Goal: Contribute content

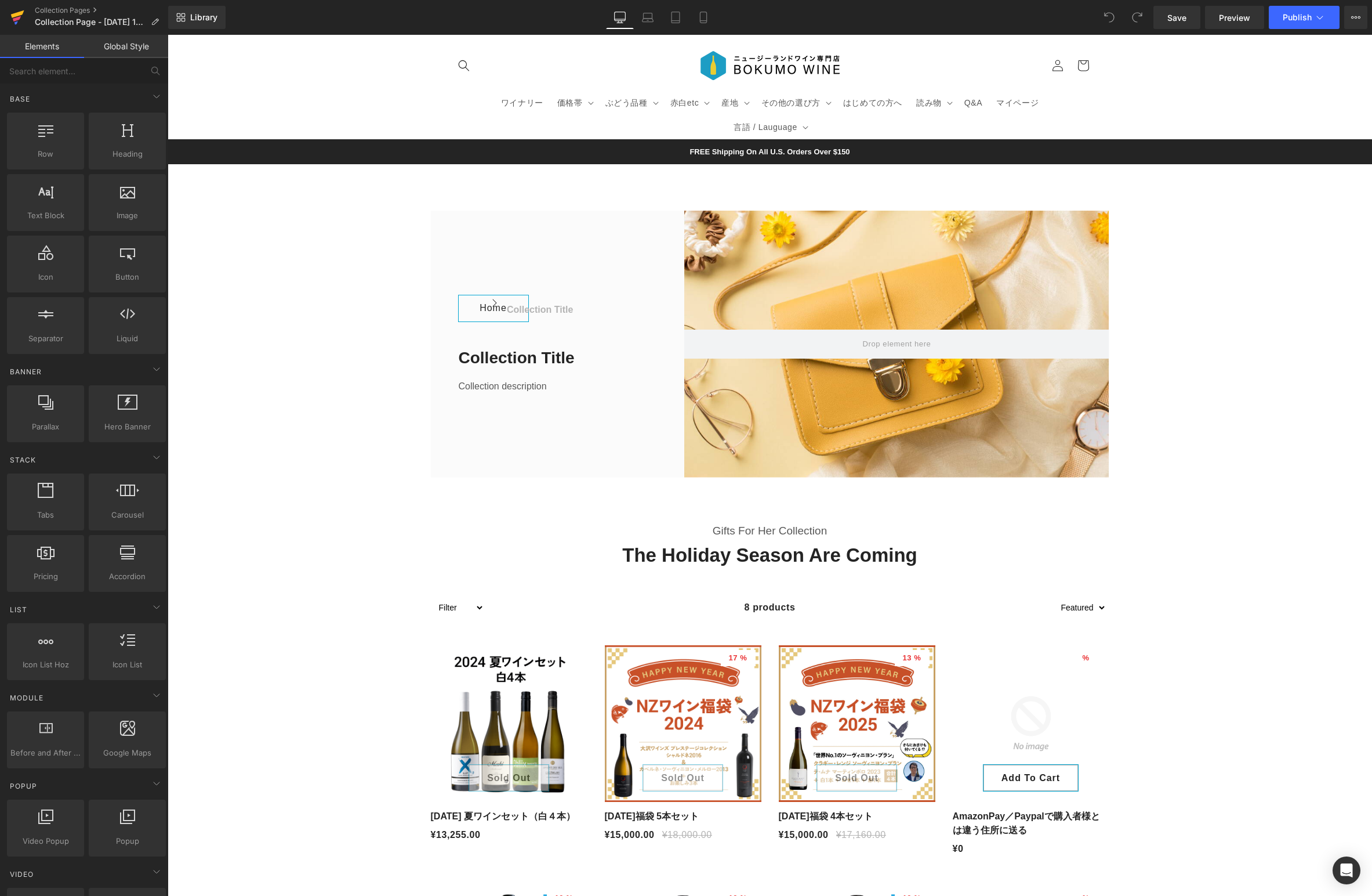
click at [8, 15] on link at bounding box center [17, 17] width 34 height 34
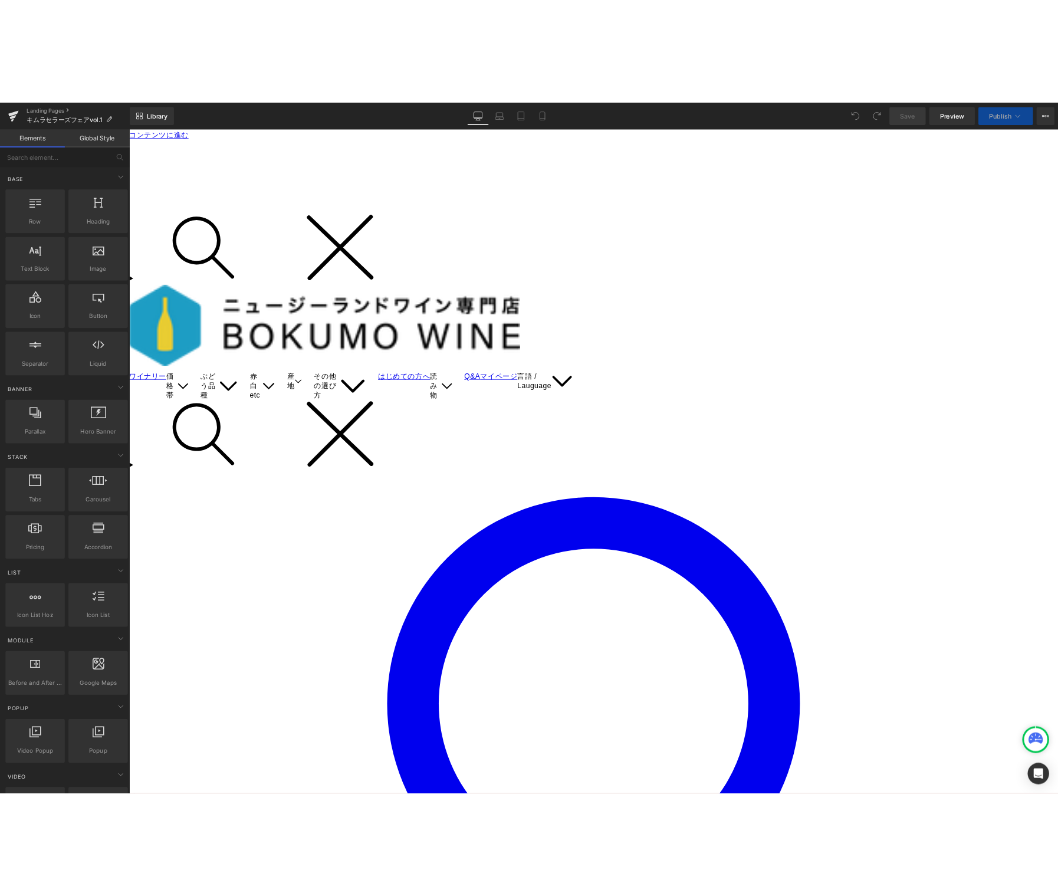
scroll to position [1, 0]
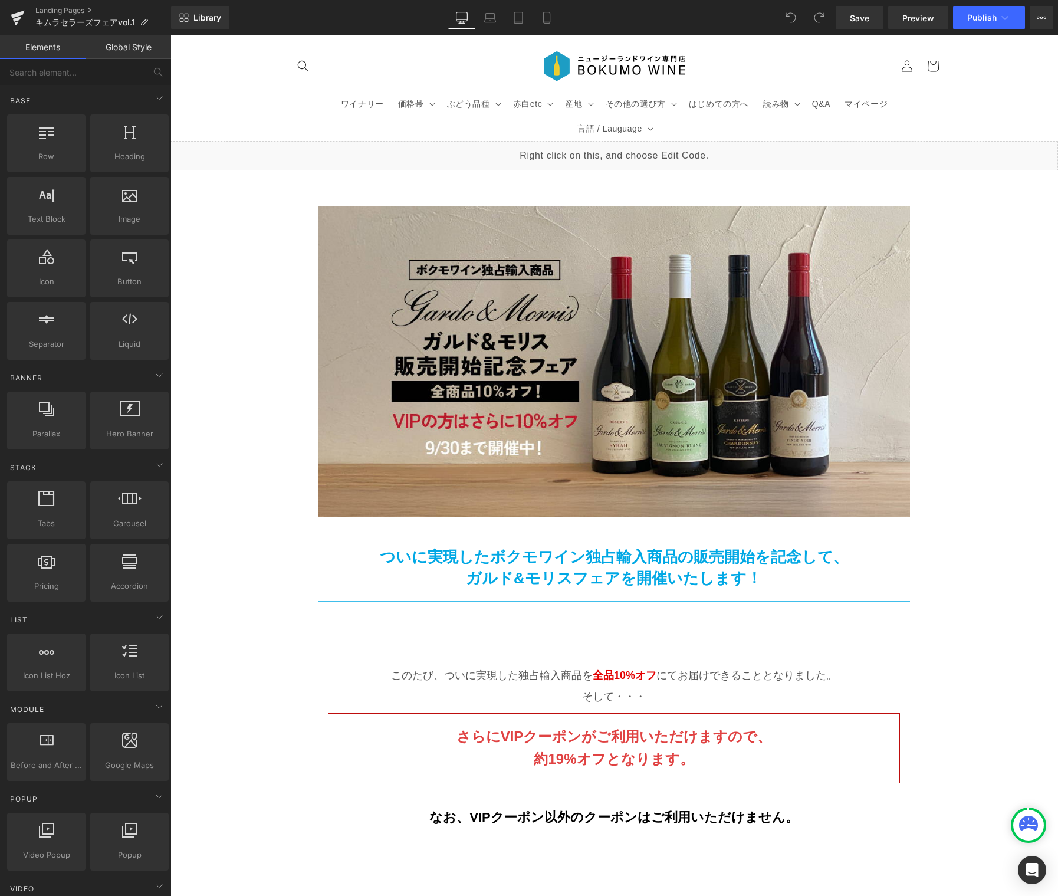
click at [592, 546] on p "ついに実現したボクモワイン独占輸入商品の販売開始を記念して、" at bounding box center [614, 556] width 592 height 21
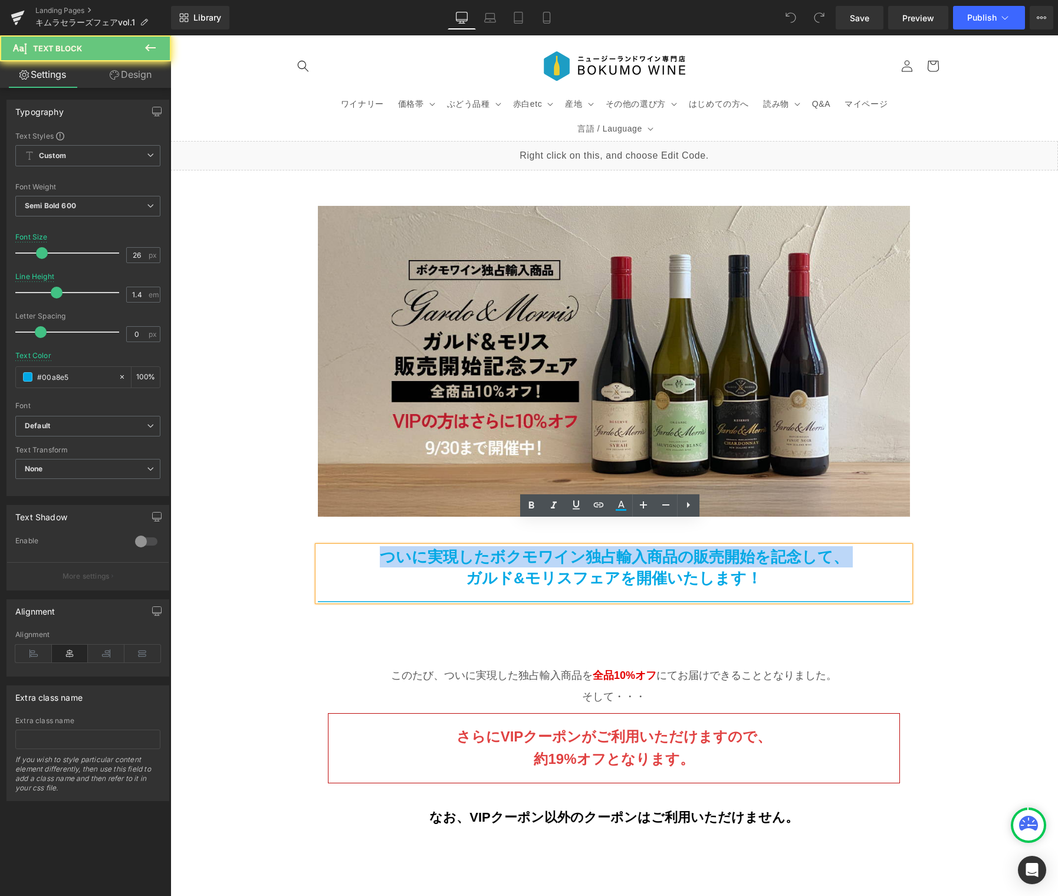
click at [592, 546] on p "ついに実現したボクモワイン独占輸入商品の販売開始を記念して、" at bounding box center [614, 556] width 592 height 21
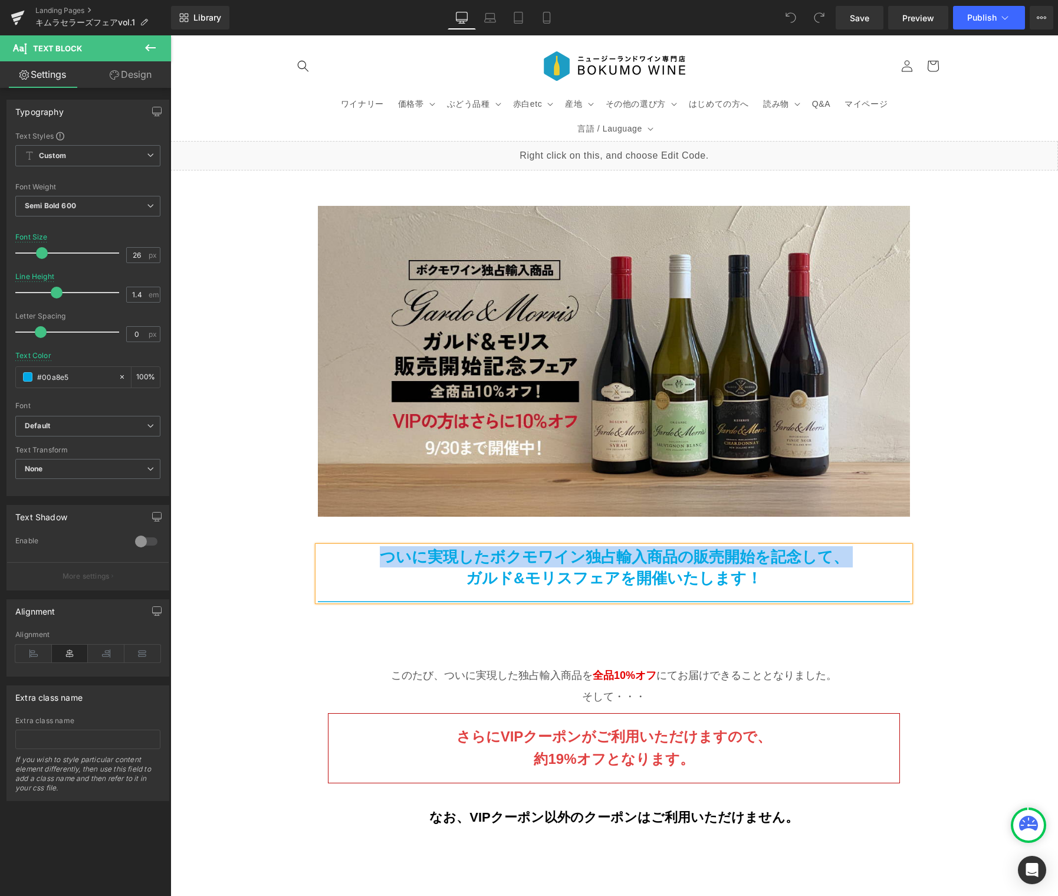
paste div
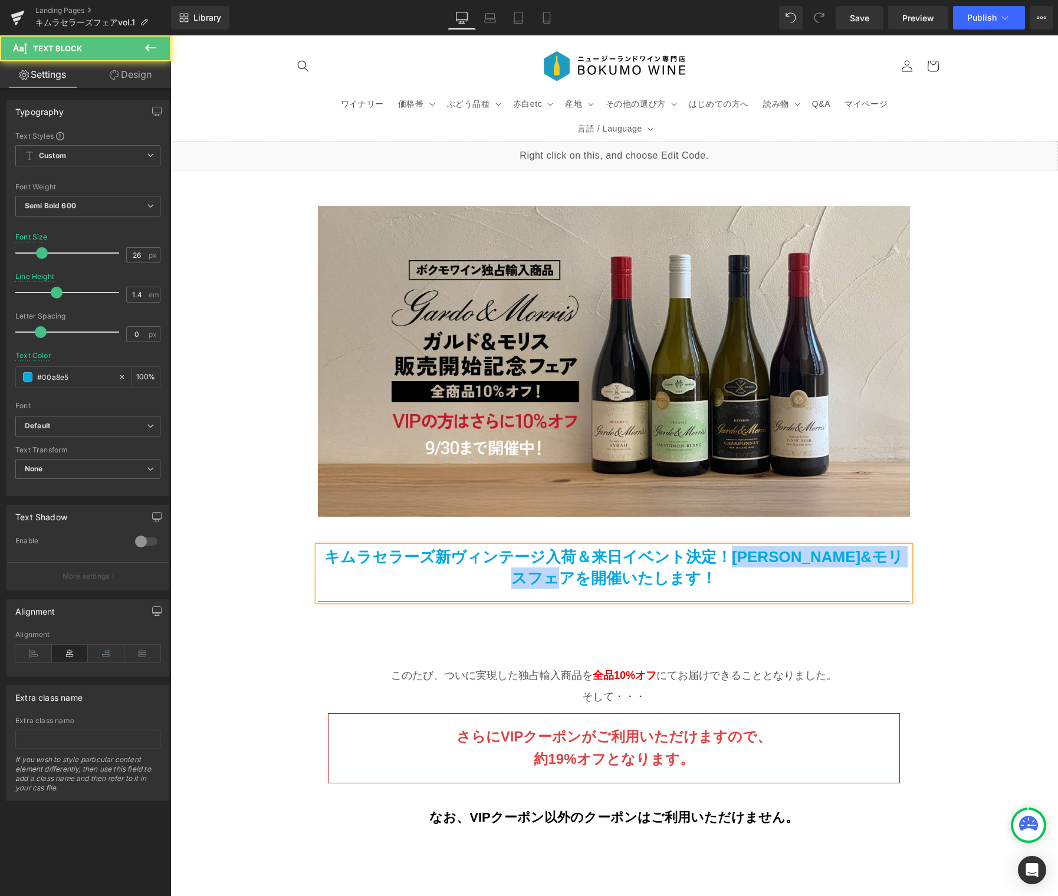
drag, startPoint x: 714, startPoint y: 537, endPoint x: 724, endPoint y: 557, distance: 22.2
click at [724, 557] on p "キムラセラーズ新ヴィンテージ入荷＆来日イベント決定！ガルド&モリスフェアを開催いたします！" at bounding box center [614, 567] width 592 height 43
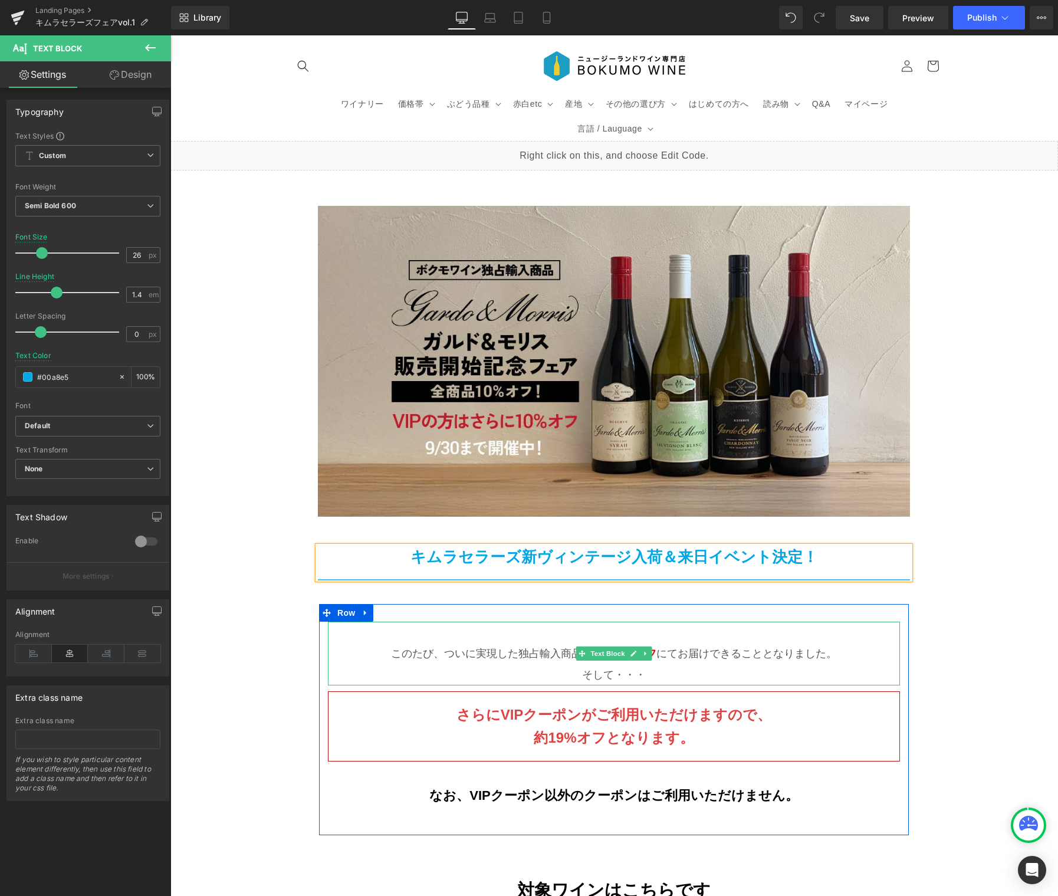
click at [426, 643] on p "このたび、ついに実現した独占輸入商品を 全品10%オフ にてお届けできることとなりました。" at bounding box center [614, 653] width 572 height 21
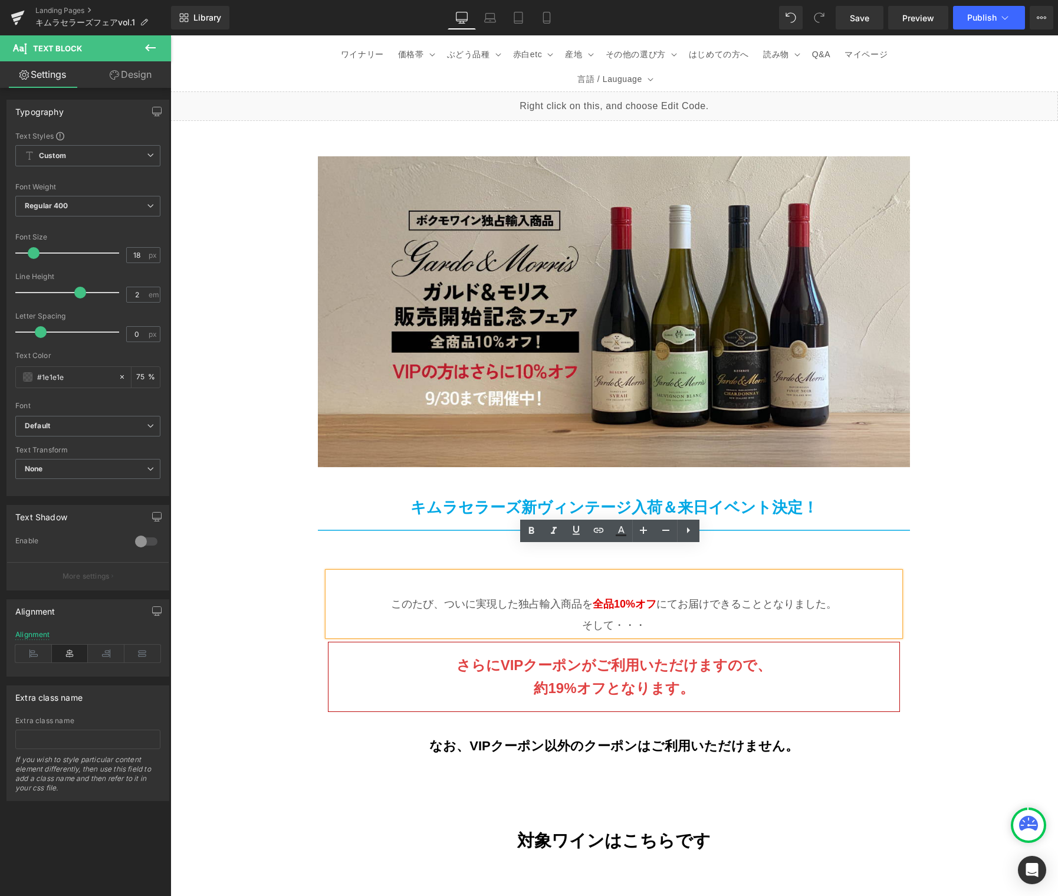
scroll to position [52, 0]
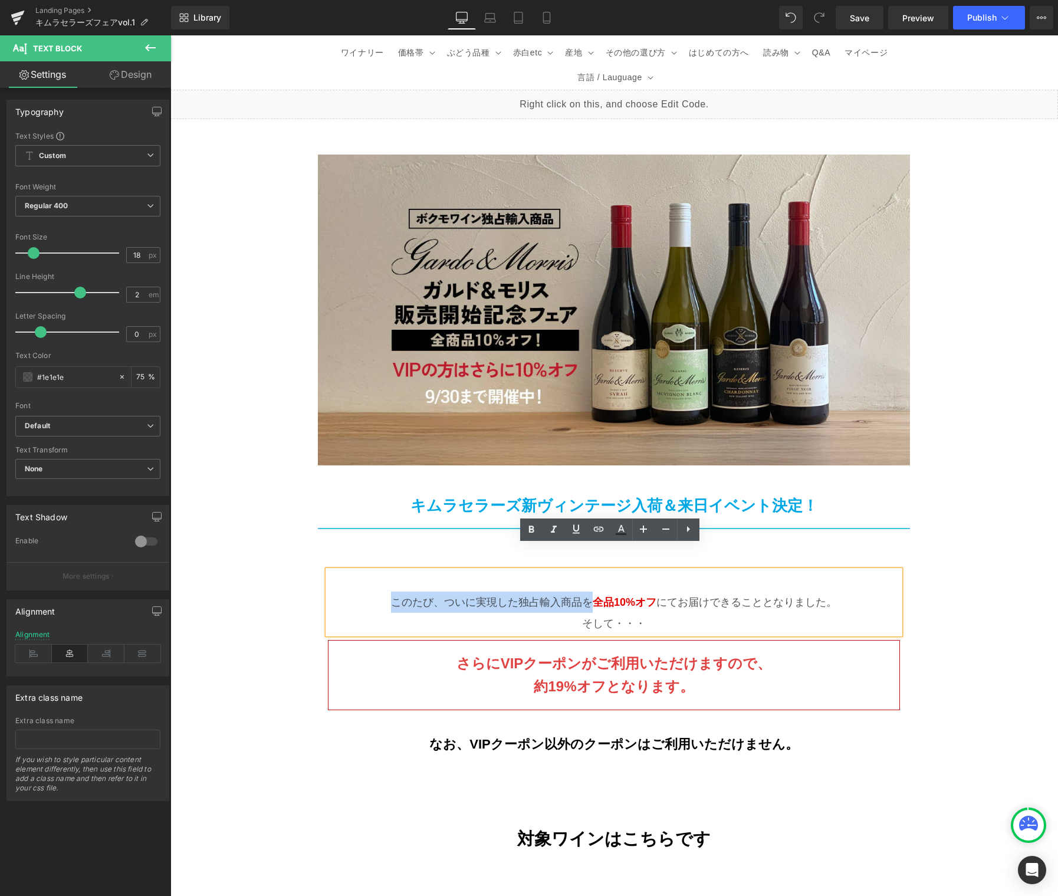
drag, startPoint x: 499, startPoint y: 577, endPoint x: 386, endPoint y: 577, distance: 113.2
click at [386, 592] on p "このたび、ついに実現した独占輸入商品を 全品10%オフ にてお届けできることとなりました。" at bounding box center [614, 602] width 572 height 21
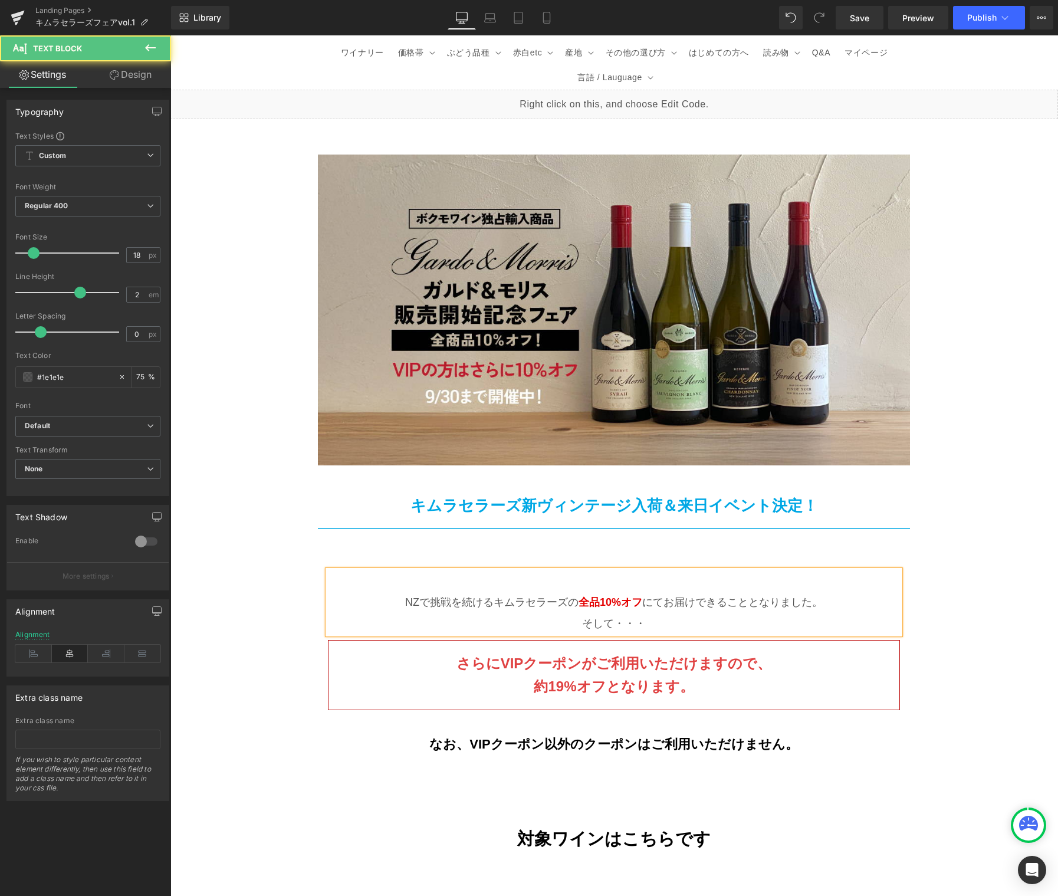
click at [489, 592] on p "NZで挑戦を続けるキムラセラーズの 全品10%オフ にてお届けできることとなりました。" at bounding box center [614, 602] width 572 height 21
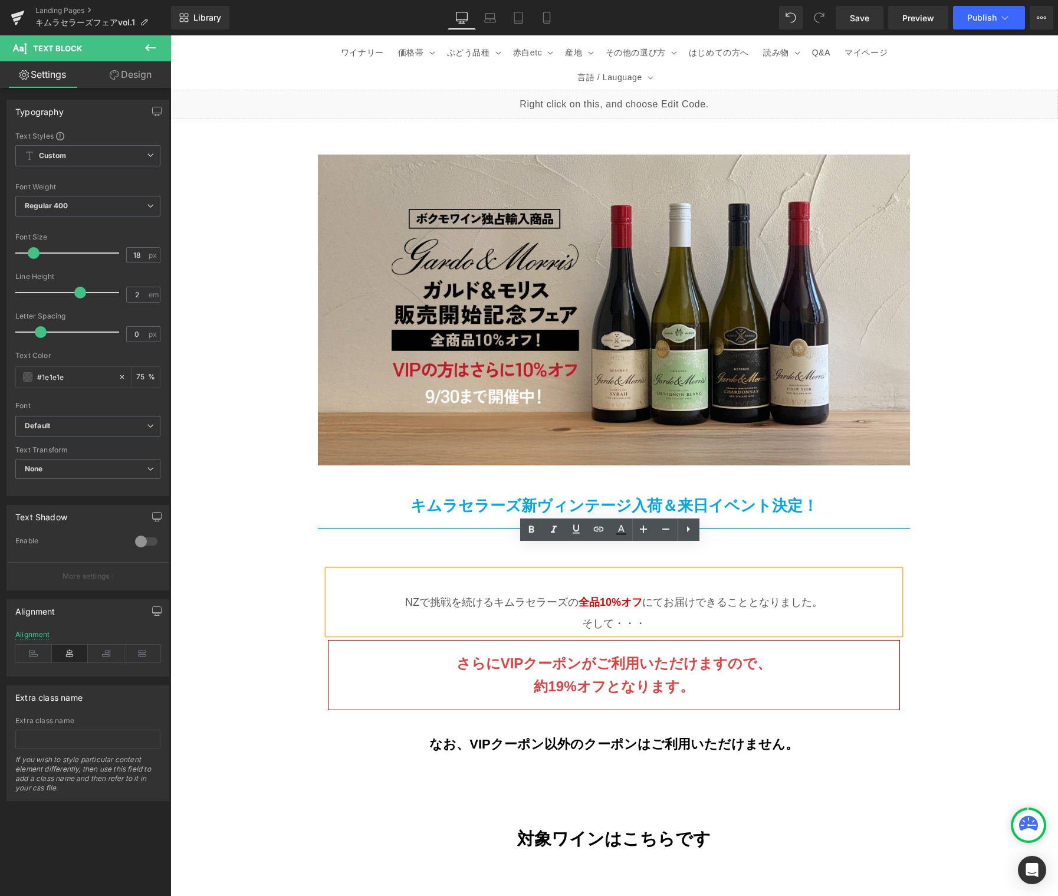
click at [565, 592] on p "NZで挑戦を続けるキムラセラーズの 全品10%オフ にてお届けできることとなりました。" at bounding box center [614, 602] width 572 height 21
drag, startPoint x: 581, startPoint y: 576, endPoint x: 640, endPoint y: 573, distance: 58.5
click at [640, 592] on p "NZで挑戦を続けるキムラセラーズの新ヴィンテージ到着を記念して 全品10%オフ にてお届けできることとなりました。" at bounding box center [614, 602] width 572 height 21
copy p "到着を記念し"
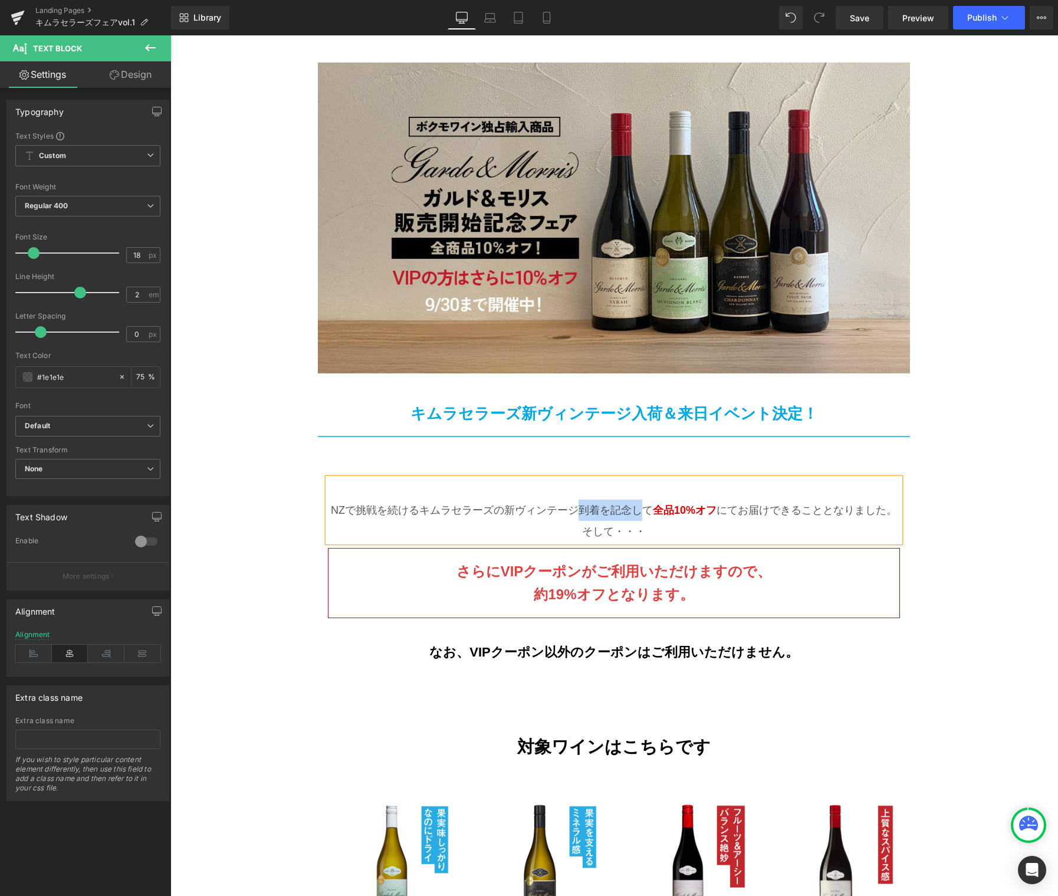
scroll to position [165, 0]
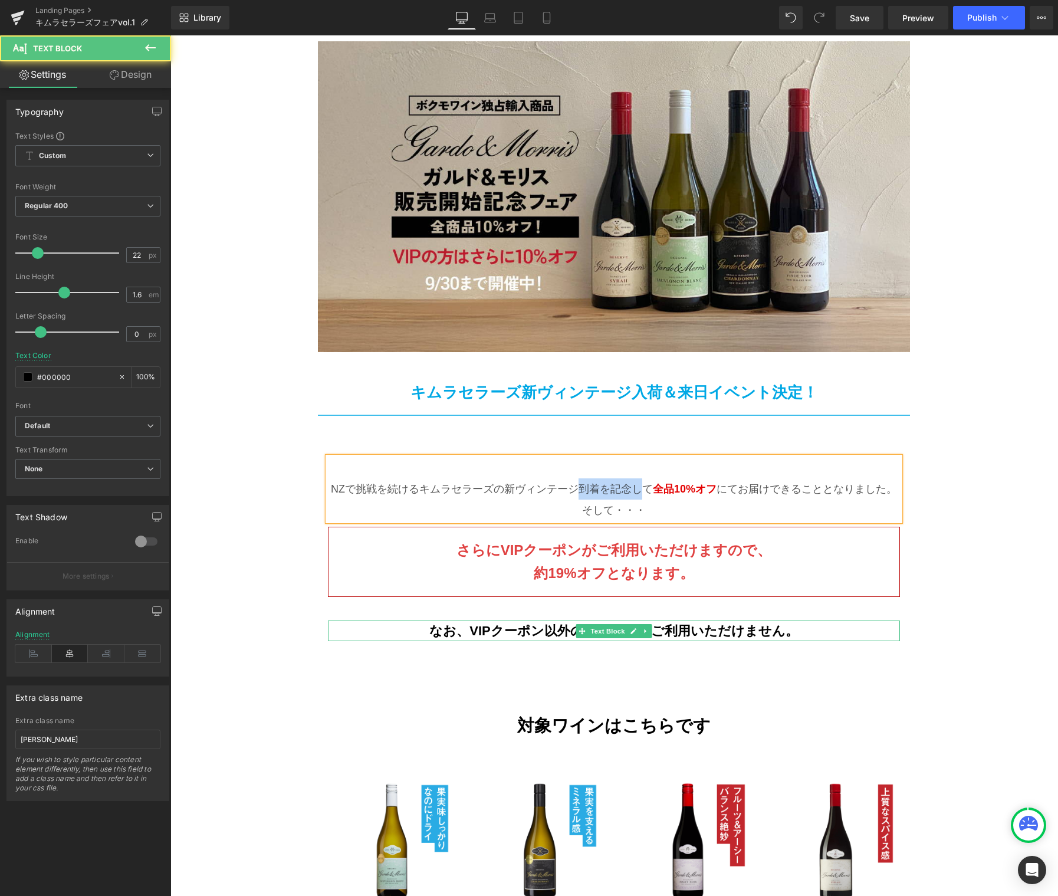
click at [599, 620] on div "なお、VIPクーポン以外のクーポンはご利用いただけません。 Text Block" at bounding box center [614, 630] width 572 height 21
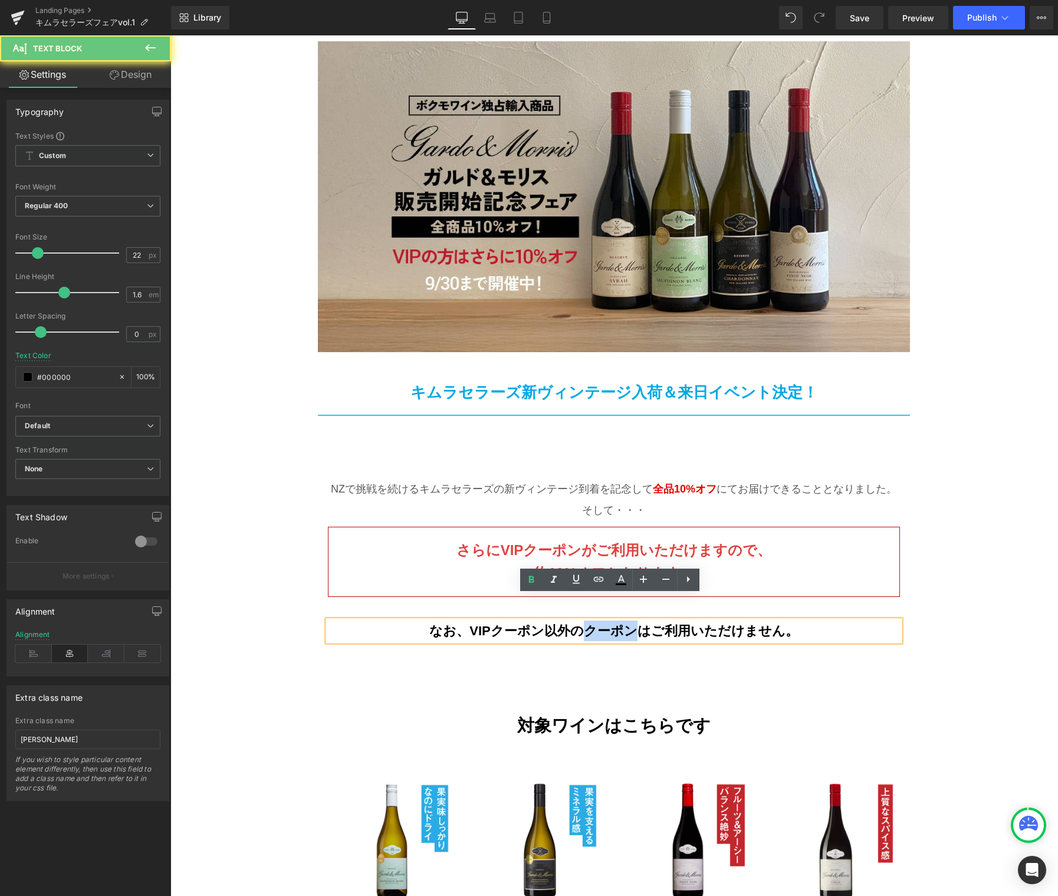
drag, startPoint x: 599, startPoint y: 604, endPoint x: 605, endPoint y: 603, distance: 6.0
click at [599, 623] on span "なお、VIPクーポン以外のクーポンはご利用いただけません。" at bounding box center [613, 630] width 369 height 15
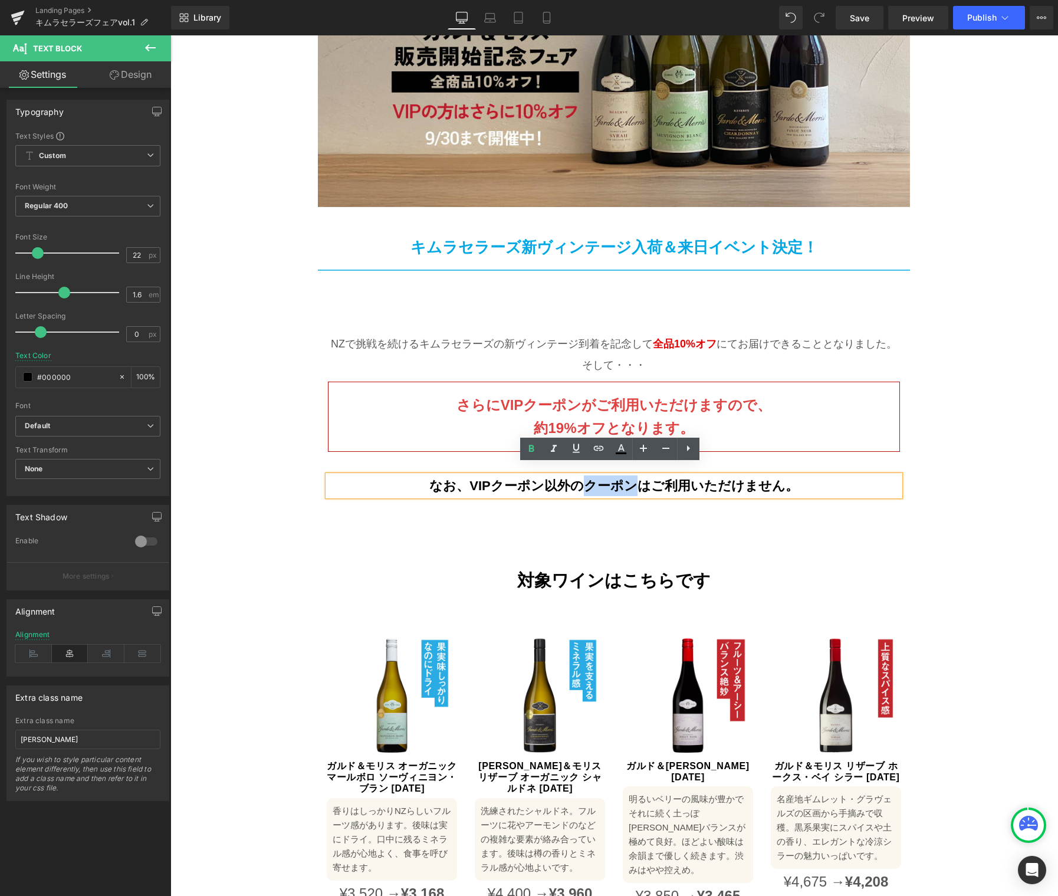
scroll to position [334, 0]
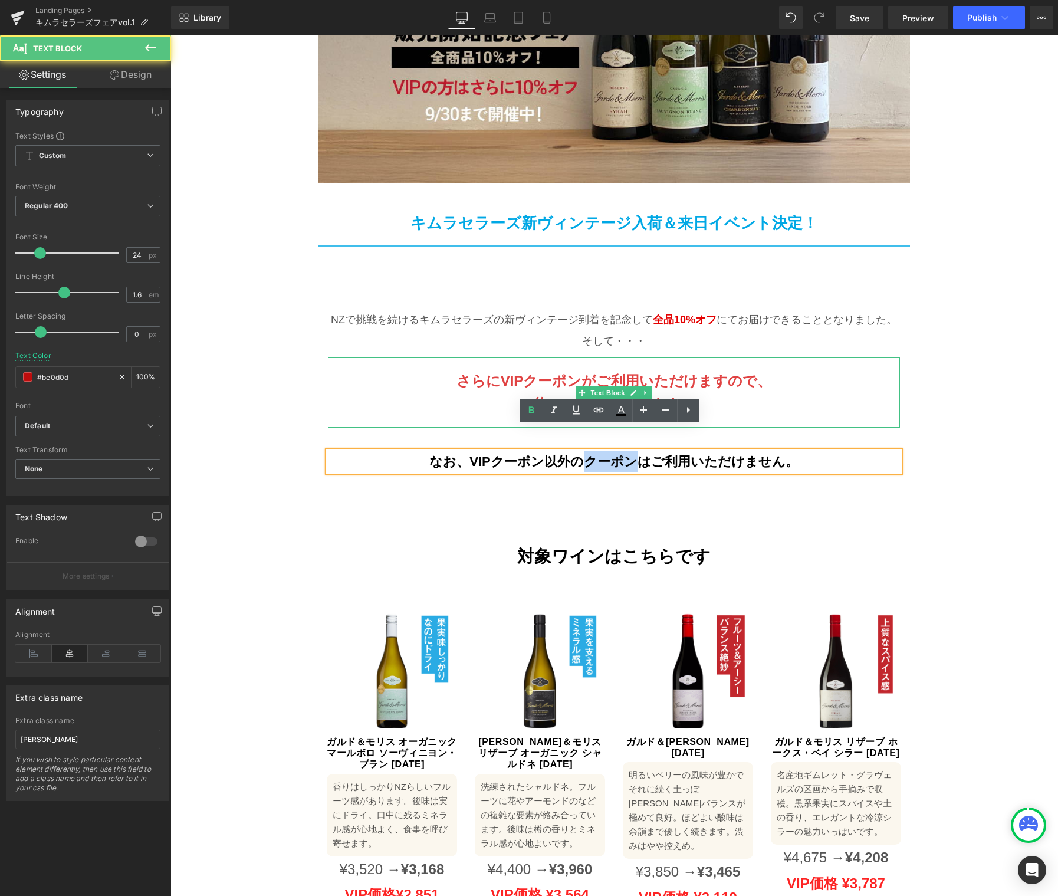
click at [694, 372] on p "さらにVIPクーポンがご利用いただけますので、 約 19%オフとなります。" at bounding box center [613, 392] width 547 height 45
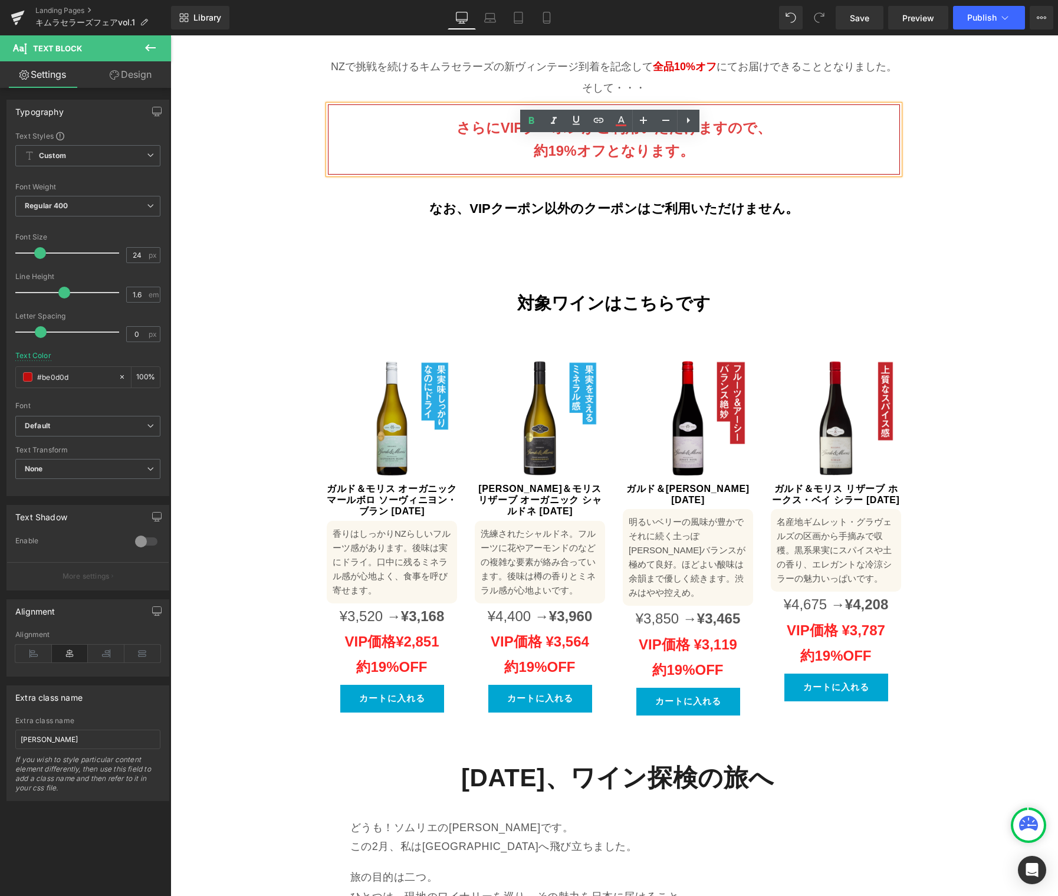
scroll to position [846, 0]
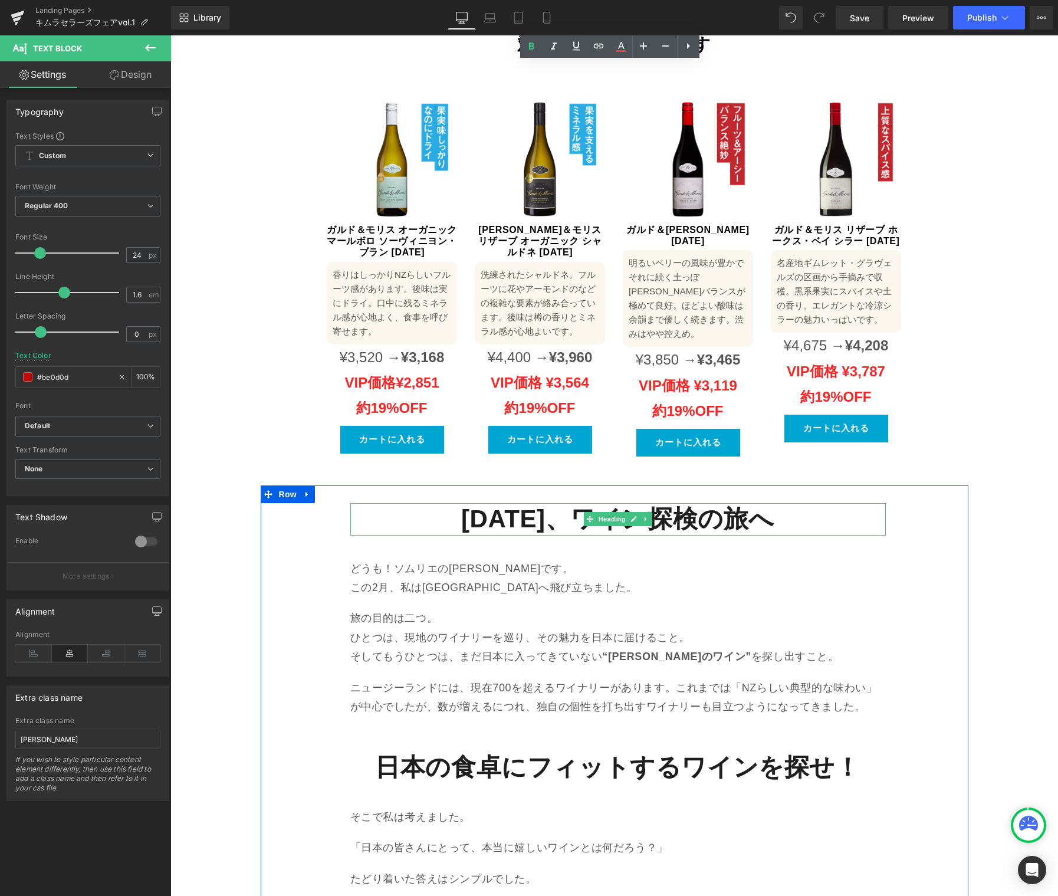
click at [643, 515] on icon at bounding box center [646, 518] width 6 height 7
click at [649, 515] on icon at bounding box center [652, 518] width 6 height 7
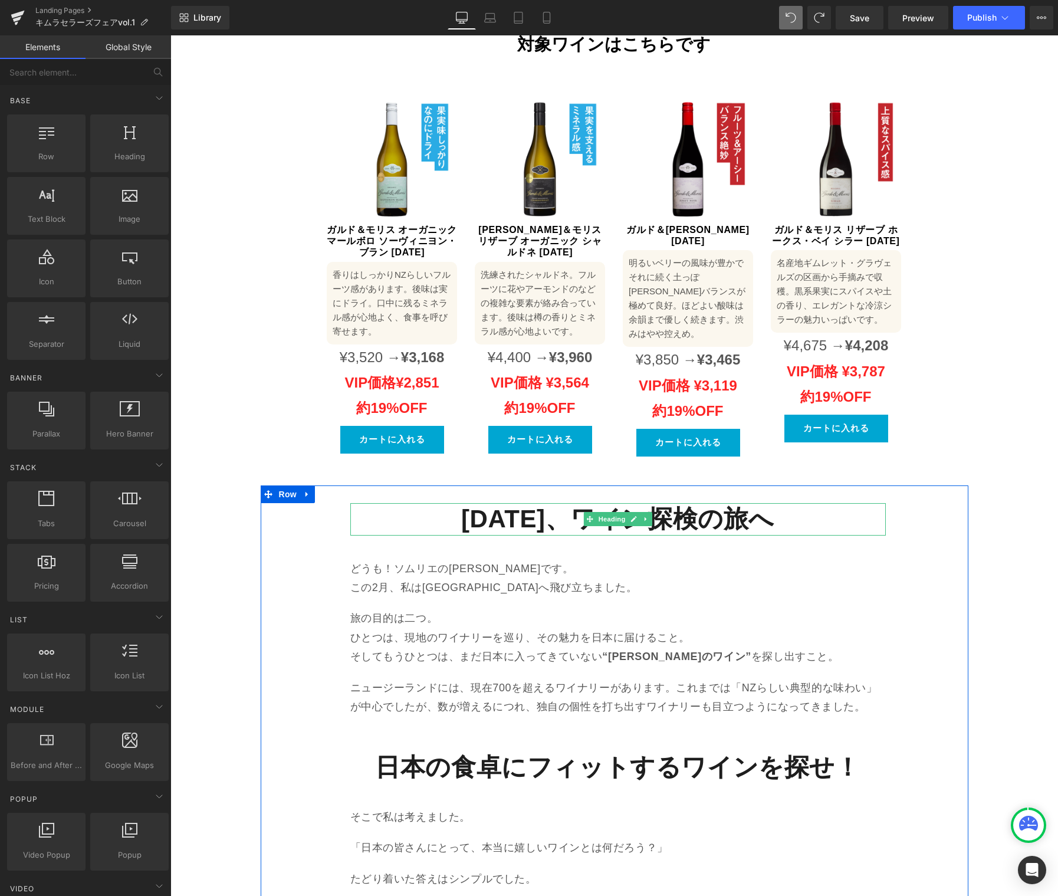
click at [672, 505] on strong "2025年2月、ワイン探検の旅へ" at bounding box center [617, 519] width 313 height 28
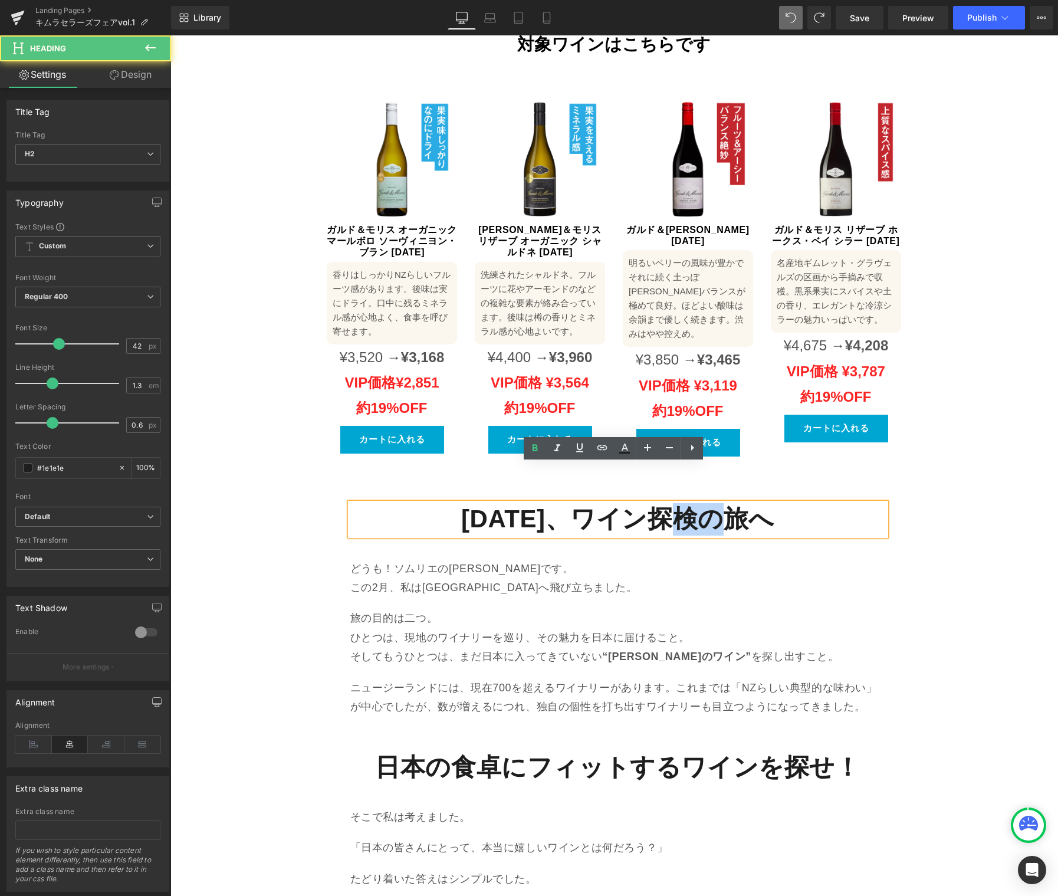
click at [672, 505] on strong "2025年2月、ワイン探検の旅へ" at bounding box center [617, 519] width 313 height 28
click at [755, 505] on strong "2025年2月、ワイン探検の旅へ" at bounding box center [617, 519] width 313 height 28
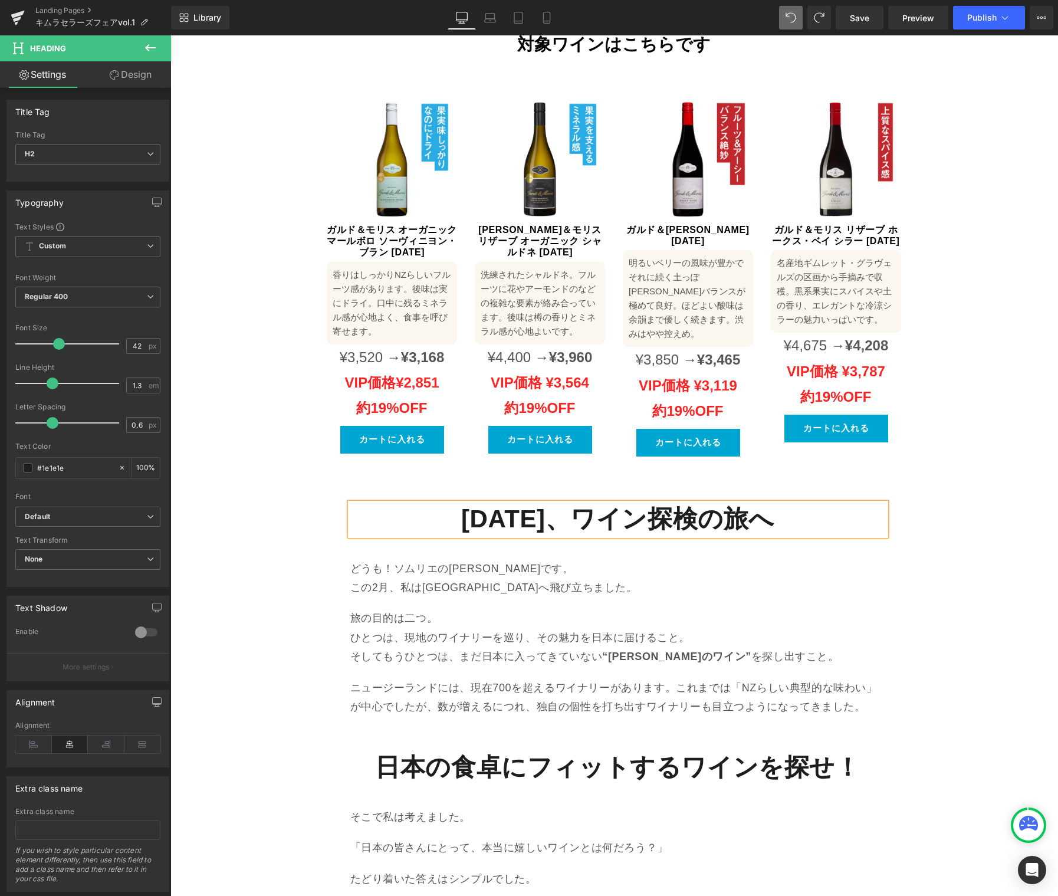
paste div
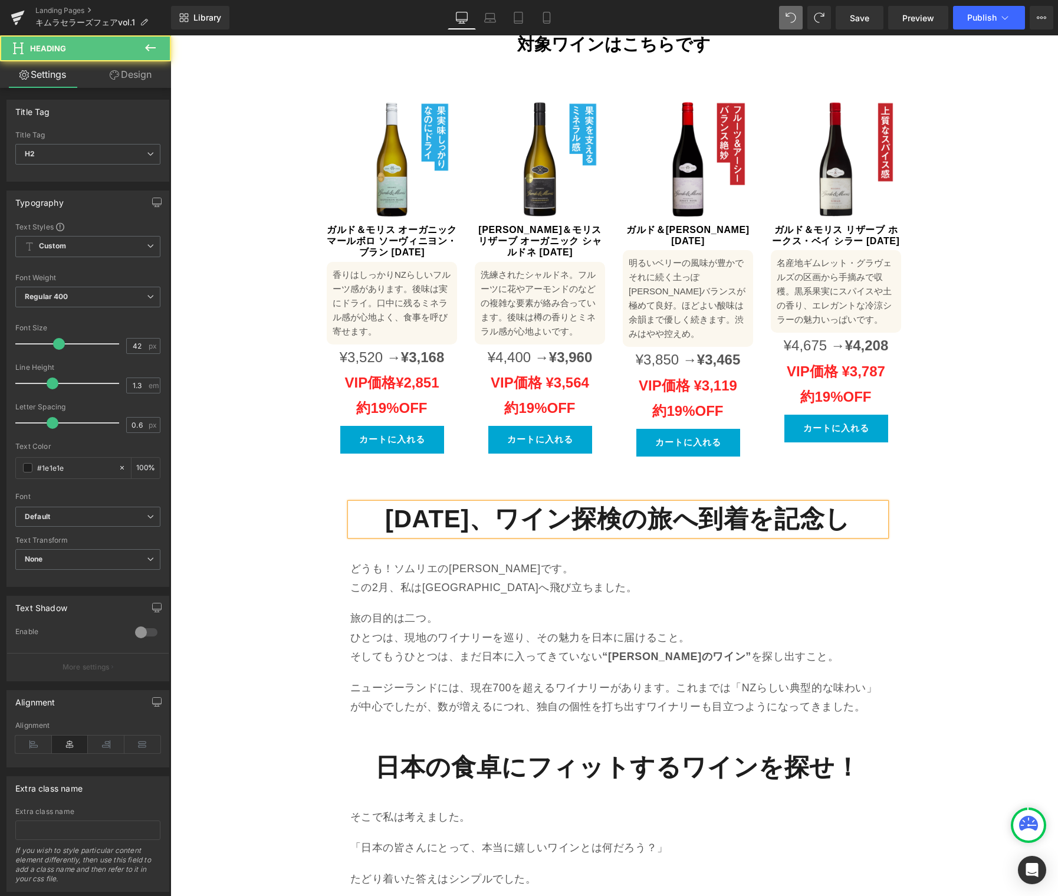
drag, startPoint x: 618, startPoint y: 481, endPoint x: 1023, endPoint y: 485, distance: 405.2
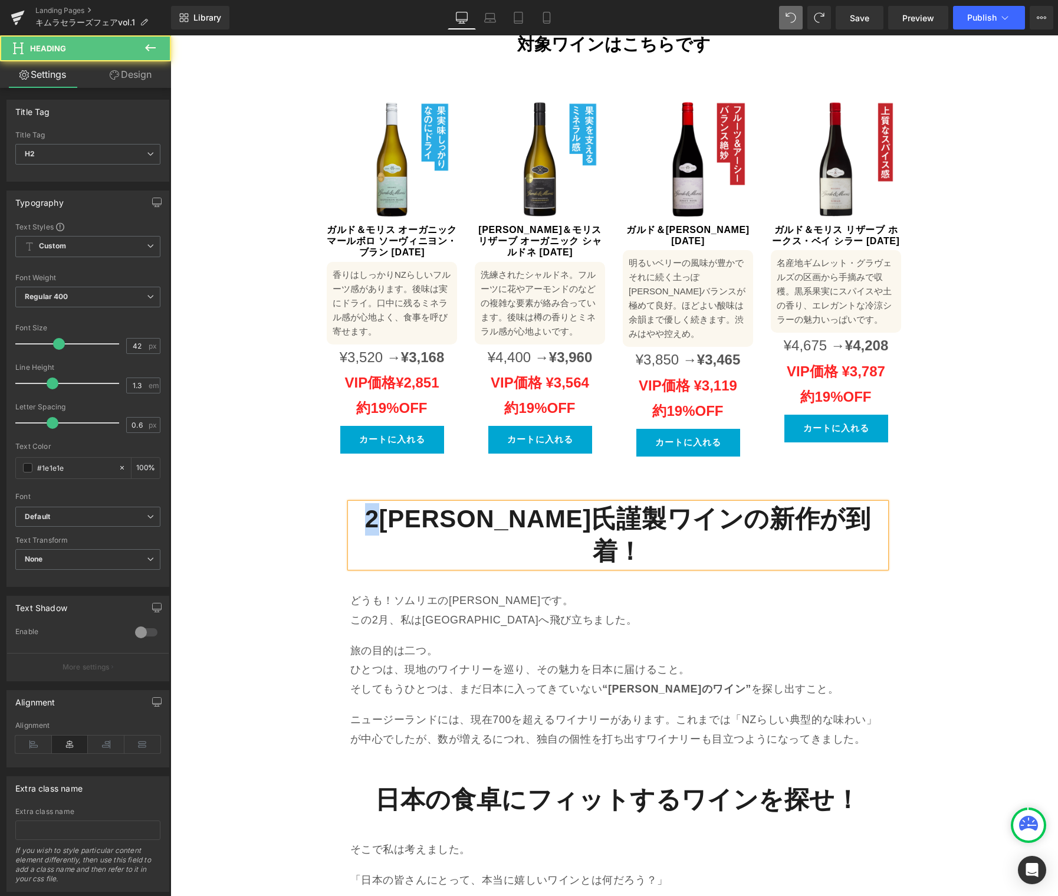
click at [430, 505] on strong "2木村氏謹製ワインの新作が到着！" at bounding box center [618, 535] width 506 height 60
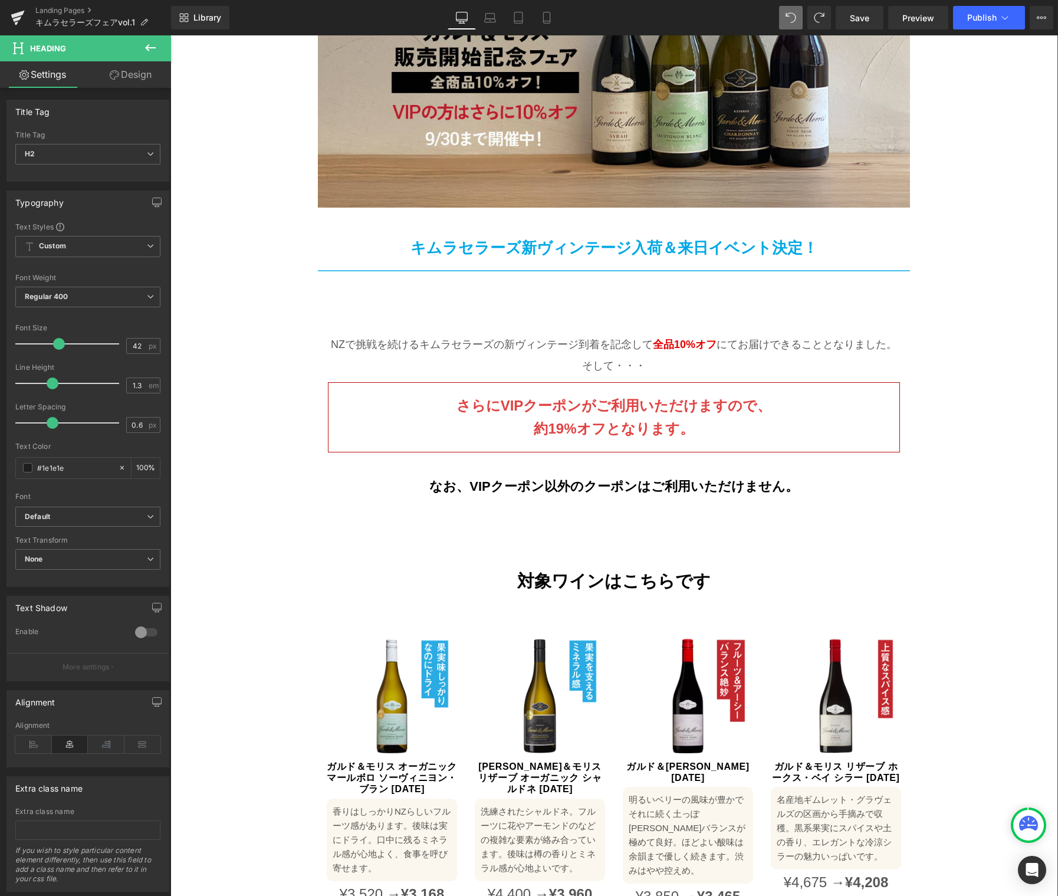
scroll to position [261, 0]
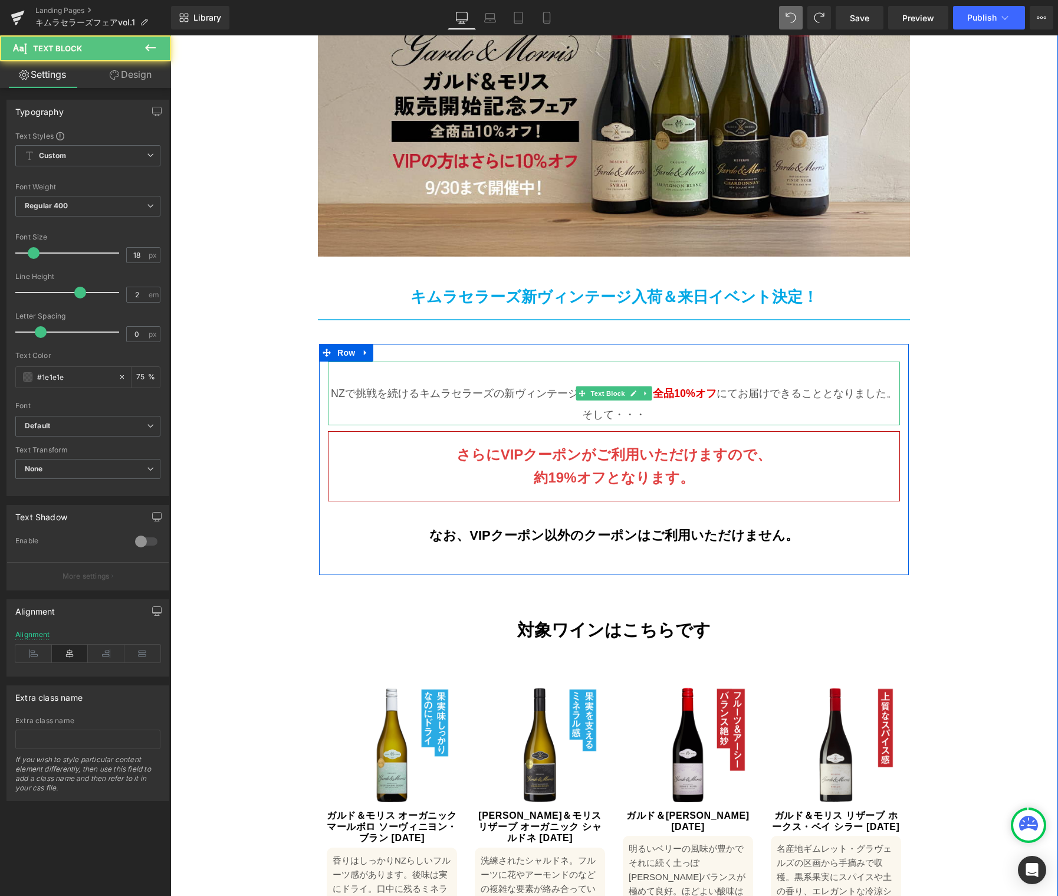
click at [676, 387] on span "全品10%オフ" at bounding box center [685, 393] width 64 height 12
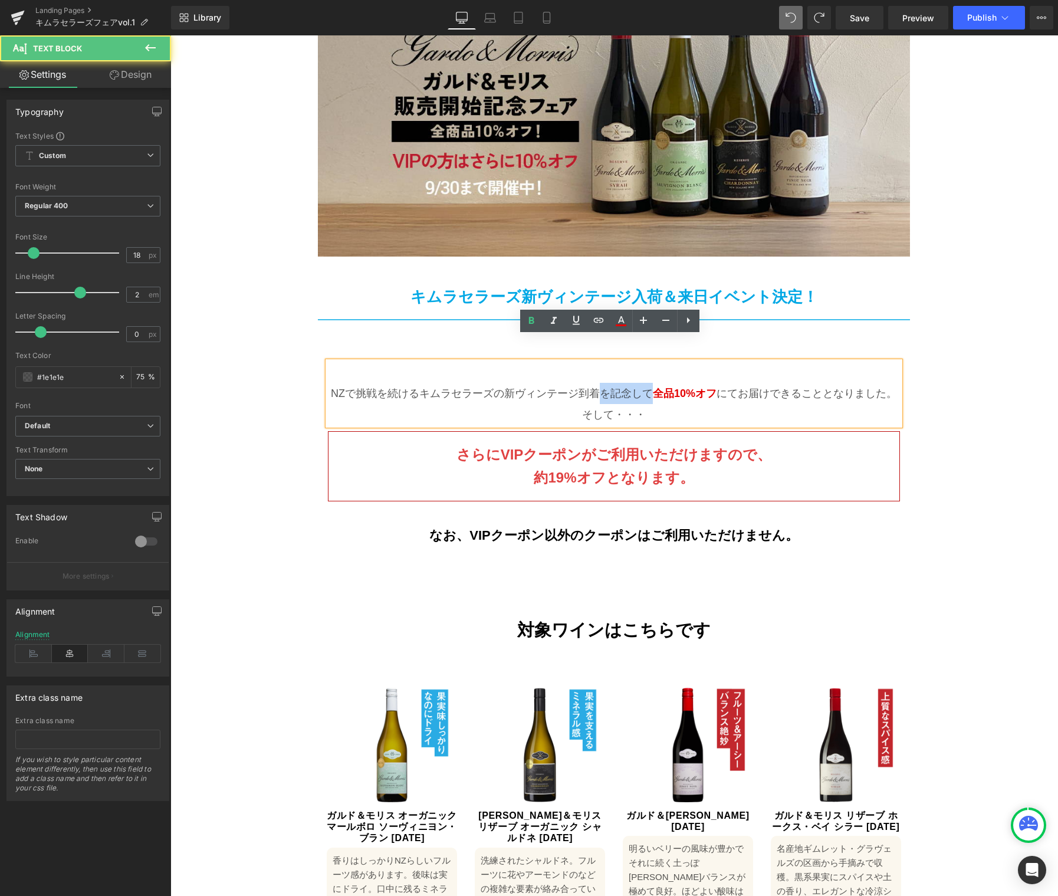
drag, startPoint x: 646, startPoint y: 370, endPoint x: 595, endPoint y: 372, distance: 50.7
click at [595, 383] on p "NZで挑戦を続けるキムラセラーズの新ヴィンテージ到着を記念して 全品10%オフ にてお届けできることとなりました。" at bounding box center [614, 393] width 572 height 21
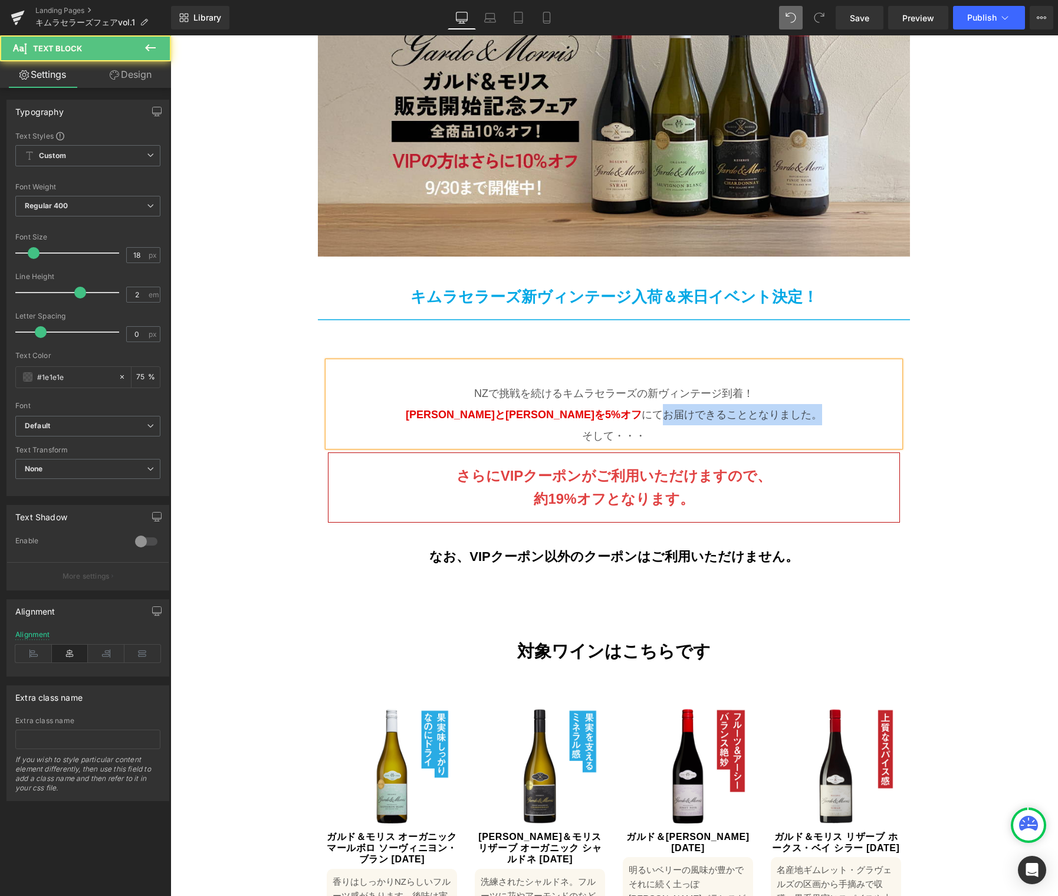
drag, startPoint x: 733, startPoint y: 393, endPoint x: 830, endPoint y: 394, distance: 97.3
click at [830, 394] on p "NZで挑戦を続けるキムラセラーズの新ヴィンテージ到着！ ソーヴィニヨン・ブランとピノ・ノワールを5%オフ にてお届けできることとなりました。" at bounding box center [614, 404] width 572 height 42
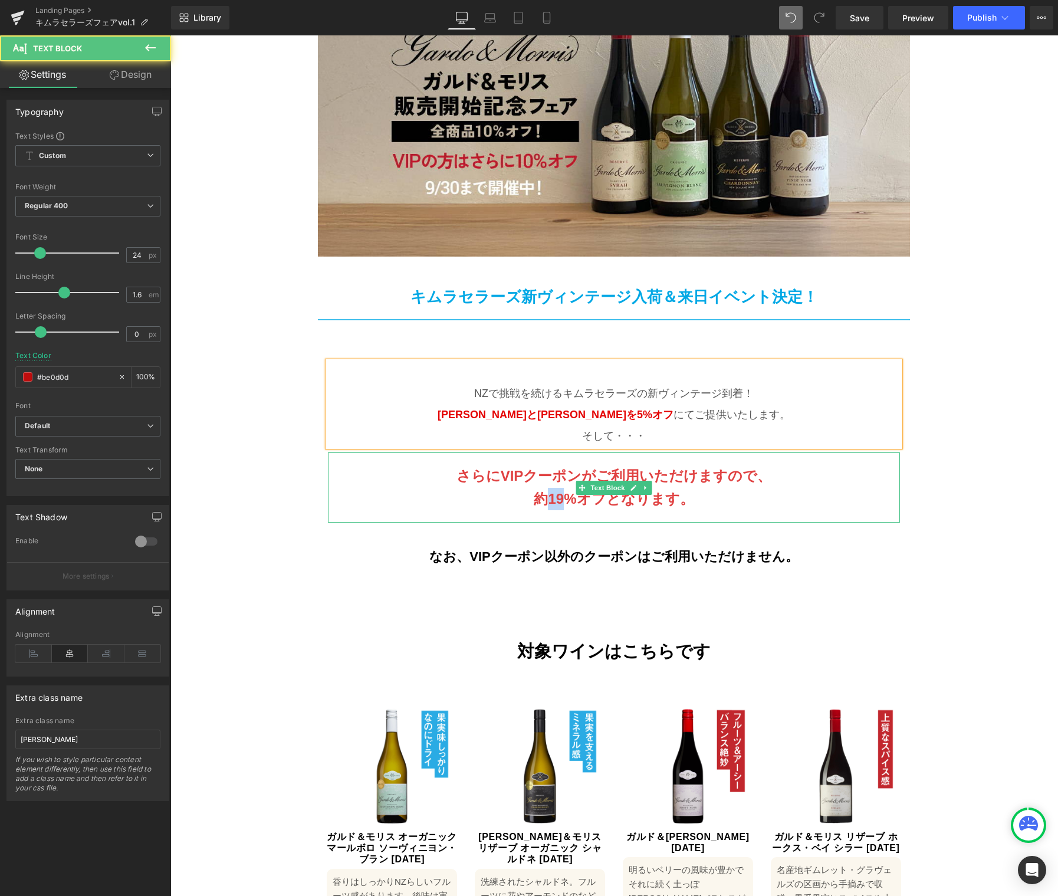
drag, startPoint x: 561, startPoint y: 474, endPoint x: 571, endPoint y: 474, distance: 10.0
click at [571, 491] on b "19%オフとなります。" at bounding box center [621, 499] width 146 height 16
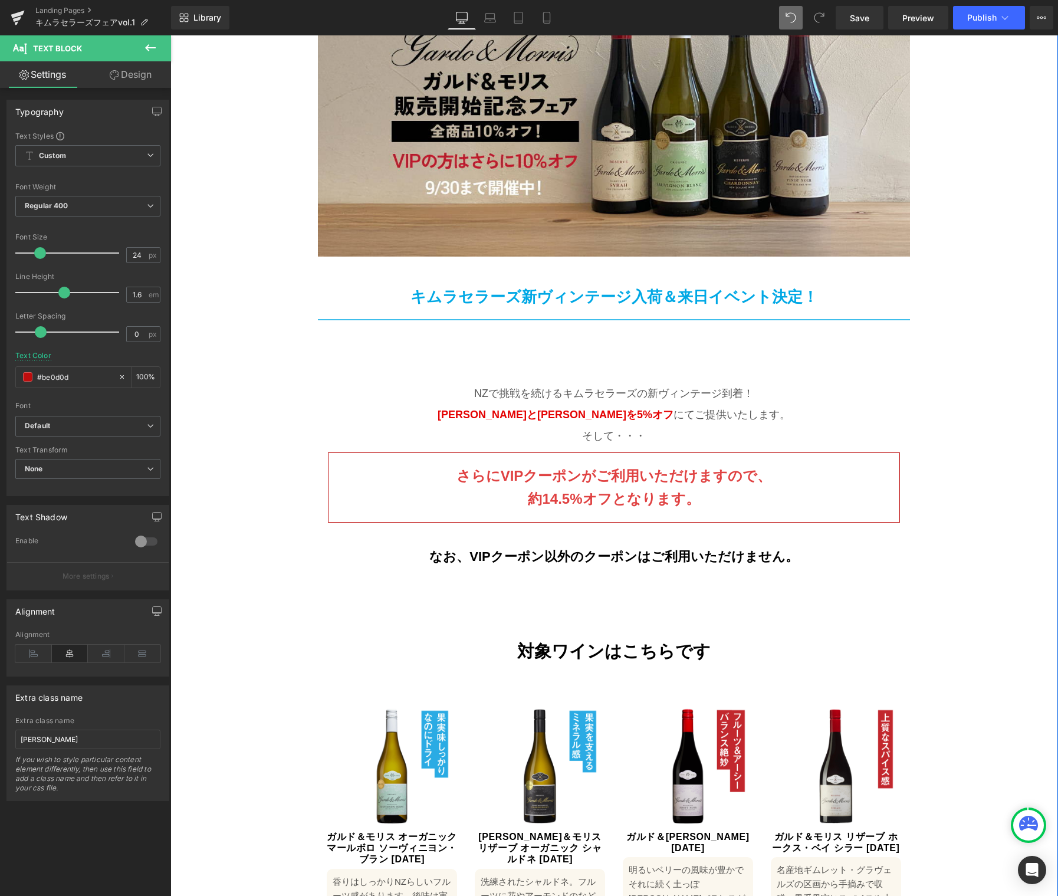
click at [216, 152] on div "Image Image キムラセラーズ新ヴィンテージ入荷＆来日イベント決定！ Text Block Row NZで挑戦を続けるキムラセラーズの新ヴィンテージ到…" at bounding box center [614, 489] width 888 height 1158
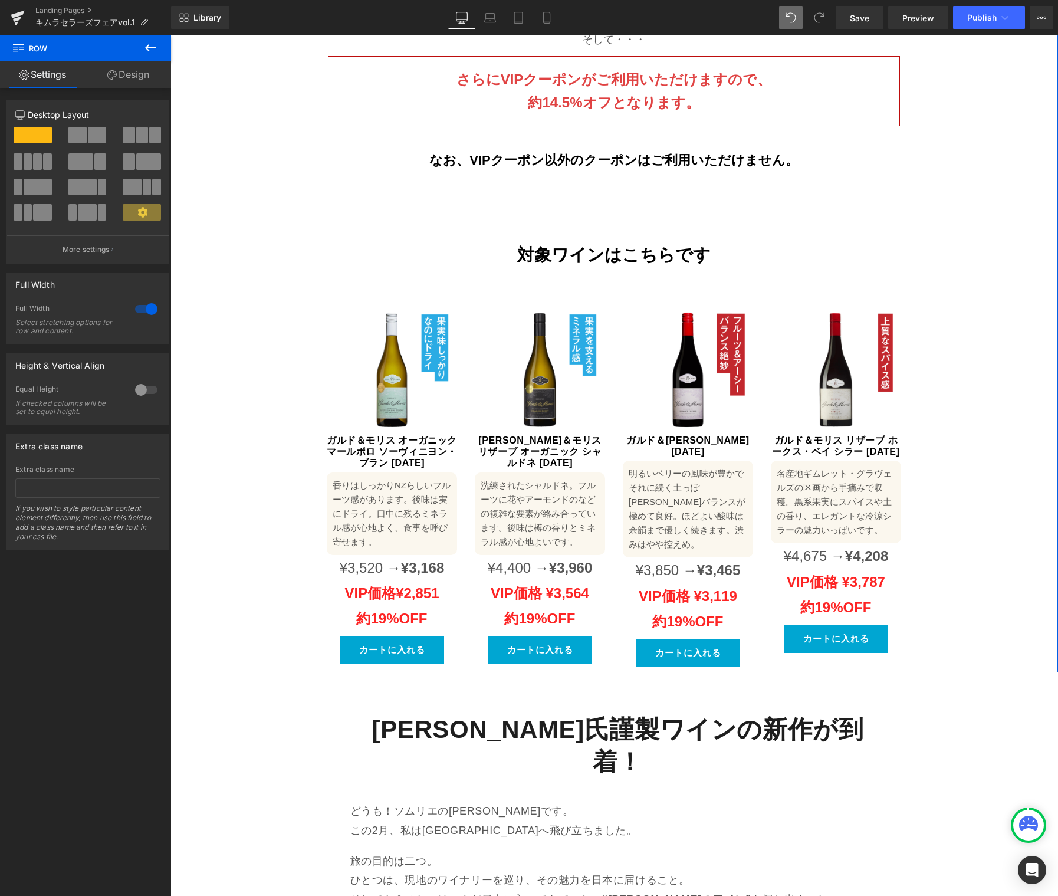
scroll to position [776, 0]
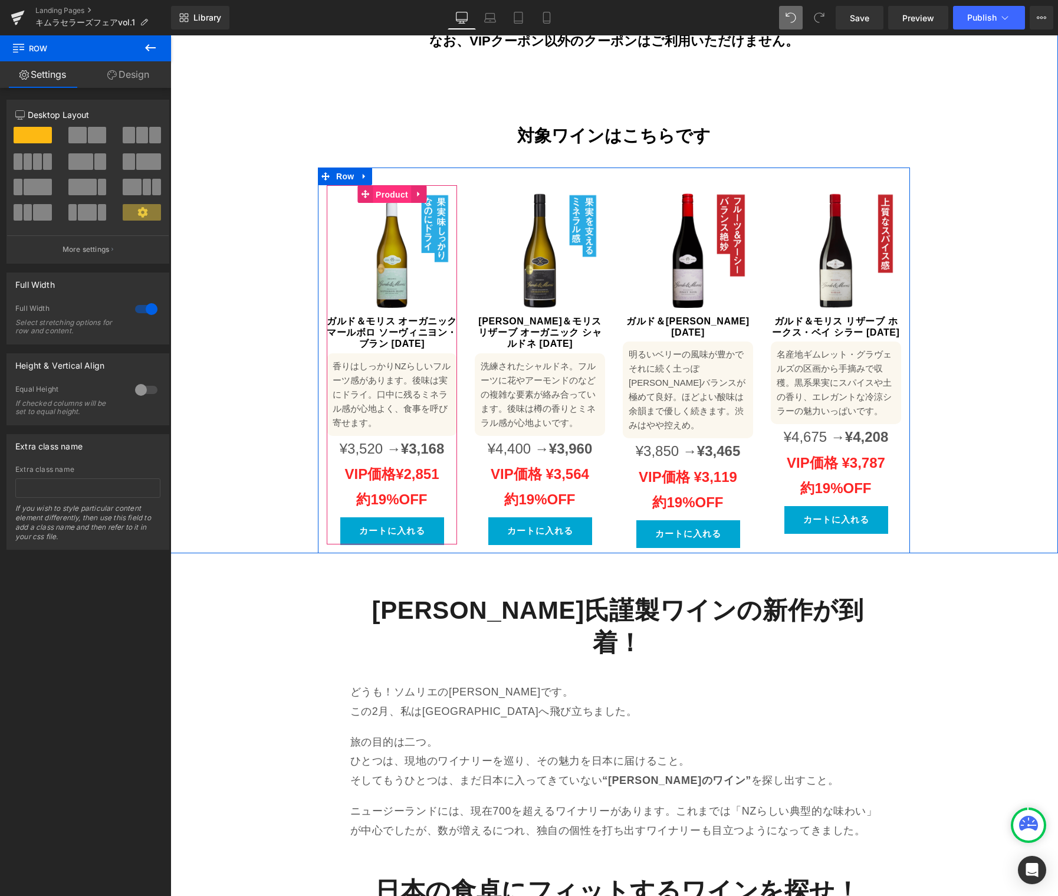
click at [388, 186] on span "Product" at bounding box center [392, 195] width 38 height 18
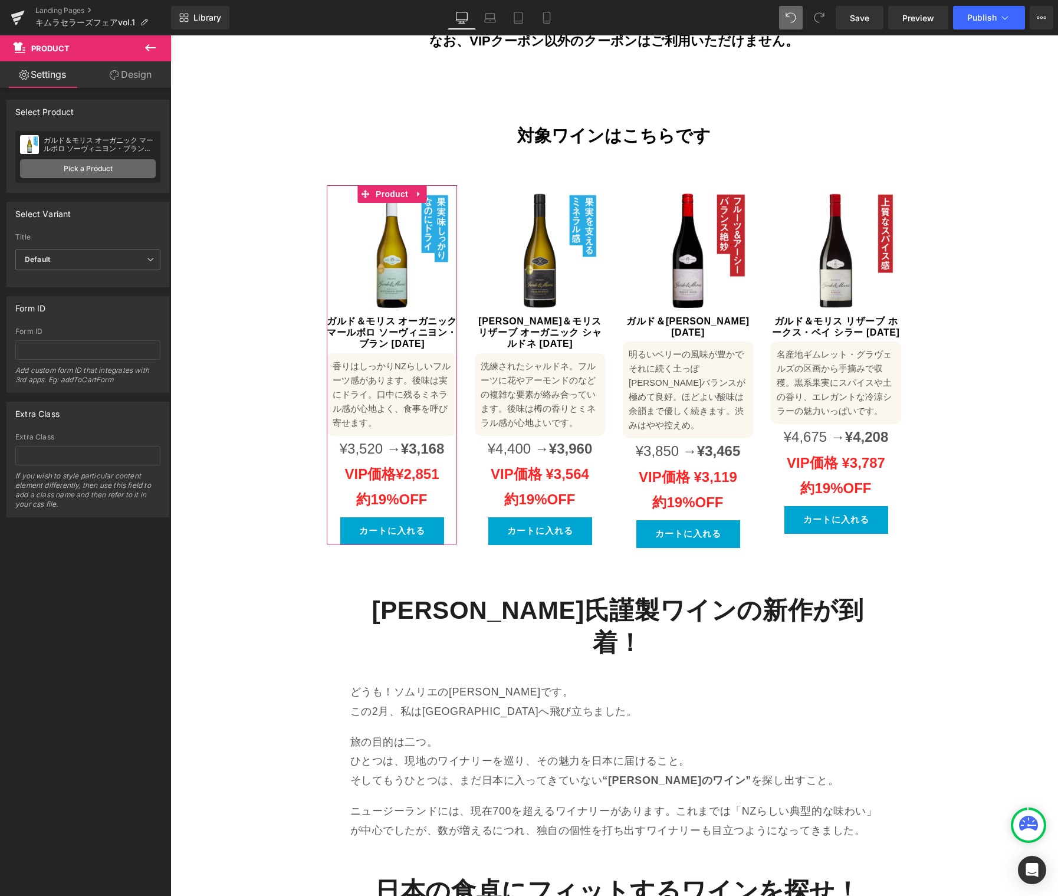
click at [66, 166] on link "Pick a Product" at bounding box center [88, 168] width 136 height 19
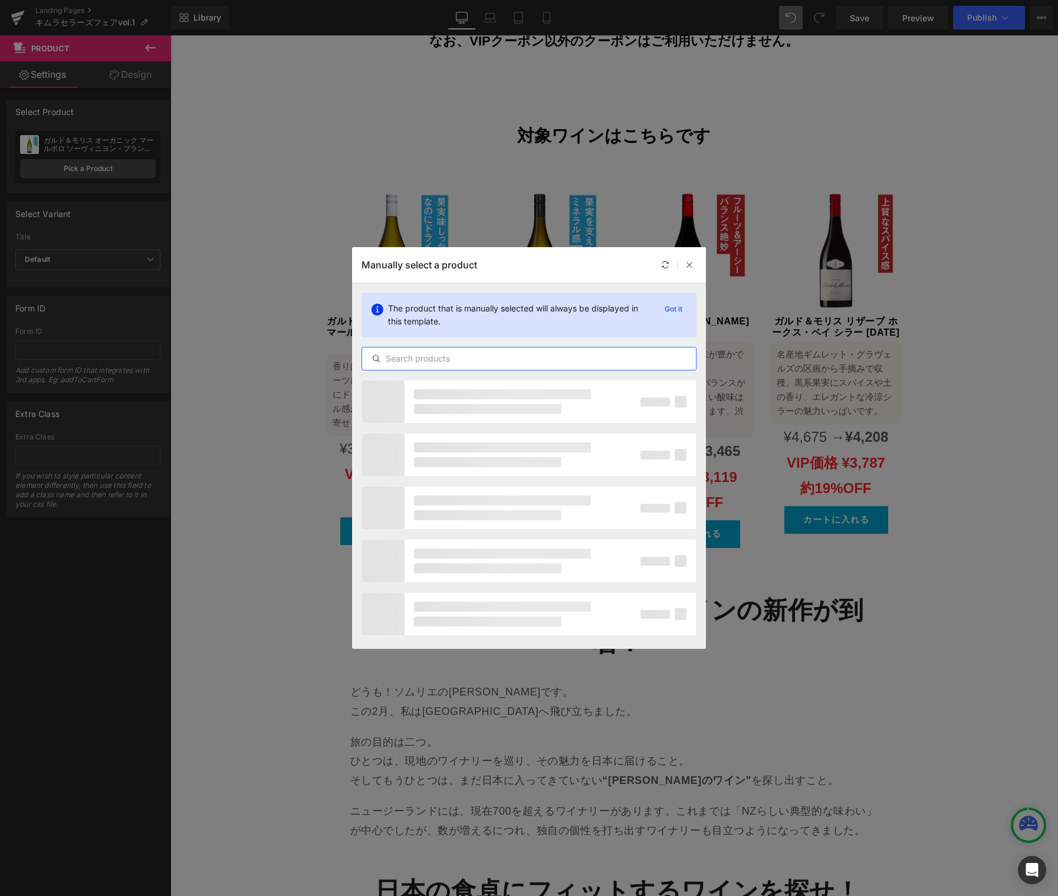
click at [497, 360] on input "text" at bounding box center [529, 358] width 334 height 14
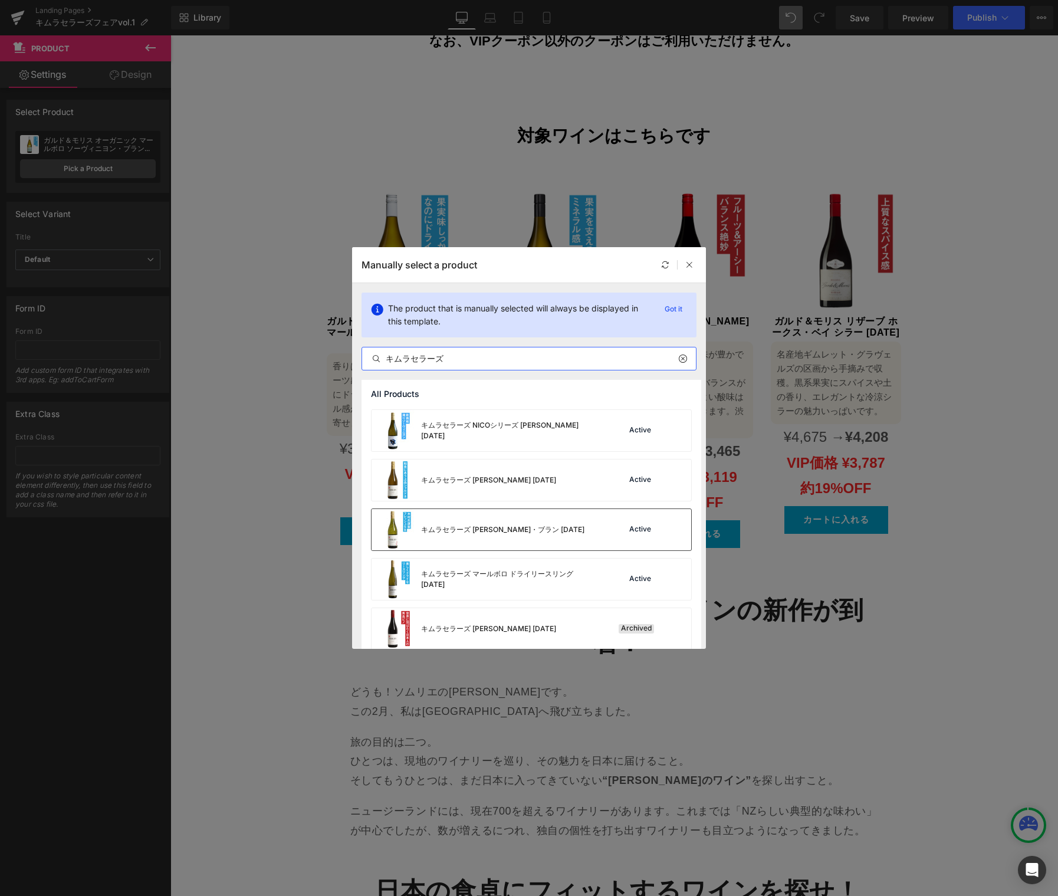
scroll to position [107, 0]
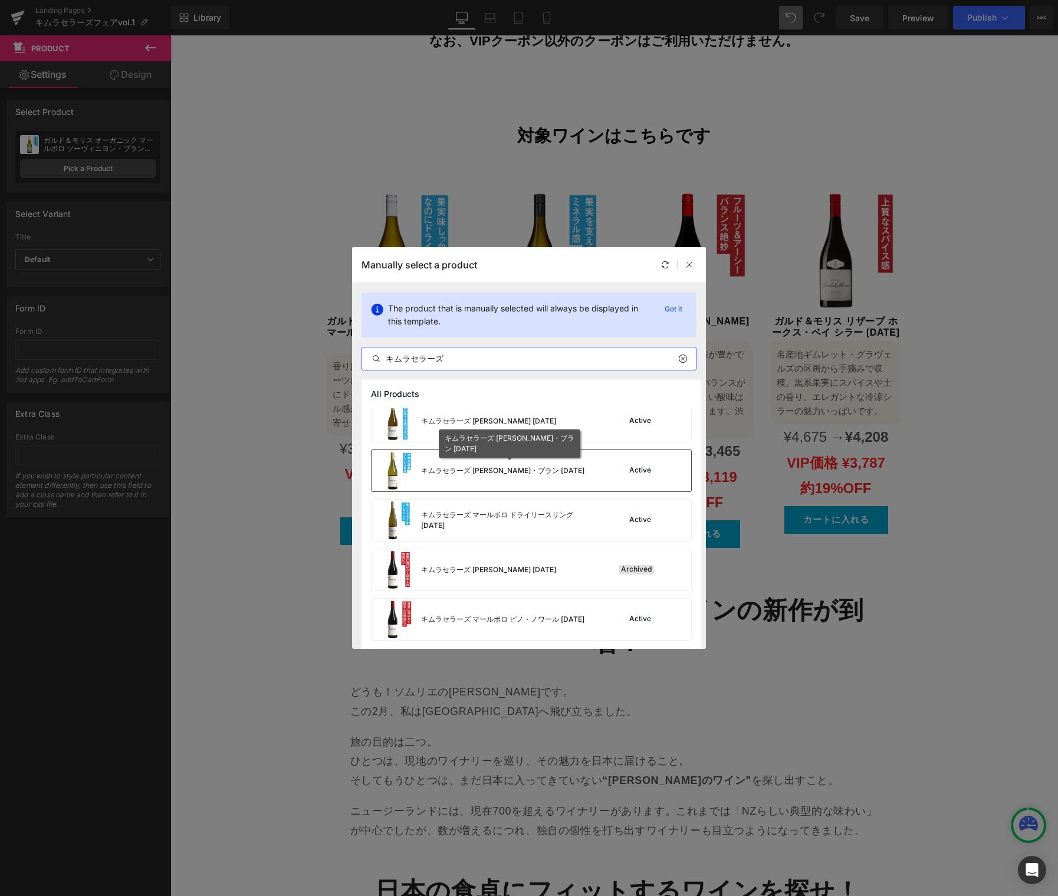
type input "キムラセラーズ"
click at [517, 469] on div "キムラセラーズ マールボロ ソーヴィニヨン・ブラン 2024" at bounding box center [502, 470] width 163 height 11
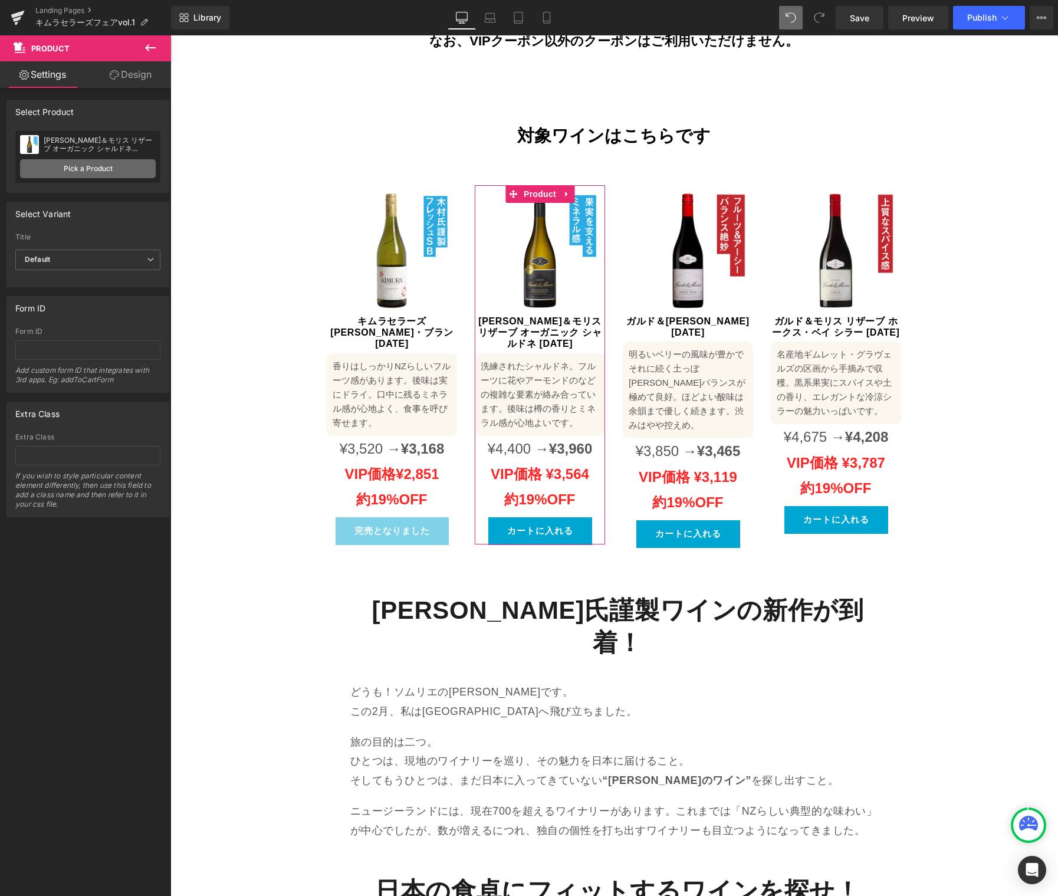
click at [109, 171] on link "Pick a Product" at bounding box center [88, 168] width 136 height 19
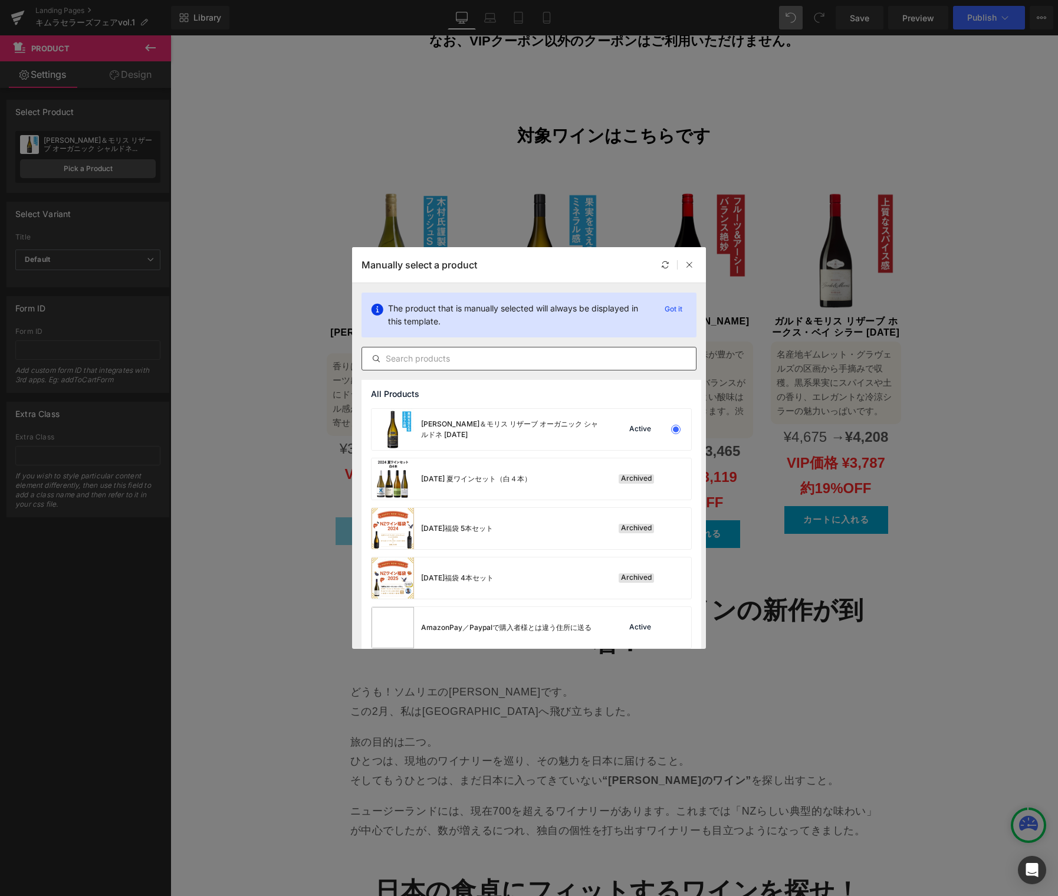
click at [540, 362] on input "text" at bounding box center [529, 358] width 334 height 14
type input "い"
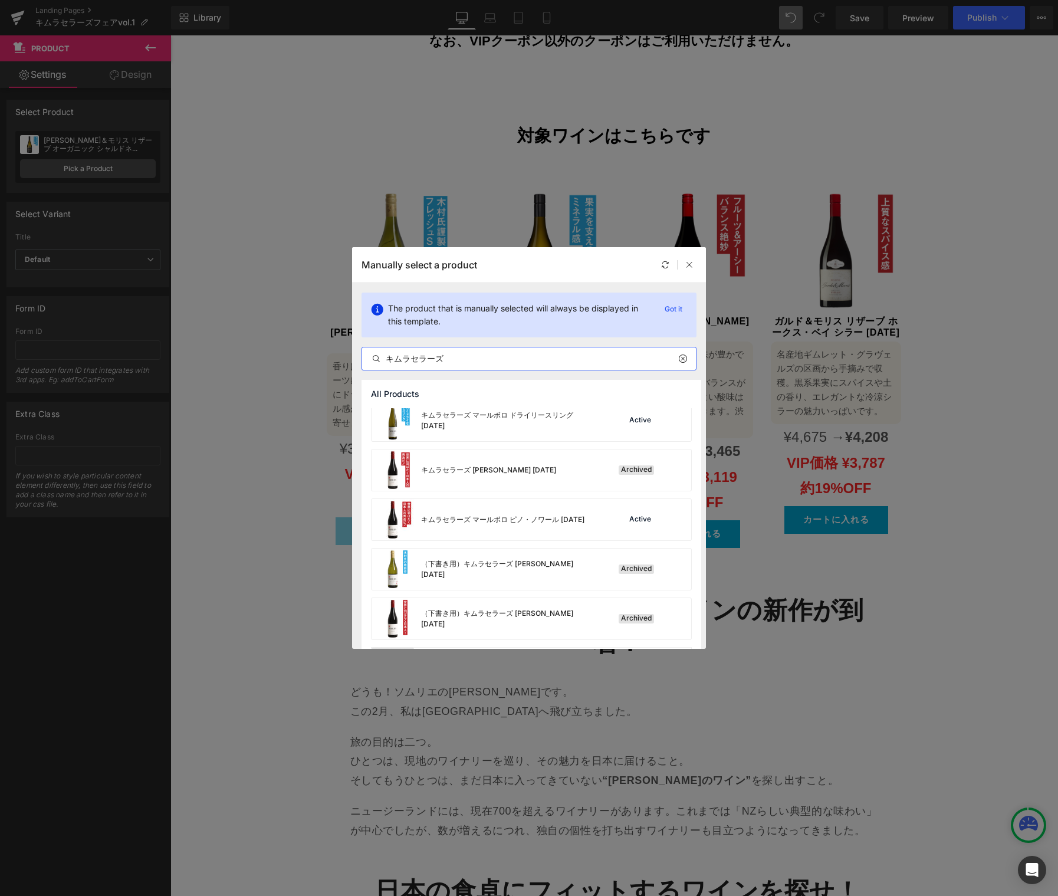
scroll to position [209, 0]
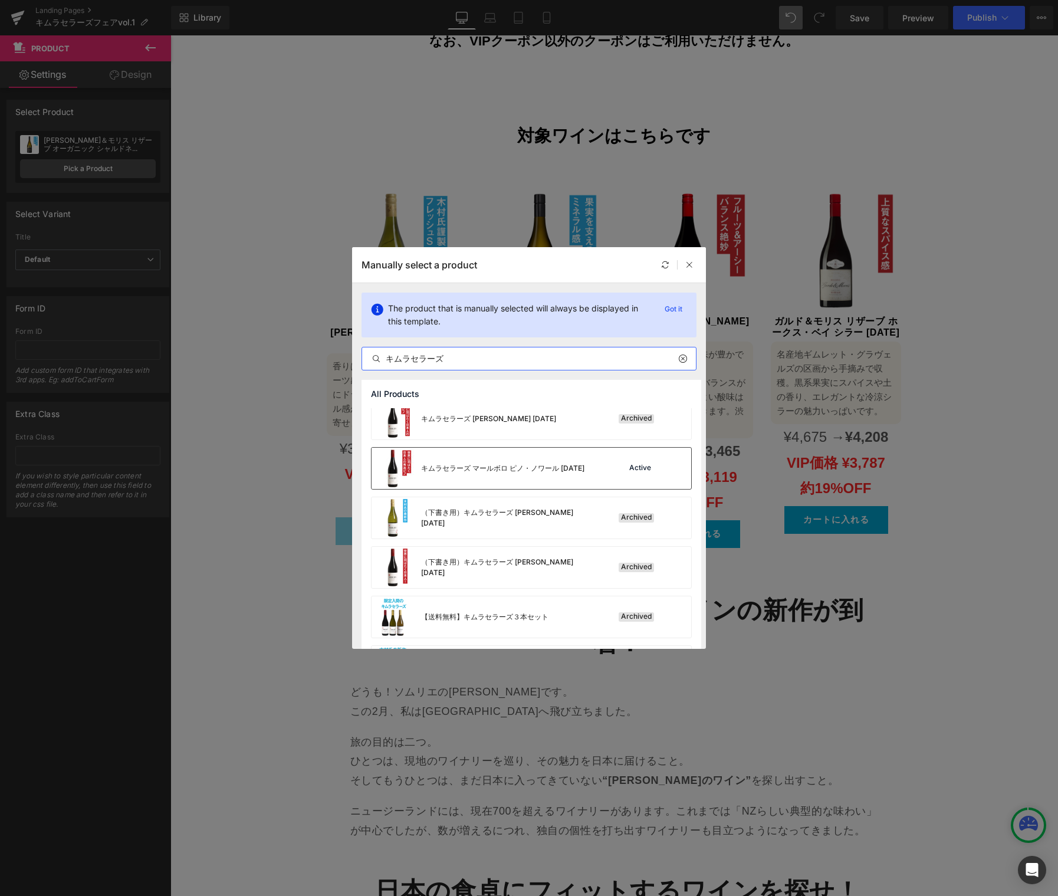
type input "キムラセラーズ"
click at [546, 470] on div "キムラセラーズ マールボロ ピノ・ノワール 2023" at bounding box center [502, 468] width 163 height 11
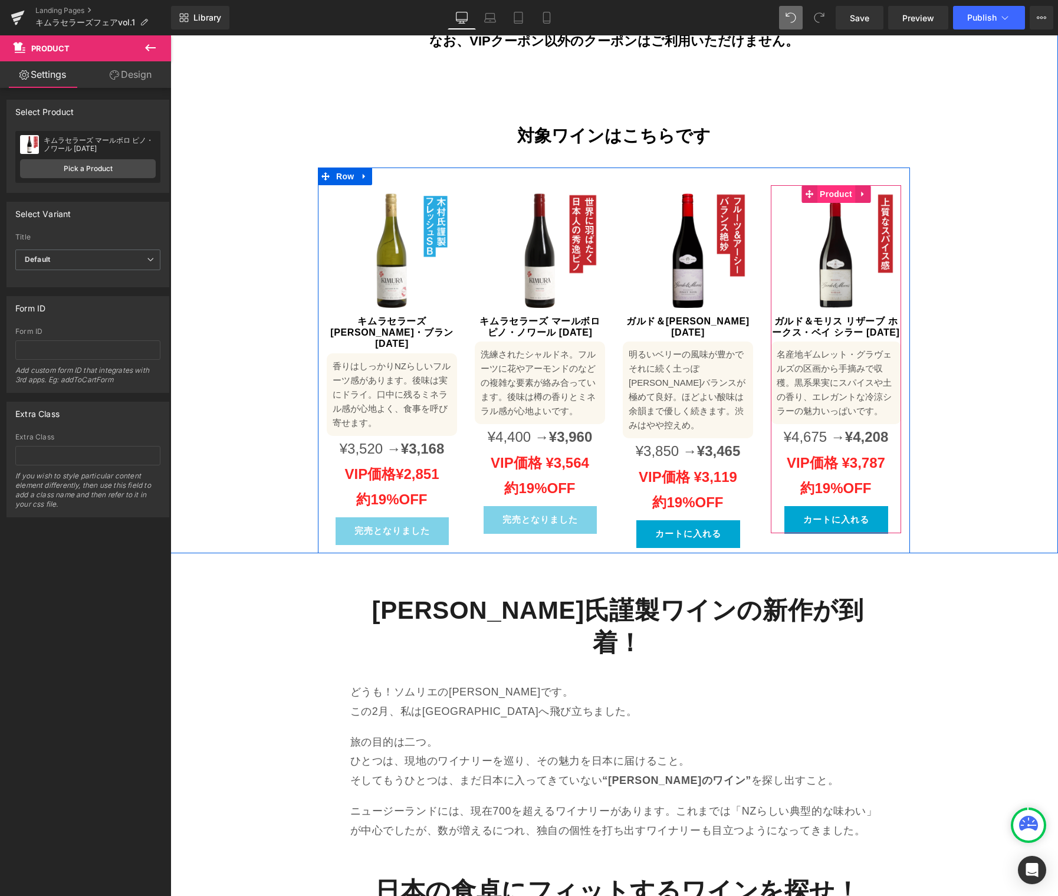
click at [830, 185] on span "Product" at bounding box center [836, 194] width 38 height 18
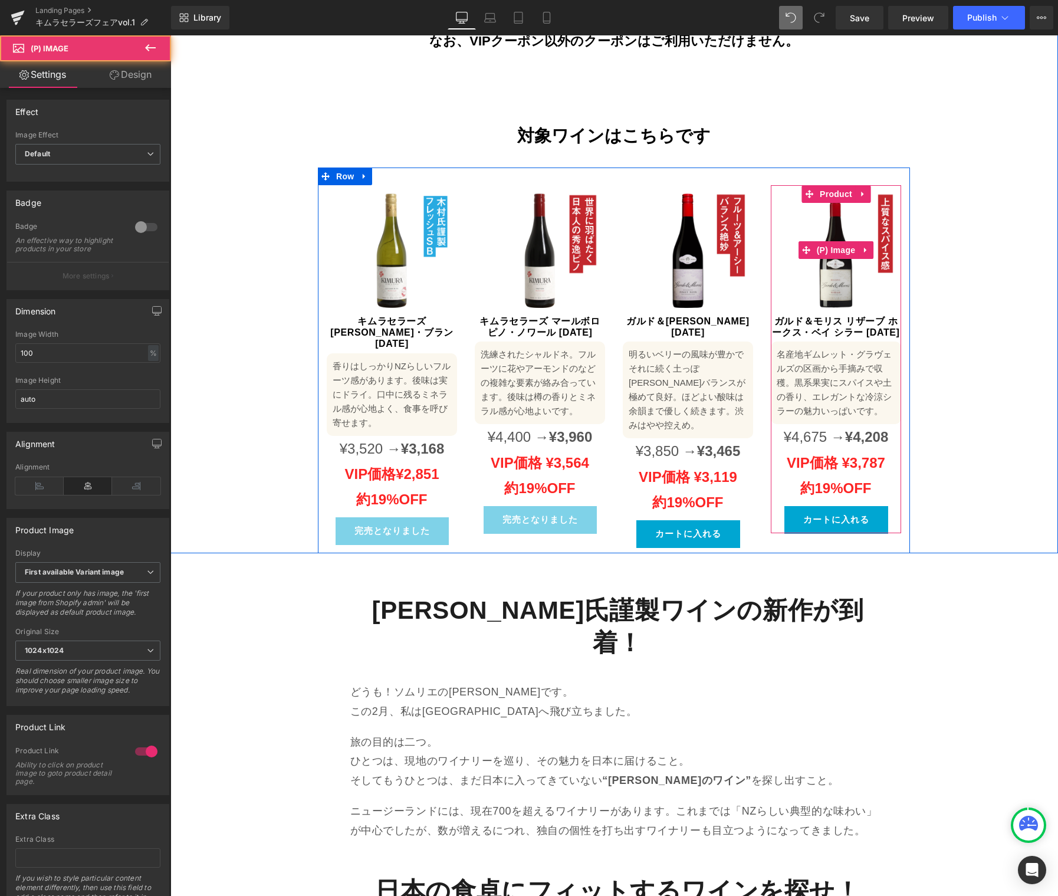
click at [778, 185] on img at bounding box center [836, 250] width 130 height 130
click at [827, 185] on span "Product" at bounding box center [836, 194] width 38 height 18
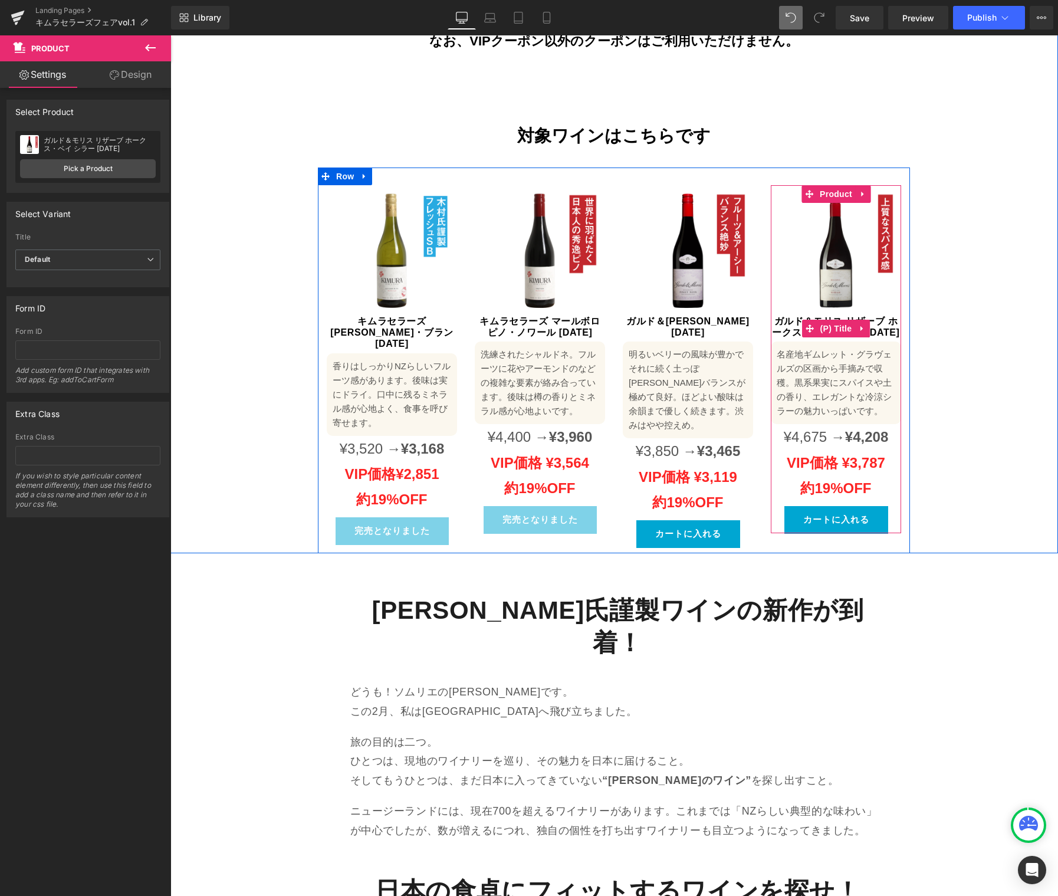
click at [858, 324] on icon at bounding box center [862, 328] width 8 height 9
drag, startPoint x: 857, startPoint y: 166, endPoint x: 859, endPoint y: 172, distance: 6.7
click at [859, 189] on icon at bounding box center [863, 193] width 8 height 9
drag, startPoint x: 867, startPoint y: 169, endPoint x: 860, endPoint y: 185, distance: 16.6
click at [867, 190] on icon at bounding box center [870, 194] width 8 height 8
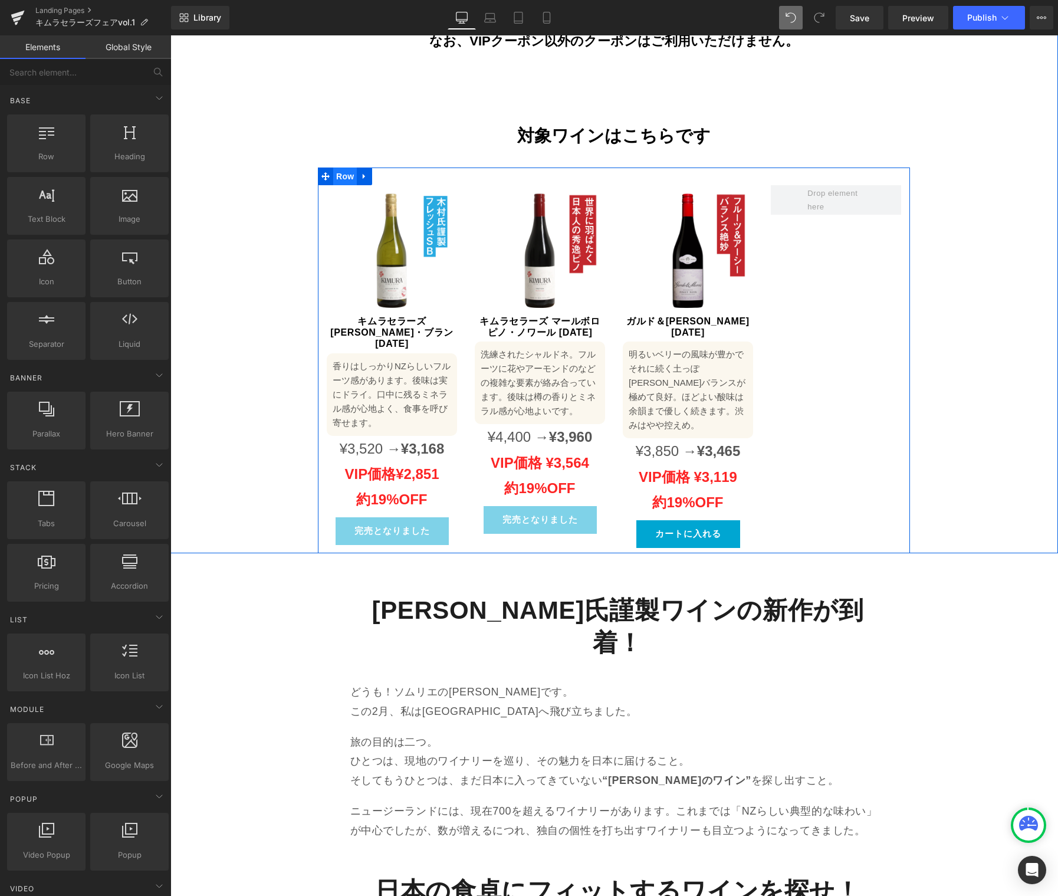
click at [333, 167] on span "Row" at bounding box center [345, 176] width 24 height 18
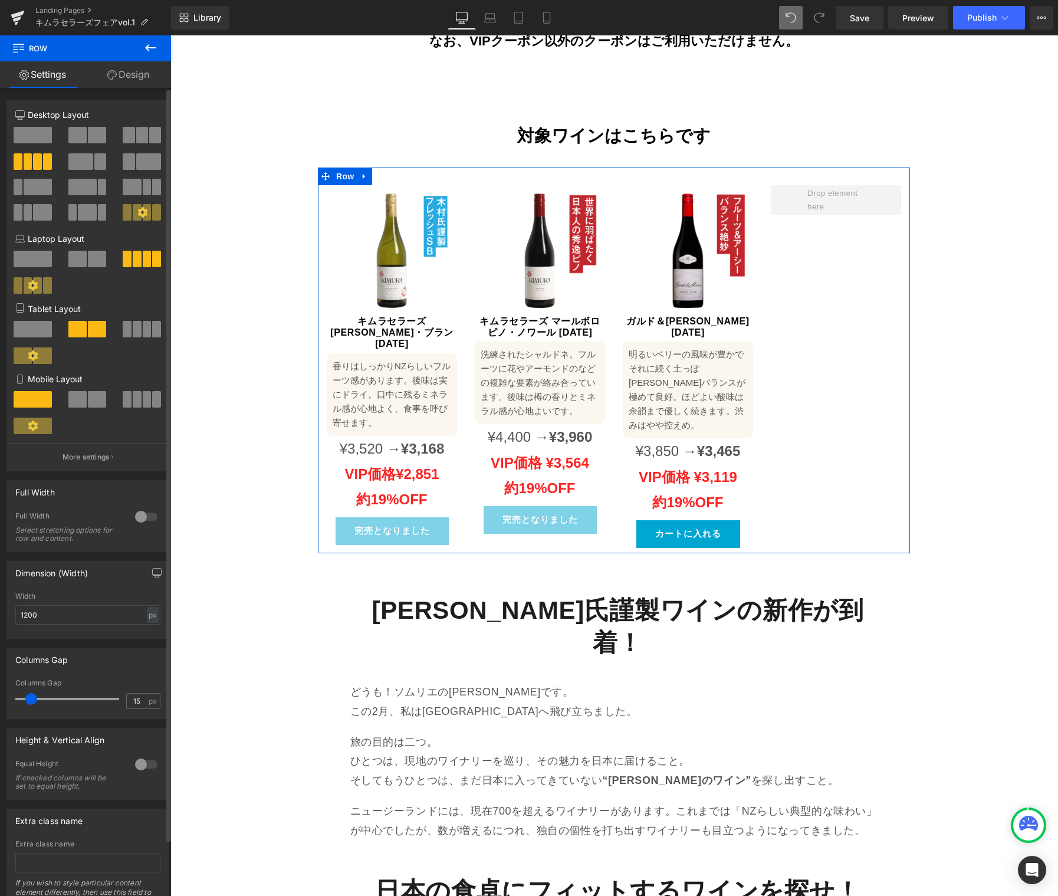
click at [130, 130] on span at bounding box center [129, 135] width 12 height 17
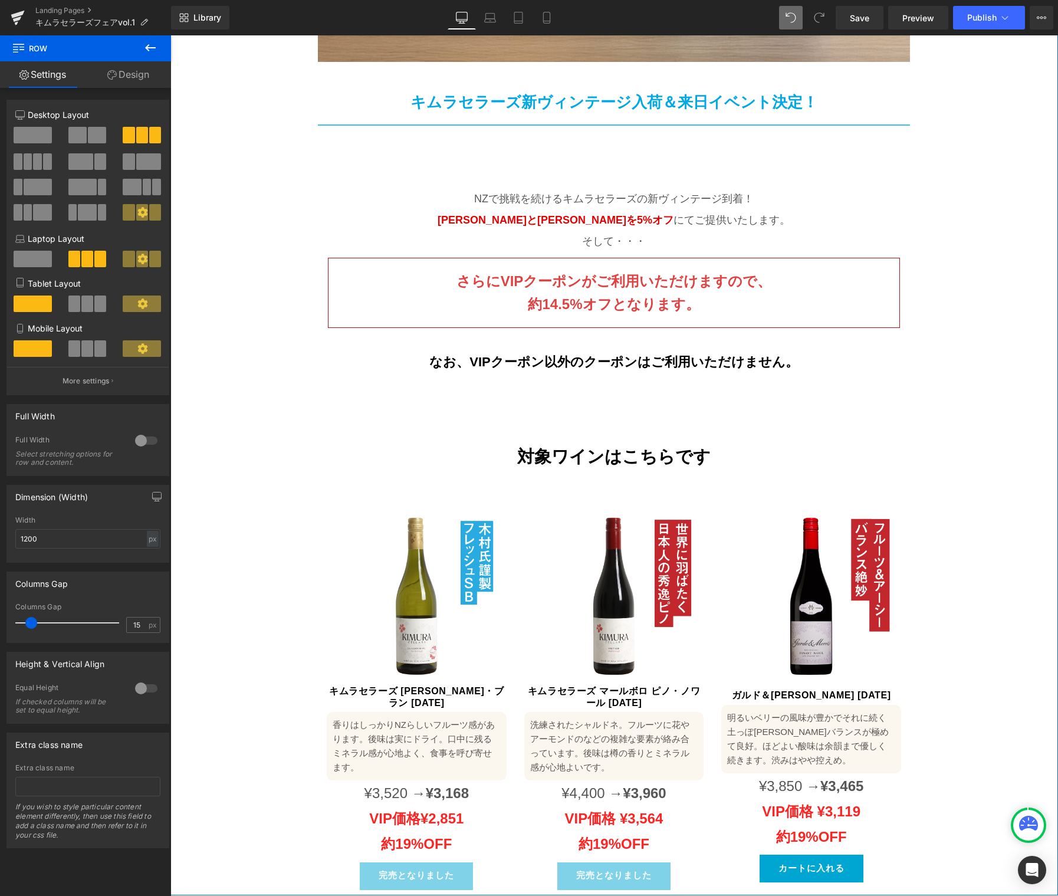
scroll to position [433, 0]
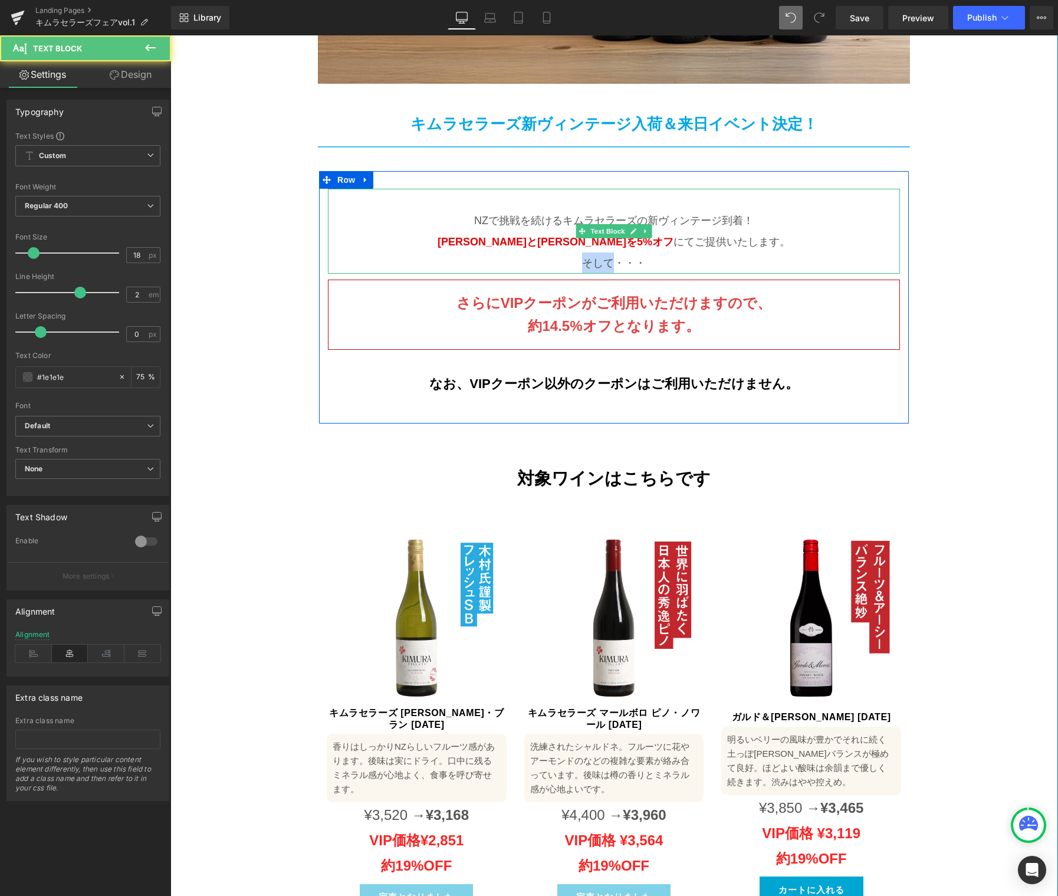
drag, startPoint x: 594, startPoint y: 238, endPoint x: 582, endPoint y: 239, distance: 12.4
click at [583, 252] on p "そして・・・" at bounding box center [614, 262] width 572 height 21
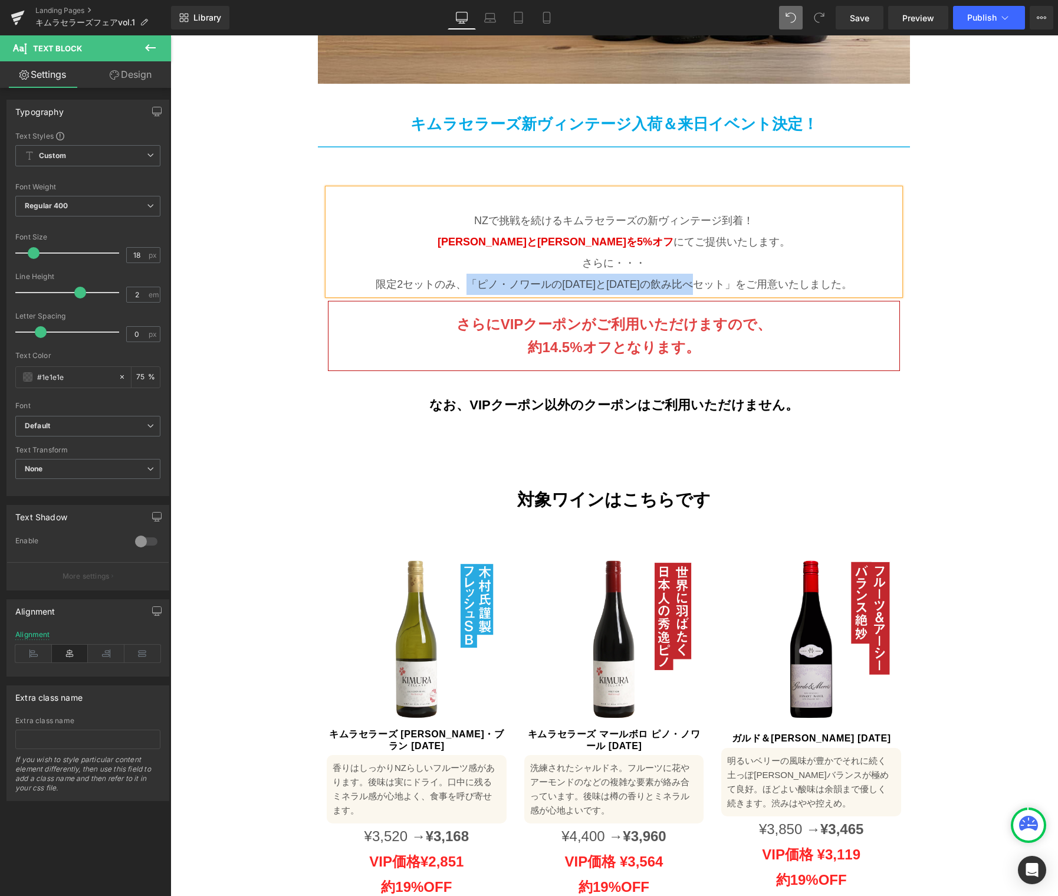
drag, startPoint x: 701, startPoint y: 259, endPoint x: 474, endPoint y: 264, distance: 227.1
click at [474, 274] on p "限定2セットのみ、「ピノ・ノワールの2023と2024の飲み比べセット」をご用意いたしました。" at bounding box center [614, 284] width 572 height 21
drag, startPoint x: 626, startPoint y: 261, endPoint x: 469, endPoint y: 261, distance: 156.3
click at [469, 274] on p "限定2セットのみ、 「ピノ・ノワールの2023と2024の飲み比べセット」 をご用意いたしました。" at bounding box center [614, 284] width 572 height 21
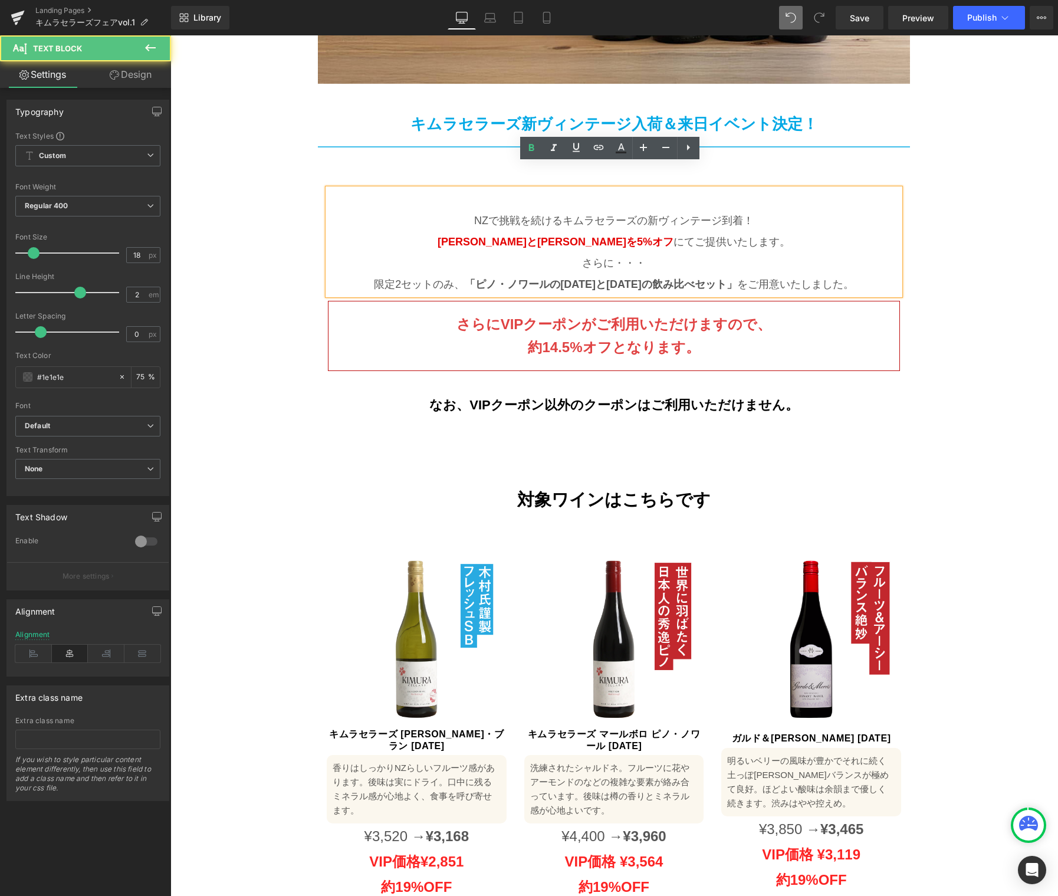
click at [841, 274] on p "限定2セットのみ、 「ピノ・ノワールの2023と2024の飲み比べセット」 をご用意いたしました。" at bounding box center [614, 284] width 572 height 21
drag, startPoint x: 730, startPoint y: 260, endPoint x: 721, endPoint y: 262, distance: 9.0
click at [721, 274] on p "限定2セットのみ、 「ピノ・ノワールの2023と2024の飲み比べセット」 をご用意いたしました。" at bounding box center [614, 284] width 572 height 21
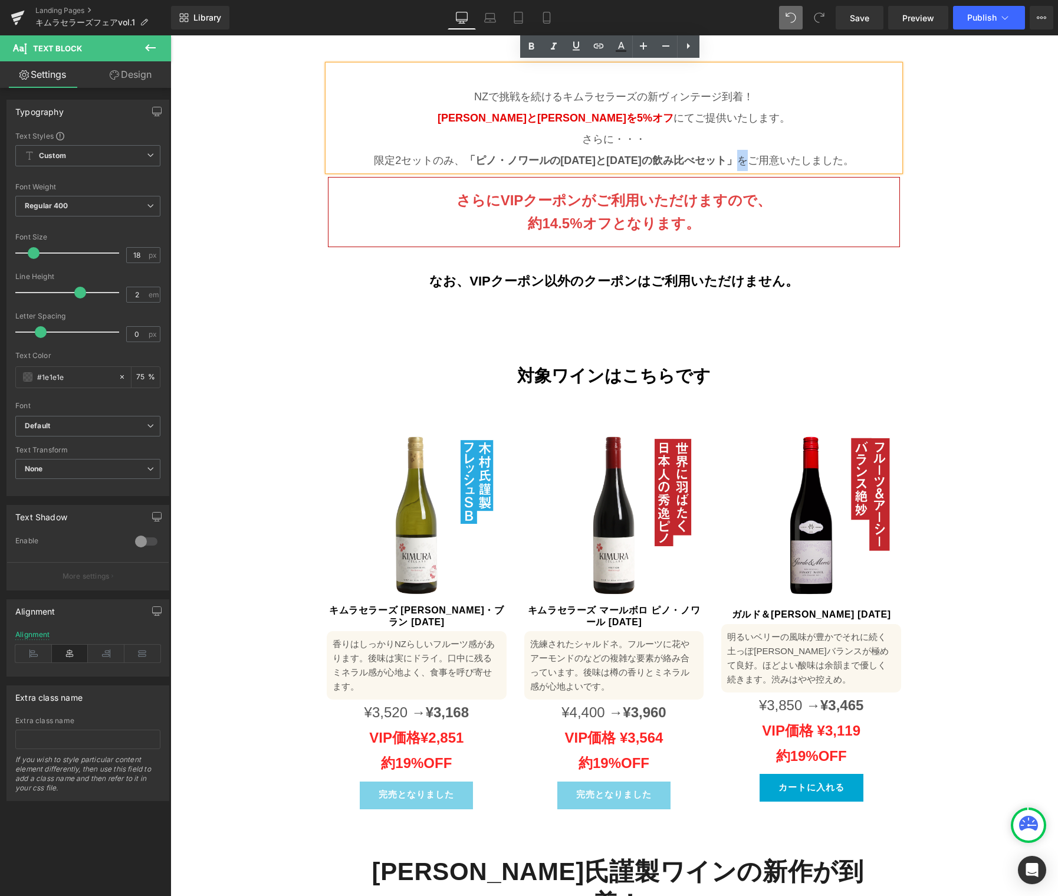
scroll to position [715, 0]
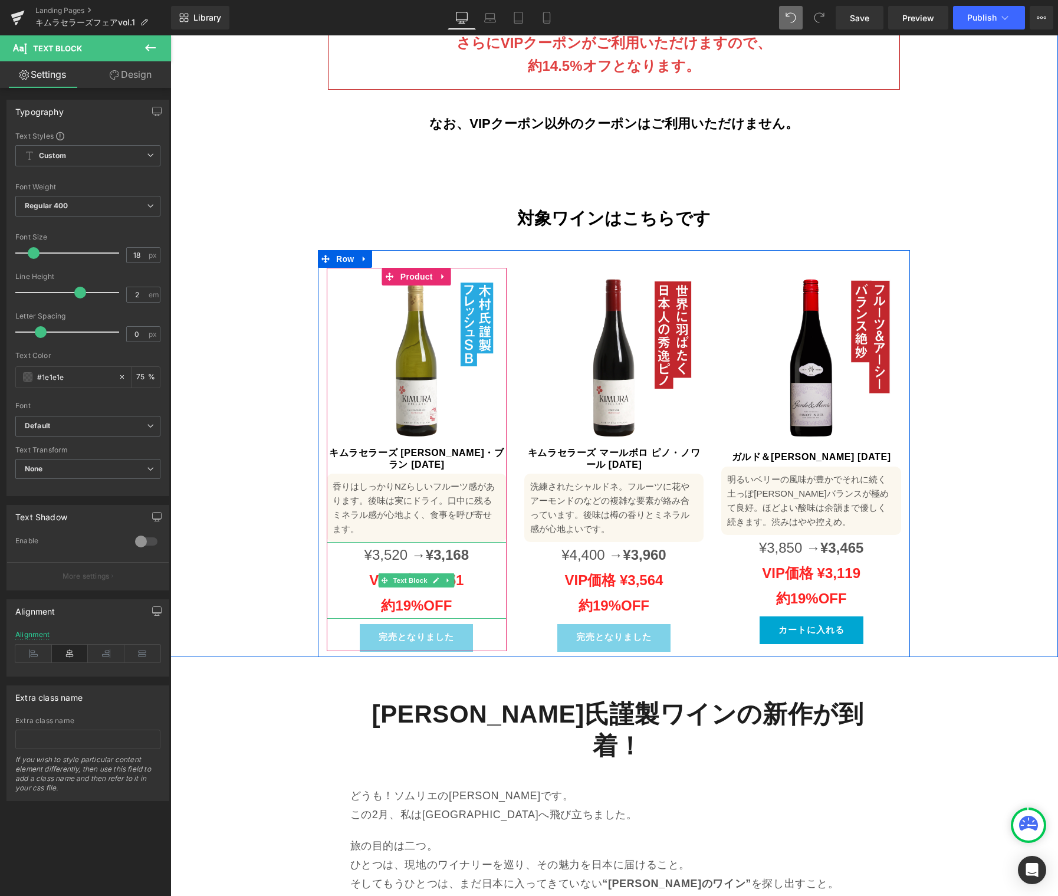
click at [387, 547] on span "¥3,520 →" at bounding box center [394, 555] width 61 height 16
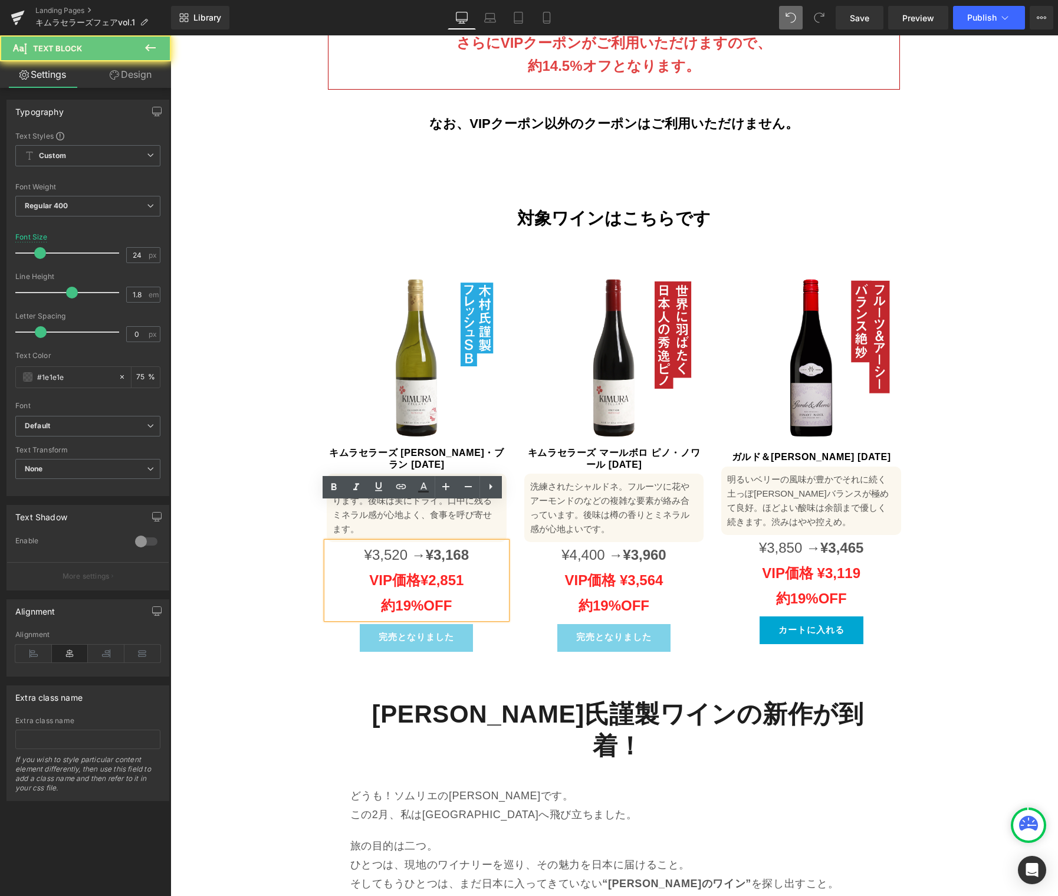
click at [395, 547] on span "¥3,520 →" at bounding box center [394, 555] width 61 height 16
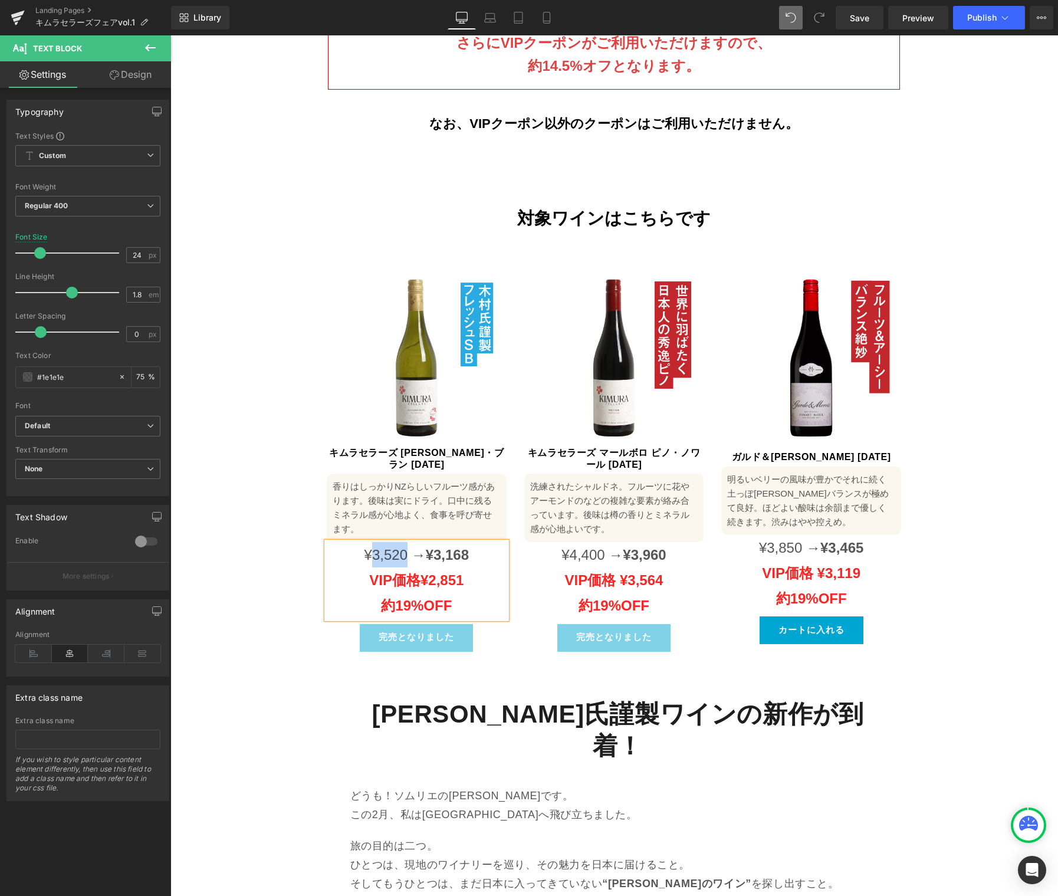
click at [385, 547] on span "¥3,520 →" at bounding box center [394, 555] width 61 height 16
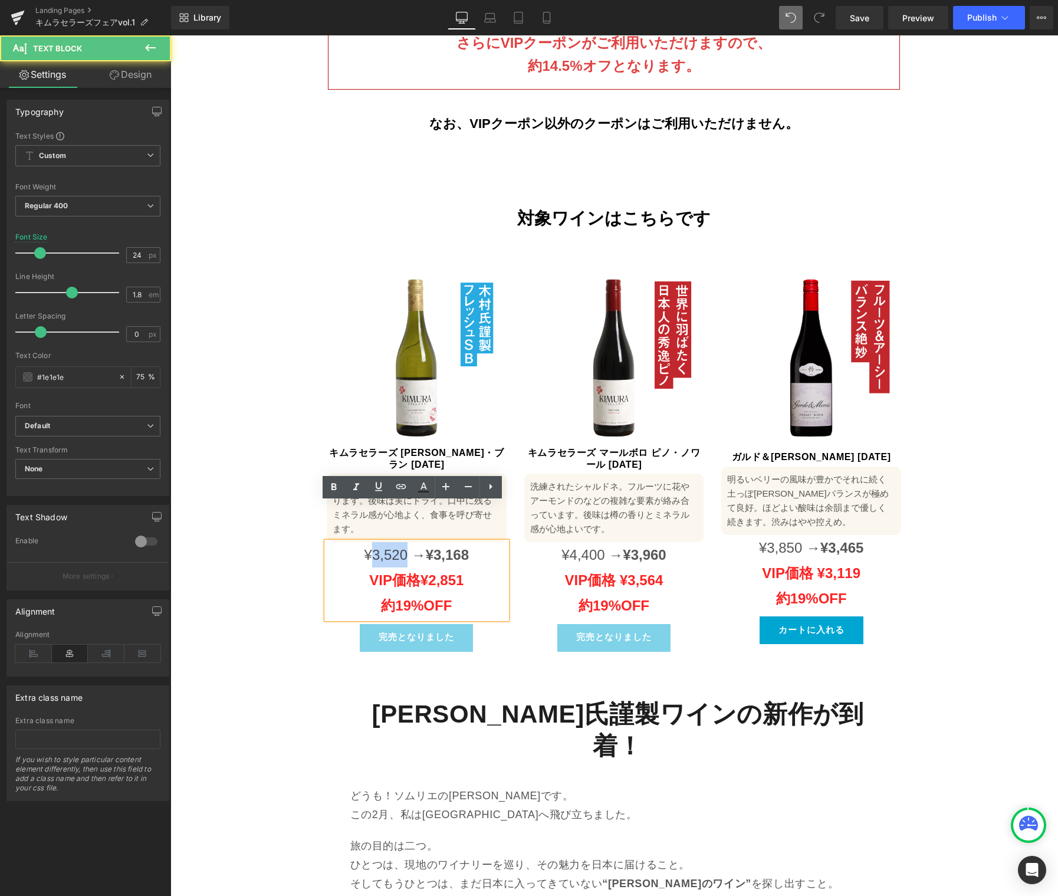
click at [385, 547] on span "¥3,520 →" at bounding box center [394, 555] width 61 height 16
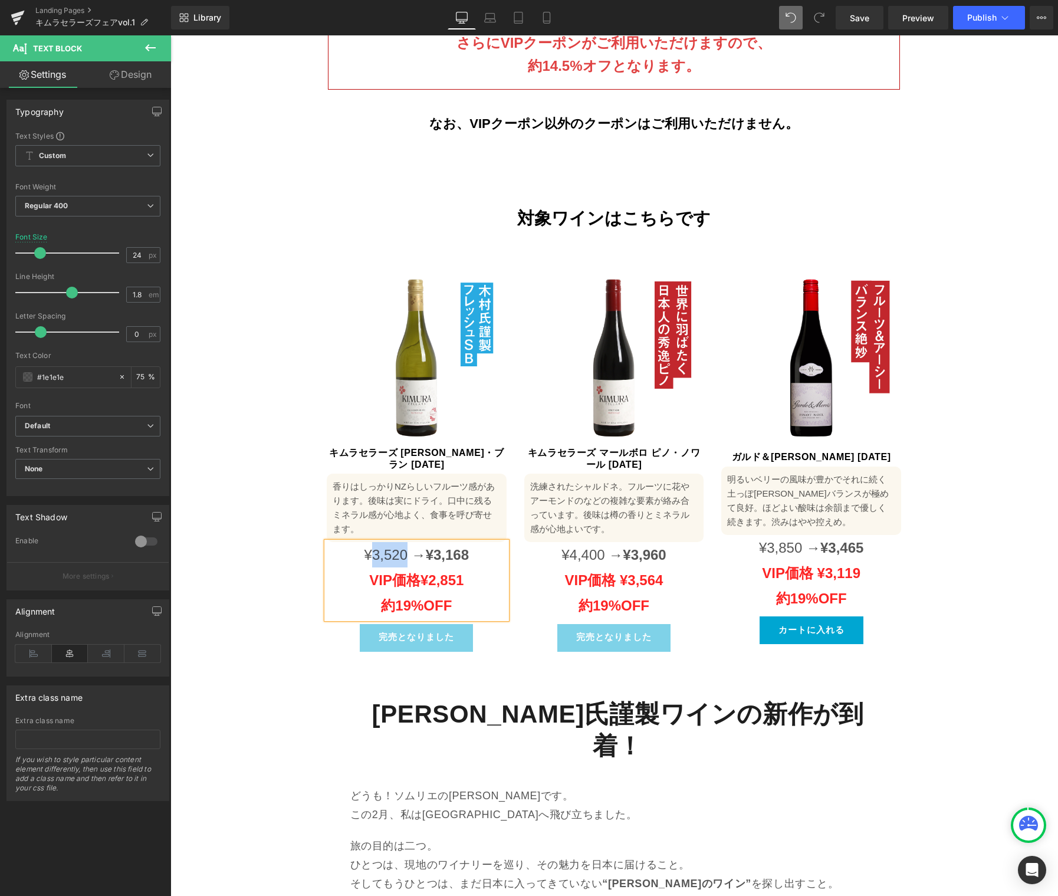
paste div
drag, startPoint x: 437, startPoint y: 517, endPoint x: 476, endPoint y: 515, distance: 39.0
click at [476, 542] on p "¥4,180 → ¥3,168 VIP 価格 ¥2,851" at bounding box center [417, 567] width 180 height 51
drag, startPoint x: 426, startPoint y: 544, endPoint x: 463, endPoint y: 543, distance: 36.6
click at [463, 543] on p "¥4,180 → ¥3,971 VIP 価格 ¥2,851" at bounding box center [417, 567] width 180 height 51
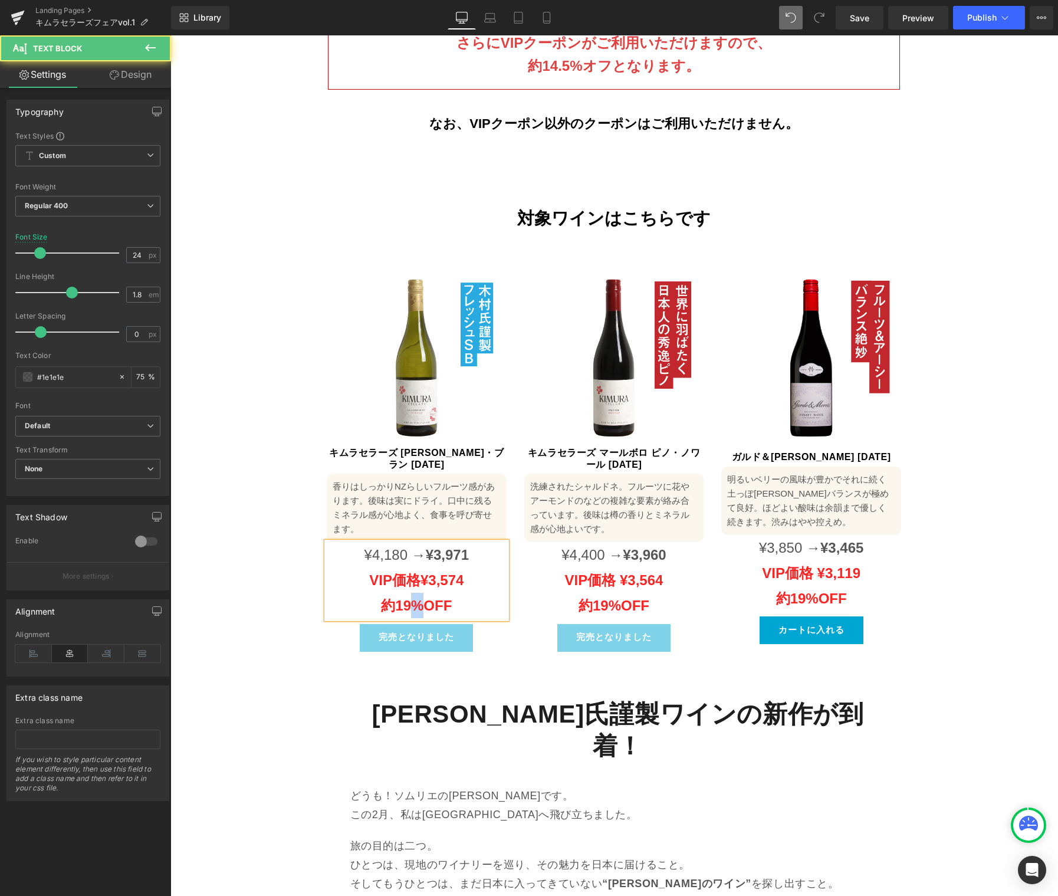
click at [402, 597] on strong "約19%OFF" at bounding box center [416, 605] width 71 height 16
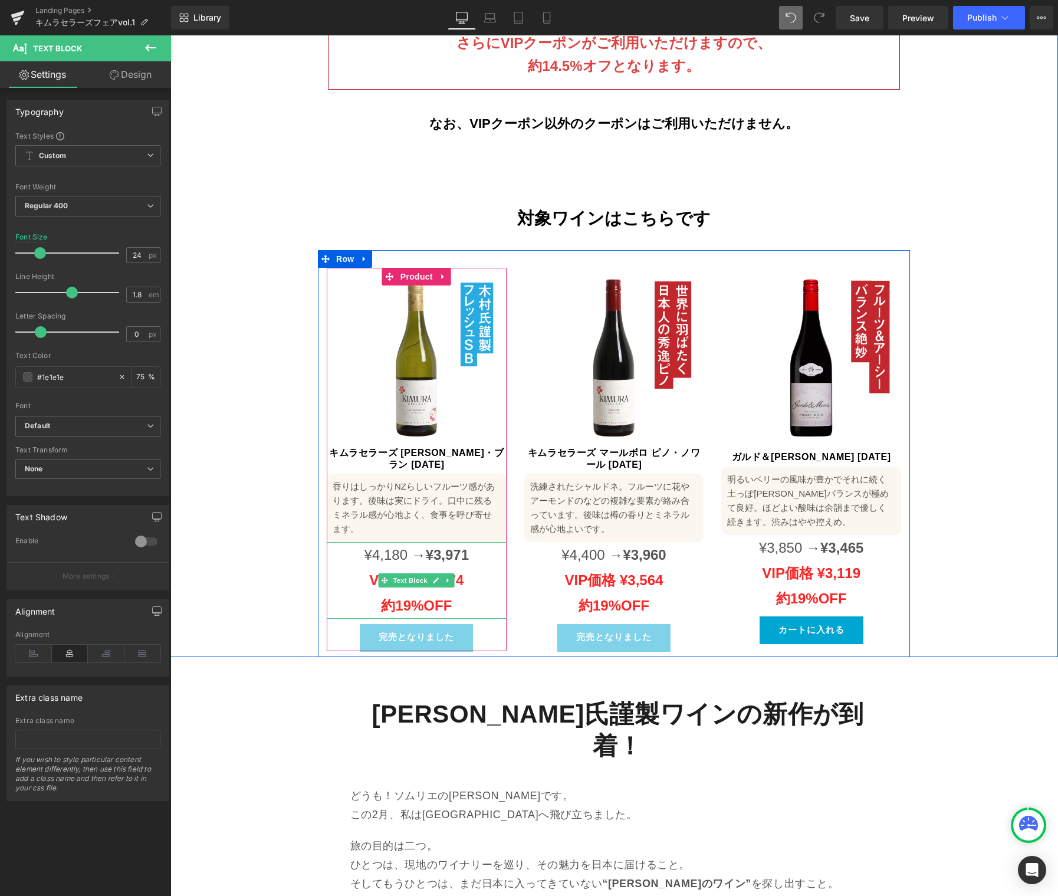
click at [409, 597] on strong "約19%OFF" at bounding box center [416, 605] width 71 height 16
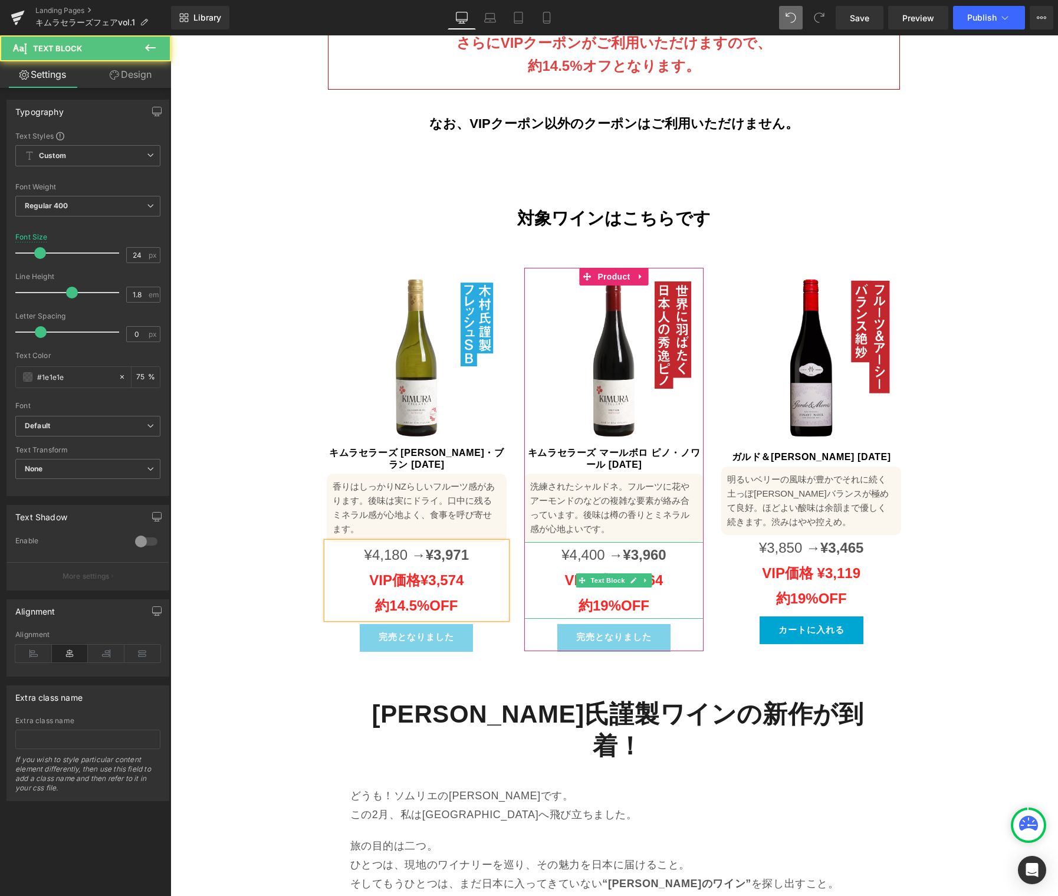
click at [580, 547] on span "¥4,400 →" at bounding box center [591, 555] width 61 height 16
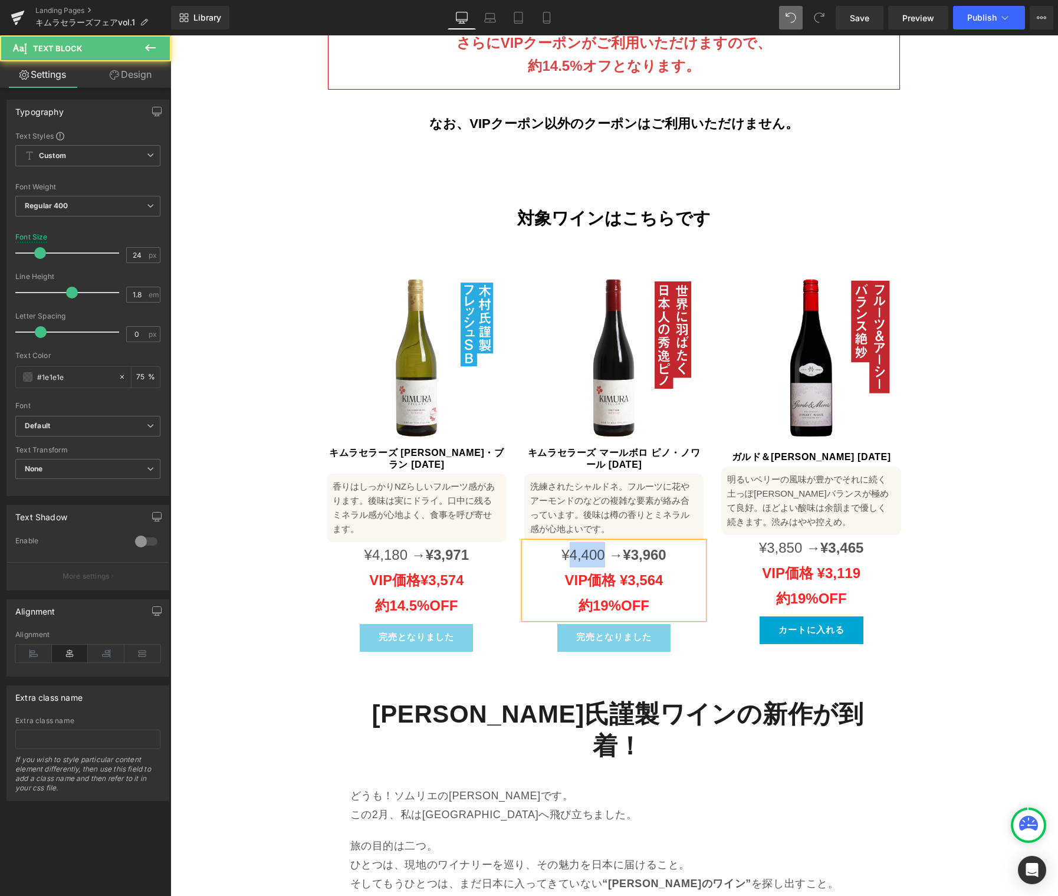
click at [580, 547] on span "¥4,400 →" at bounding box center [591, 555] width 61 height 16
paste div
click at [644, 547] on span "¥3,960" at bounding box center [644, 555] width 43 height 16
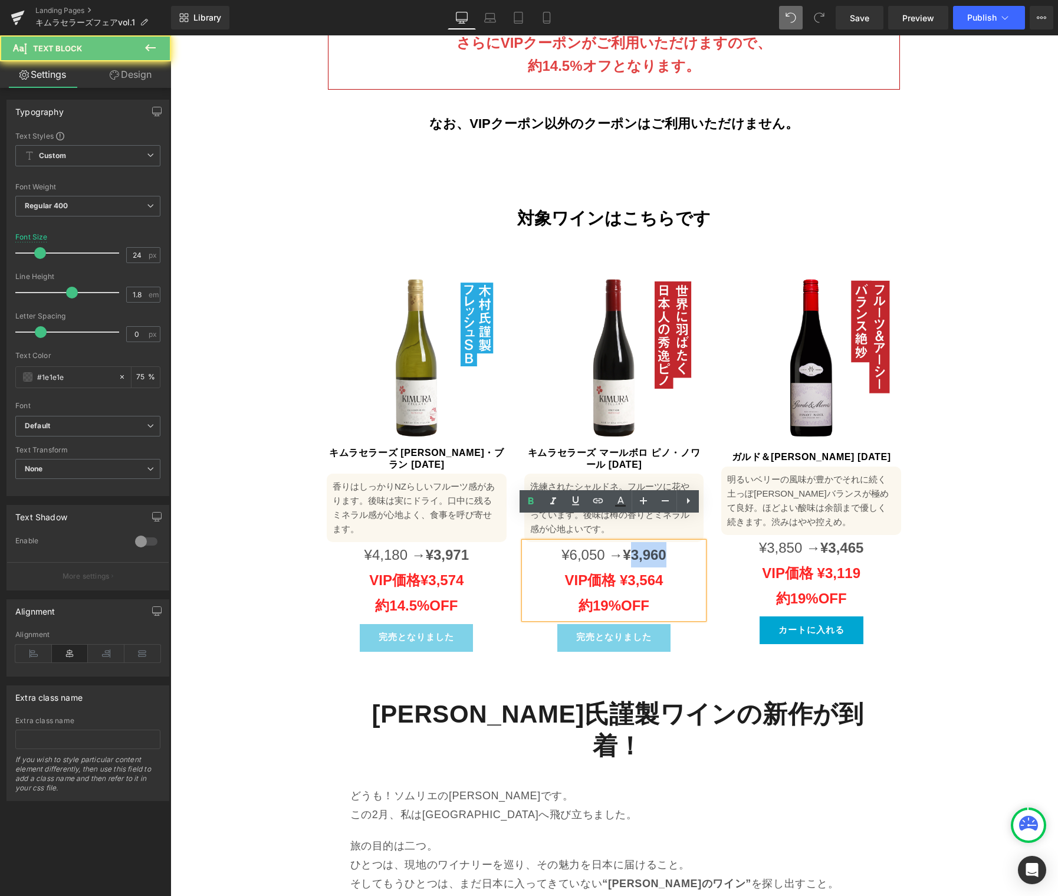
click at [644, 547] on span "¥3,960" at bounding box center [644, 555] width 43 height 16
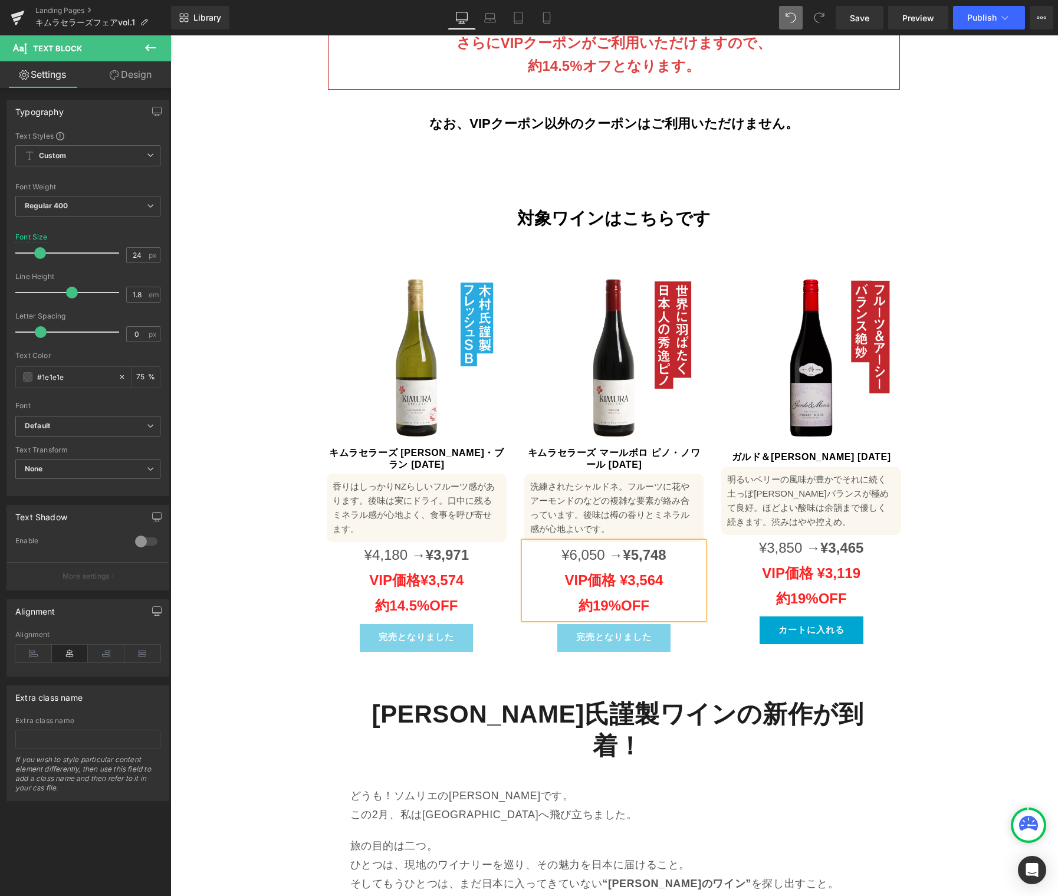
click at [642, 572] on strong "VIP価格 ¥3,564" at bounding box center [614, 580] width 98 height 16
click at [602, 597] on strong "約19%OFF" at bounding box center [614, 605] width 71 height 16
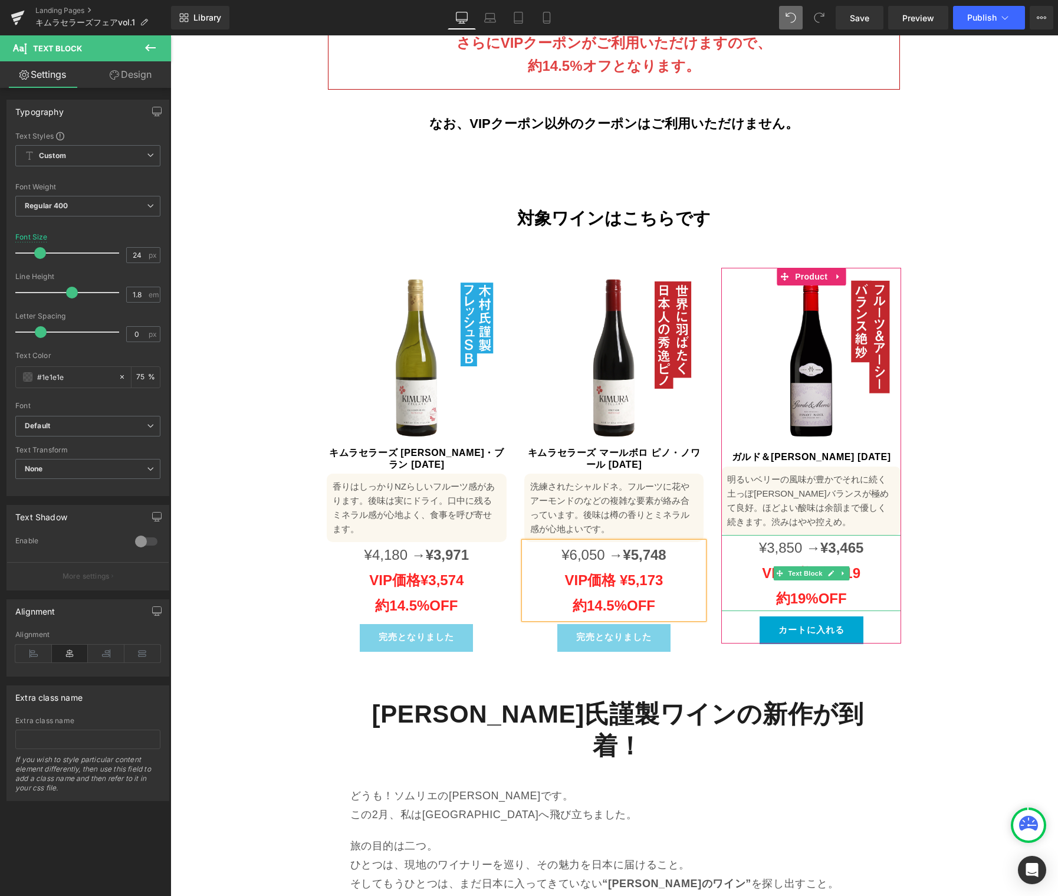
click at [777, 540] on span "¥3,850 →" at bounding box center [789, 548] width 61 height 16
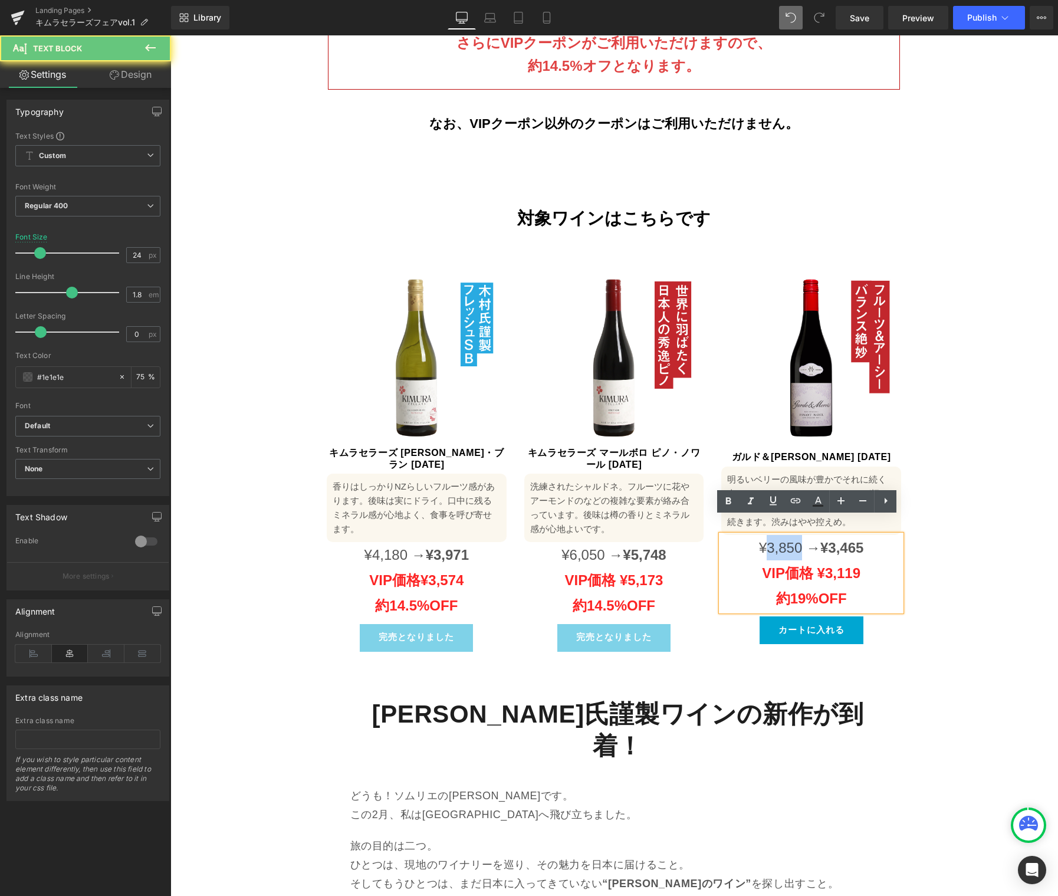
click at [777, 540] on span "¥3,850 →" at bounding box center [789, 548] width 61 height 16
click at [781, 540] on span "¥3,850 →" at bounding box center [789, 548] width 61 height 16
paste div
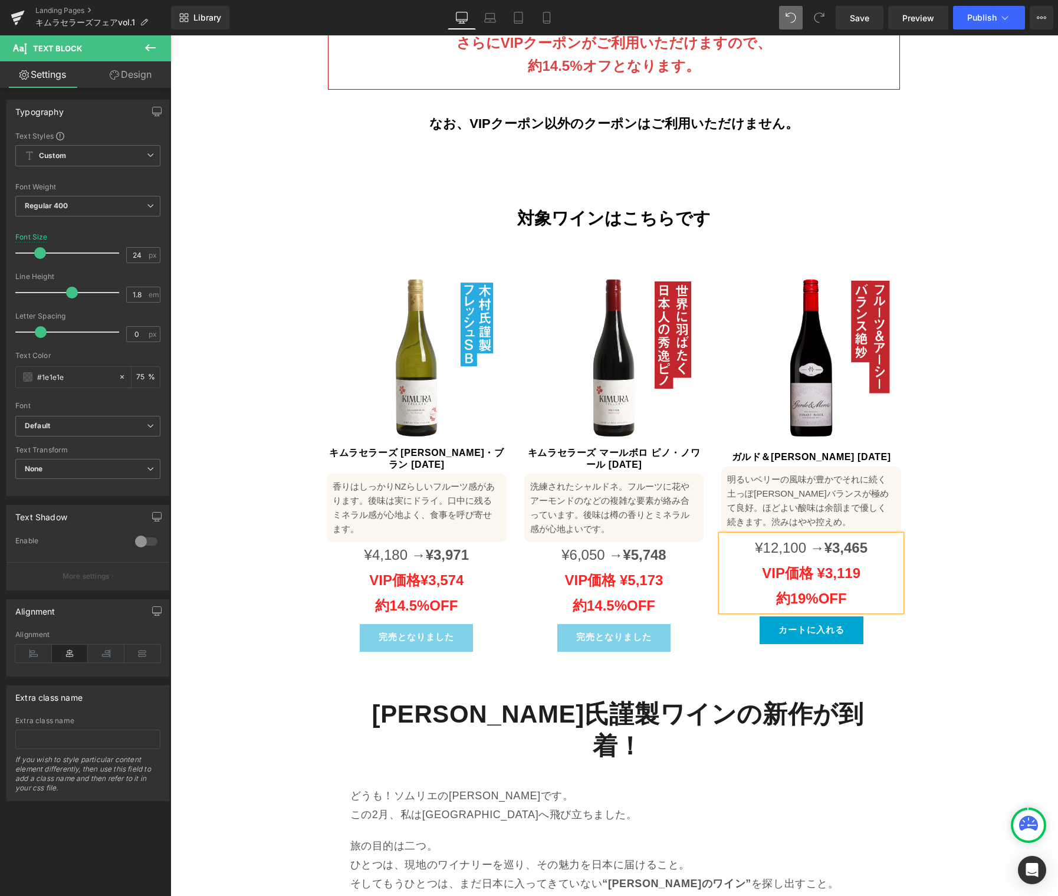
click at [833, 540] on span "¥3,465" at bounding box center [845, 548] width 43 height 16
click at [833, 565] on strong "VIP価格 ¥3,119 約19%OFF" at bounding box center [811, 585] width 98 height 41
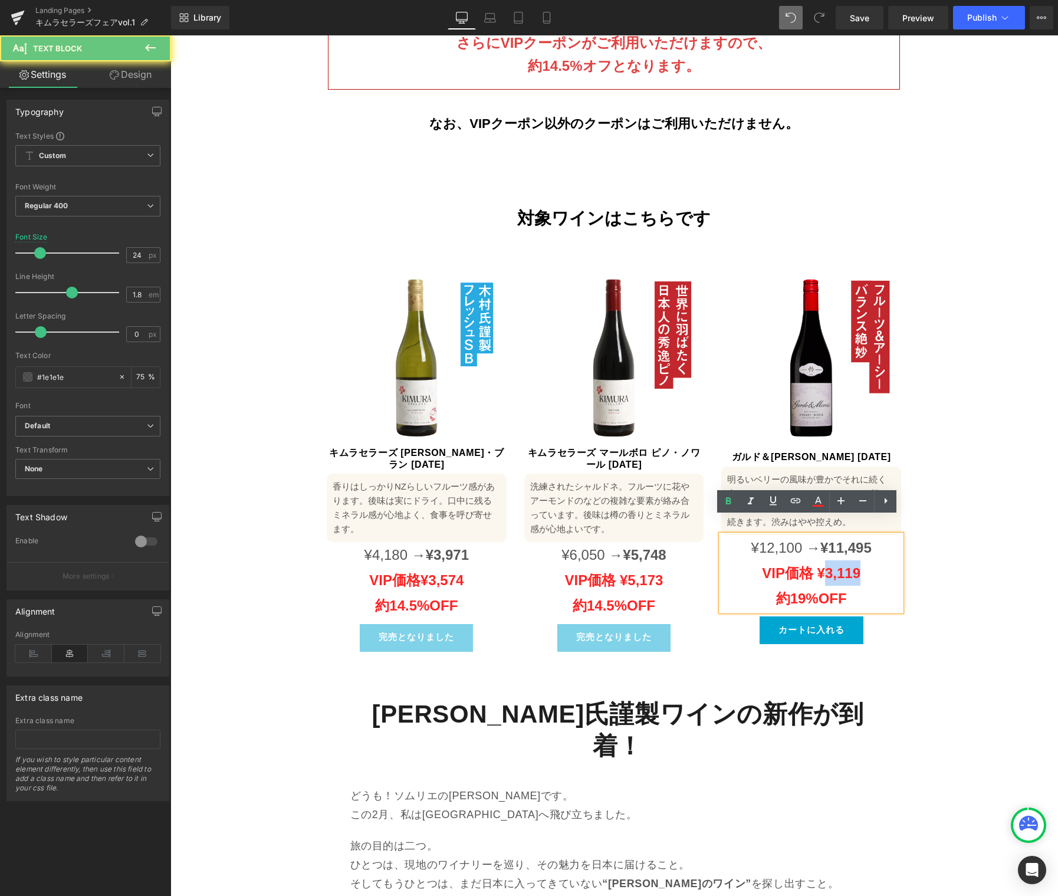
click at [833, 565] on strong "VIP価格 ¥3,119 約19%OFF" at bounding box center [811, 585] width 98 height 41
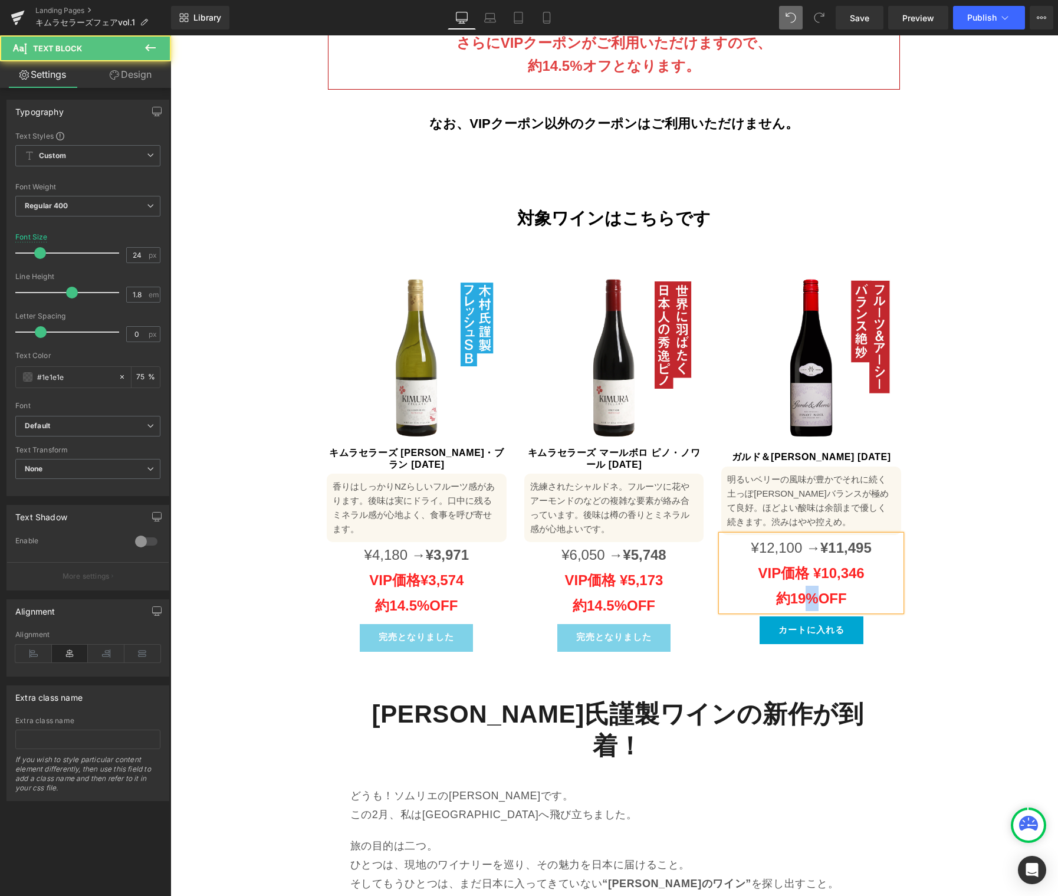
click at [798, 582] on strong "VIP価格 ¥10,346 約19%OFF" at bounding box center [811, 585] width 106 height 41
click at [985, 128] on div "Image Image キムラセラーズ新ヴィンテージ入荷＆来日イベント決定！ Text Block Row NZで挑戦を続けるキムラセラーズの新ヴィンテージ到…" at bounding box center [614, 56] width 888 height 1201
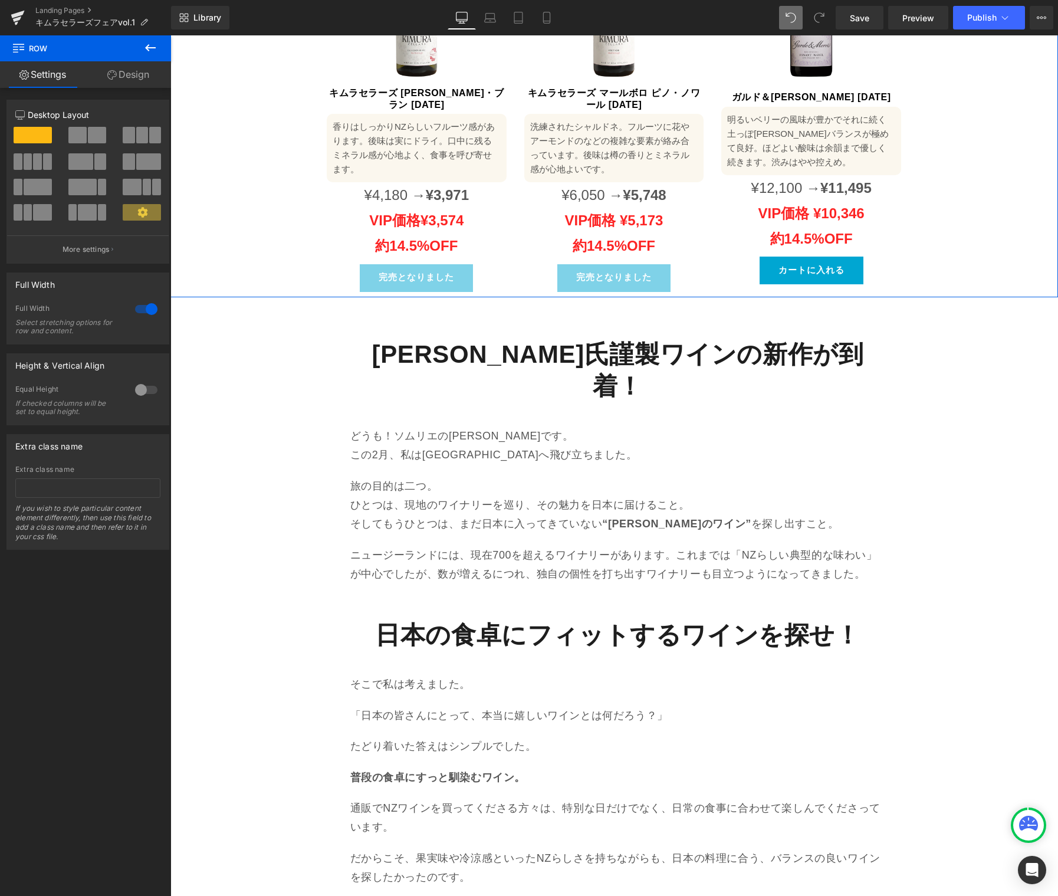
scroll to position [1276, 0]
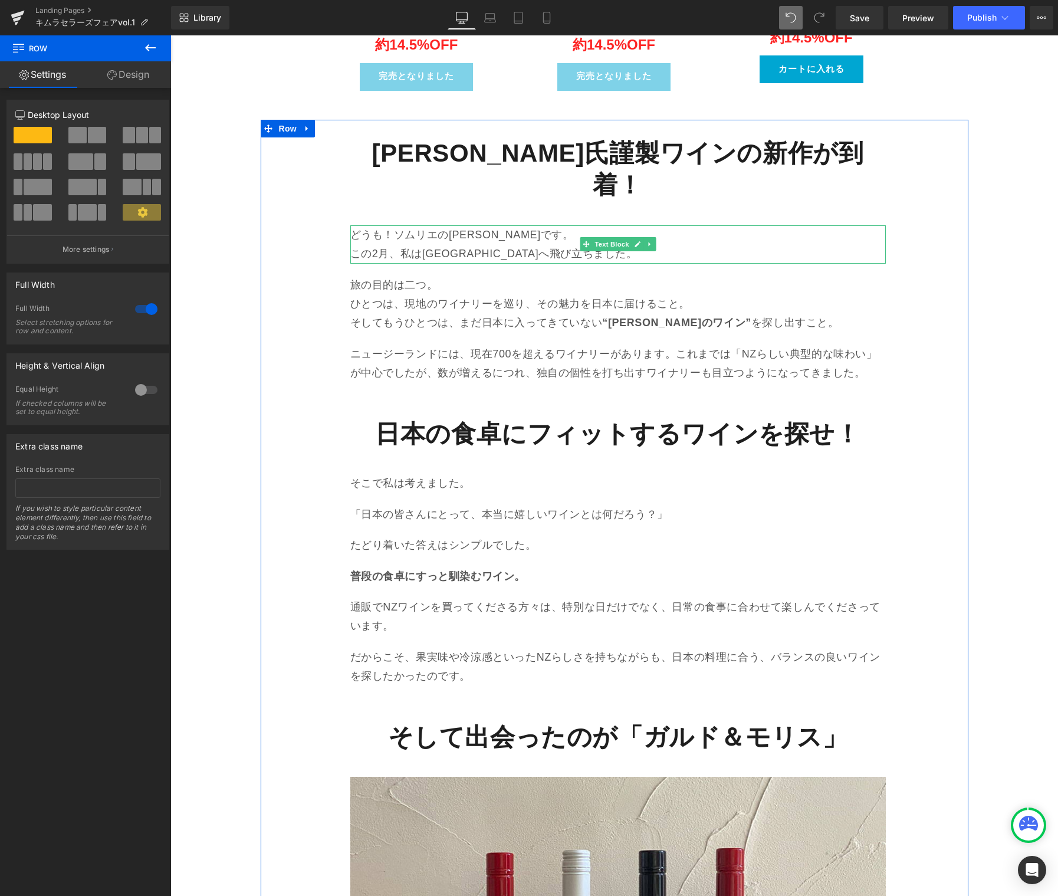
click at [429, 225] on p "どうも！ソムリエの岩須です。" at bounding box center [617, 234] width 535 height 19
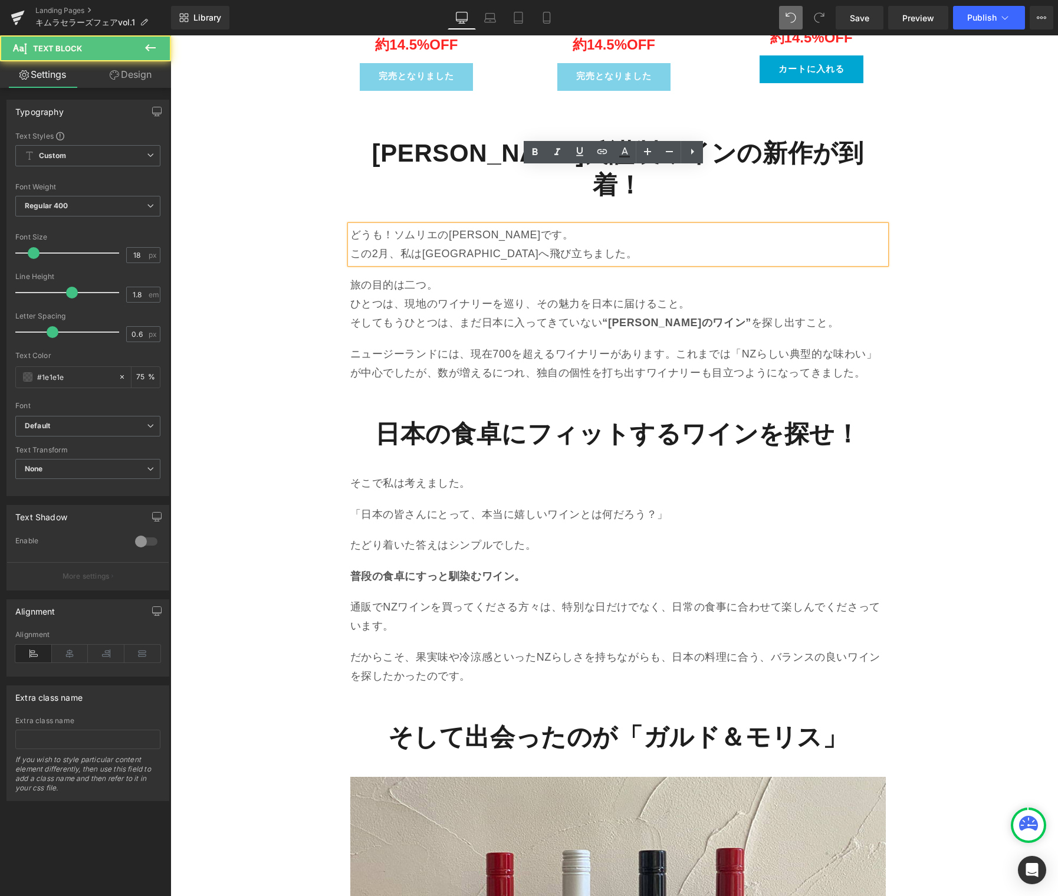
click at [435, 225] on p "どうも！ソムリエの岩須です。" at bounding box center [617, 234] width 535 height 19
click at [600, 244] on p "この2月、私はニュージーランドへ飛び立ちました。" at bounding box center [617, 253] width 535 height 19
paste div
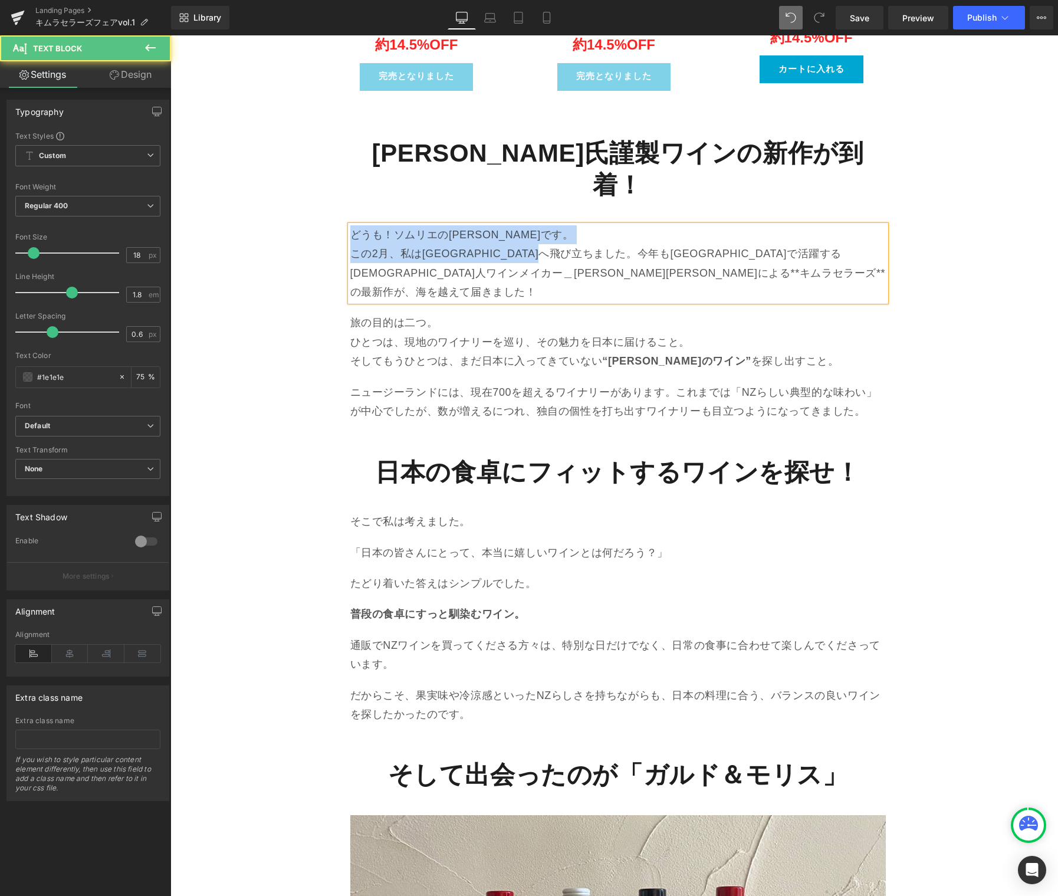
drag, startPoint x: 569, startPoint y: 195, endPoint x: 319, endPoint y: 184, distance: 250.3
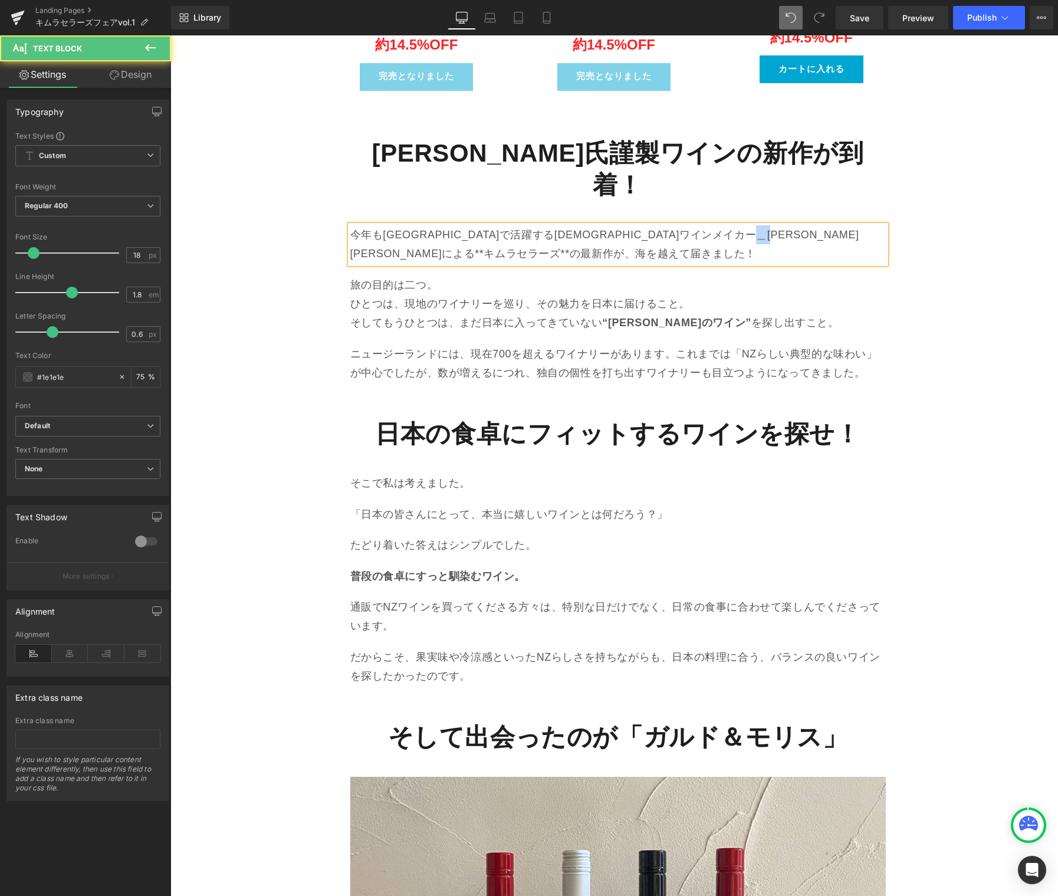
drag, startPoint x: 357, startPoint y: 196, endPoint x: 341, endPoint y: 197, distance: 16.6
click at [341, 197] on div "木村氏謹製ワインの新作が到着！ Heading 今年もニュージーランドで活躍する日本人ワインメイカー＿木村滋久さん美恵子さんによる**キムラセラーズ**の最新…" at bounding box center [615, 910] width 708 height 1580
drag, startPoint x: 802, startPoint y: 176, endPoint x: 796, endPoint y: 179, distance: 6.9
click at [796, 225] on p "今年もニュージーランドで活躍する日本人ワインメイカー＿木村滋久さん美恵子さんによる**キムラセラーズの最新作が、海を越えて届きました！" at bounding box center [617, 244] width 535 height 38
drag, startPoint x: 791, startPoint y: 179, endPoint x: 866, endPoint y: 178, distance: 74.9
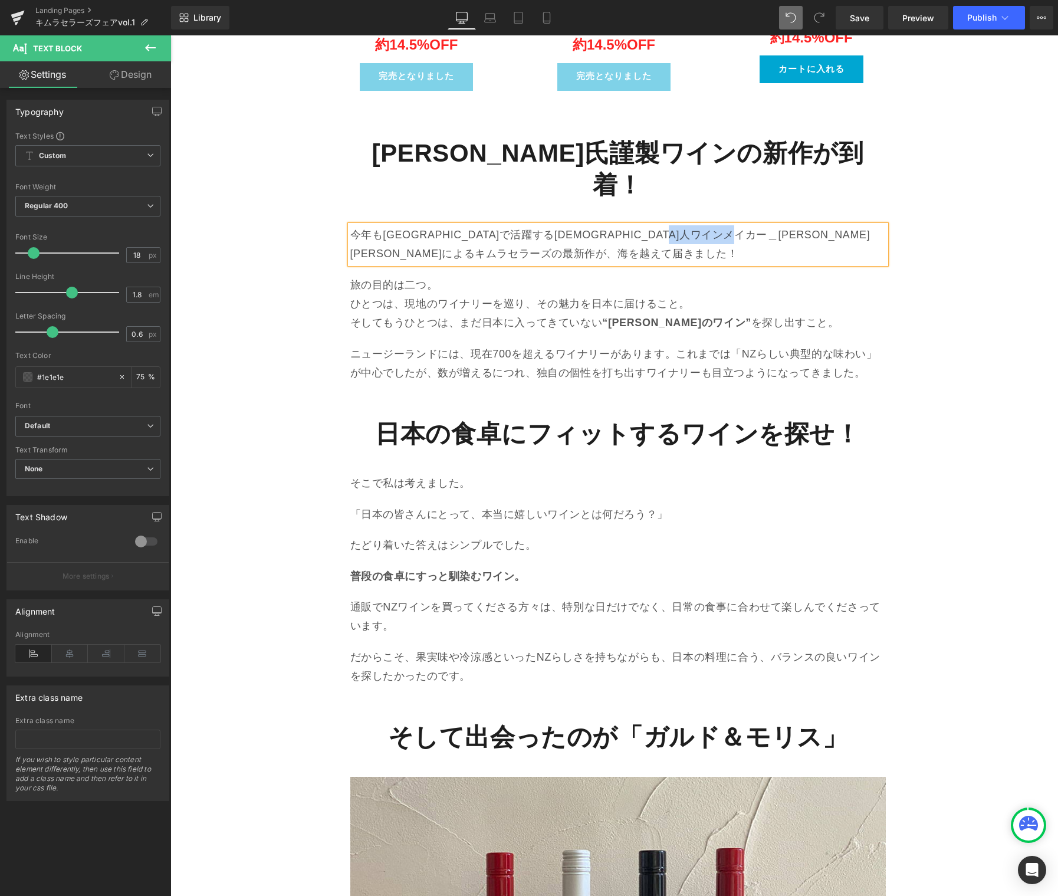
click at [866, 225] on p "今年もニュージーランドで活躍する日本人ワインメイカー＿木村滋久さん美恵子さんによるキムラセラーズの最新作が、海を越えて届きました！" at bounding box center [617, 244] width 535 height 38
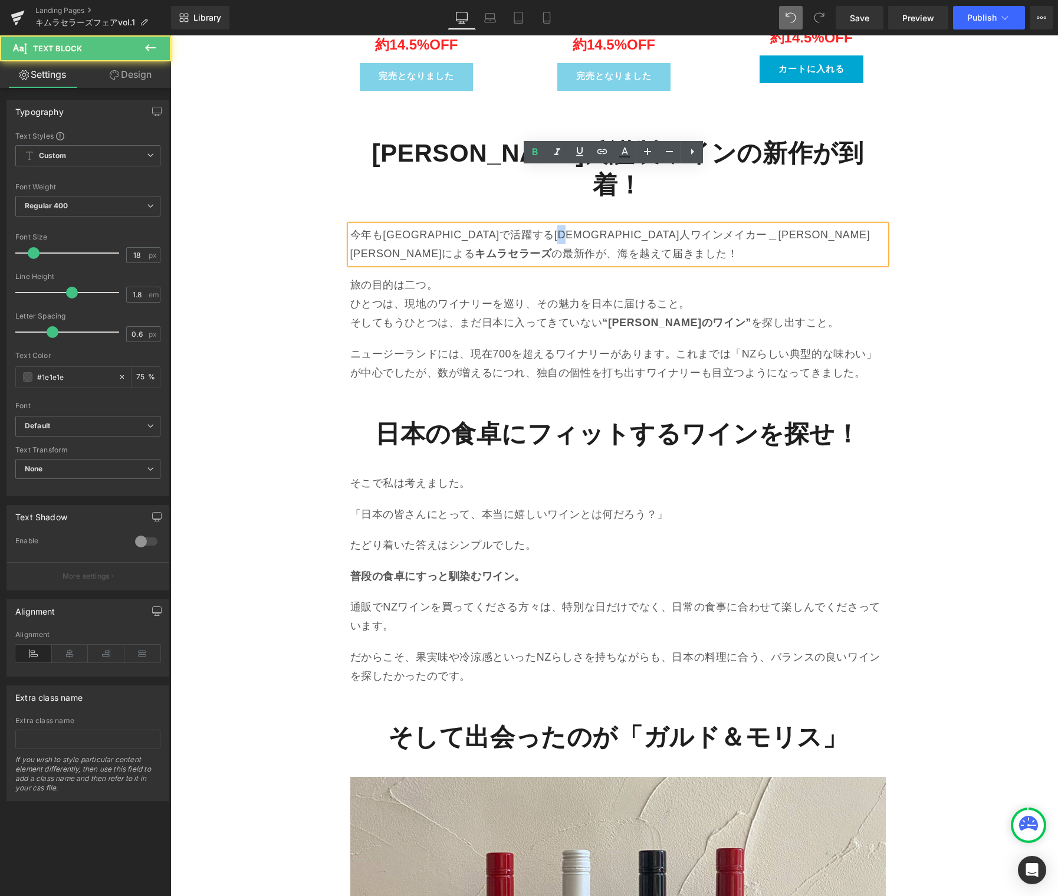
click at [633, 225] on p "今年もニュージーランドで活躍する日本人ワインメイカー＿木村滋久さん美恵子さんによる キムラセラーズ の最新作が、海を越えて届きました！" at bounding box center [617, 244] width 535 height 38
click at [763, 225] on p "今年もニュージーランドで活躍する日本人ワインメイカー、木村滋久さん美恵子さんによる キムラセラーズ の最新作が、海を越えて届きました！" at bounding box center [617, 244] width 535 height 38
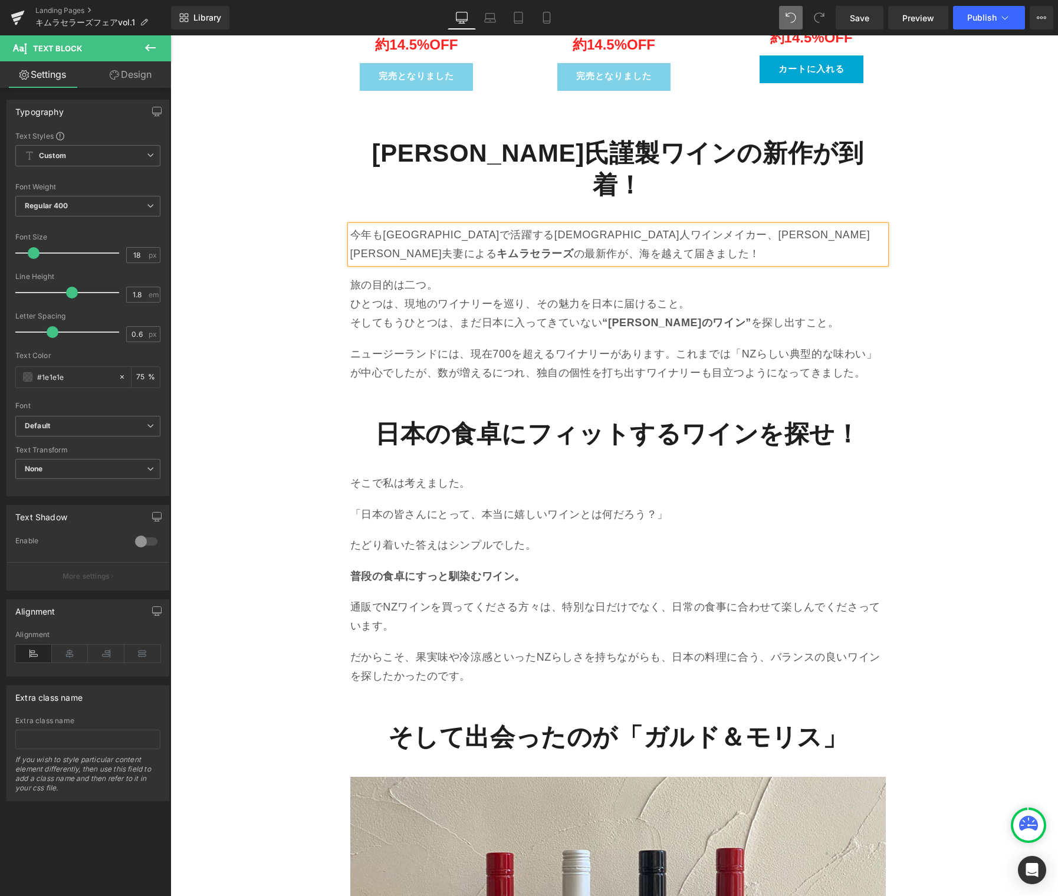
click at [387, 275] on p "旅の目的は二つ。" at bounding box center [617, 284] width 535 height 19
click at [386, 275] on p "旅の目的は二つ。" at bounding box center [617, 284] width 535 height 19
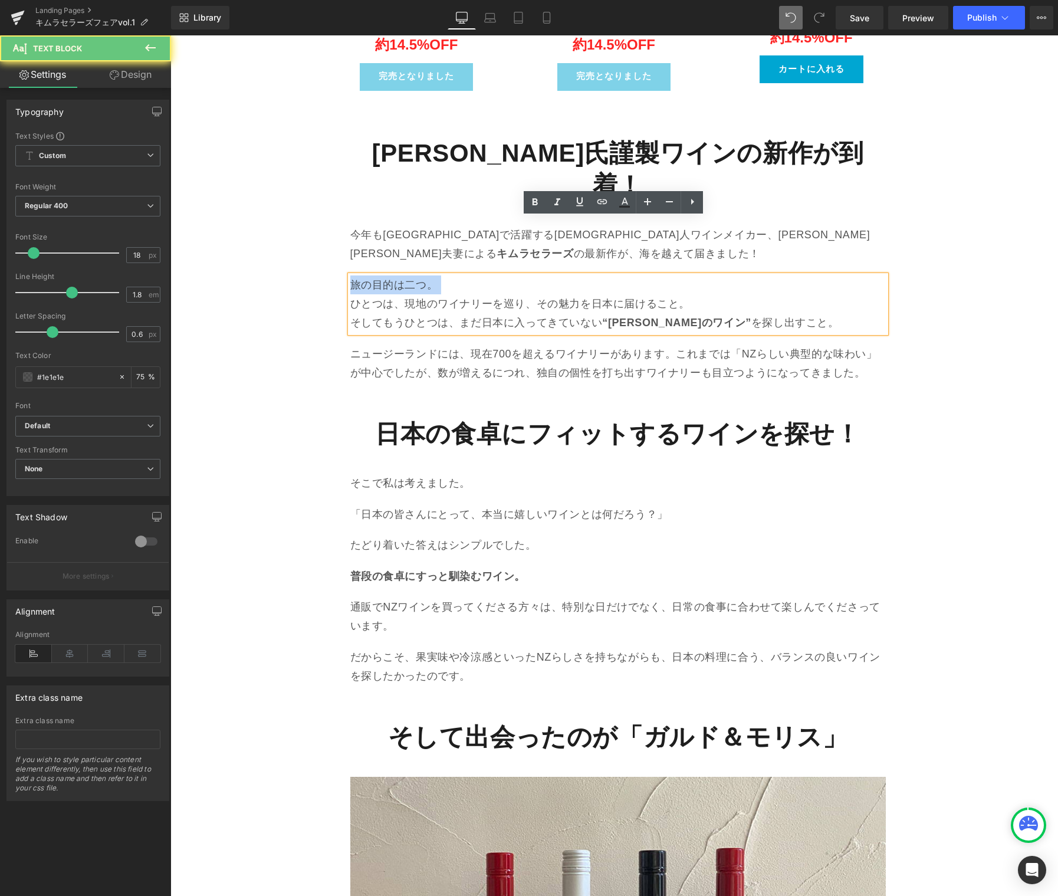
click at [386, 275] on p "旅の目的は二つ。" at bounding box center [617, 284] width 535 height 19
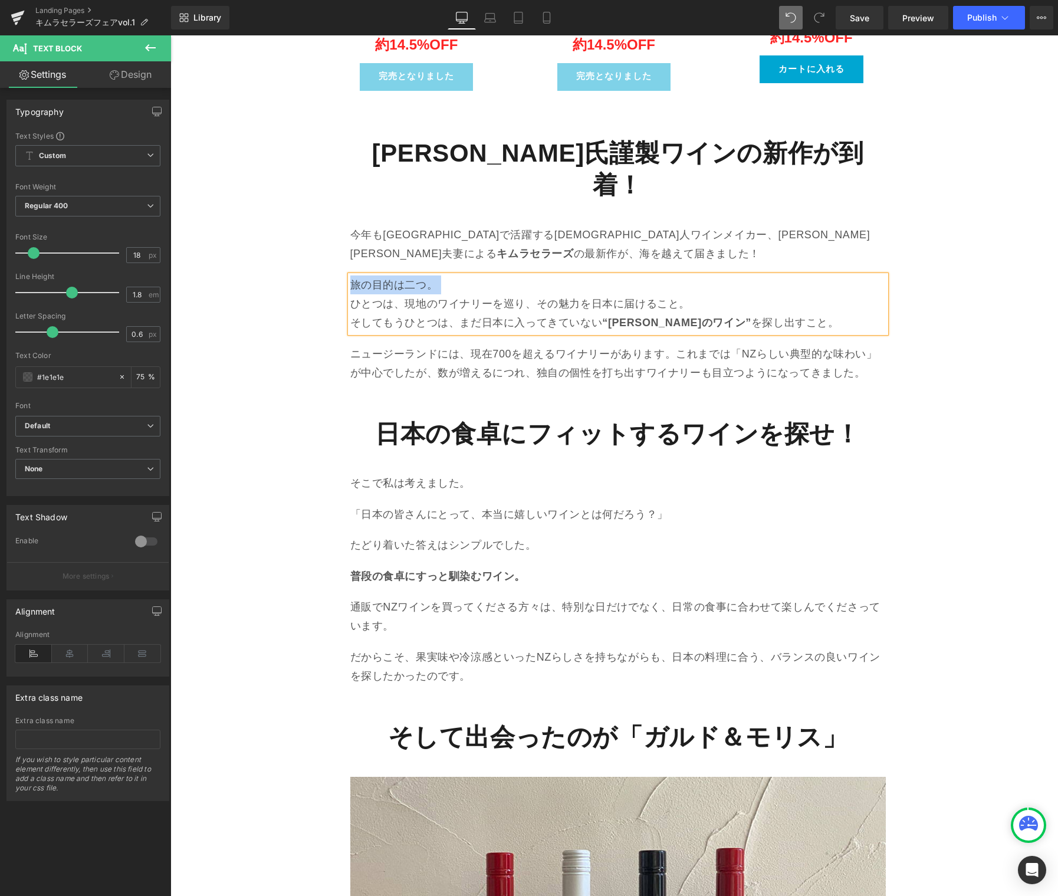
paste div
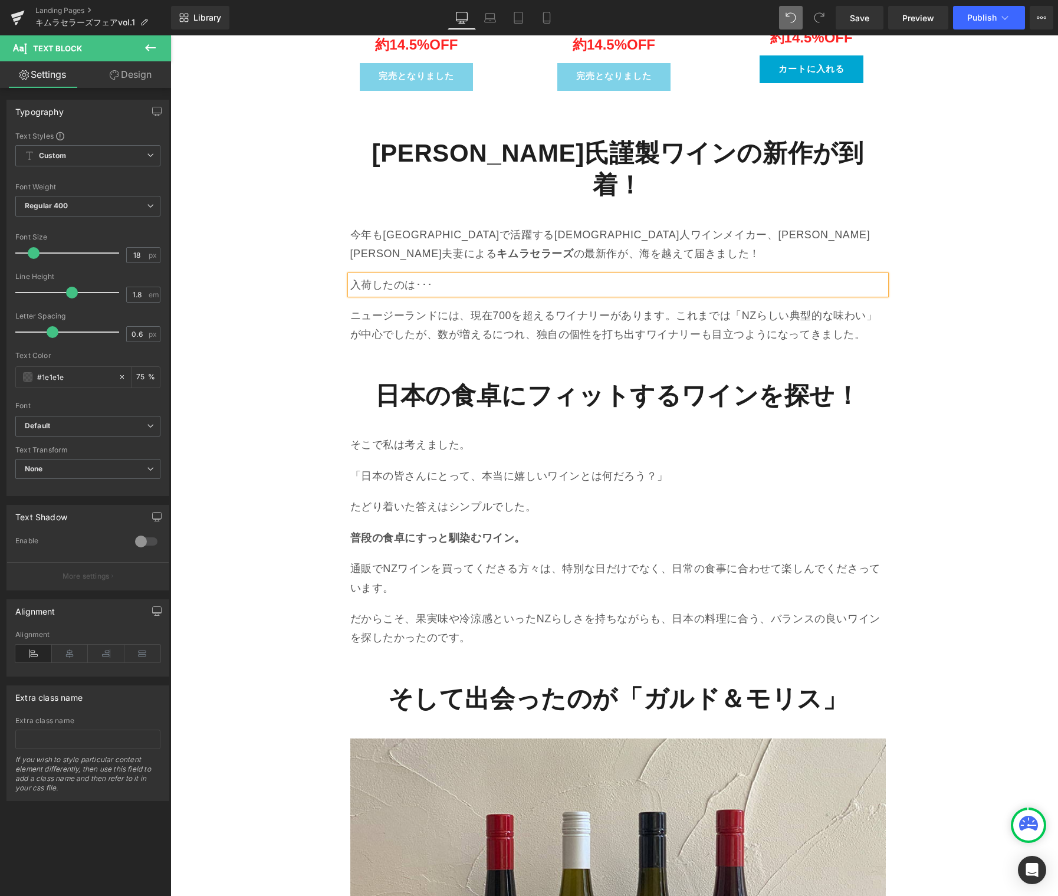
click at [932, 257] on div "木村氏謹製ワインの新作が到着！ Heading 今年もニュージーランドで活躍する日本人ワインメイカー、木村滋久さん美恵子さん夫妻による キムラセラーズ の最新…" at bounding box center [615, 891] width 708 height 1542
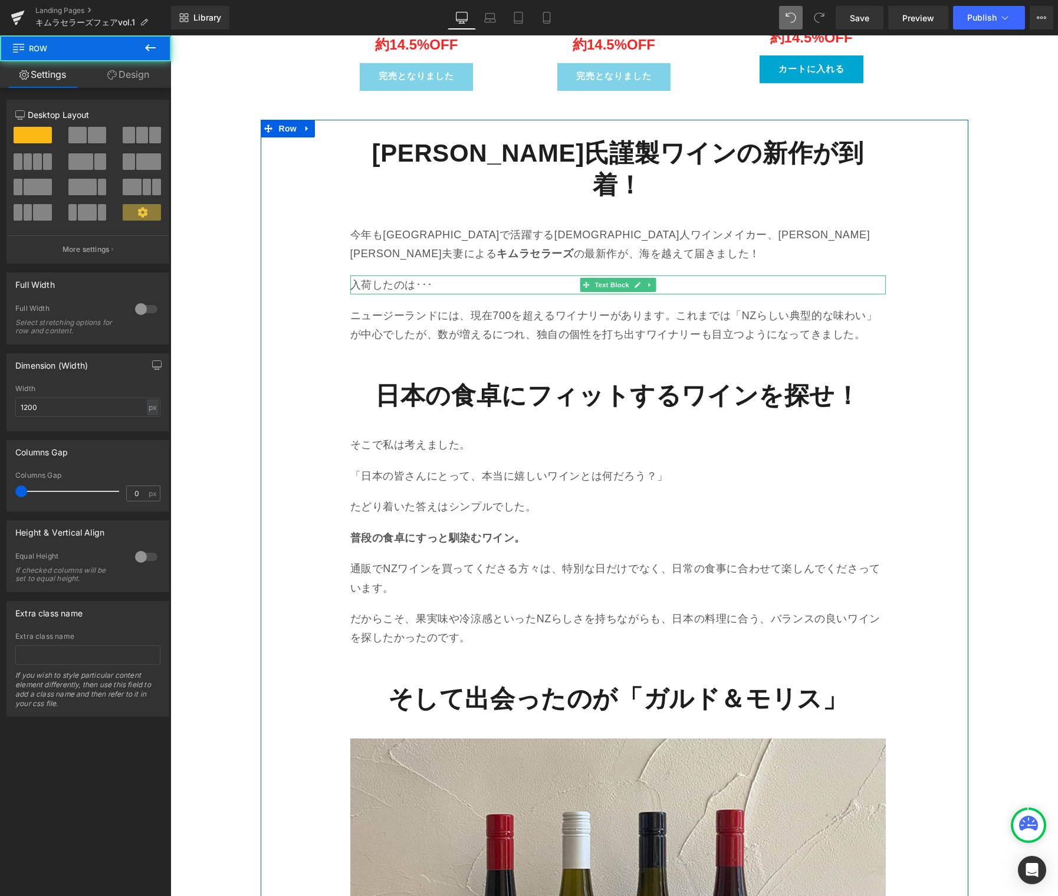
click at [813, 275] on p "入荷したのは･･･" at bounding box center [617, 284] width 535 height 19
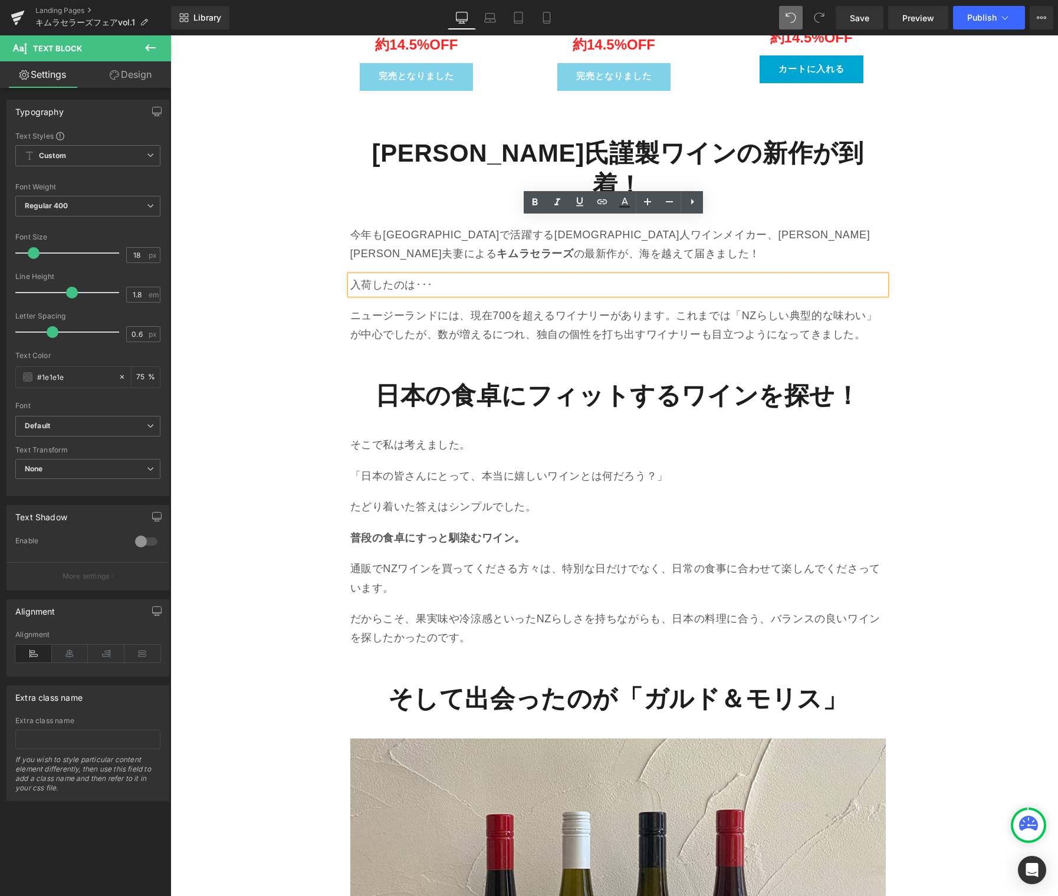
click at [542, 306] on p "ニュージーランドには、現在700を超えるワイナリーがあります。これまでは「NZらしい典型的な味わい」が中心でしたが、数が増えるにつれ、独自の個性を打ち出すワイ…" at bounding box center [617, 325] width 535 height 38
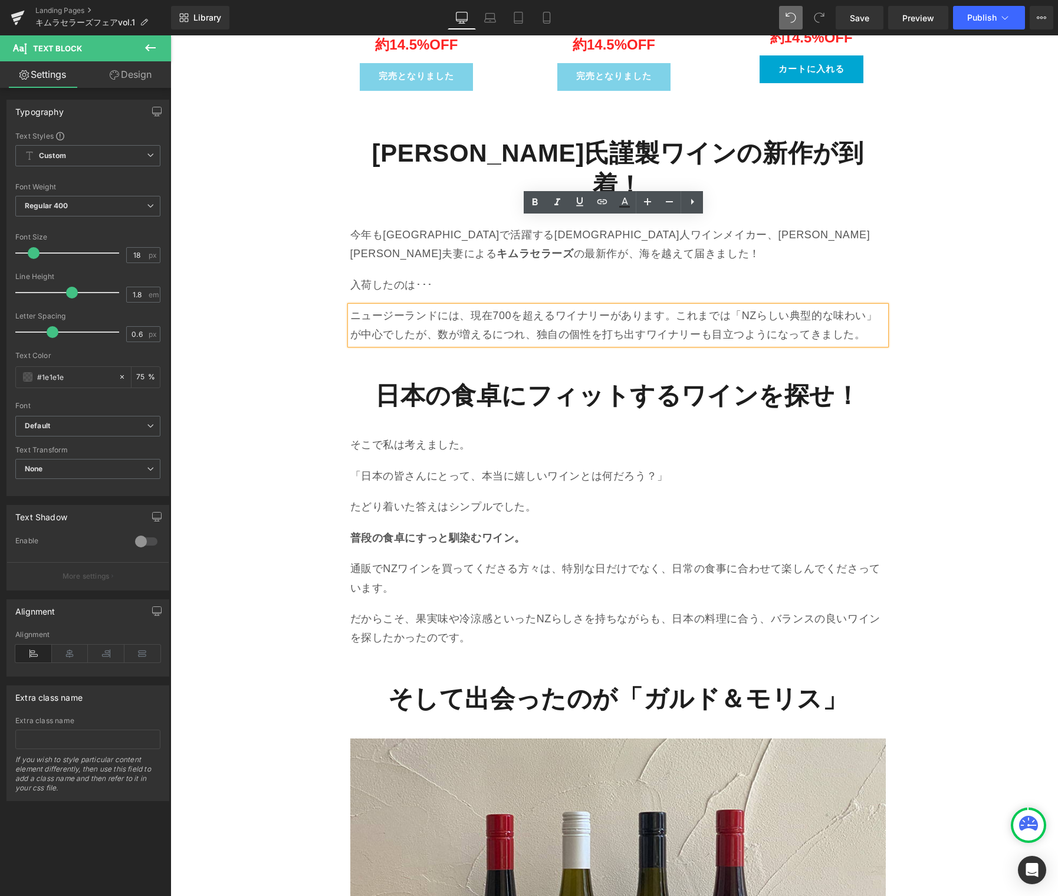
click at [541, 306] on p "ニュージーランドには、現在700を超えるワイナリーがあります。これまでは「NZらしい典型的な味わい」が中心でしたが、数が増えるにつれ、独自の個性を打ち出すワイ…" at bounding box center [617, 325] width 535 height 38
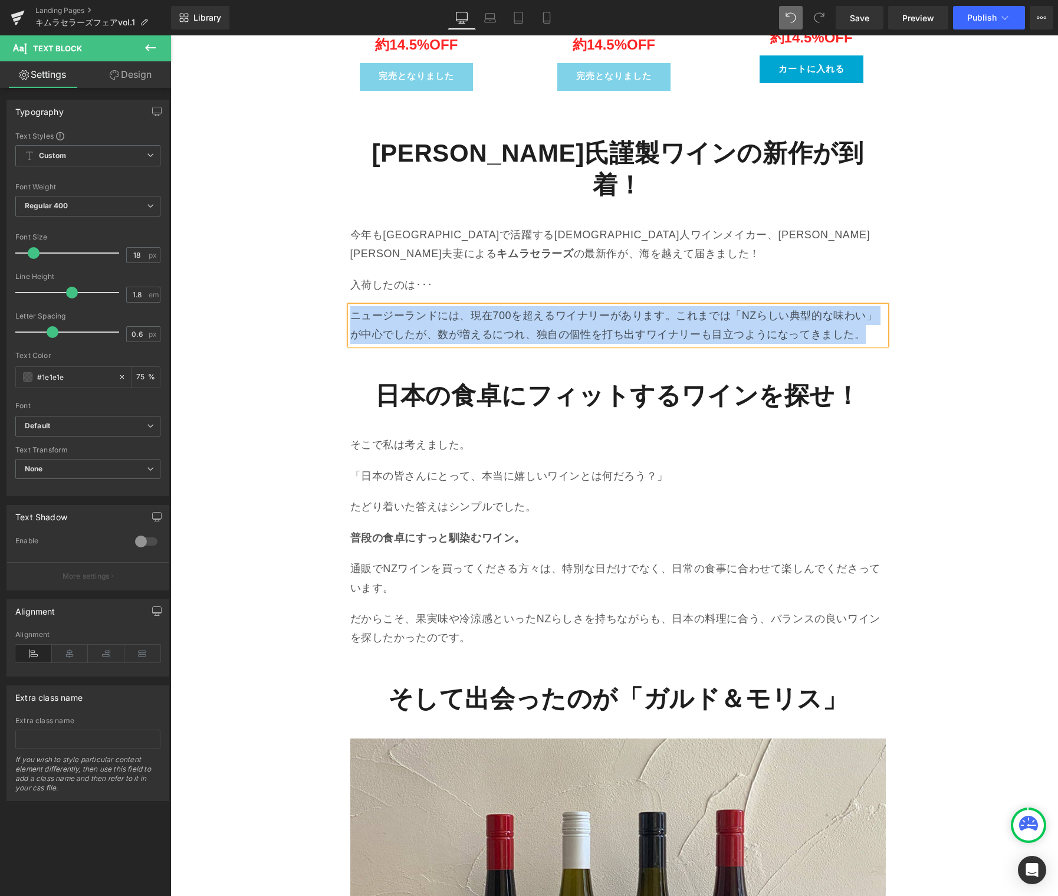
paste div
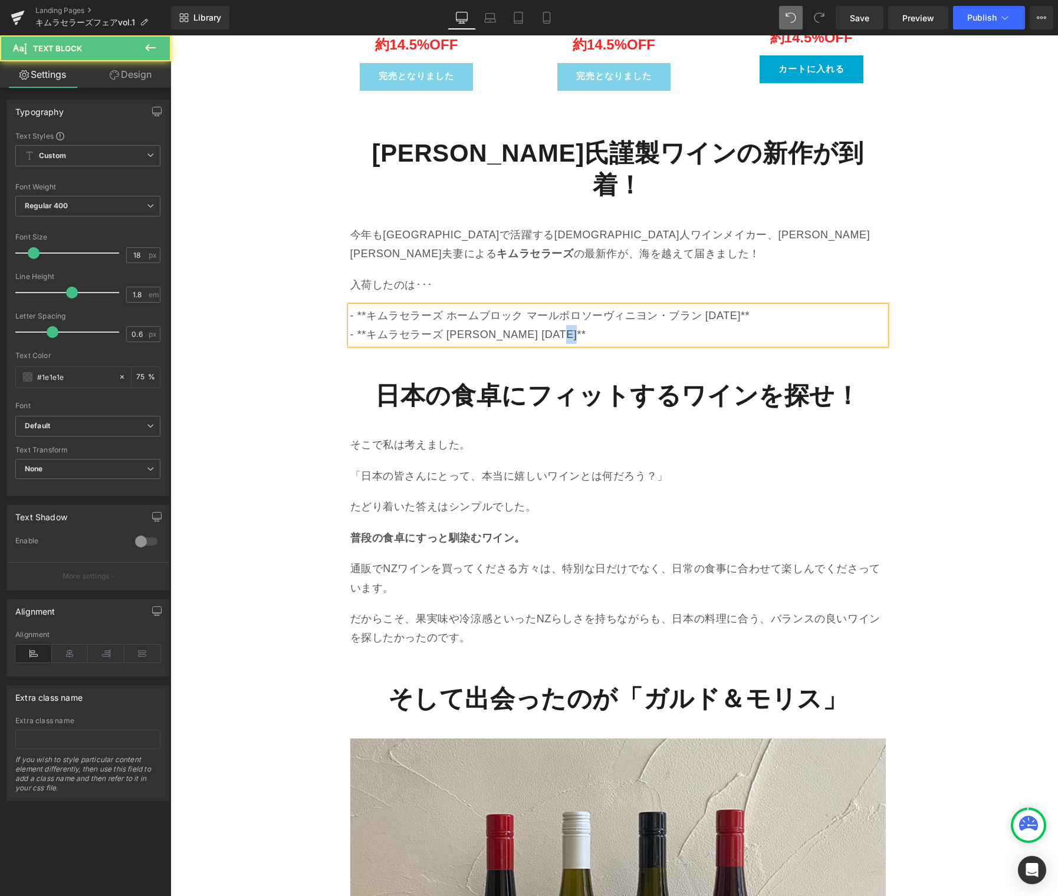
drag, startPoint x: 607, startPoint y: 278, endPoint x: 645, endPoint y: 277, distance: 38.4
click at [642, 325] on p "- **キムラセラーズ マールボロ ピノ・ノワール 2024**" at bounding box center [617, 334] width 535 height 19
click at [751, 306] on p "- **キムラセラーズ ホームブロック マールボロソーヴィニヨン・ブラン 2025**" at bounding box center [617, 315] width 535 height 19
drag, startPoint x: 327, startPoint y: 259, endPoint x: 317, endPoint y: 259, distance: 9.5
click at [317, 259] on div "木村氏謹製ワインの新作が到着！ Heading 今年もニュージーランドで活躍する日本人ワインメイカー、木村滋久さん美恵子さん夫妻による キムラセラーズ の最新…" at bounding box center [615, 891] width 708 height 1542
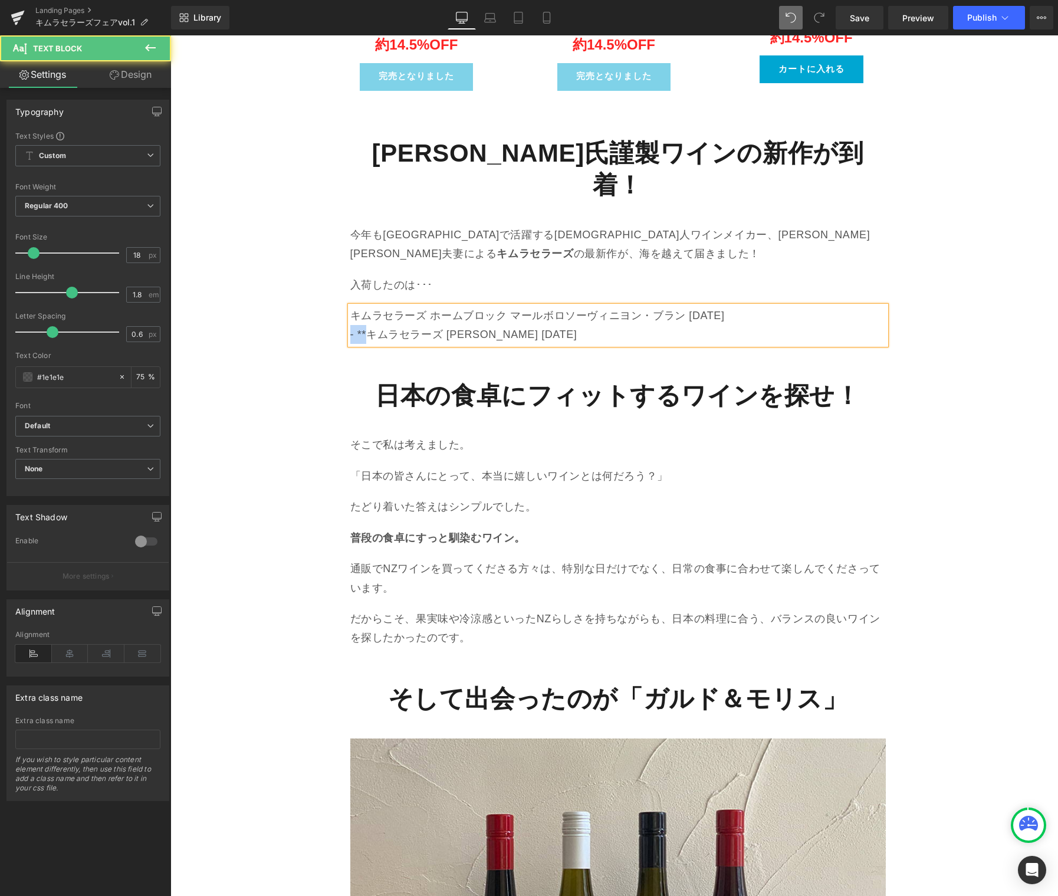
drag, startPoint x: 364, startPoint y: 276, endPoint x: 304, endPoint y: 273, distance: 60.8
click at [303, 273] on div "木村氏謹製ワインの新作が到着！ Heading 今年もニュージーランドで活躍する日本人ワインメイカー、木村滋久さん美恵子さん夫妻による キムラセラーズ の最新…" at bounding box center [615, 891] width 708 height 1542
click at [602, 325] on p "キムラセラーズ マールボロ ピノ・ノワール 2024" at bounding box center [617, 334] width 535 height 19
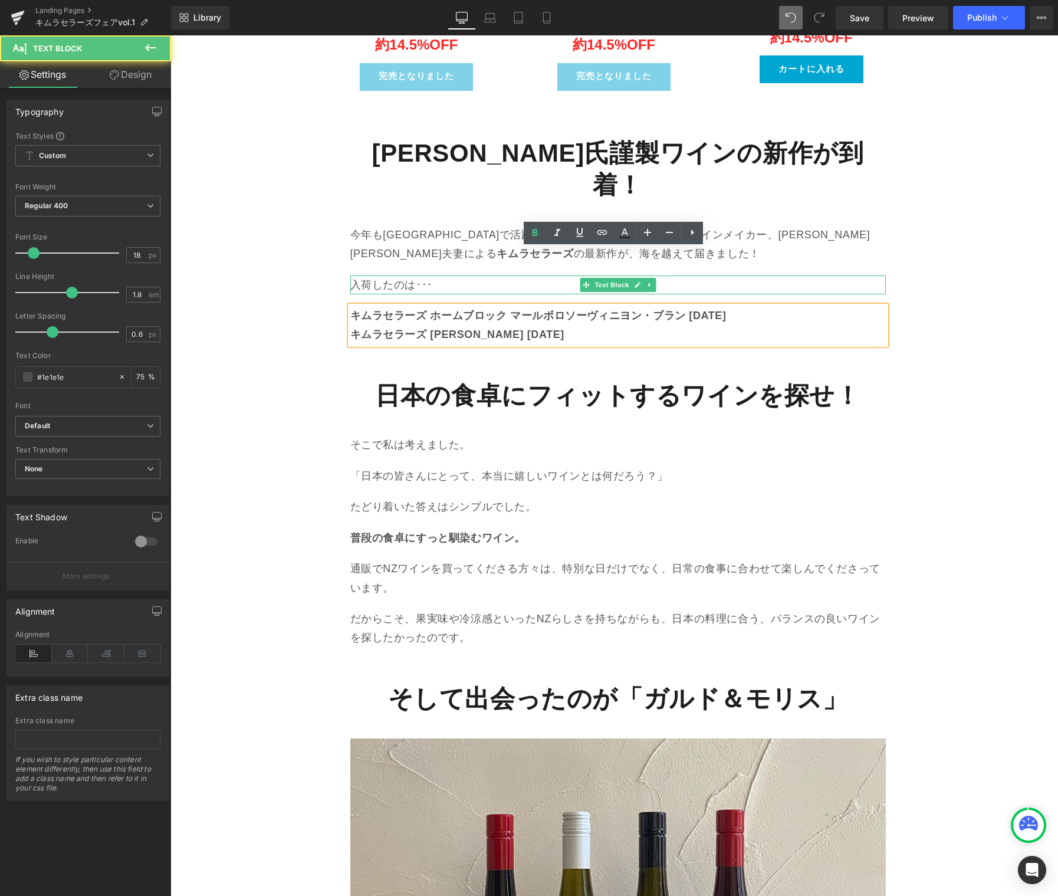
drag, startPoint x: 416, startPoint y: 225, endPoint x: 523, endPoint y: 226, distance: 106.7
click at [416, 275] on p "入荷したのは･･･" at bounding box center [617, 284] width 535 height 19
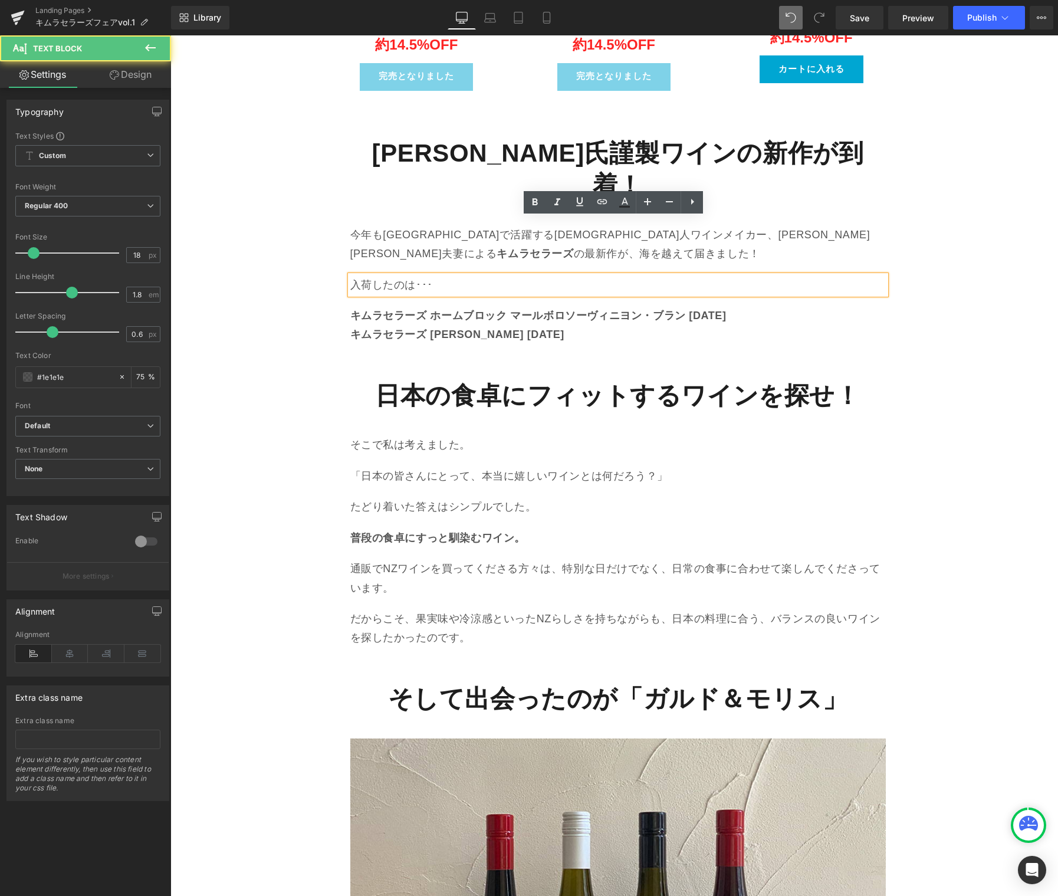
click at [690, 206] on icon at bounding box center [692, 202] width 14 height 14
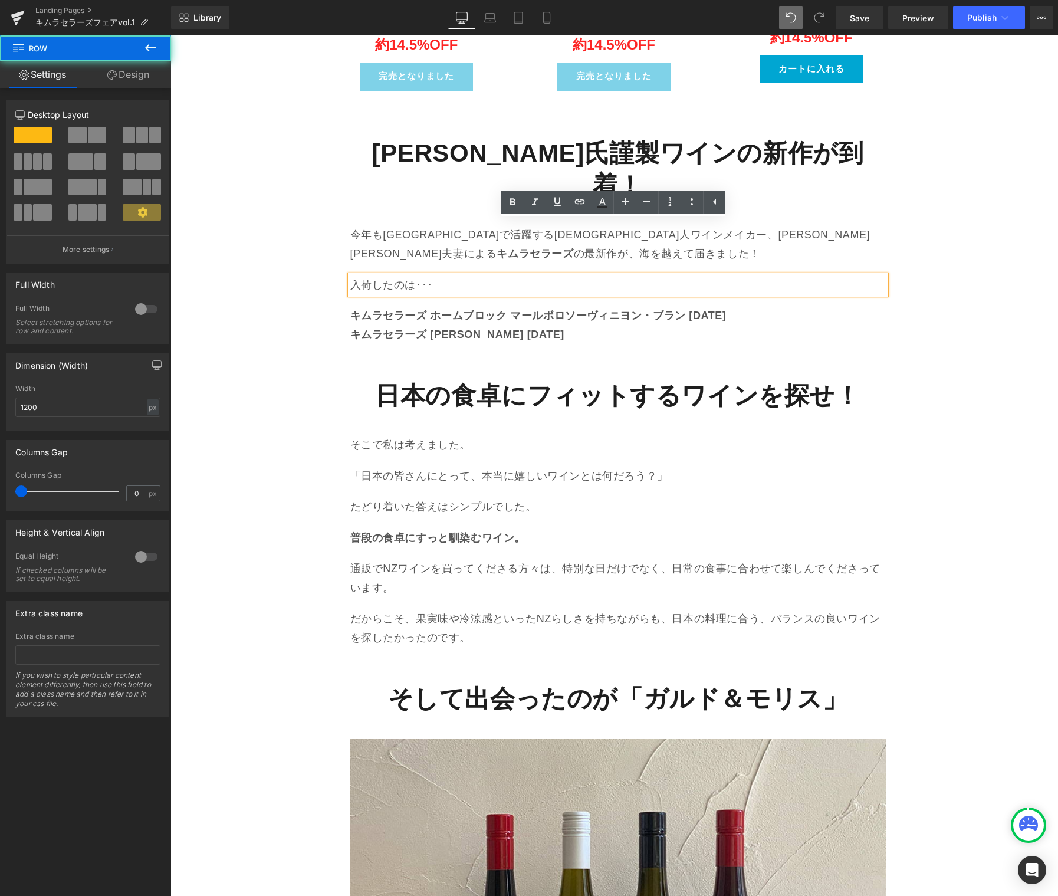
drag, startPoint x: 320, startPoint y: 224, endPoint x: 423, endPoint y: 225, distance: 103.8
click at [321, 224] on div "木村氏謹製ワインの新作が到着！ Heading 今年もニュージーランドで活躍する日本人ワインメイカー、木村滋久さん美恵子さん夫妻による キムラセラーズ の最新…" at bounding box center [615, 891] width 708 height 1542
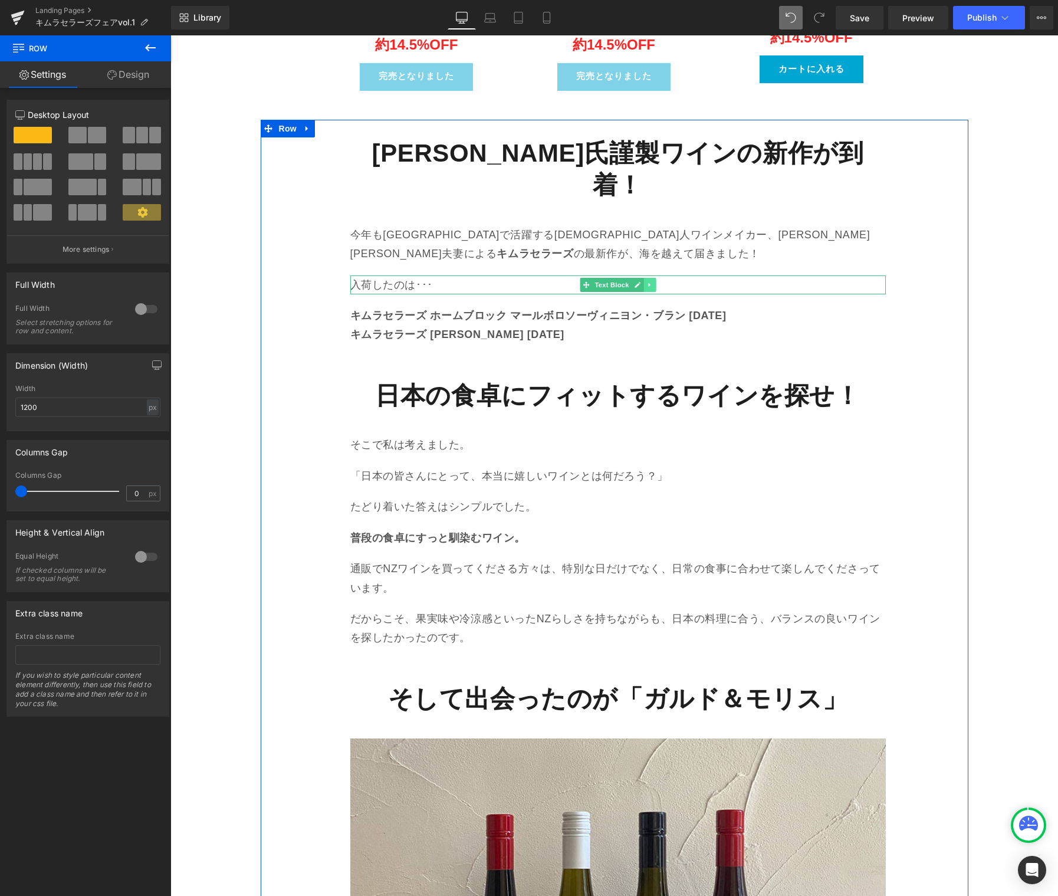
click at [646, 281] on icon at bounding box center [649, 284] width 6 height 7
click at [638, 278] on link at bounding box center [644, 285] width 12 height 14
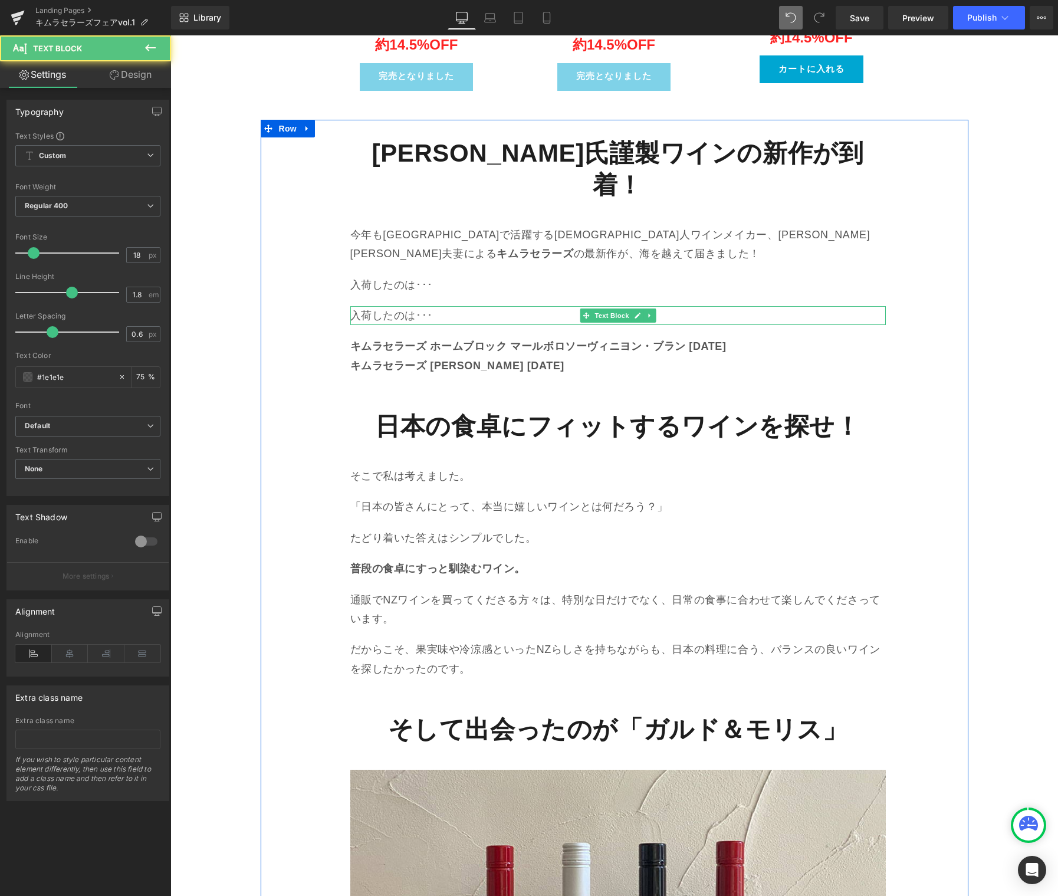
drag, startPoint x: 388, startPoint y: 255, endPoint x: 502, endPoint y: 260, distance: 113.9
click at [388, 306] on p "入荷したのは･･･" at bounding box center [617, 315] width 535 height 19
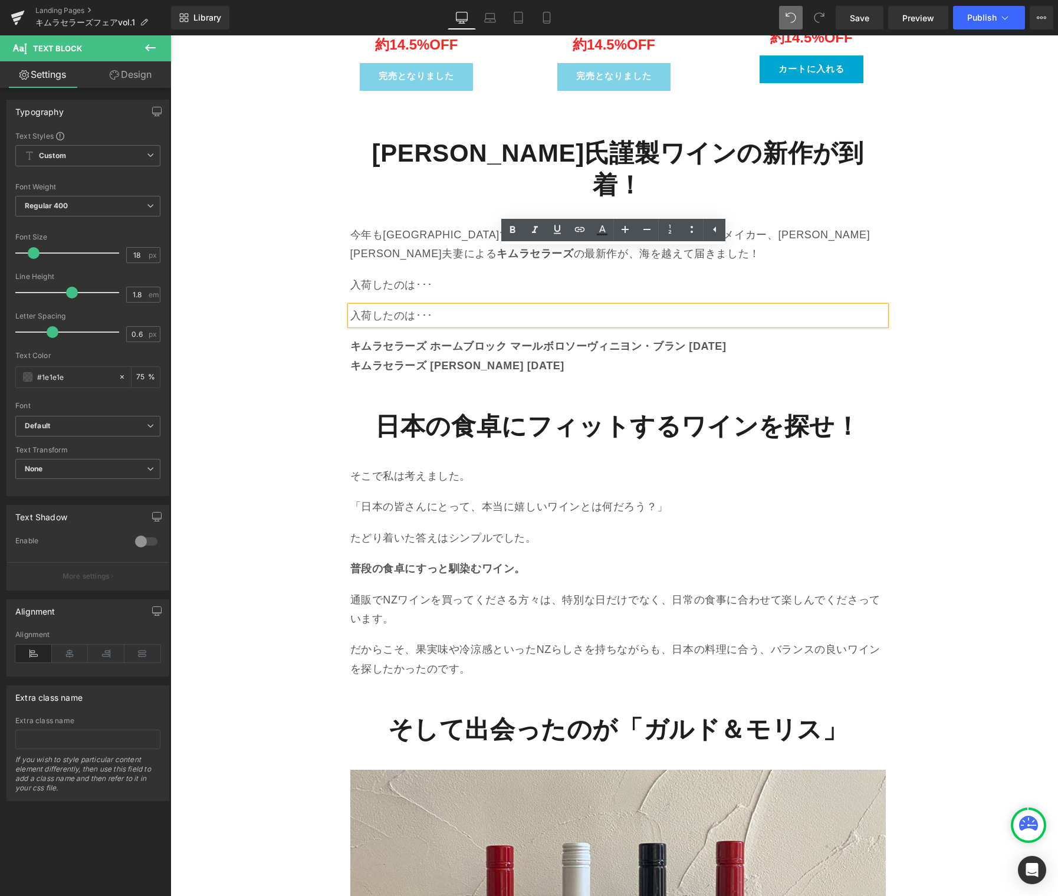
click at [317, 268] on div "木村氏謹製ワインの新作が到着！ Heading 今年もニュージーランドで活躍する日本人ワインメイカー、木村滋久さん美恵子さん夫妻による キムラセラーズ の最新…" at bounding box center [615, 906] width 708 height 1572
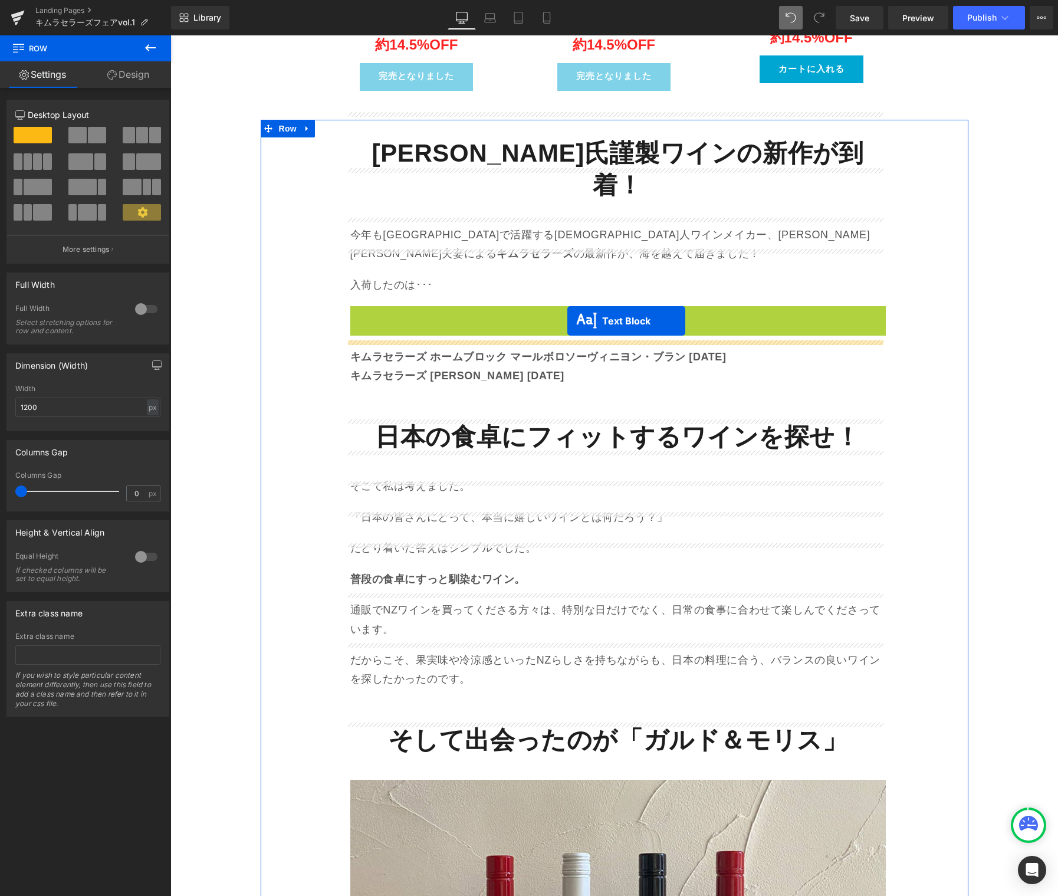
drag, startPoint x: 582, startPoint y: 259, endPoint x: 567, endPoint y: 321, distance: 63.7
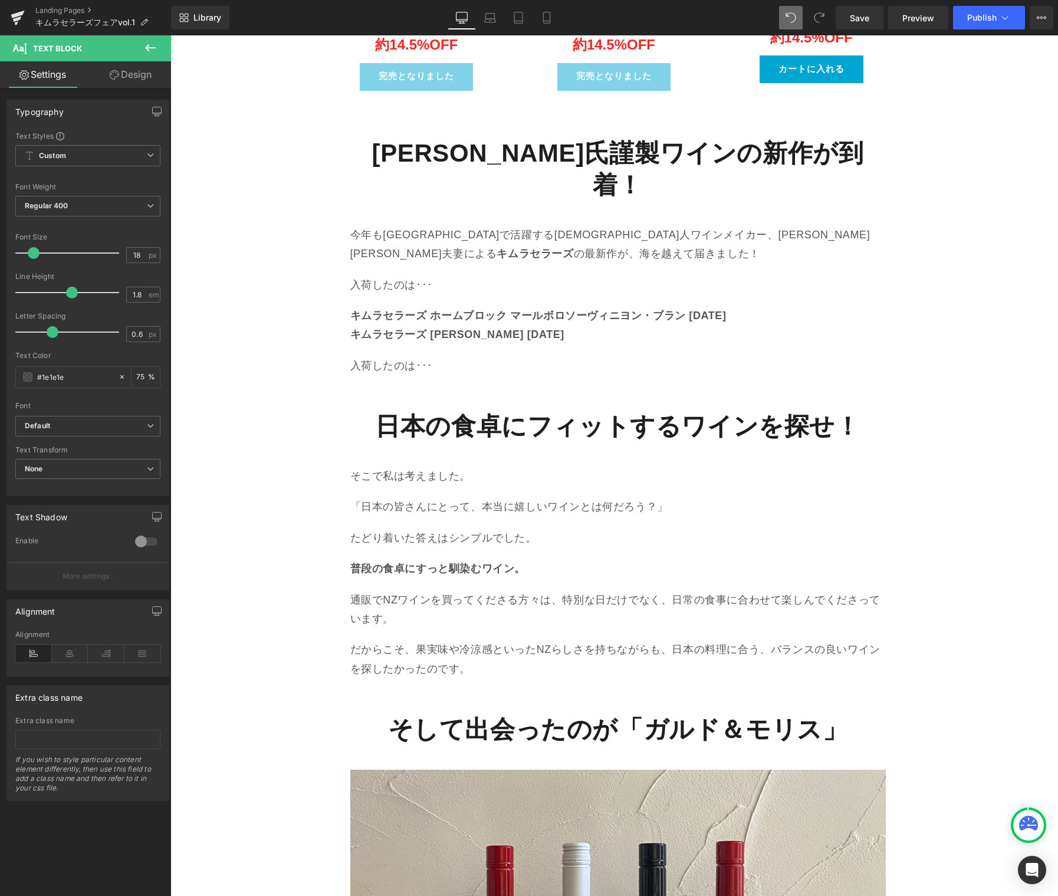
click at [389, 356] on p "入荷したのは･･･" at bounding box center [617, 365] width 535 height 19
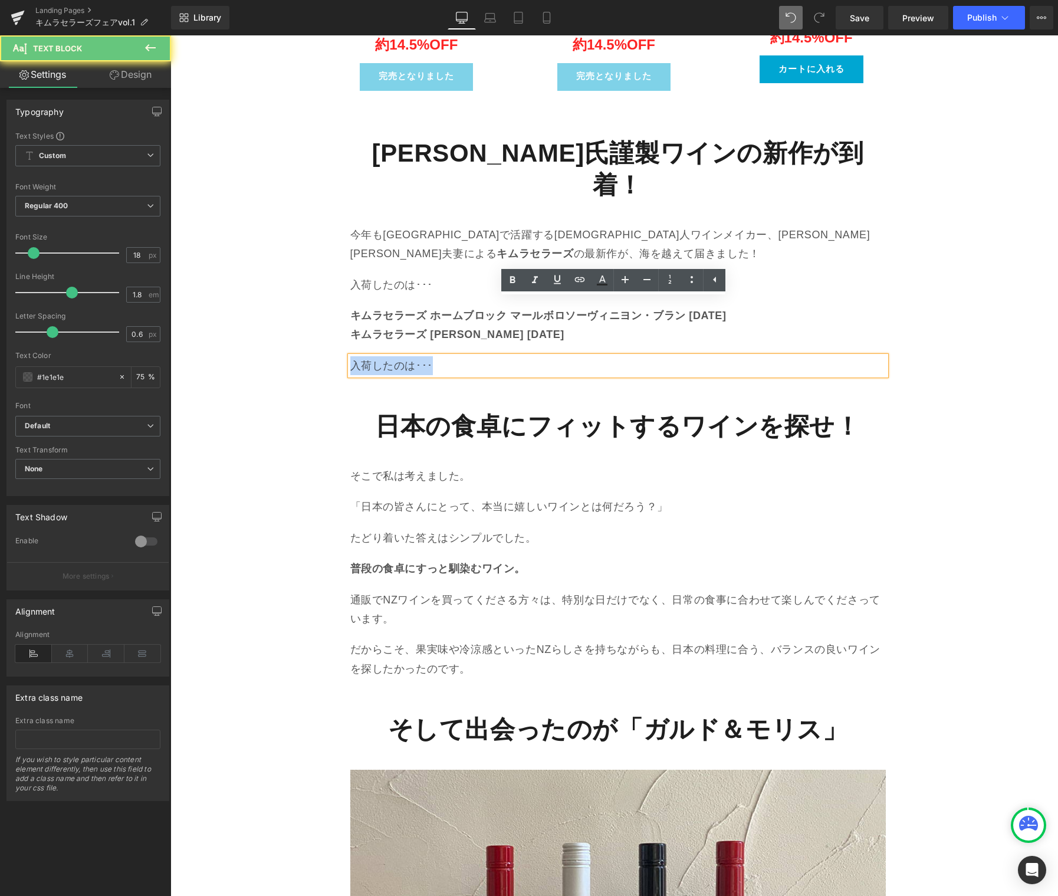
click at [389, 356] on p "入荷したのは･･･" at bounding box center [617, 365] width 535 height 19
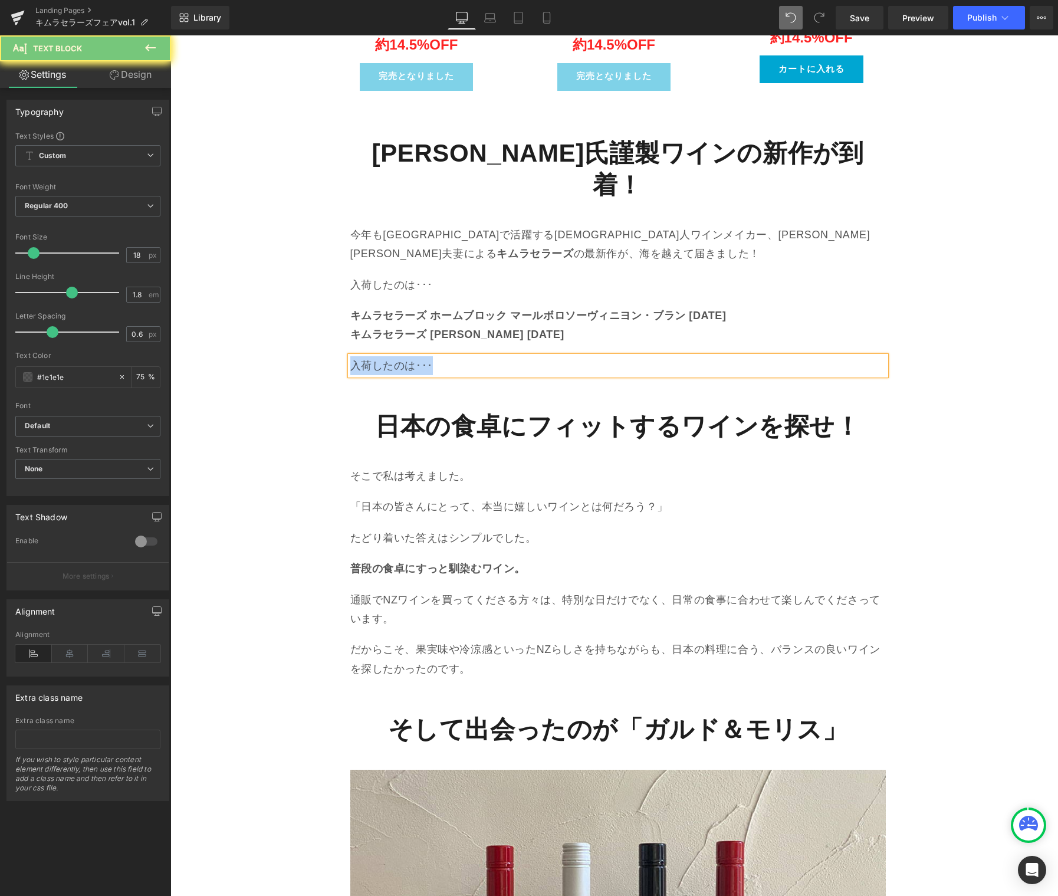
paste div
click at [270, 333] on div "木村氏謹製ワインの新作が到着！ Heading 今年もニュージーランドで活躍する日本人ワインメイカー、木村滋久さん美恵子さん夫妻による キムラセラーズ の最新…" at bounding box center [615, 906] width 708 height 1572
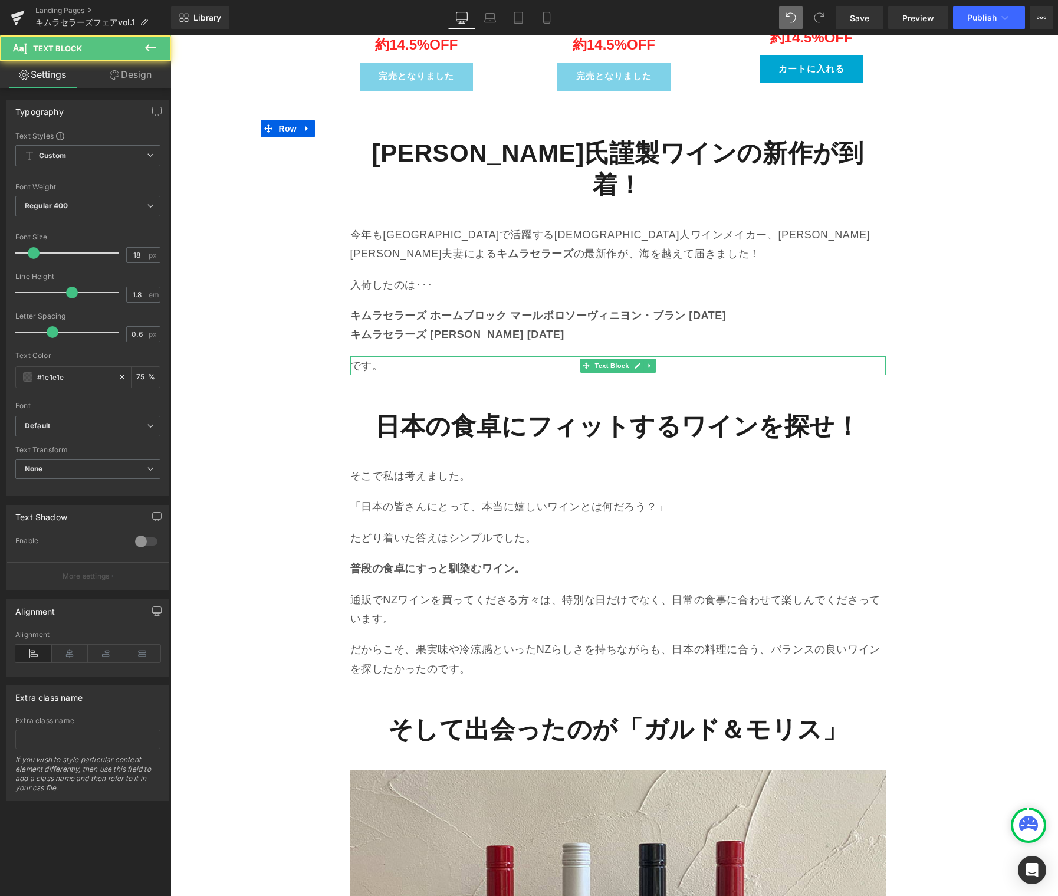
drag, startPoint x: 426, startPoint y: 309, endPoint x: 435, endPoint y: 307, distance: 9.2
click at [426, 356] on p "です。" at bounding box center [617, 365] width 535 height 19
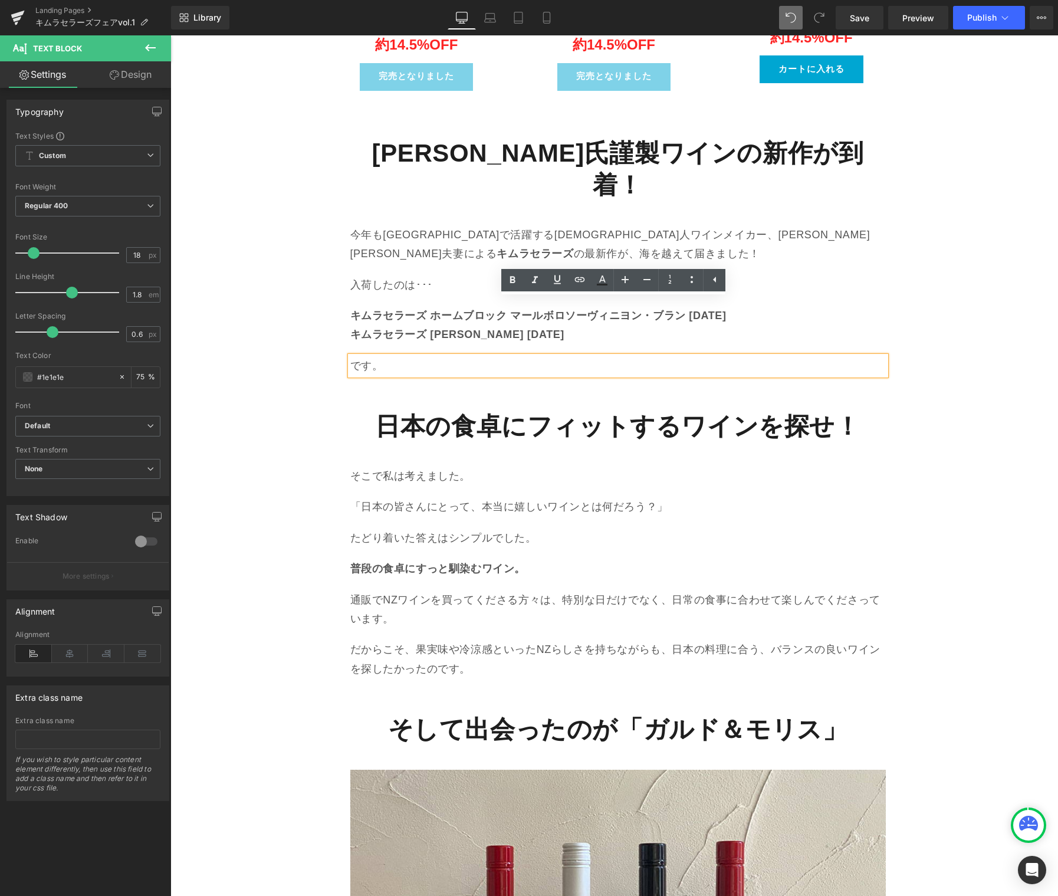
drag, startPoint x: 273, startPoint y: 321, endPoint x: 415, endPoint y: 306, distance: 142.3
click at [274, 321] on div "木村氏謹製ワインの新作が到着！ Heading 今年もニュージーランドで活躍する日本人ワインメイカー、木村滋久さん美恵子さん夫妻による キムラセラーズ の最新…" at bounding box center [615, 906] width 708 height 1572
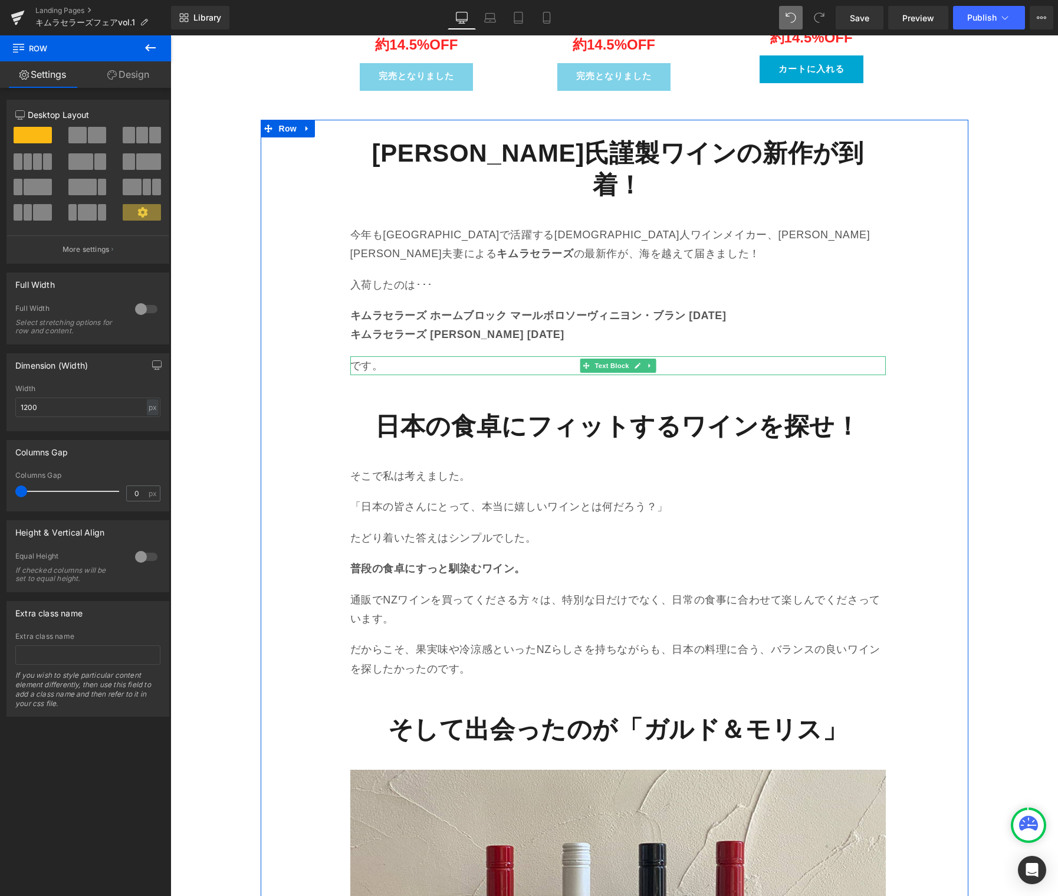
click at [649, 356] on div "です。 Text Block" at bounding box center [617, 365] width 535 height 19
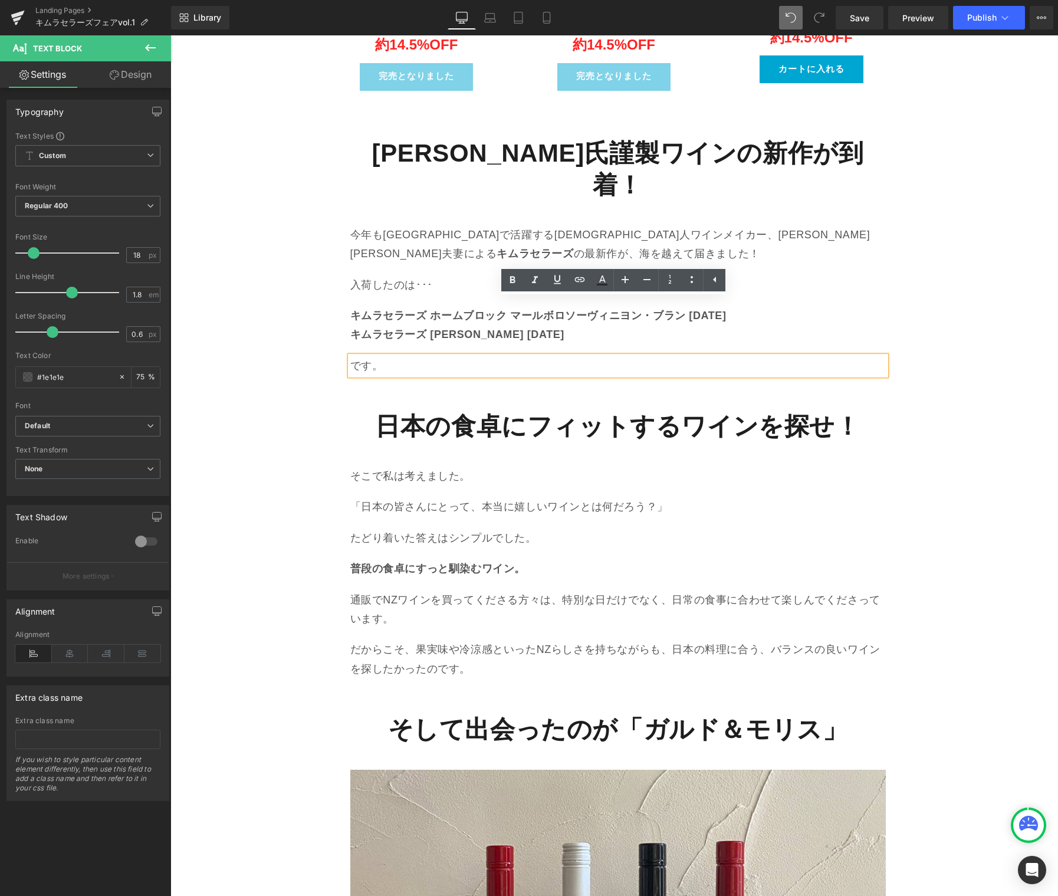
drag, startPoint x: 297, startPoint y: 312, endPoint x: 433, endPoint y: 313, distance: 135.6
click at [298, 313] on div "木村氏謹製ワインの新作が到着！ Heading 今年もニュージーランドで活躍する日本人ワインメイカー、木村滋久さん美恵子さん夫妻による キムラセラーズ の最新…" at bounding box center [615, 906] width 708 height 1572
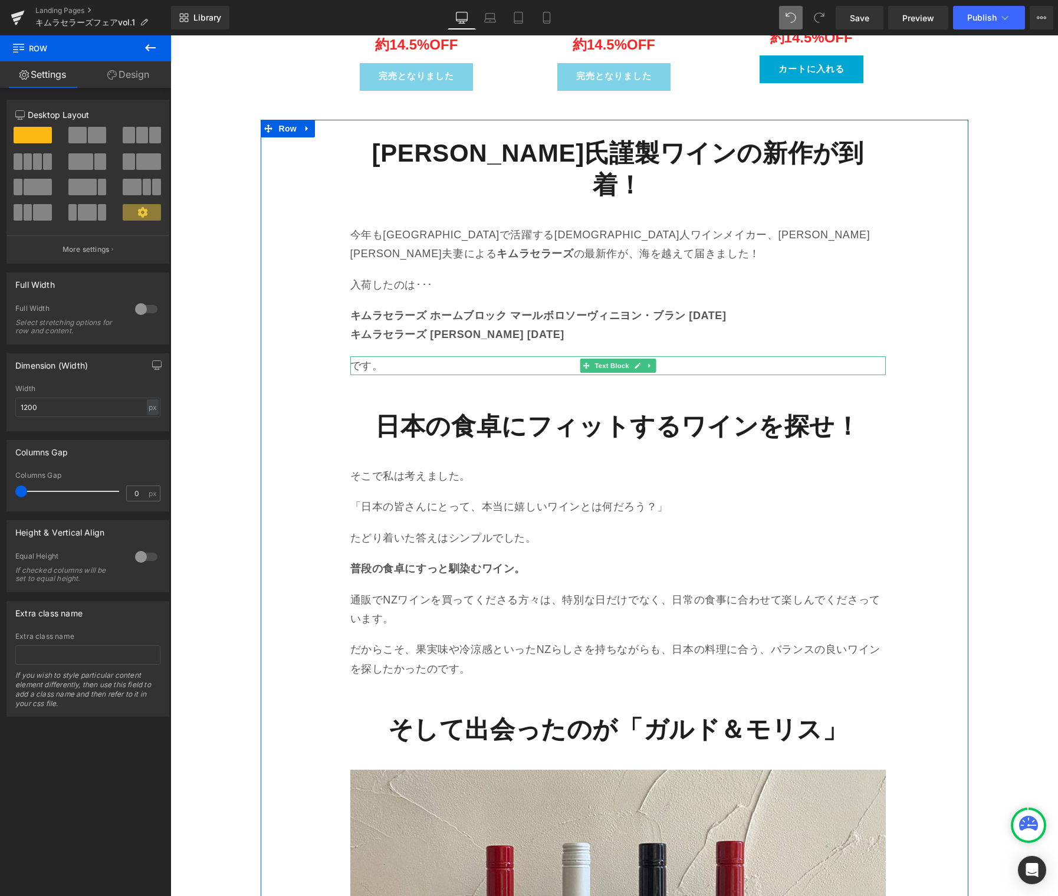
click at [646, 362] on icon at bounding box center [649, 365] width 6 height 7
drag, startPoint x: 640, startPoint y: 308, endPoint x: 656, endPoint y: 310, distance: 16.0
click at [640, 362] on icon at bounding box center [643, 365] width 6 height 7
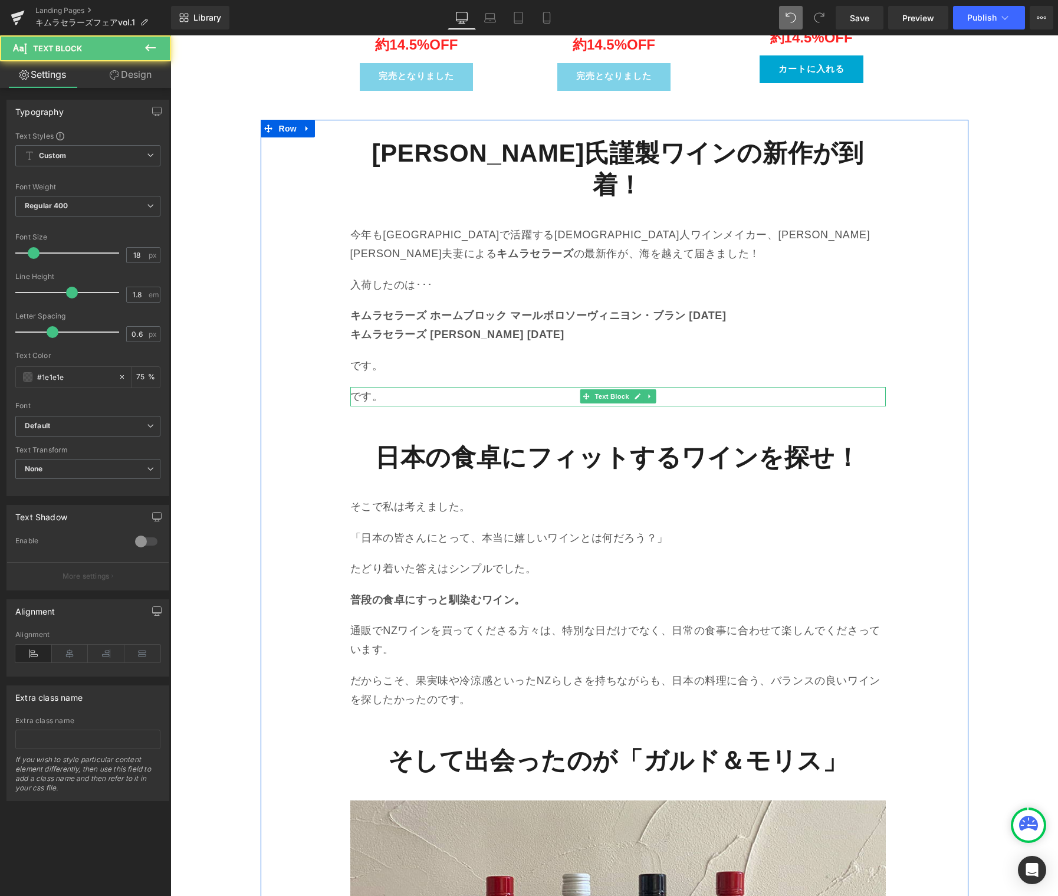
click at [359, 387] on p "です。" at bounding box center [617, 396] width 535 height 19
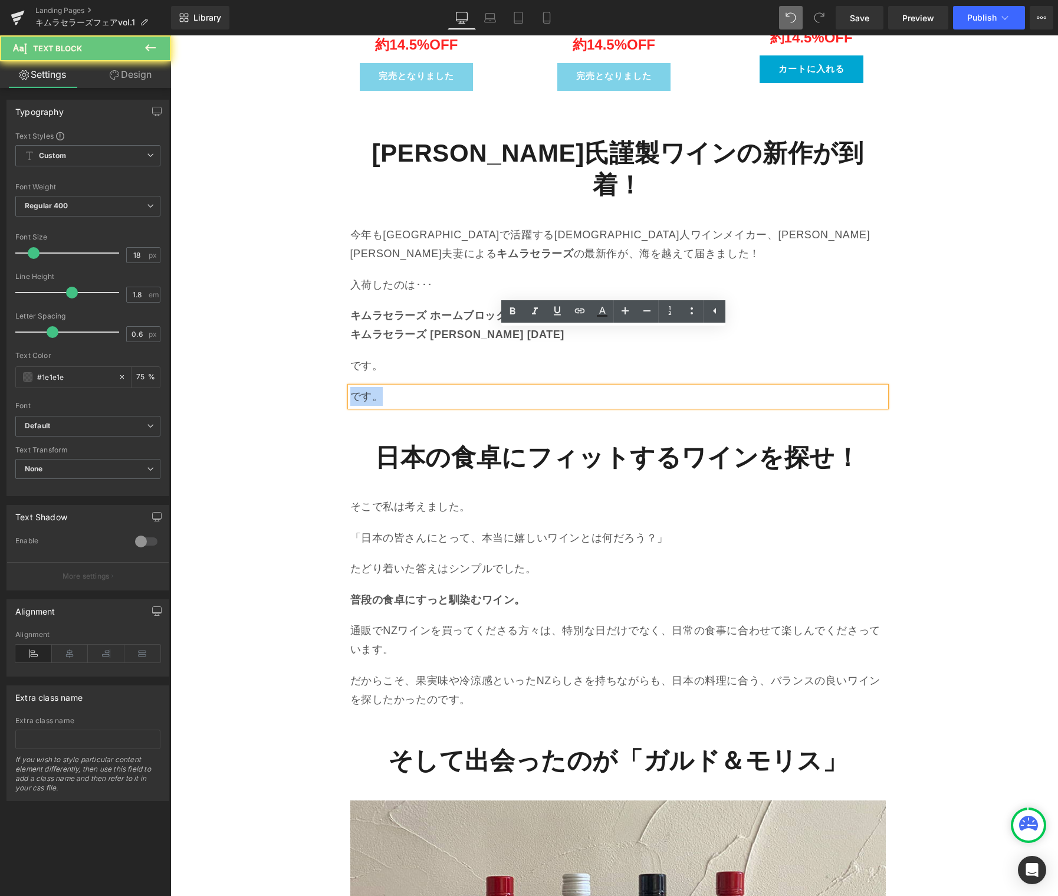
click at [359, 387] on p "です。" at bounding box center [617, 396] width 535 height 19
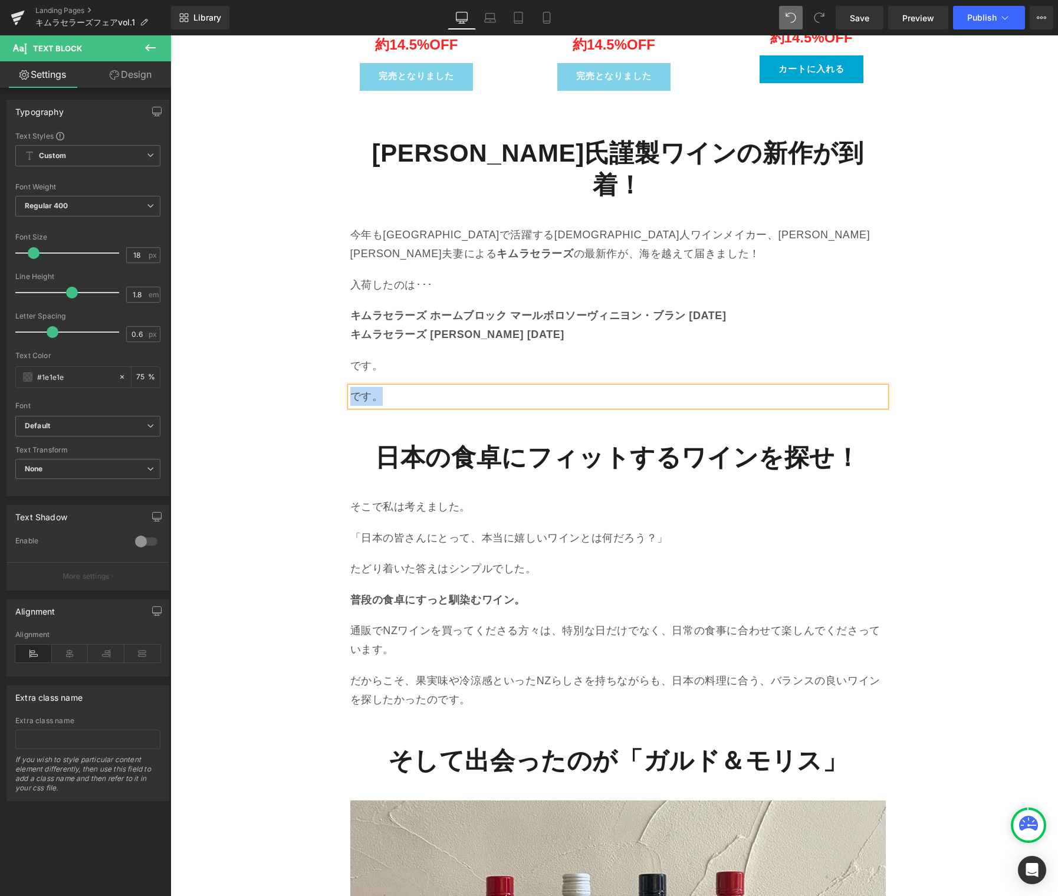
paste div
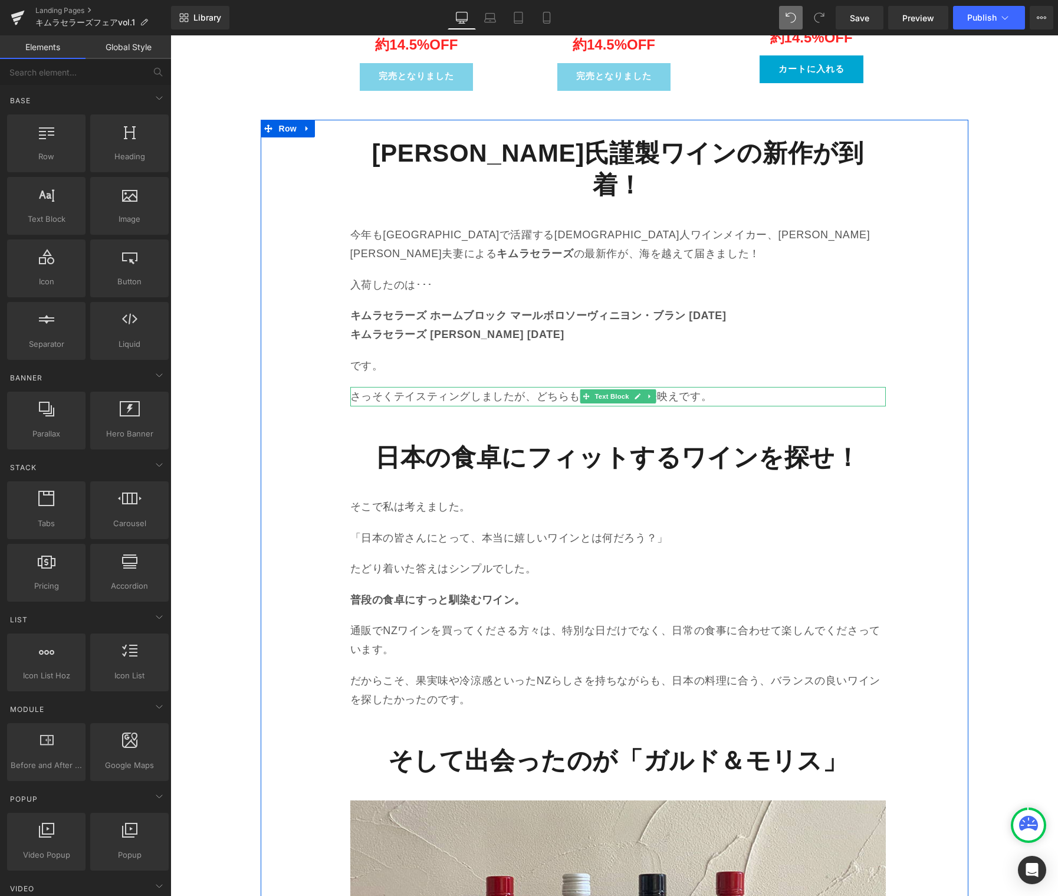
click at [648, 395] on icon at bounding box center [649, 397] width 2 height 4
click at [640, 393] on icon at bounding box center [643, 396] width 6 height 6
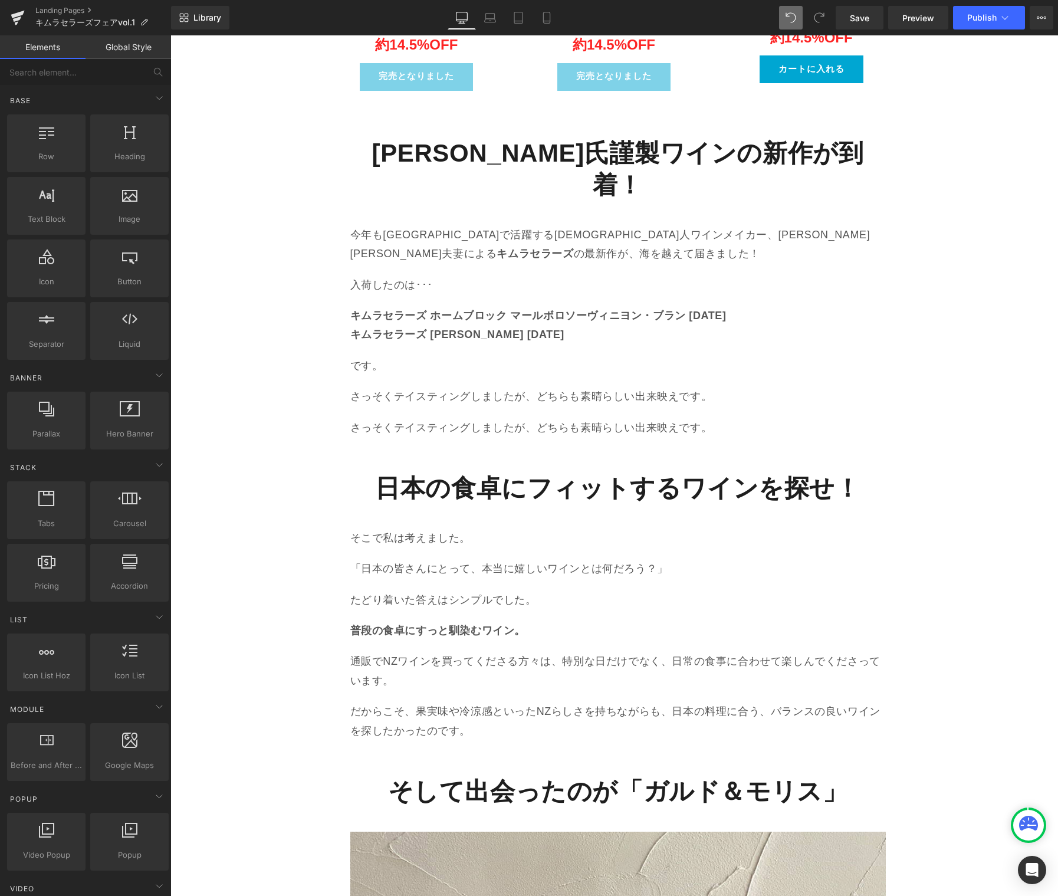
click at [542, 418] on p "さっそくテイスティングしましたが、どちらも素晴らしい出来映えです。" at bounding box center [617, 427] width 535 height 19
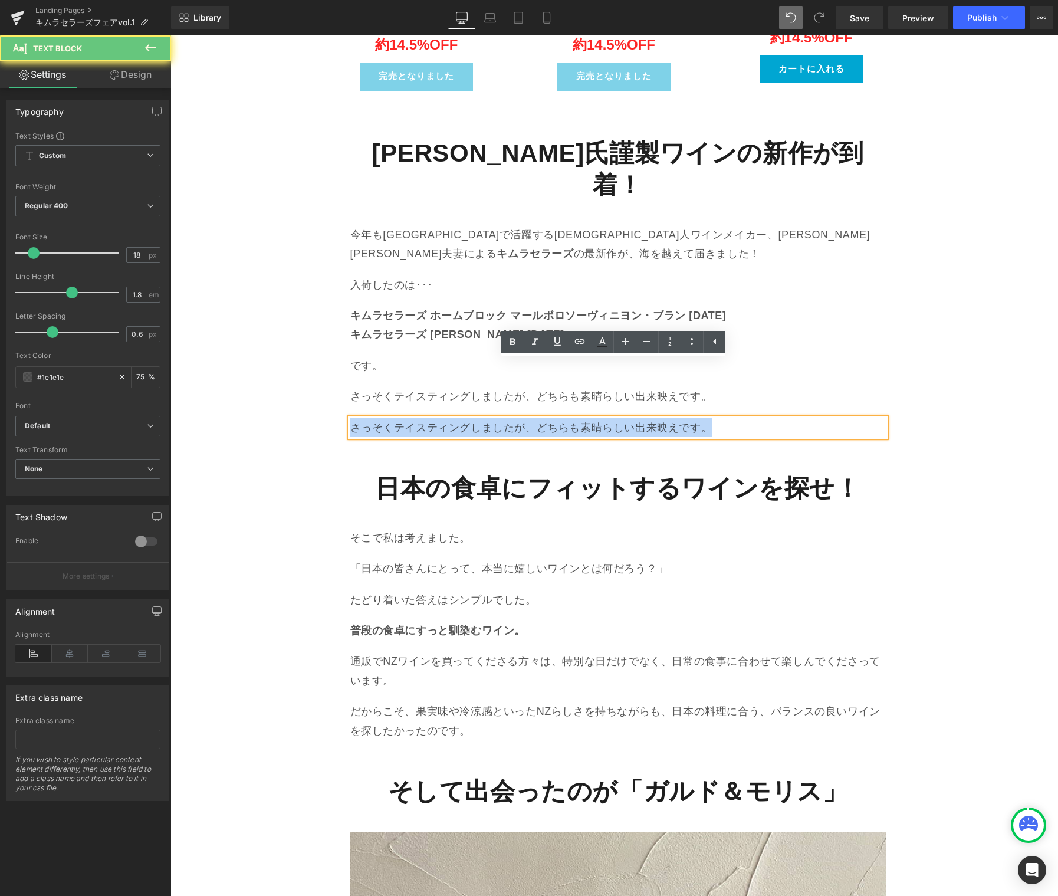
click at [542, 418] on p "さっそくテイスティングしましたが、どちらも素晴らしい出来映えです。" at bounding box center [617, 427] width 535 height 19
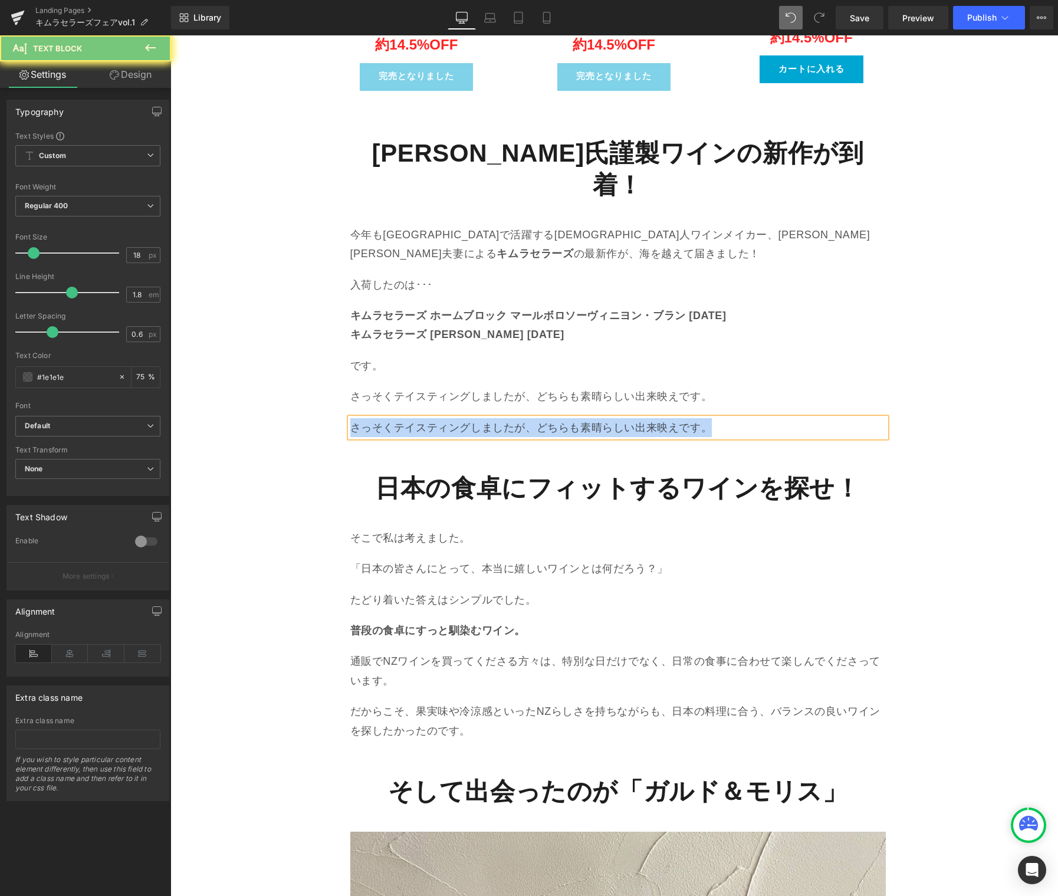
paste div
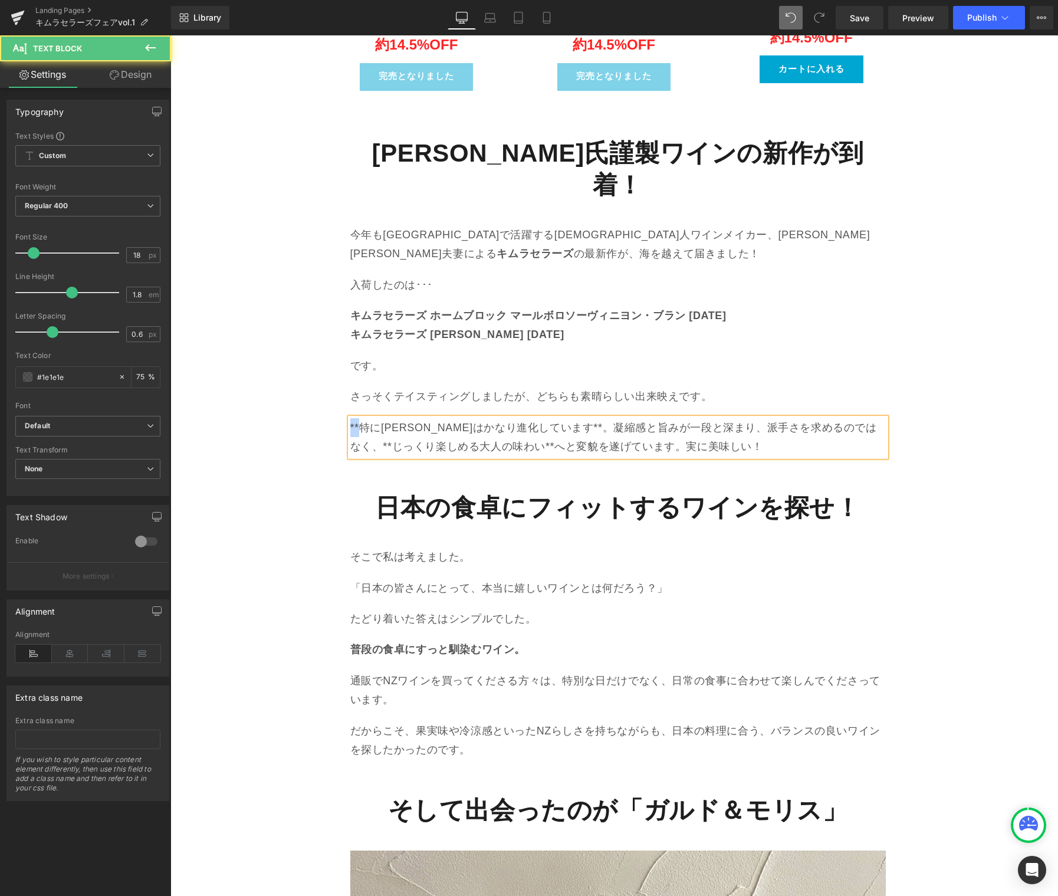
drag, startPoint x: 356, startPoint y: 373, endPoint x: 335, endPoint y: 372, distance: 20.6
drag, startPoint x: 606, startPoint y: 372, endPoint x: 617, endPoint y: 369, distance: 11.6
click at [617, 418] on p "特にソーヴィニヨン・ブランはかなり進化しています**。凝縮感と旨みが一段と深まり、派手さを求めるのではなく、**じっくり楽しめる大人の味わい**へと変貌を遂げ…" at bounding box center [617, 437] width 535 height 38
drag, startPoint x: 567, startPoint y: 372, endPoint x: 220, endPoint y: 373, distance: 347.4
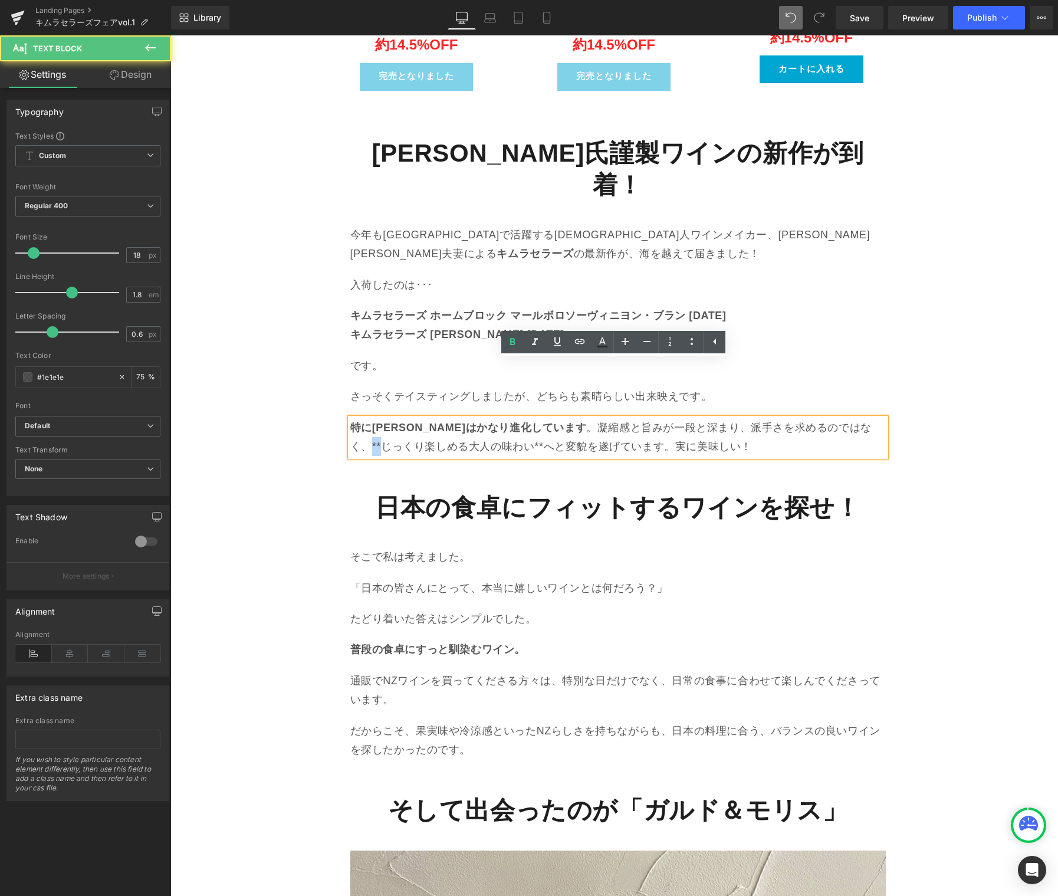
drag, startPoint x: 390, startPoint y: 391, endPoint x: 400, endPoint y: 389, distance: 10.8
click at [400, 418] on p "特にソーヴィニヨン・ブランはかなり進化しています 。凝縮感と旨みが一段と深まり、派手さを求めるのではなく、**じっくり楽しめる大人の味わい**へと変貌を遂げて…" at bounding box center [617, 437] width 535 height 38
click at [543, 418] on p "特にソーヴィニヨン・ブランはかなり進化しています 。凝縮感と旨みが一段と深まり、派手さを求めるのではなく、じっくり楽しめる大人の味わい**へと変貌を遂げていま…" at bounding box center [617, 437] width 535 height 38
drag, startPoint x: 551, startPoint y: 389, endPoint x: 543, endPoint y: 392, distance: 8.6
click at [543, 418] on p "特にソーヴィニヨン・ブランはかなり進化しています 。凝縮感と旨みが一段と深まり、派手さを求めるのではなく、じっくり楽しめる大人の味わい**へと変貌を遂げていま…" at bounding box center [617, 437] width 535 height 38
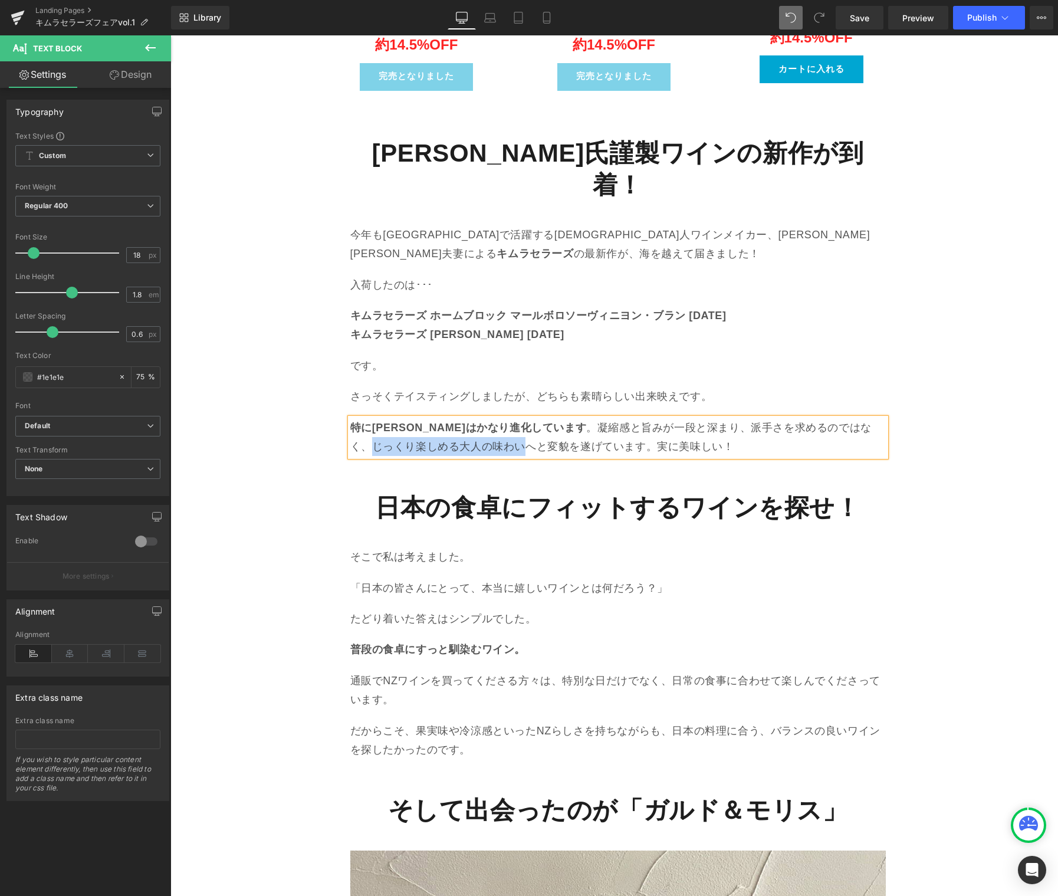
drag, startPoint x: 531, startPoint y: 390, endPoint x: 387, endPoint y: 390, distance: 143.9
click at [388, 418] on p "特にソーヴィニヨン・ブランはかなり進化しています 。凝縮感と旨みが一段と深まり、派手さを求めるのではなく、じっくり楽しめる大人の味わいへと変貌を遂げています。…" at bounding box center [617, 437] width 535 height 38
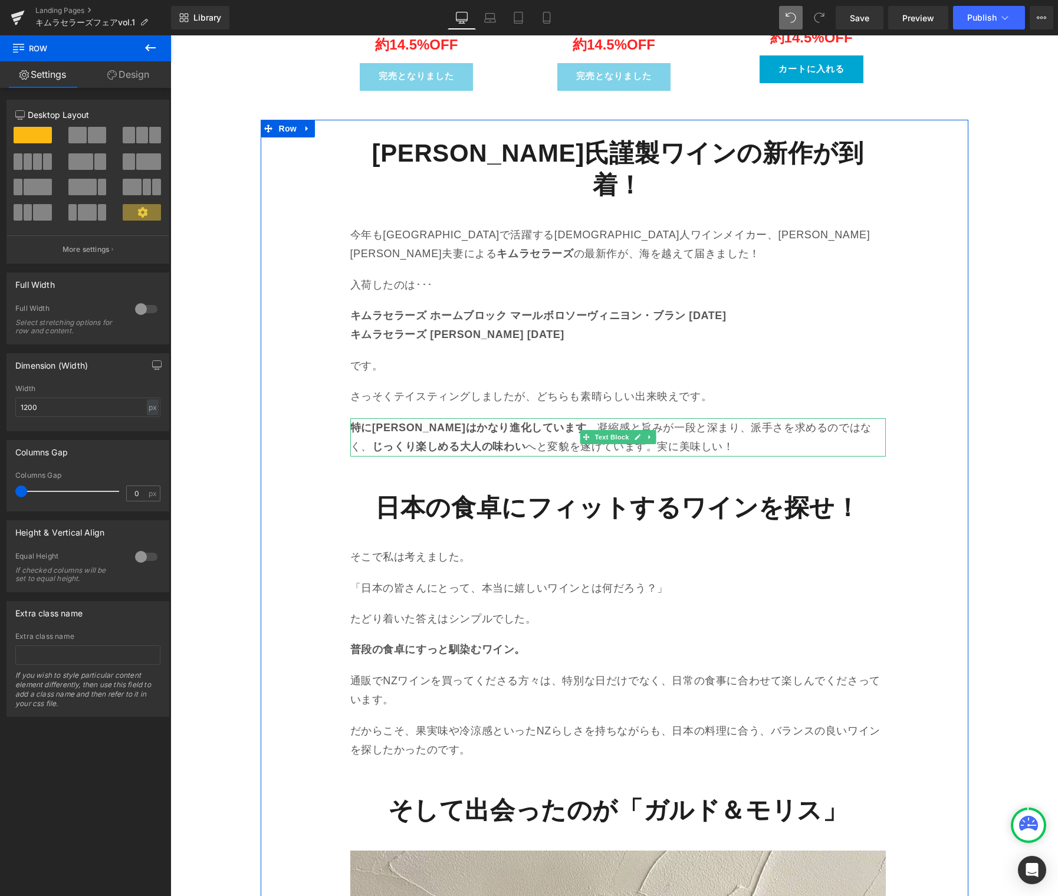
click at [643, 430] on link at bounding box center [649, 437] width 12 height 14
click at [640, 433] on icon at bounding box center [643, 436] width 6 height 6
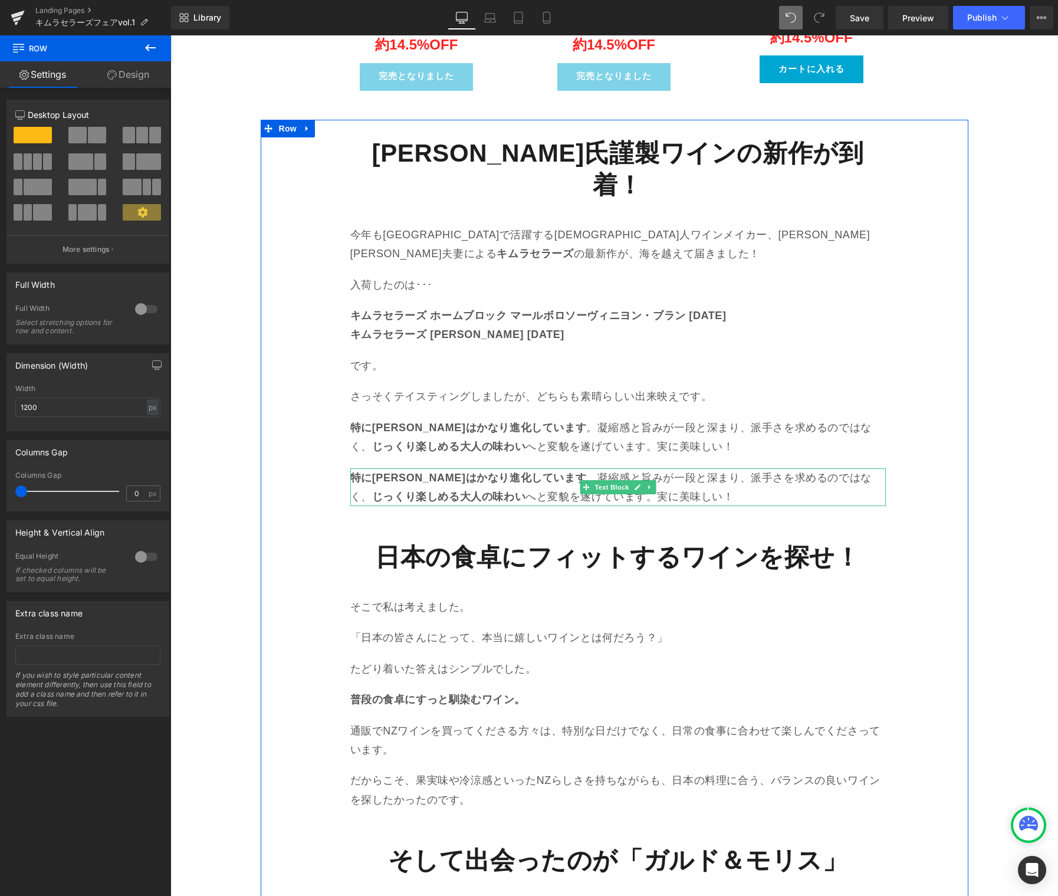
click at [517, 468] on p "特にソーヴィニヨン・ブランはかなり進化しています 。凝縮感と旨みが一段と深まり、派手さを求めるのではなく、 じっくり楽しめる大人の味わい へと変貌を遂げていま…" at bounding box center [617, 487] width 535 height 38
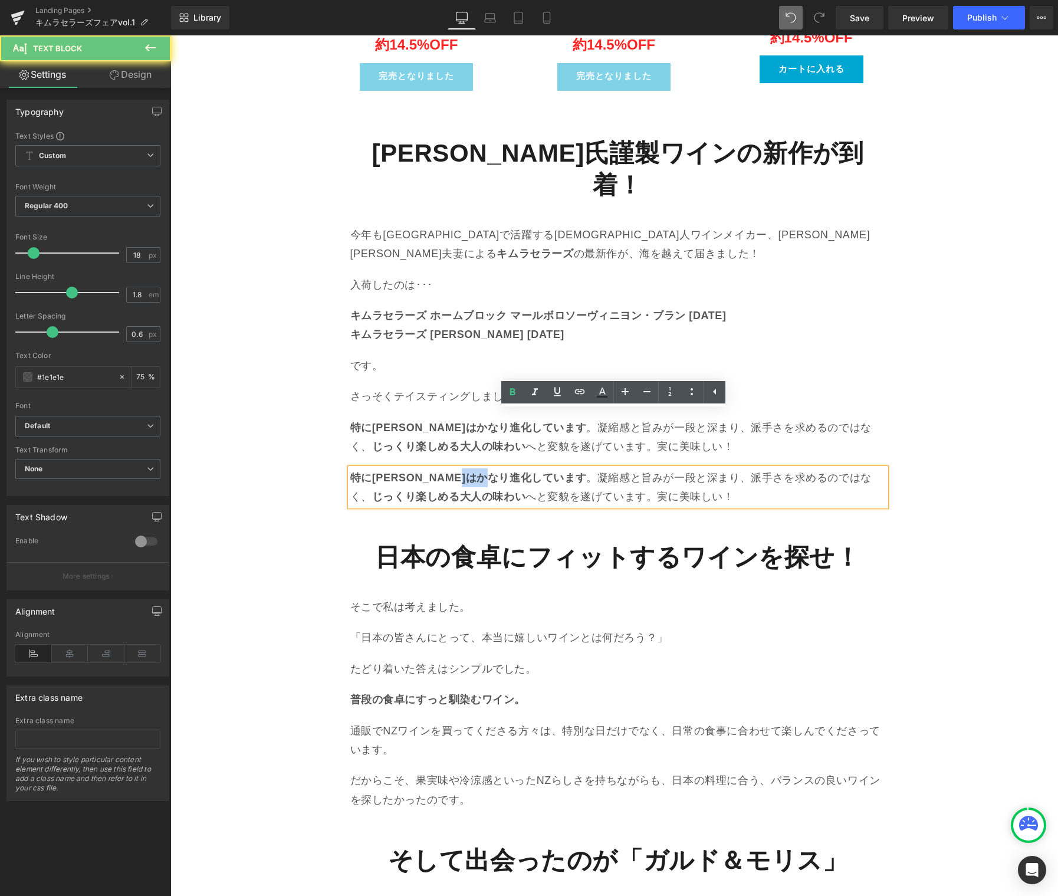
click at [517, 468] on p "特にソーヴィニヨン・ブランはかなり進化しています 。凝縮感と旨みが一段と深まり、派手さを求めるのではなく、 じっくり楽しめる大人の味わい へと変貌を遂げていま…" at bounding box center [617, 487] width 535 height 38
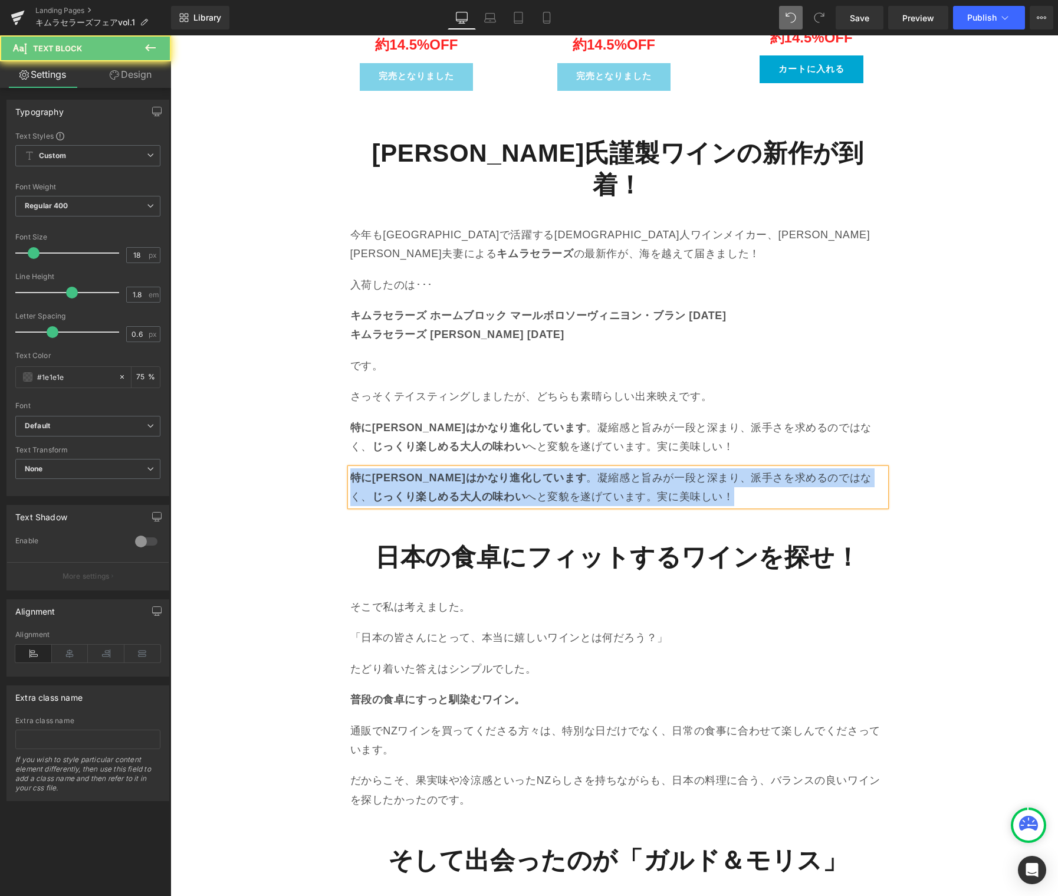
paste div
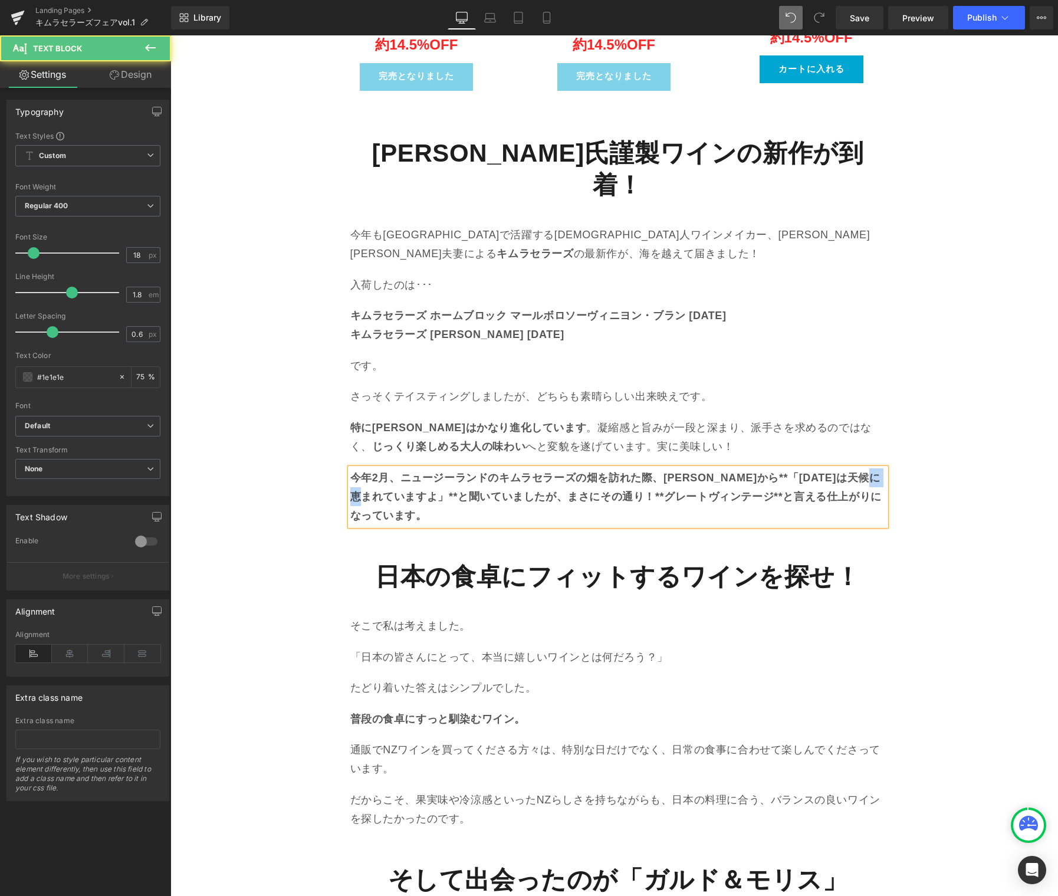
click at [390, 472] on b "今年2月、ニュージーランドのキムラセラーズの畑を訪れた際、木村さんから**「2025年は天候に恵まれていますよ」**と聞いていましたが、まさにその通り！**グ…" at bounding box center [615, 497] width 531 height 50
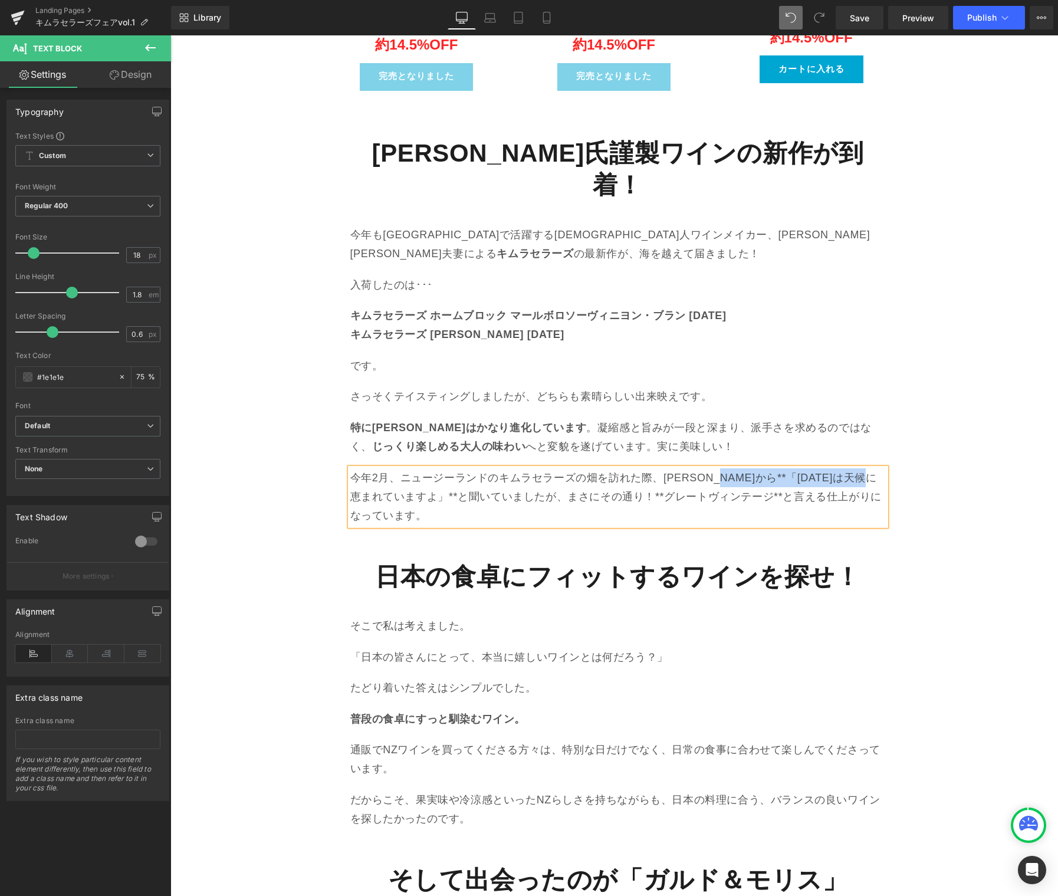
drag, startPoint x: 677, startPoint y: 431, endPoint x: 386, endPoint y: 439, distance: 290.9
click at [386, 468] on p "今年2月、ニュージーランドのキムラセラーズの畑を訪れた際、木村さんから**「2025年は天候に恵まれていますよ」**と聞いていましたが、まさにその通り！**グ…" at bounding box center [617, 496] width 535 height 57
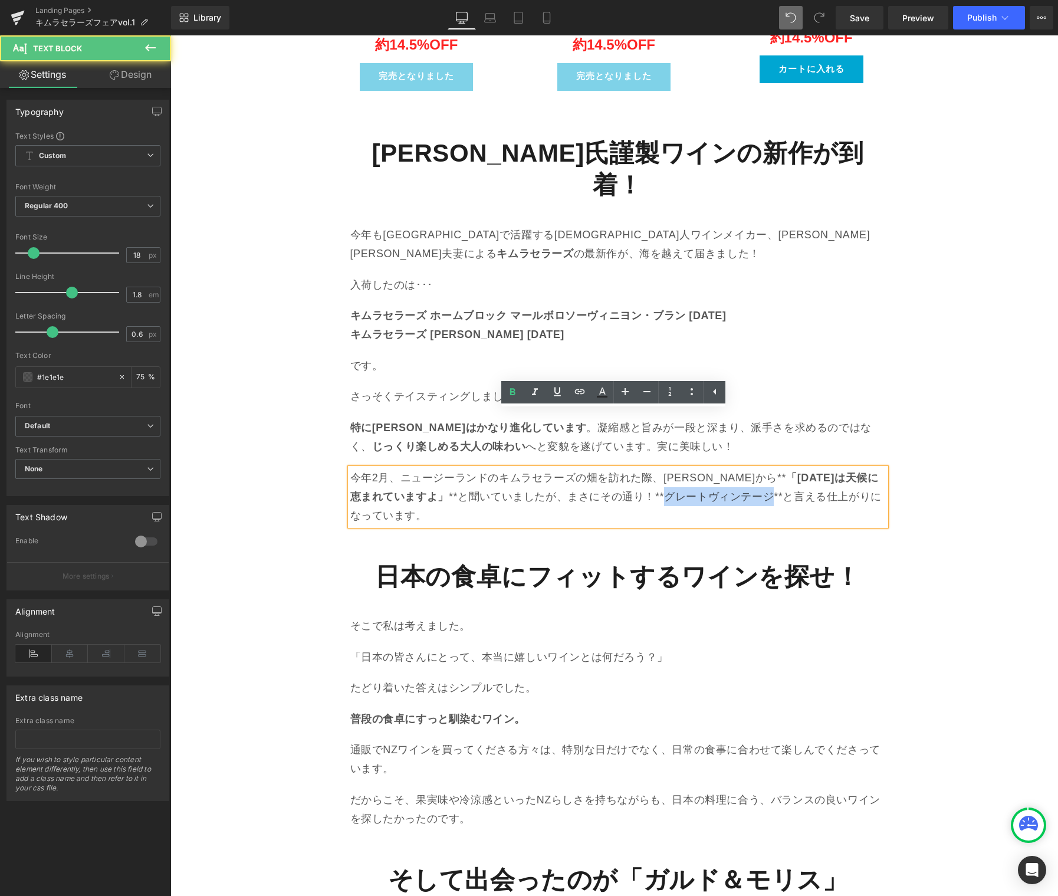
drag, startPoint x: 606, startPoint y: 439, endPoint x: 734, endPoint y: 430, distance: 127.7
click at [712, 468] on p "今年2月、ニュージーランドのキムラセラーズの畑を訪れた際、木村さんから** 「2025年は天候に恵まれていますよ」 **と聞いていましたが、まさにその通り！*…" at bounding box center [617, 496] width 535 height 57
drag, startPoint x: 732, startPoint y: 421, endPoint x: 617, endPoint y: 434, distance: 115.1
click at [720, 468] on p "今年2月、ニュージーランドのキムラセラーズの畑を訪れた際、木村さんから** 「2025年は天候に恵まれていますよ」 **と聞いていましたが、まさにその通り！*…" at bounding box center [617, 496] width 535 height 57
drag, startPoint x: 386, startPoint y: 438, endPoint x: 375, endPoint y: 440, distance: 11.5
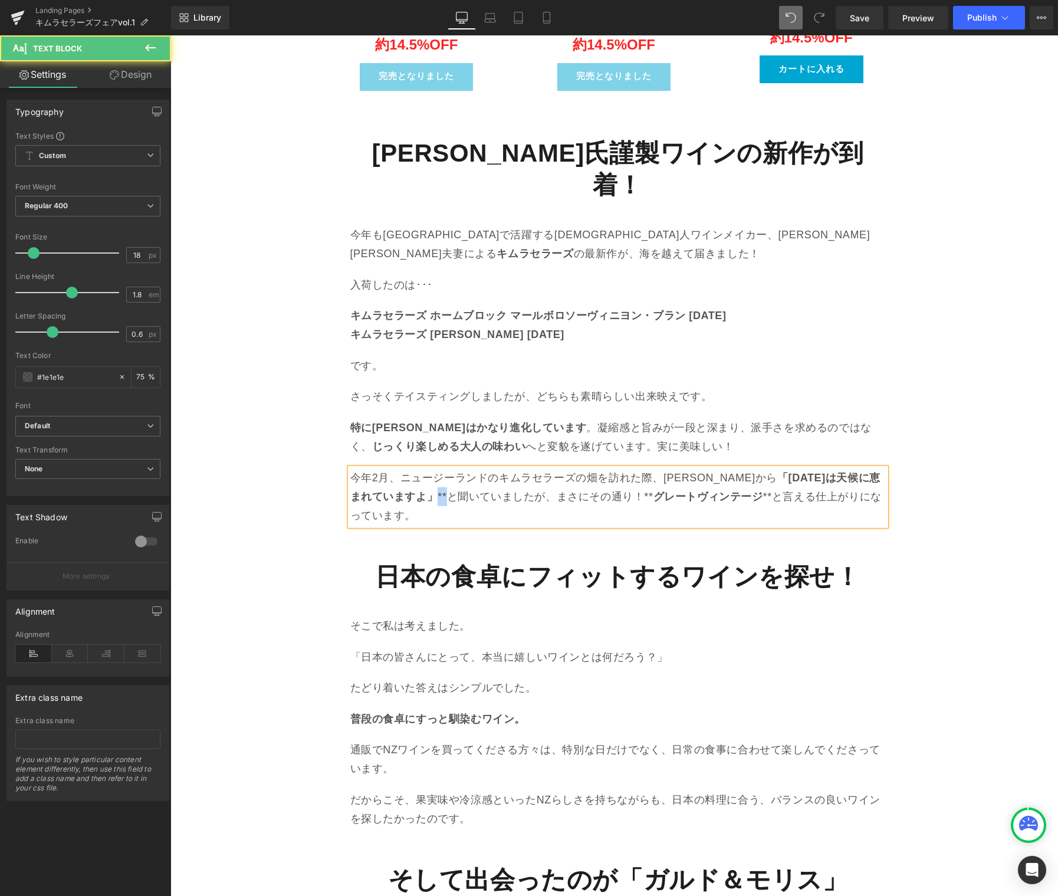
click at [375, 468] on p "今年2月、ニュージーランドのキムラセラーズの畑を訪れた際、木村さんから 「2025年は天候に恵まれていますよ」 **と聞いていましたが、まさにその通り！** …" at bounding box center [617, 496] width 535 height 57
click at [573, 468] on p "今年2月、ニュージーランドのキムラセラーズの畑を訪れた際、木村さんから 「2025年は天候に恵まれていますよ」 と聞いていましたが、まさにその通り！** グレ…" at bounding box center [617, 496] width 535 height 57
drag, startPoint x: 695, startPoint y: 439, endPoint x: 684, endPoint y: 442, distance: 10.9
click at [684, 468] on p "今年2月、ニュージーランドのキムラセラーズの畑を訪れた際、木村さんから 「2025年は天候に恵まれていますよ」 と聞いていましたが、まさにその通り！ グレート…" at bounding box center [617, 496] width 535 height 57
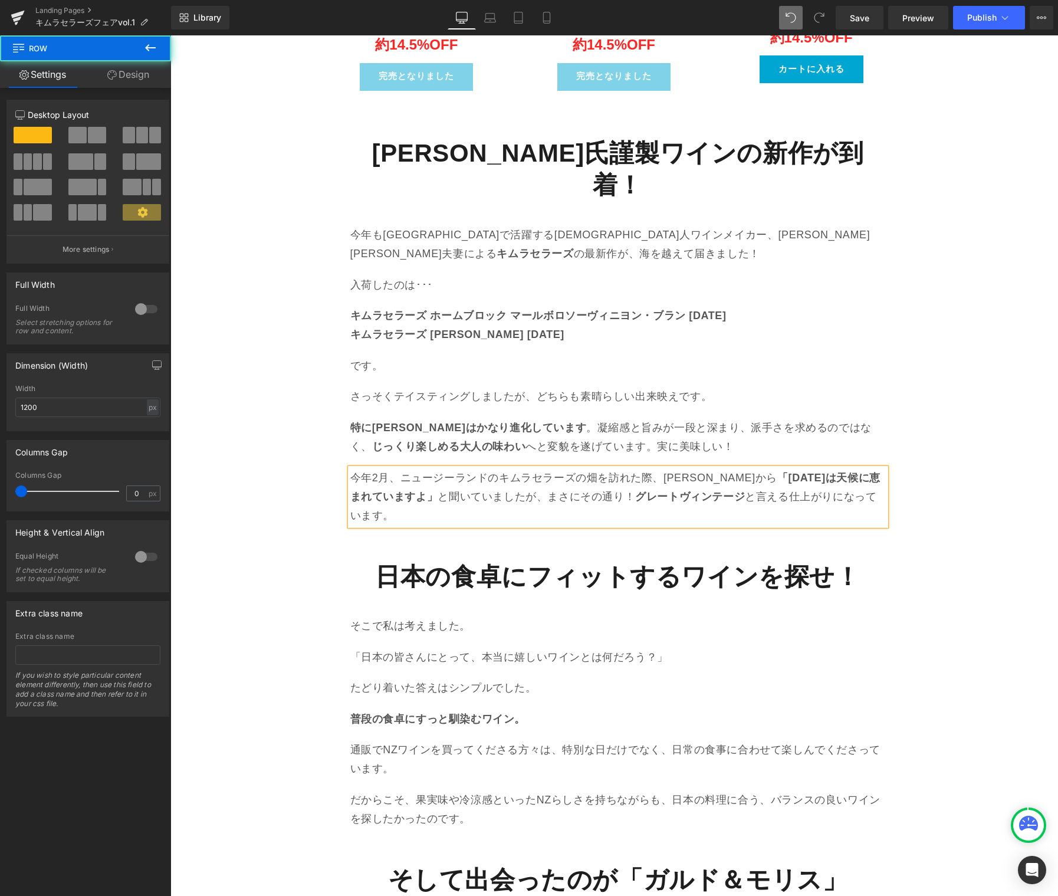
drag, startPoint x: 307, startPoint y: 463, endPoint x: 363, endPoint y: 458, distance: 55.7
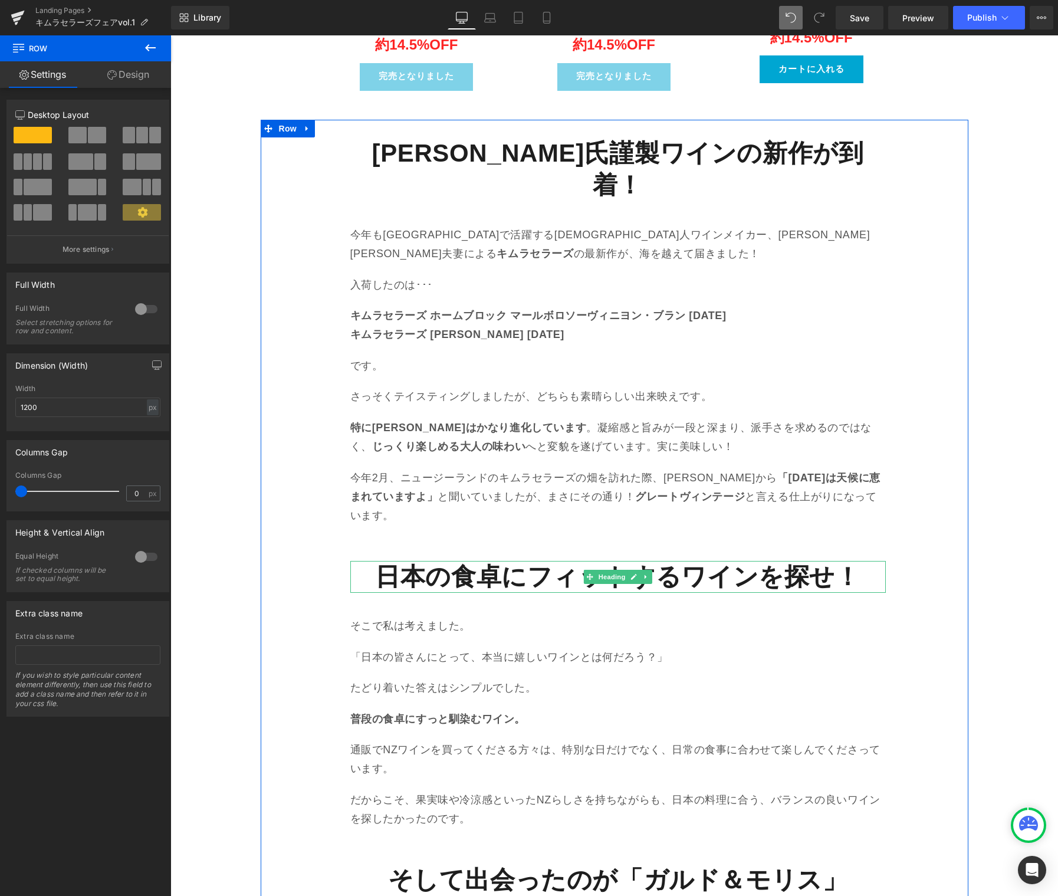
click at [643, 573] on icon at bounding box center [646, 576] width 6 height 7
drag, startPoint x: 646, startPoint y: 501, endPoint x: 593, endPoint y: 501, distance: 53.1
click at [646, 570] on link at bounding box center [652, 577] width 12 height 14
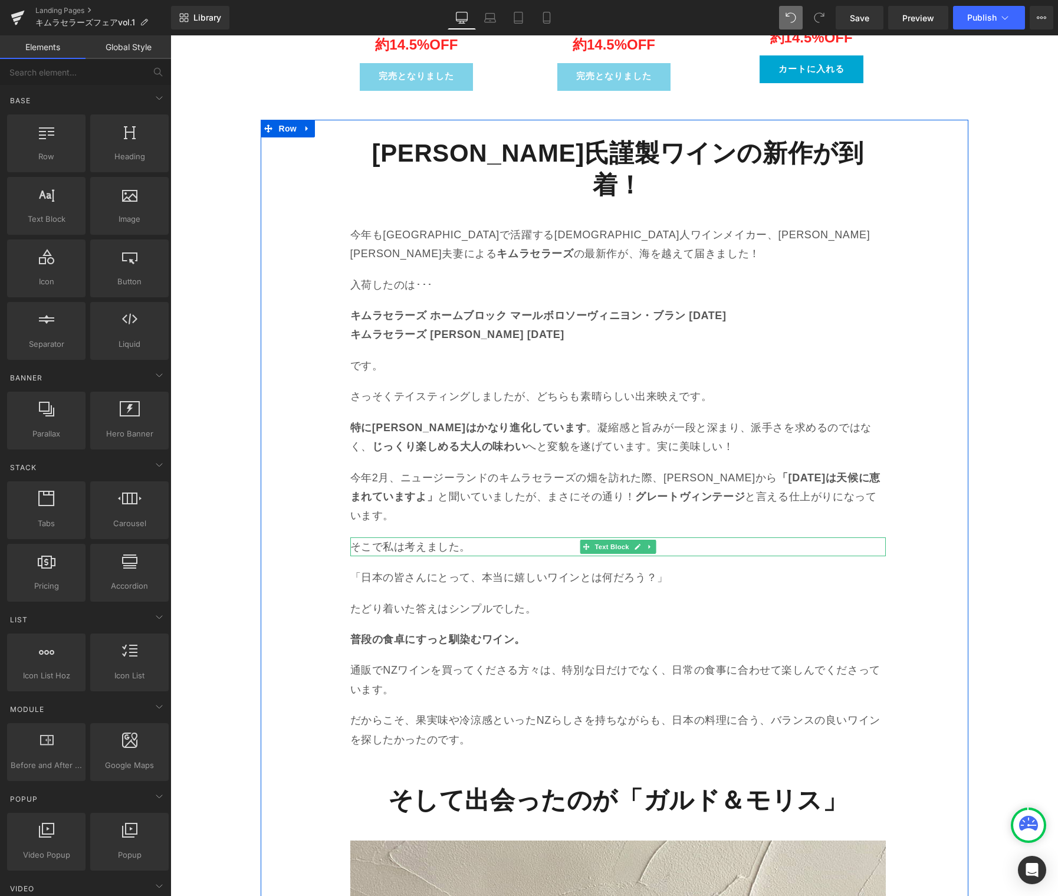
click at [436, 537] on p "そこで私は考えました。" at bounding box center [617, 546] width 535 height 19
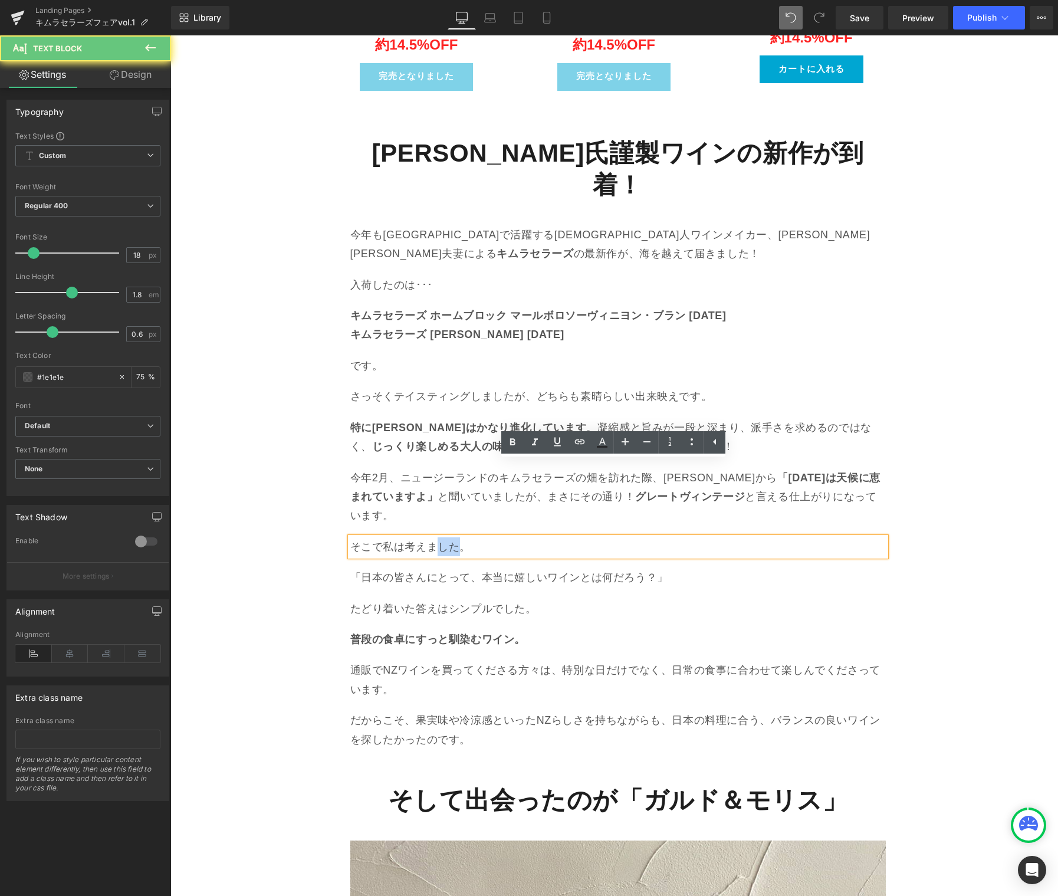
click at [436, 537] on p "そこで私は考えました。" at bounding box center [617, 546] width 535 height 19
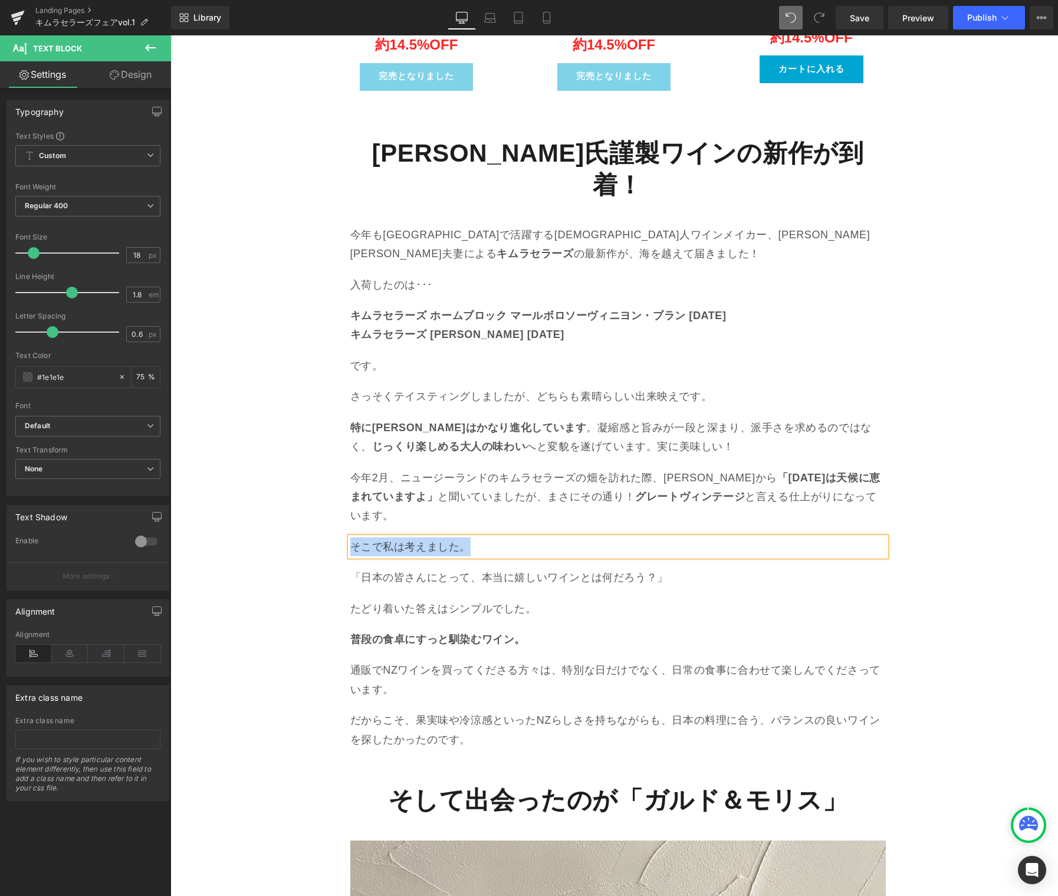
paste div
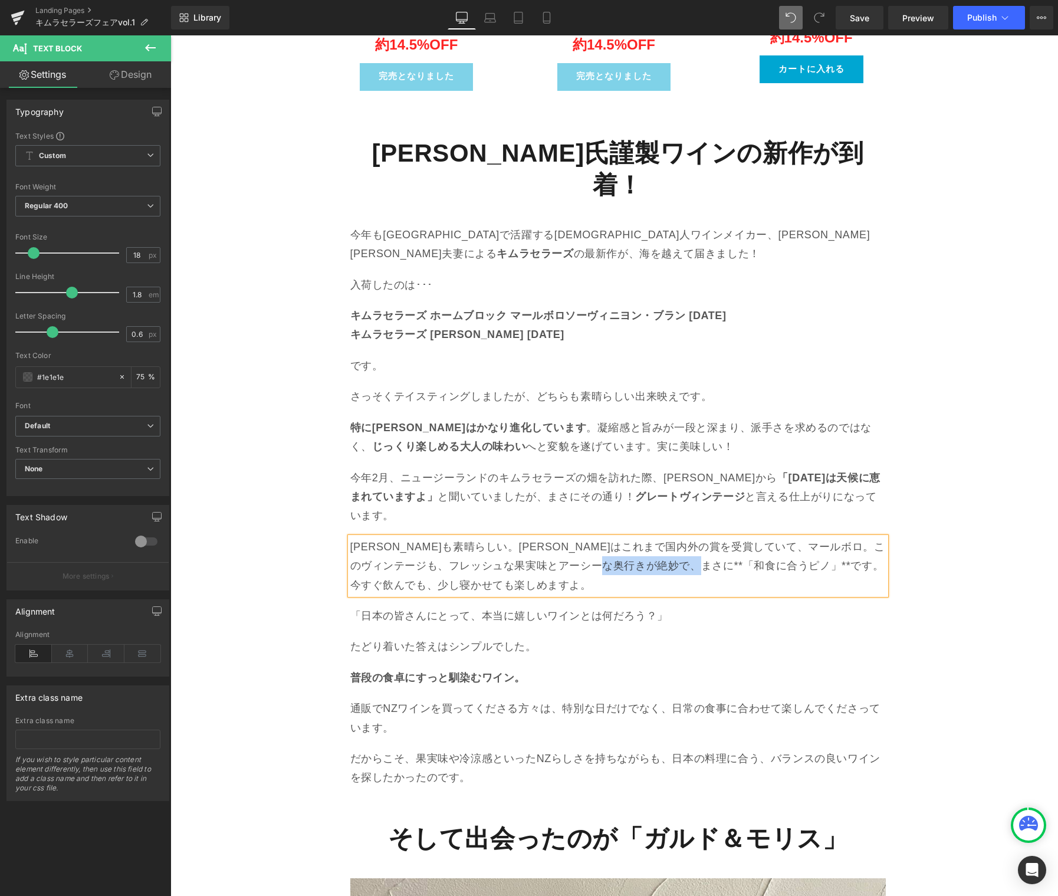
drag, startPoint x: 704, startPoint y: 488, endPoint x: 781, endPoint y: 488, distance: 76.7
click at [781, 537] on p "ピノ・ノワールも素晴らしい。キムラピノはこれまで国内外の賞を受賞していて、マールボロ。このヴィンテージも、フレッシュな果実味とアーシーな奥行きが絶妙で、まさに…" at bounding box center [617, 565] width 535 height 57
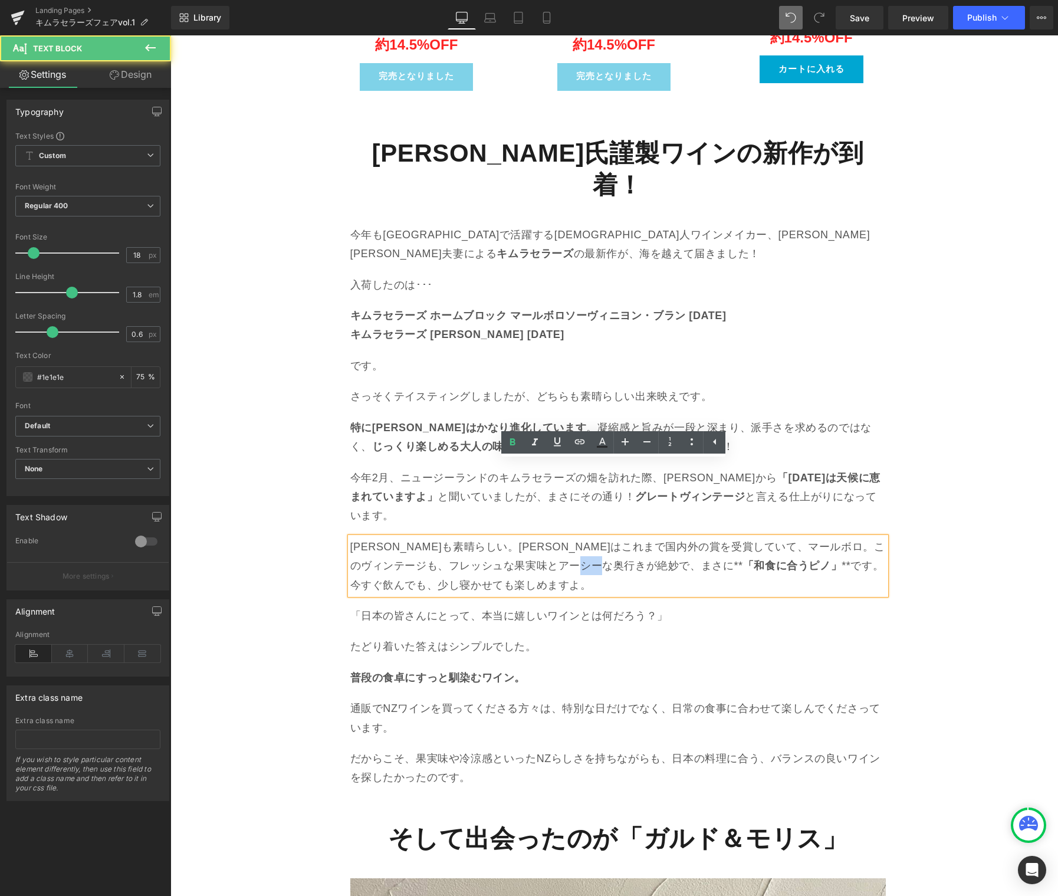
drag, startPoint x: 684, startPoint y: 487, endPoint x: 742, endPoint y: 497, distance: 59.2
click at [669, 537] on p "ピノ・ノワールも素晴らしい。キムラピノはこれまで国内外の賞を受賞していて、マールボロ。このヴィンテージも、フレッシュな果実味とアーシーな奥行きが絶妙で、まさに…" at bounding box center [617, 565] width 535 height 57
drag, startPoint x: 781, startPoint y: 489, endPoint x: 773, endPoint y: 492, distance: 9.2
click at [773, 537] on p "ピノ・ノワールも素晴らしい。キムラピノはこれまで国内外の賞を受賞していて、マールボロ。このヴィンテージも、フレッシュな果実味とアーシーな奥行きが絶妙で、まさに…" at bounding box center [617, 565] width 535 height 57
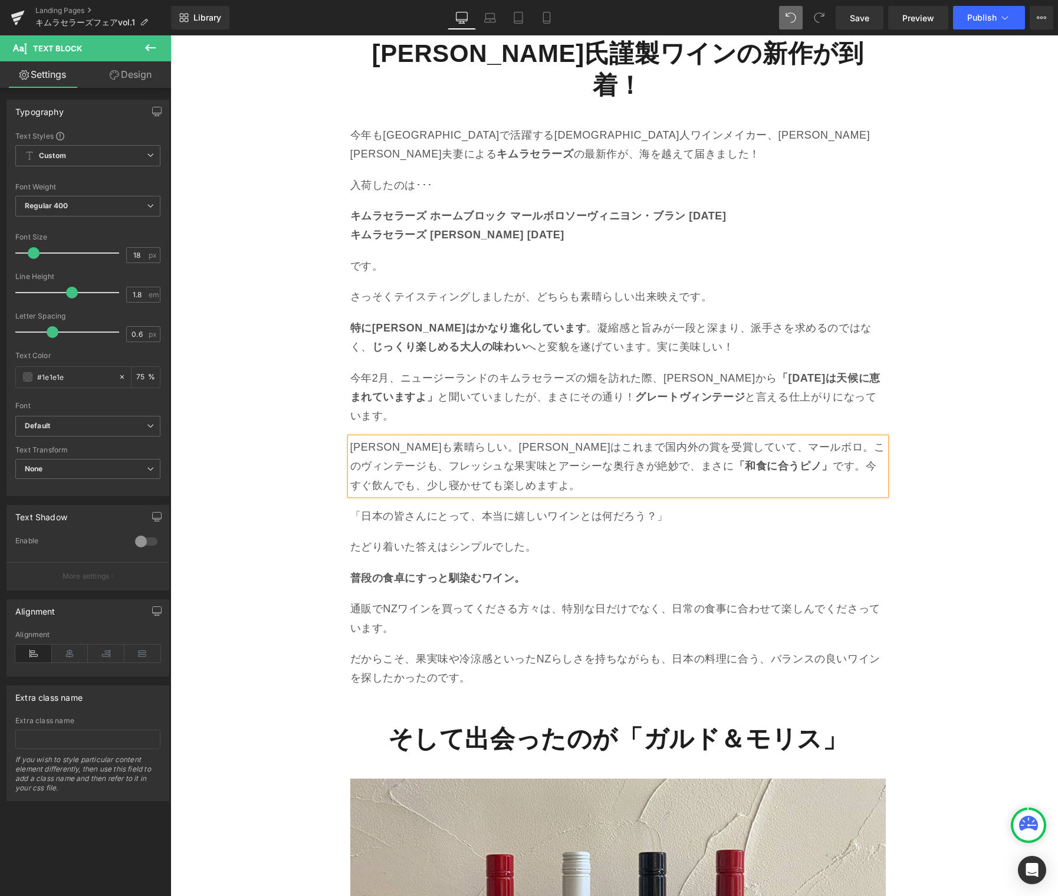
scroll to position [1408, 0]
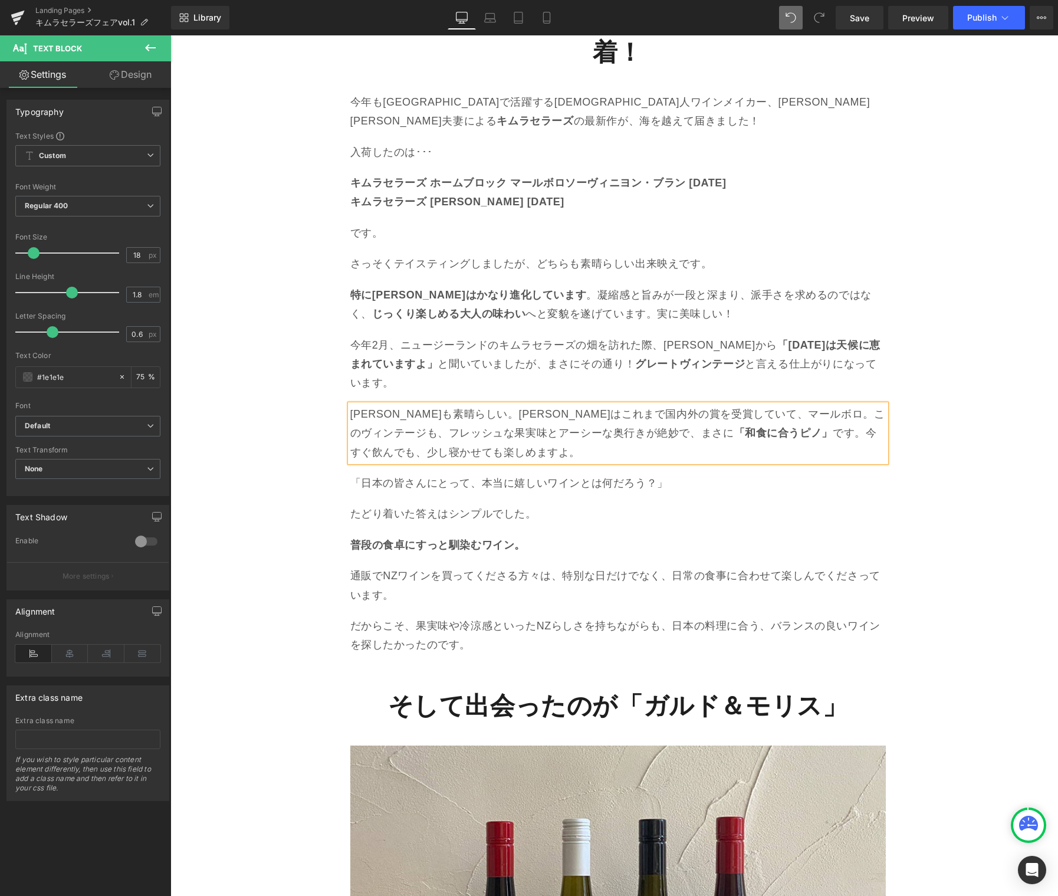
click at [449, 474] on p "「日本の皆さんにとって、本当に嬉しいワインとは何だろう？」" at bounding box center [617, 483] width 535 height 19
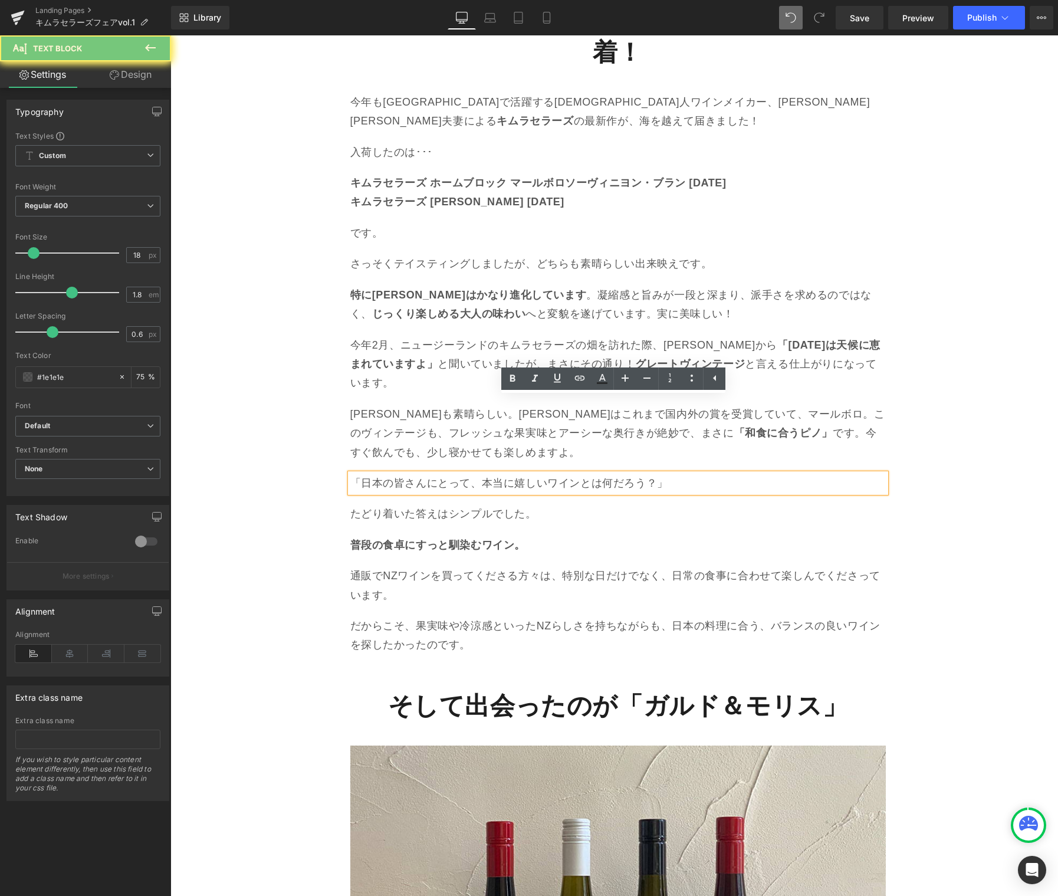
click at [449, 474] on p "「日本の皆さんにとって、本当に嬉しいワインとは何だろう？」" at bounding box center [617, 483] width 535 height 19
paste div
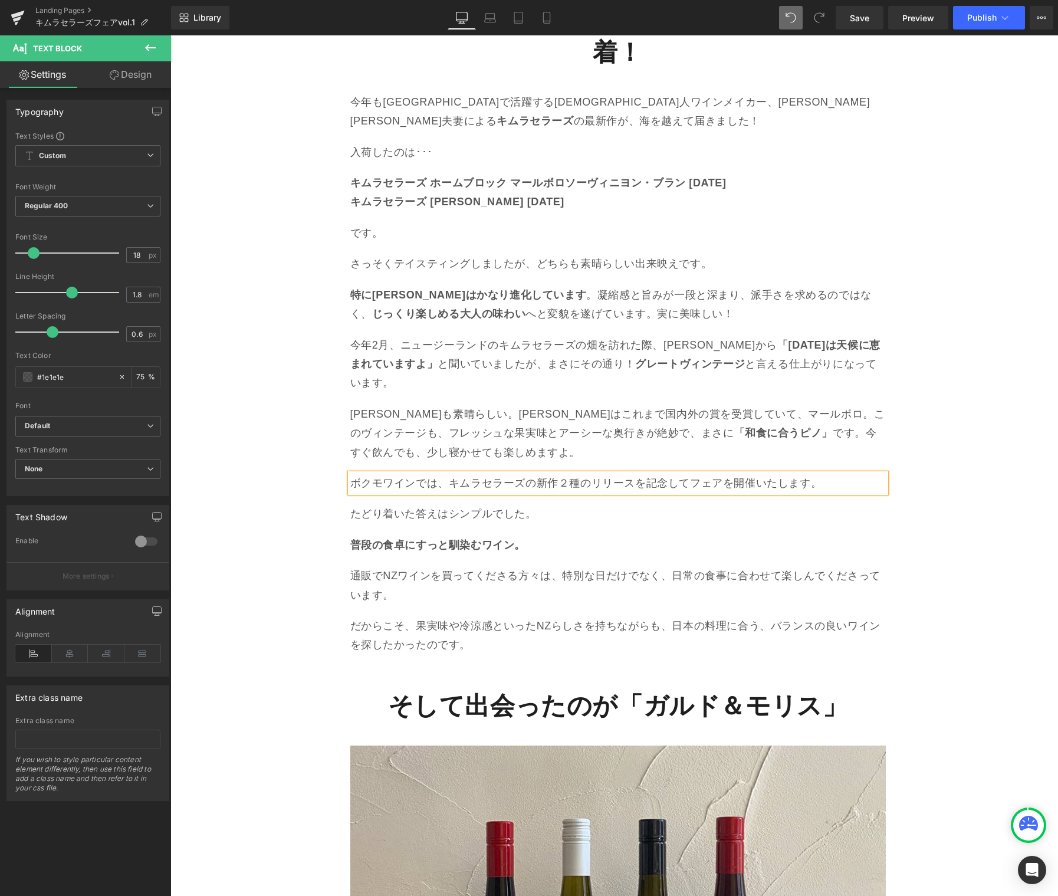
click at [395, 504] on p "たどり着いた答えはシンプルでした。" at bounding box center [617, 513] width 535 height 19
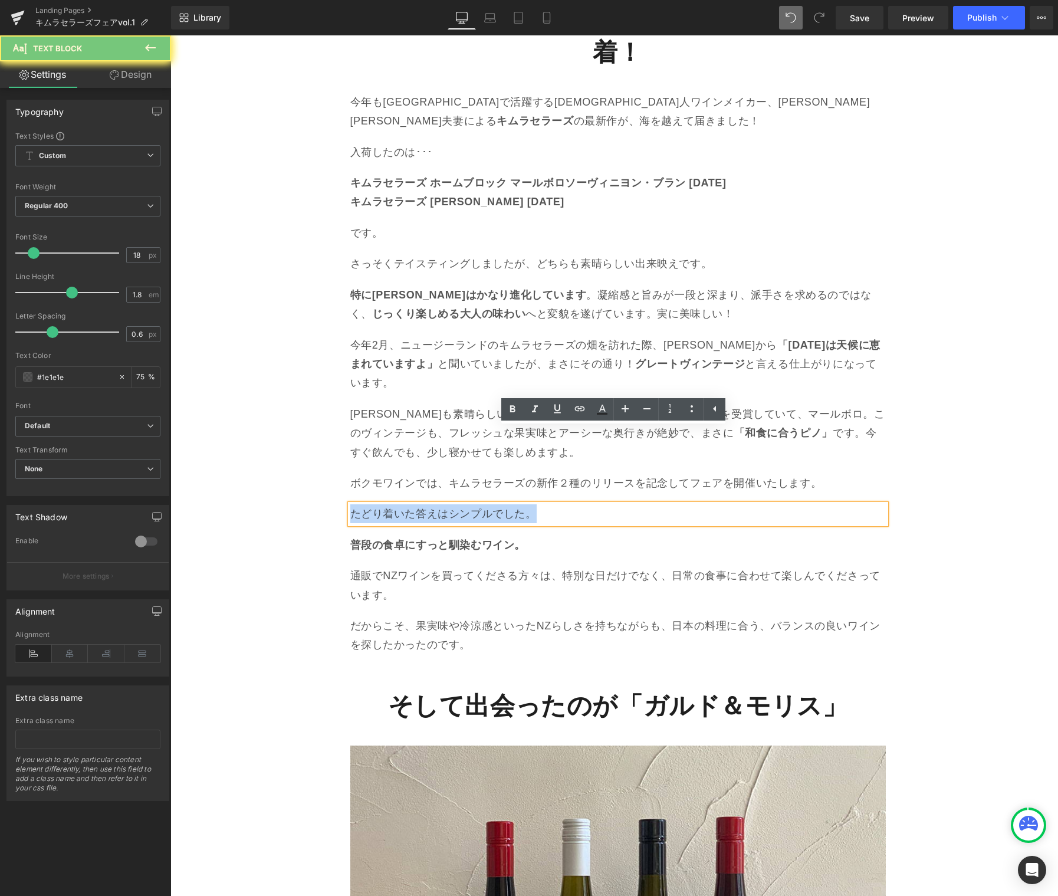
click at [395, 504] on p "たどり着いた答えはシンプルでした。" at bounding box center [617, 513] width 535 height 19
paste div
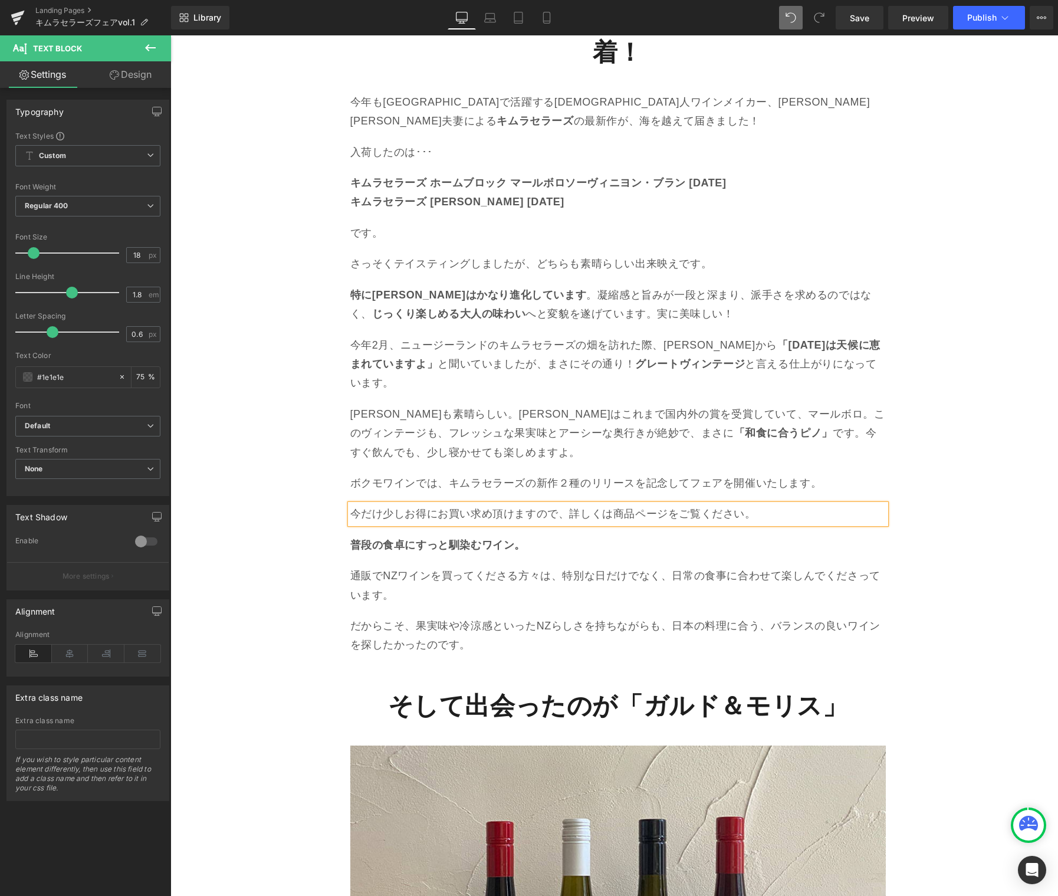
click at [436, 539] on strong "普段の食卓にすっと馴染むワイン。" at bounding box center [438, 545] width 176 height 12
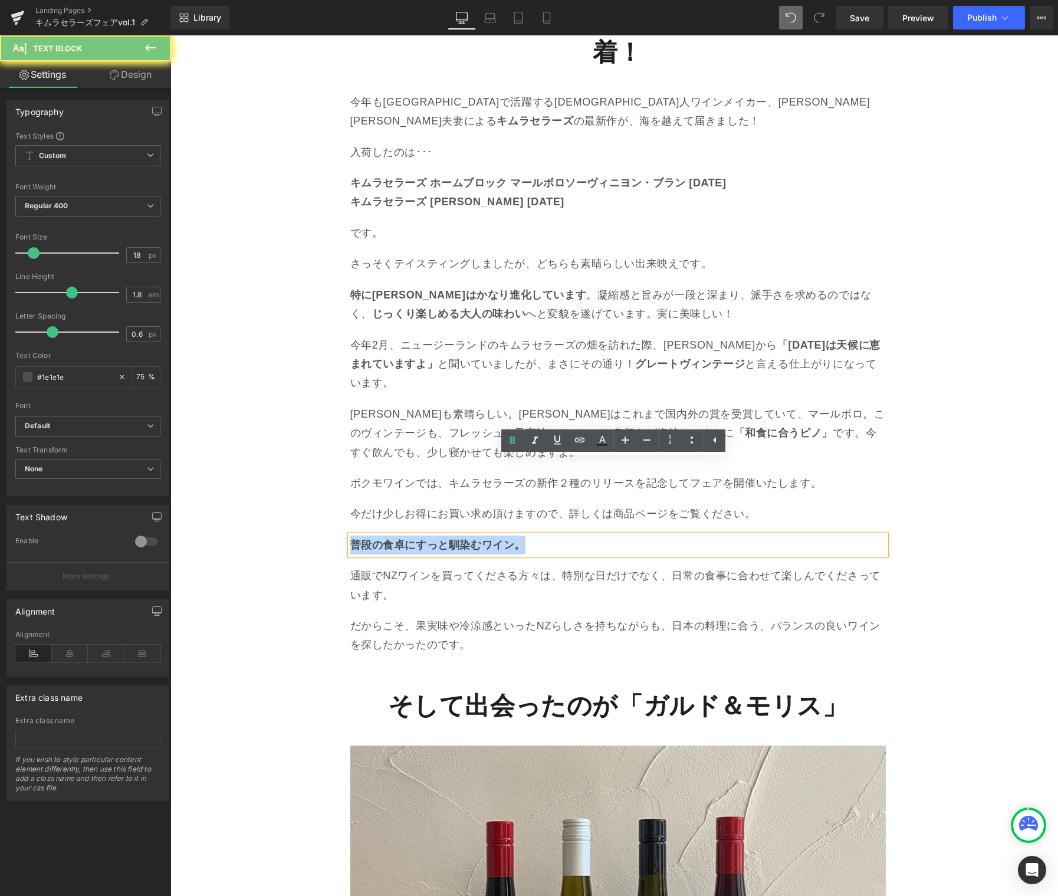
click at [436, 539] on strong "普段の食卓にすっと馴染むワイン。" at bounding box center [438, 545] width 176 height 12
paste div
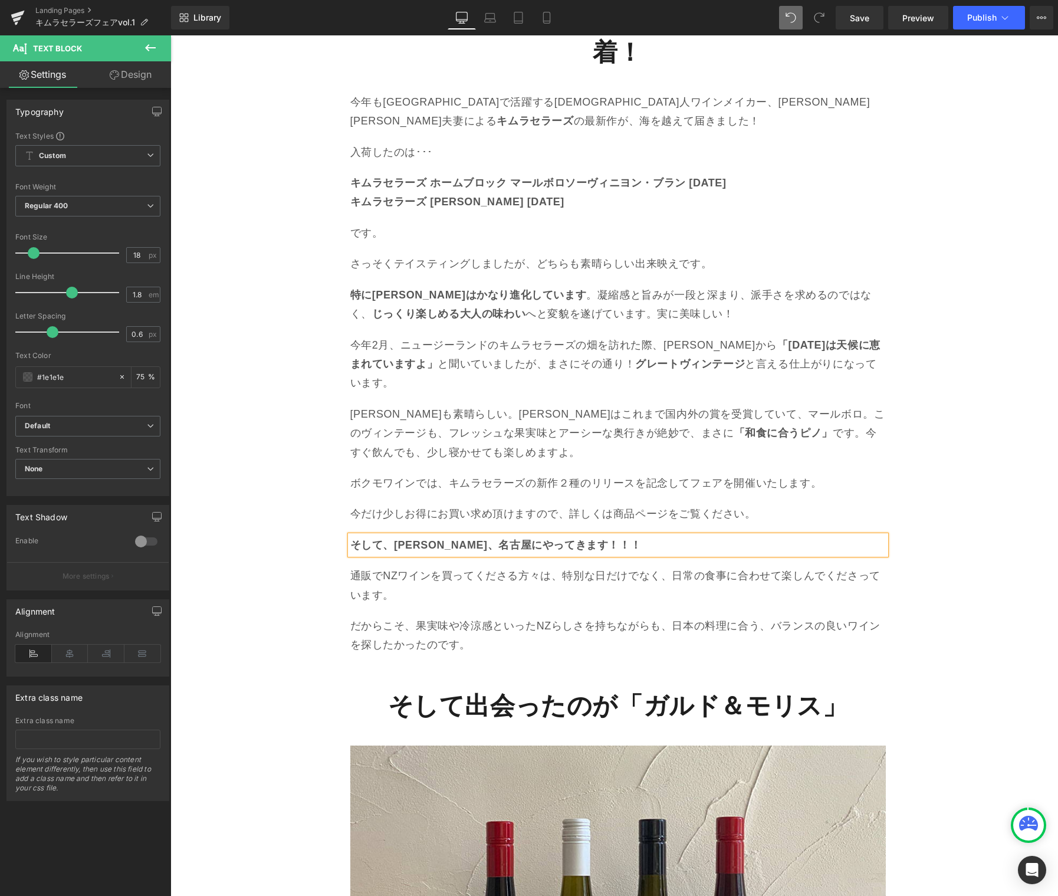
click at [575, 692] on strong "そして出会ったのが「ガルド＆モリス」" at bounding box center [618, 706] width 460 height 28
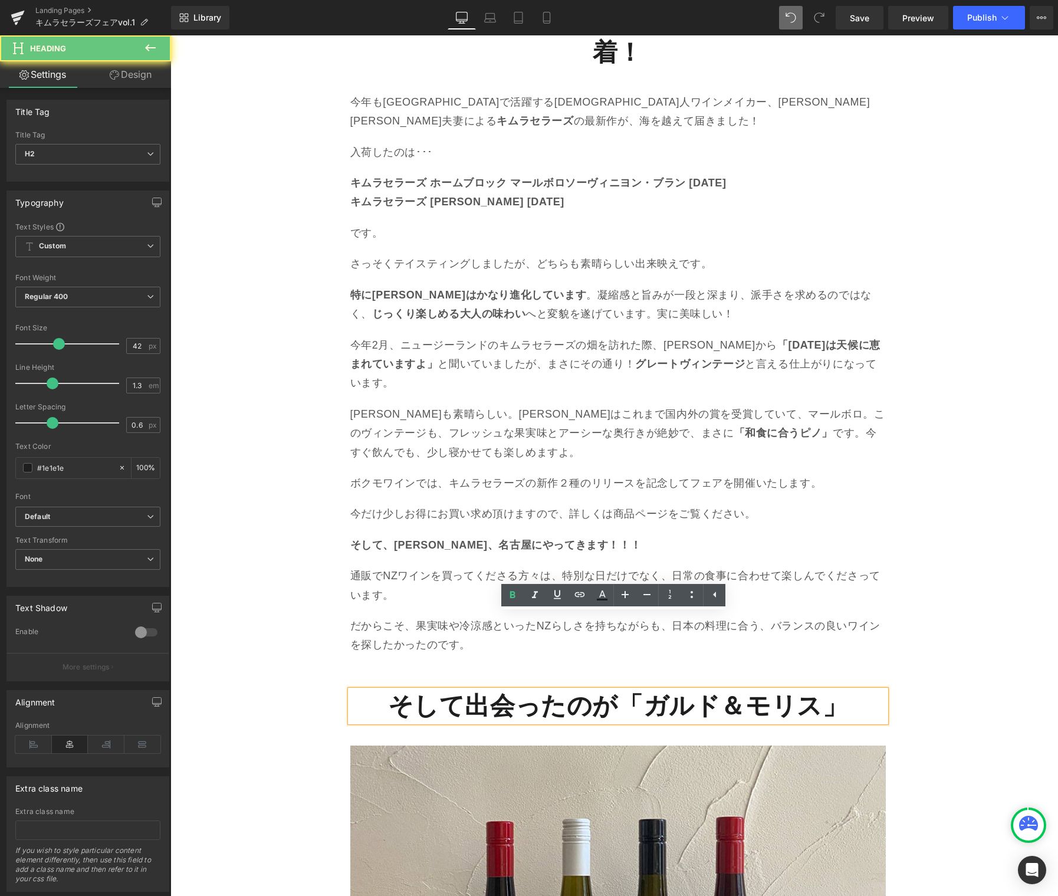
click at [574, 692] on strong "そして出会ったのが「ガルド＆モリス」" at bounding box center [618, 706] width 460 height 28
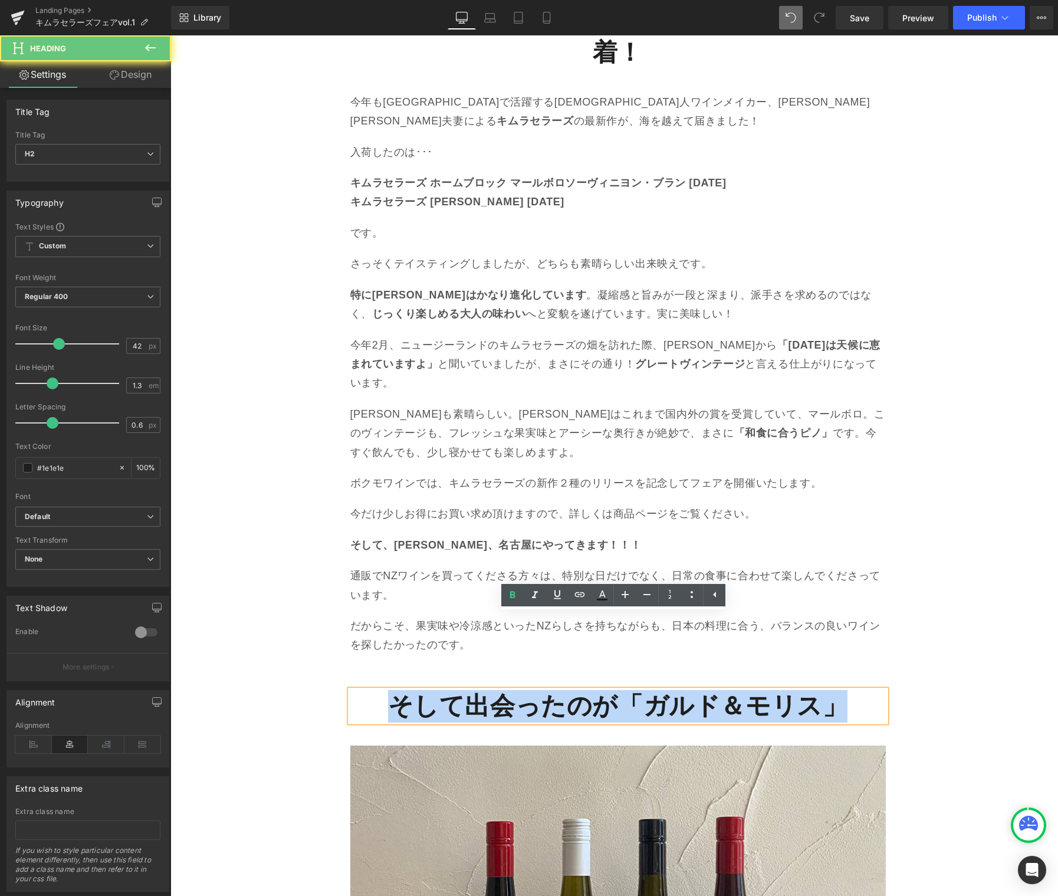
click at [574, 692] on strong "そして出会ったのが「ガルド＆モリス」" at bounding box center [618, 706] width 460 height 28
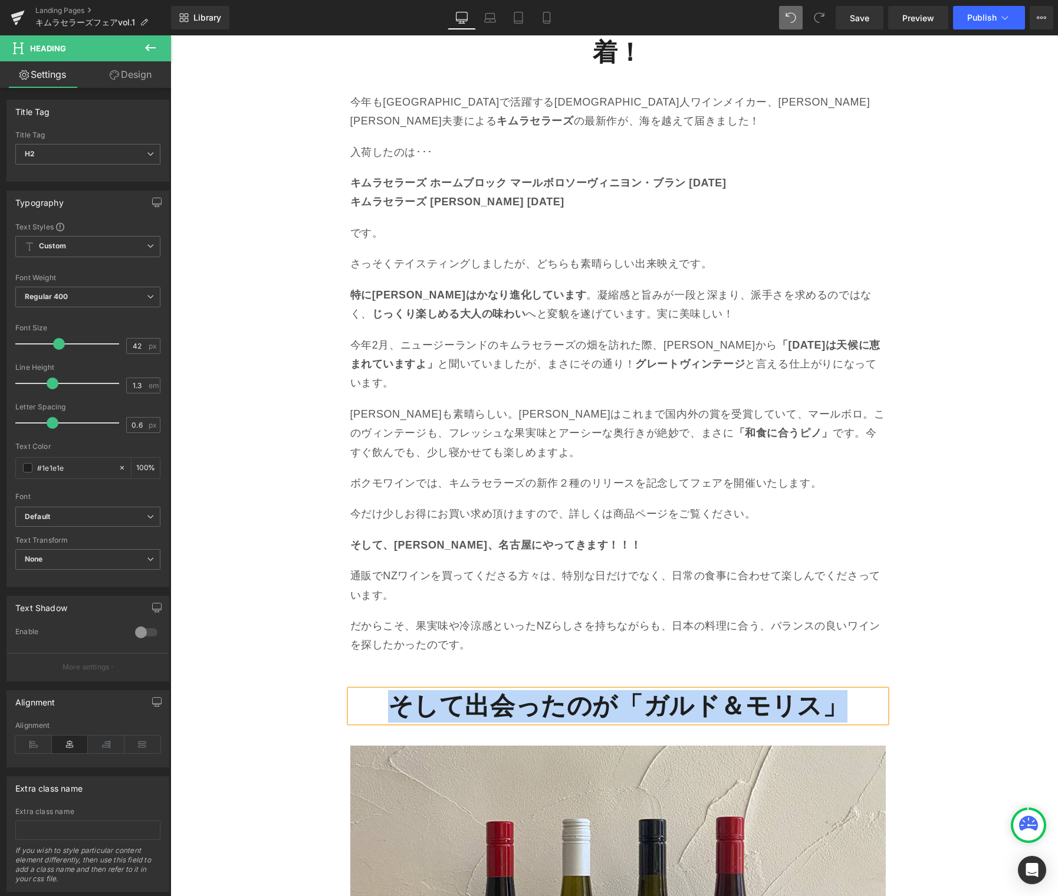
paste div
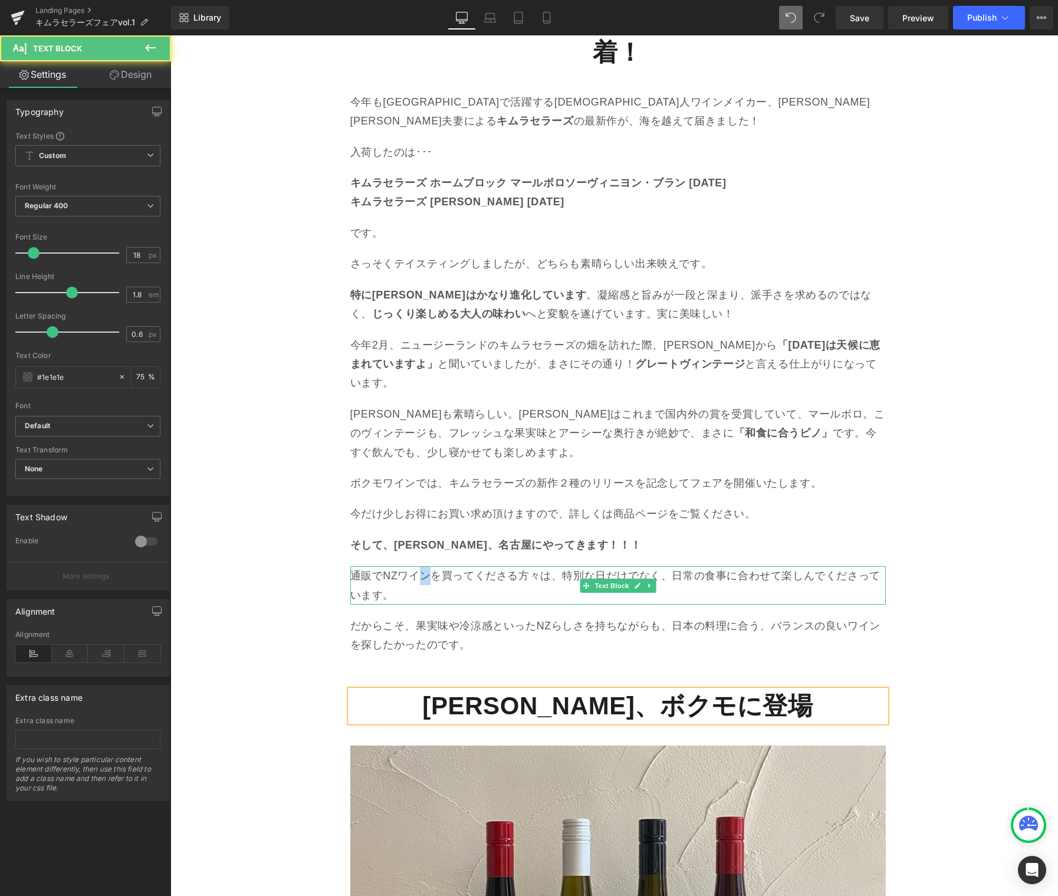
drag, startPoint x: 420, startPoint y: 498, endPoint x: 428, endPoint y: 498, distance: 8.3
click at [420, 566] on p "通販でNZワインを買ってくださる方々は、特別な日だけでなく、日常の食事に合わせて楽しんでくださっています。" at bounding box center [617, 585] width 535 height 38
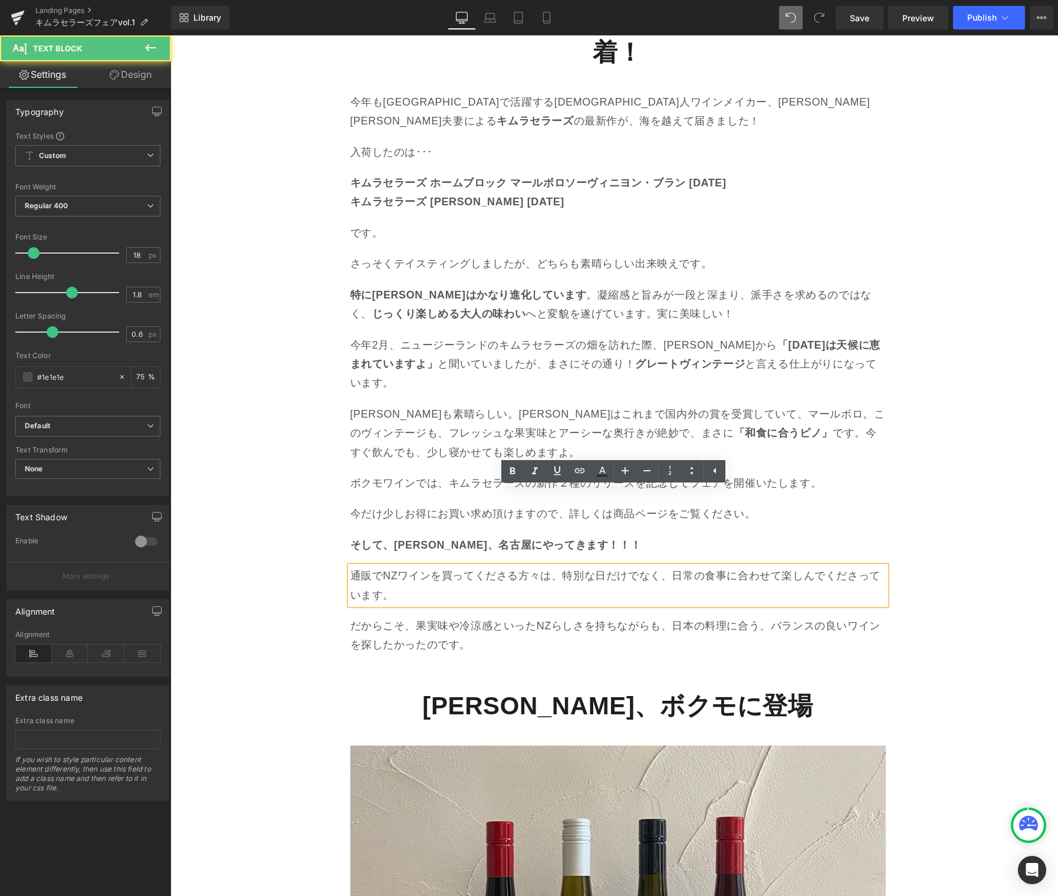
drag, startPoint x: 211, startPoint y: 522, endPoint x: 232, endPoint y: 521, distance: 20.6
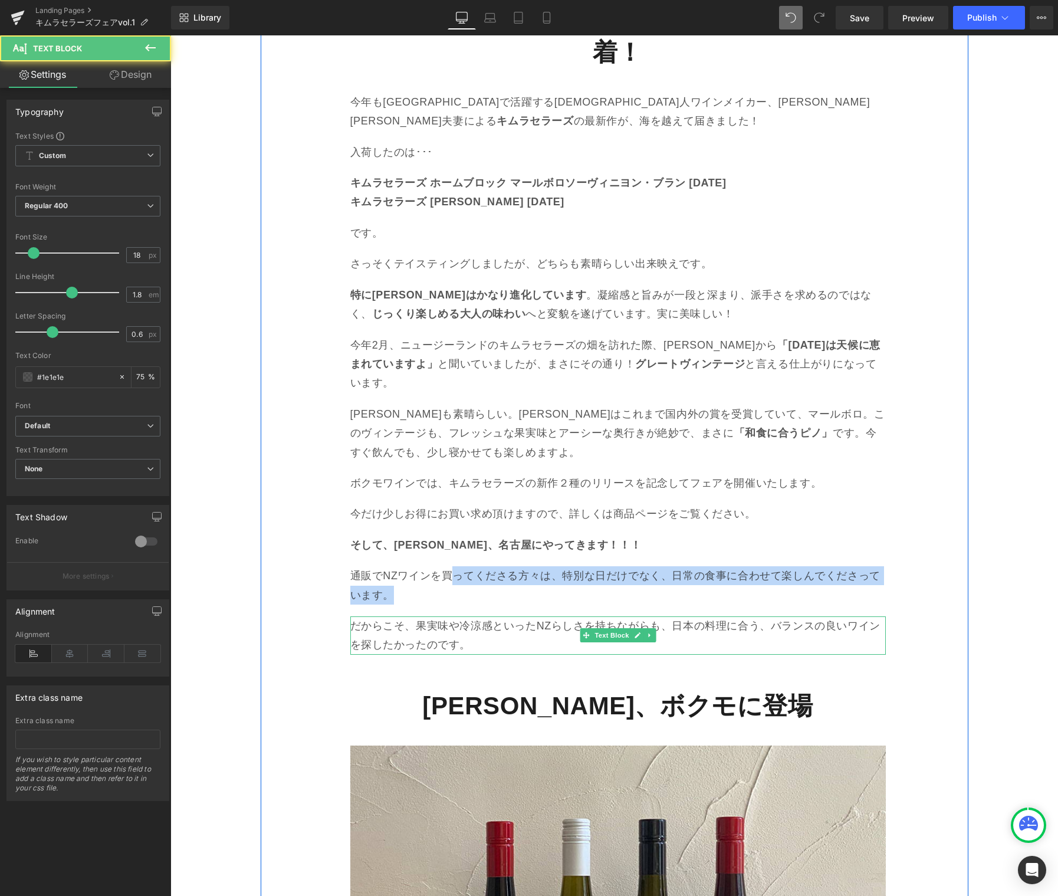
drag, startPoint x: 464, startPoint y: 525, endPoint x: 492, endPoint y: 570, distance: 52.5
click at [492, 570] on div "木村氏謹製ワインの新作が到着！ Heading 今年もニュージーランドで活躍する日本人ワインメイカー、木村滋久さん美恵子さん夫妻による キムラセラーズ の最新…" at bounding box center [617, 834] width 535 height 1658
click at [649, 628] on link at bounding box center [649, 635] width 12 height 14
click at [652, 632] on icon at bounding box center [655, 635] width 6 height 7
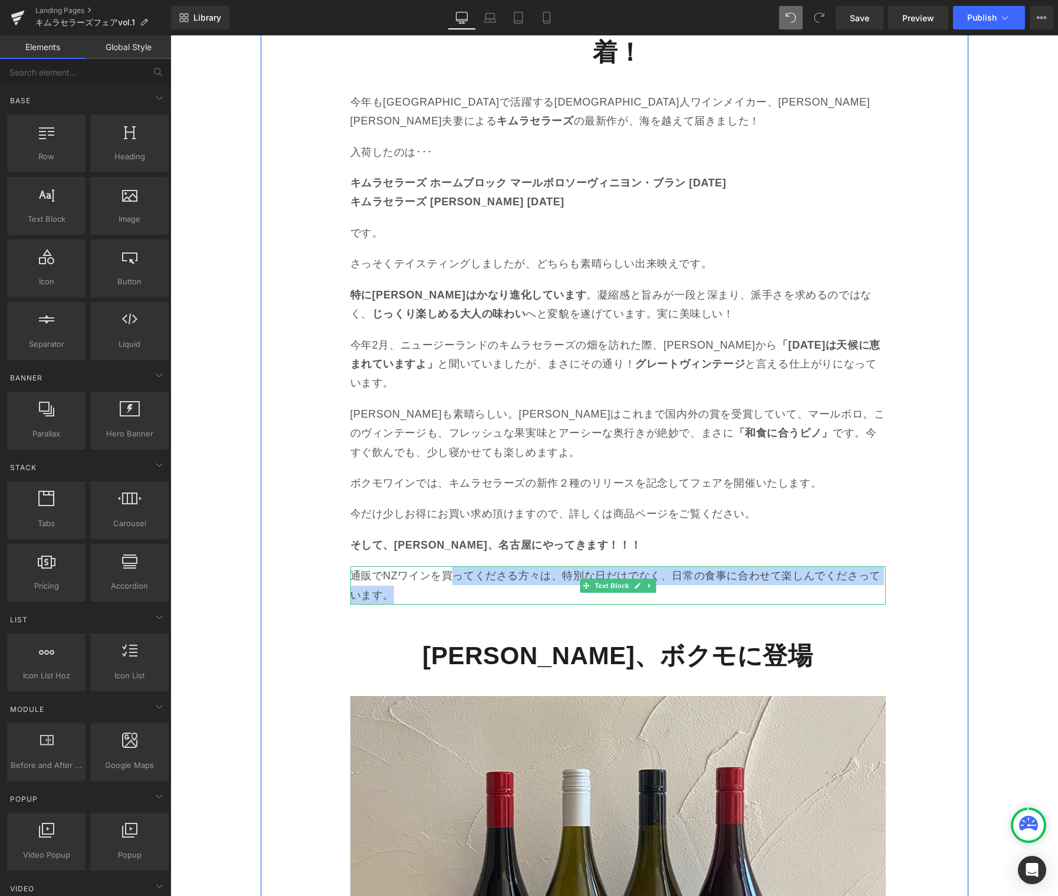
click at [646, 582] on icon at bounding box center [649, 585] width 6 height 7
drag, startPoint x: 650, startPoint y: 512, endPoint x: 674, endPoint y: 524, distance: 26.1
click at [650, 579] on link at bounding box center [655, 586] width 12 height 14
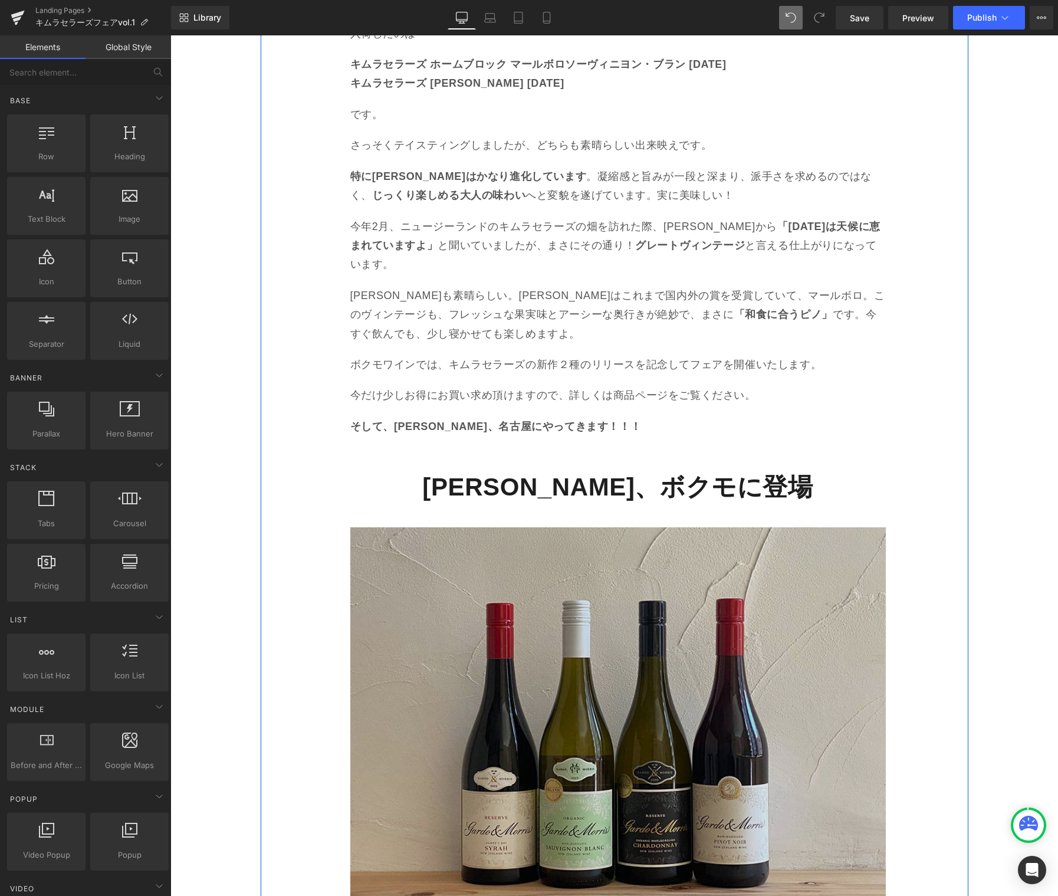
scroll to position [1655, 0]
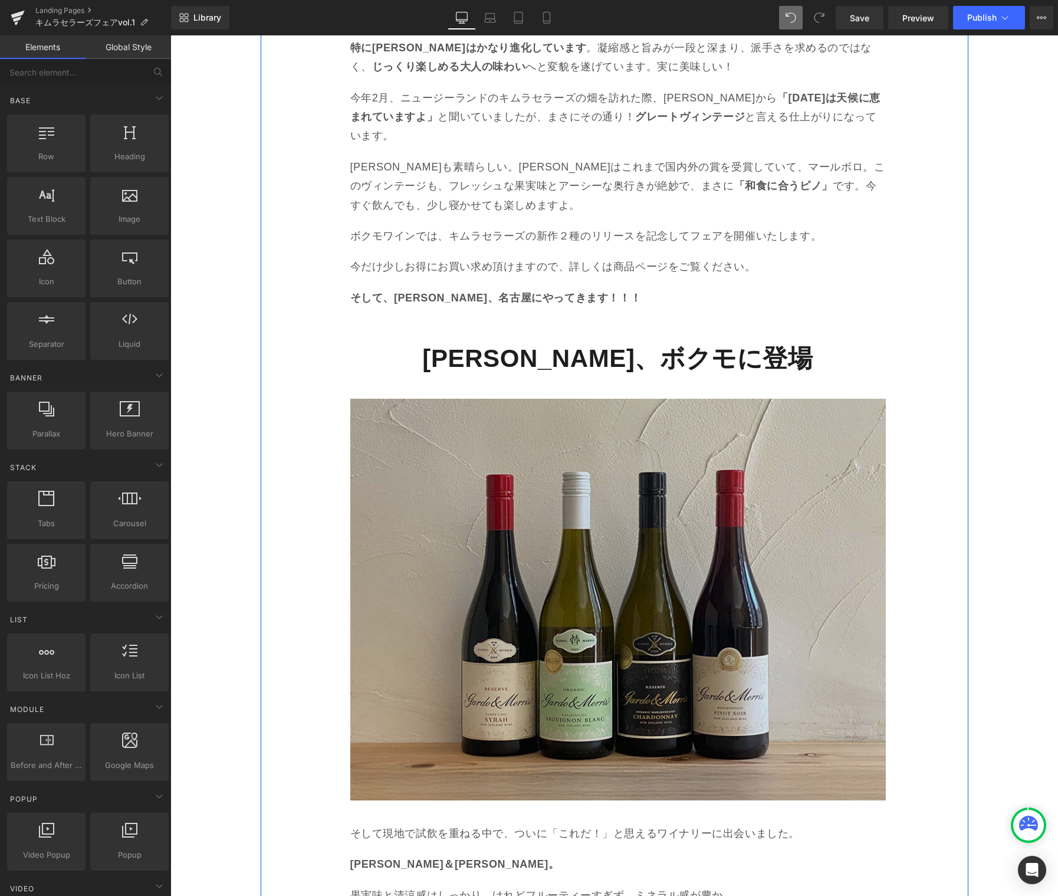
click at [753, 429] on img at bounding box center [617, 600] width 535 height 402
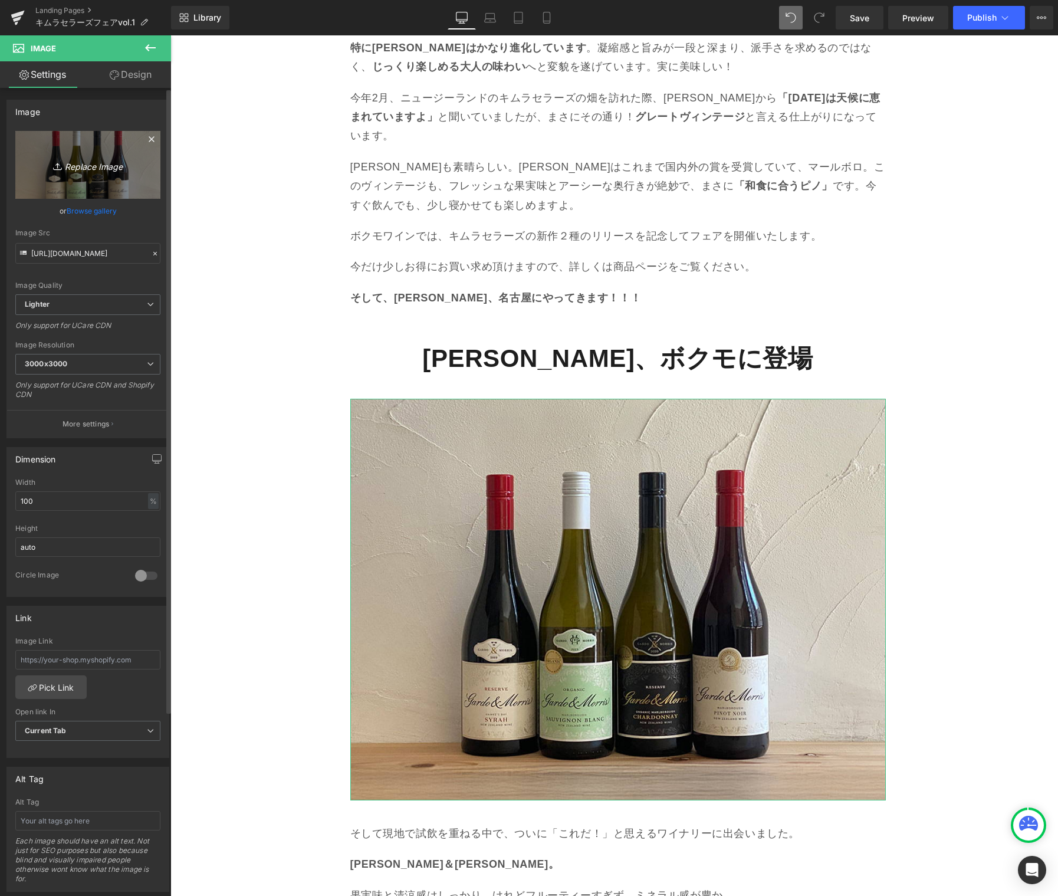
click at [94, 169] on icon "Replace Image" at bounding box center [88, 164] width 94 height 15
click at [70, 211] on link "Browse gallery" at bounding box center [92, 211] width 50 height 21
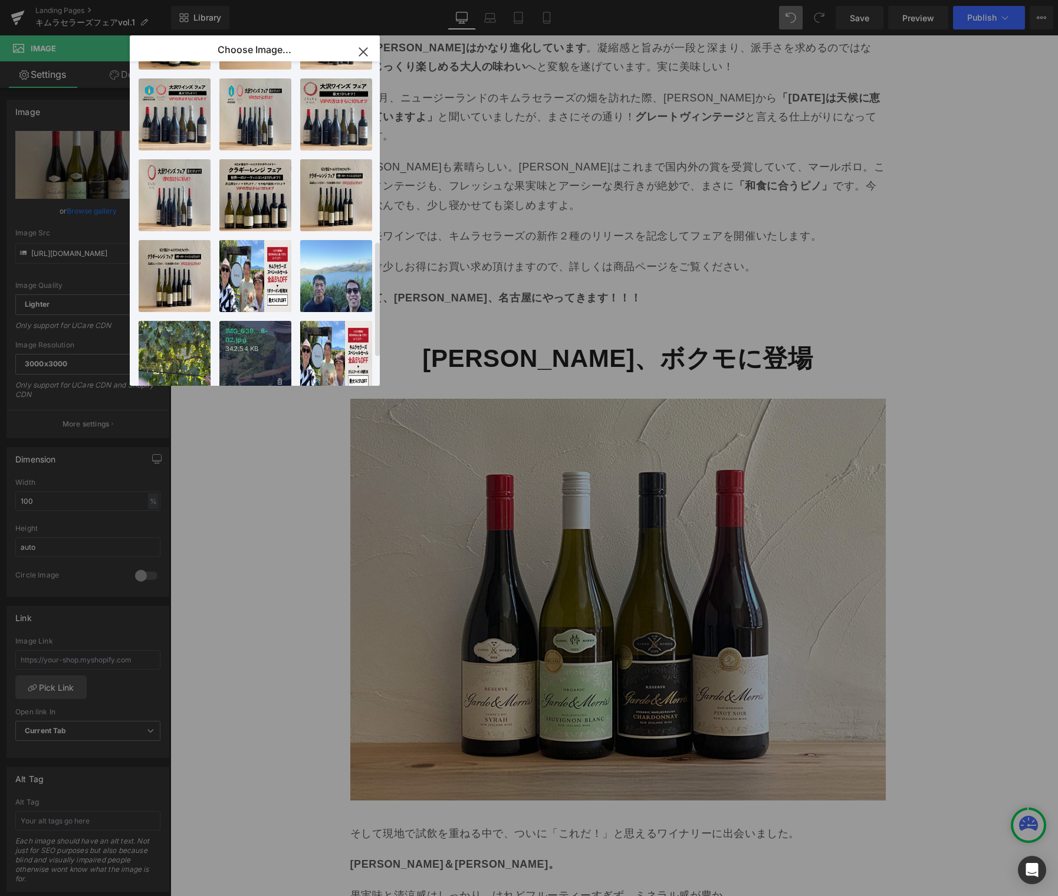
scroll to position [582, 0]
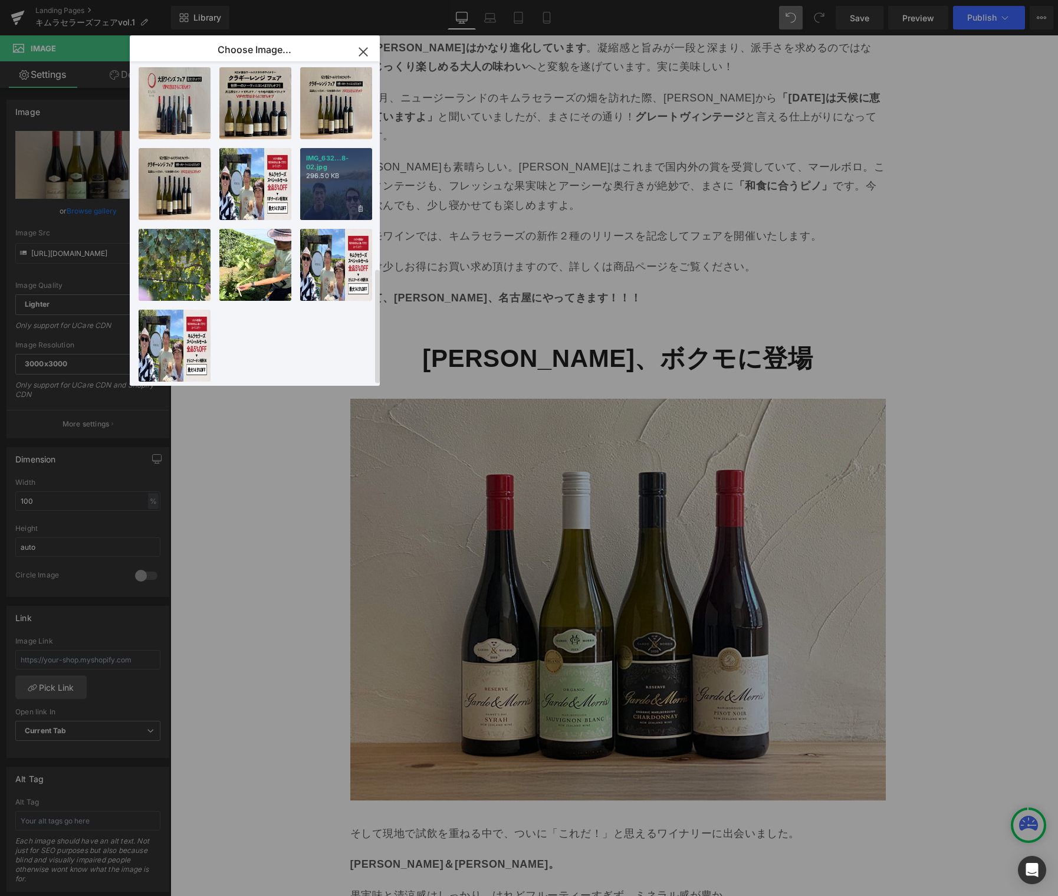
click at [317, 191] on div "IMG_632...8-02.jpg 296.50 KB" at bounding box center [336, 184] width 72 height 72
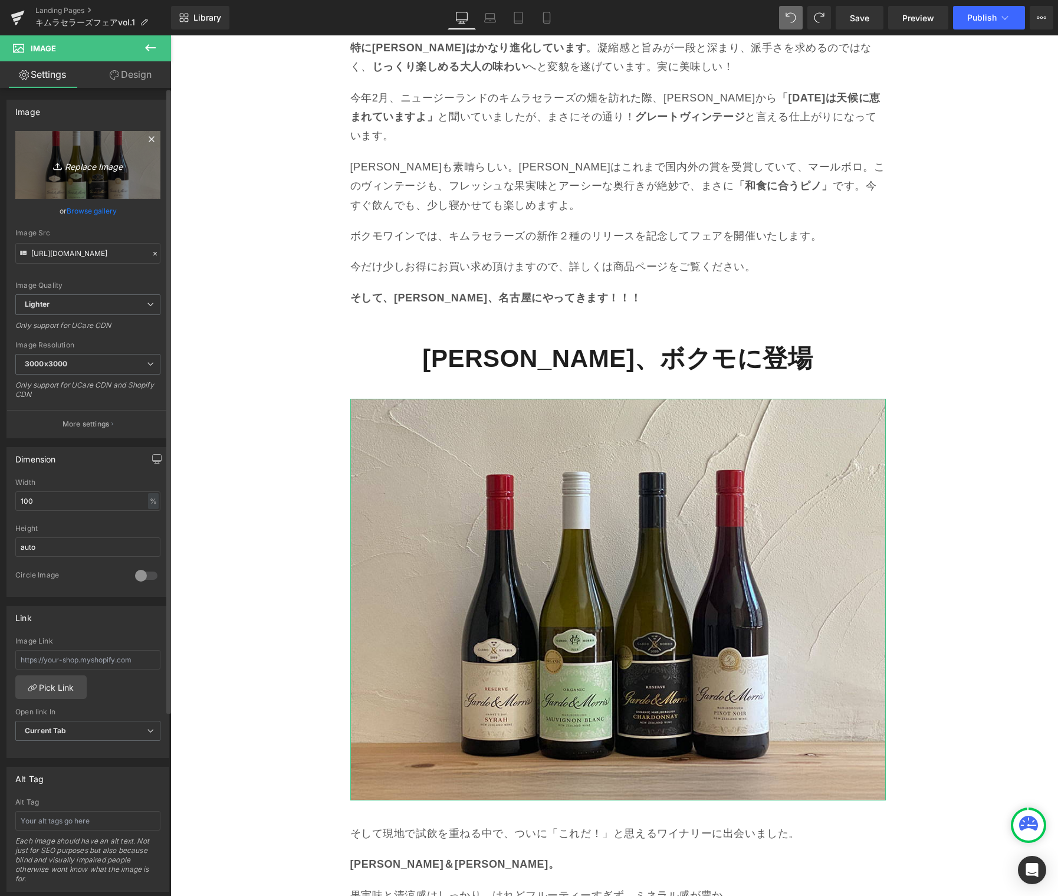
click at [83, 166] on icon "Replace Image" at bounding box center [88, 164] width 94 height 15
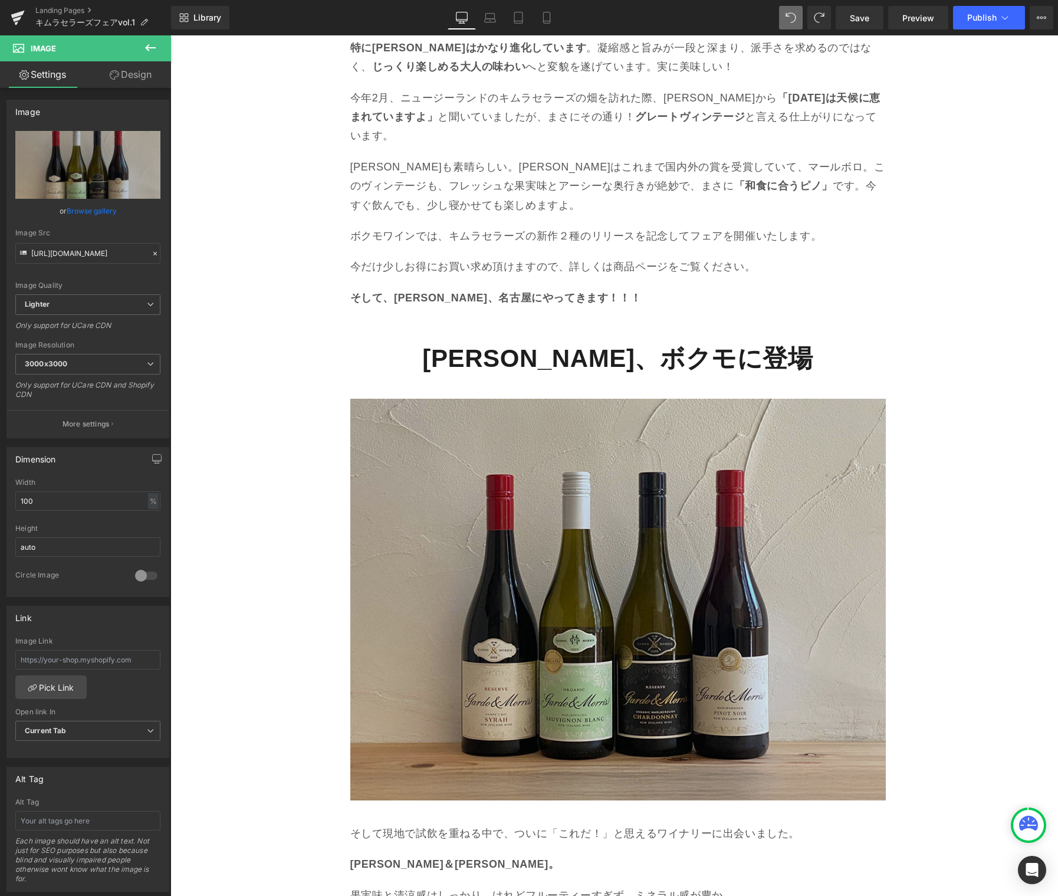
type input "C:\fakepath\IMG_6385.jpg"
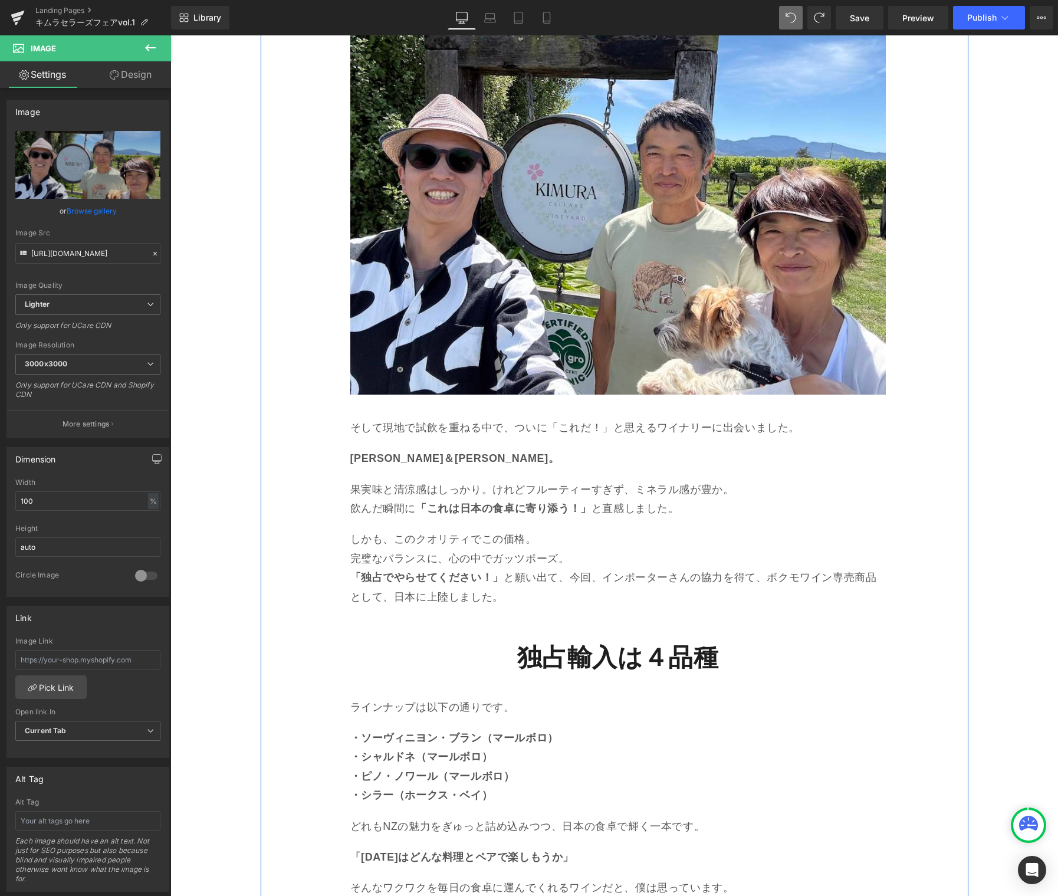
scroll to position [2065, 0]
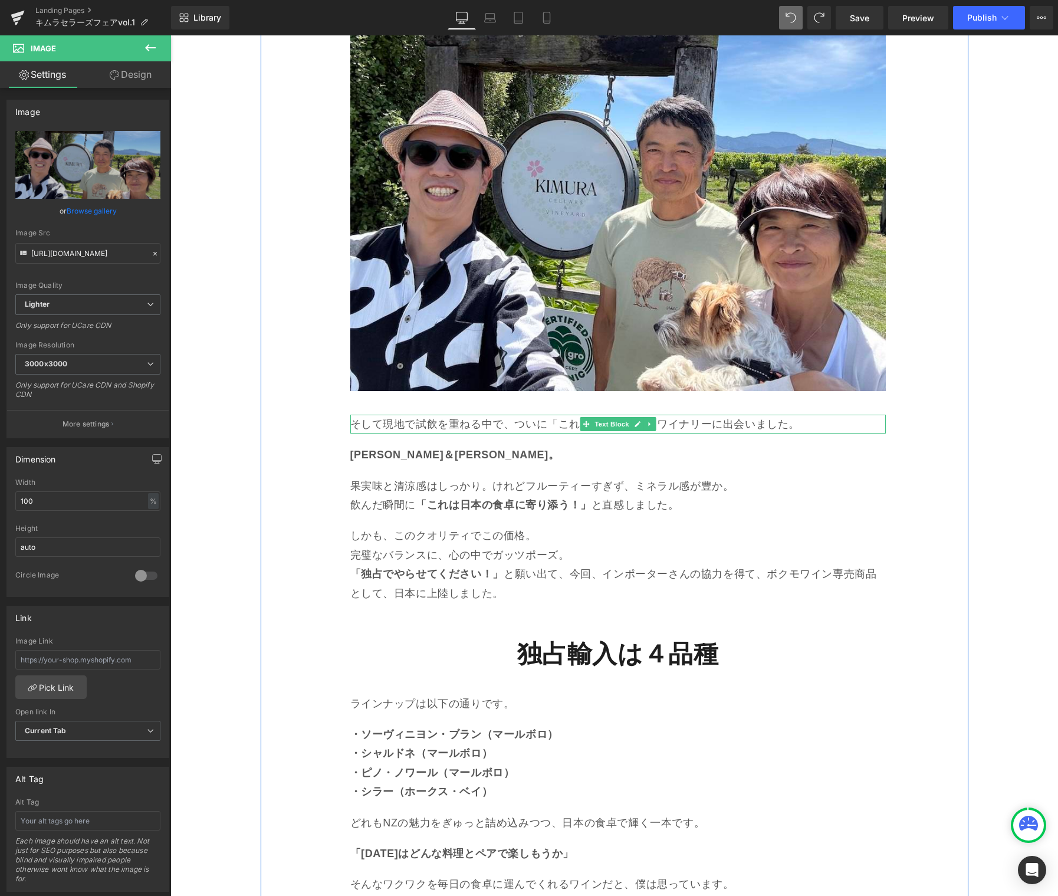
click at [399, 415] on p "そして現地で試飲を重ねる中で、ついに「これだ！」と思えるワイナリーに出会いました。" at bounding box center [617, 424] width 535 height 19
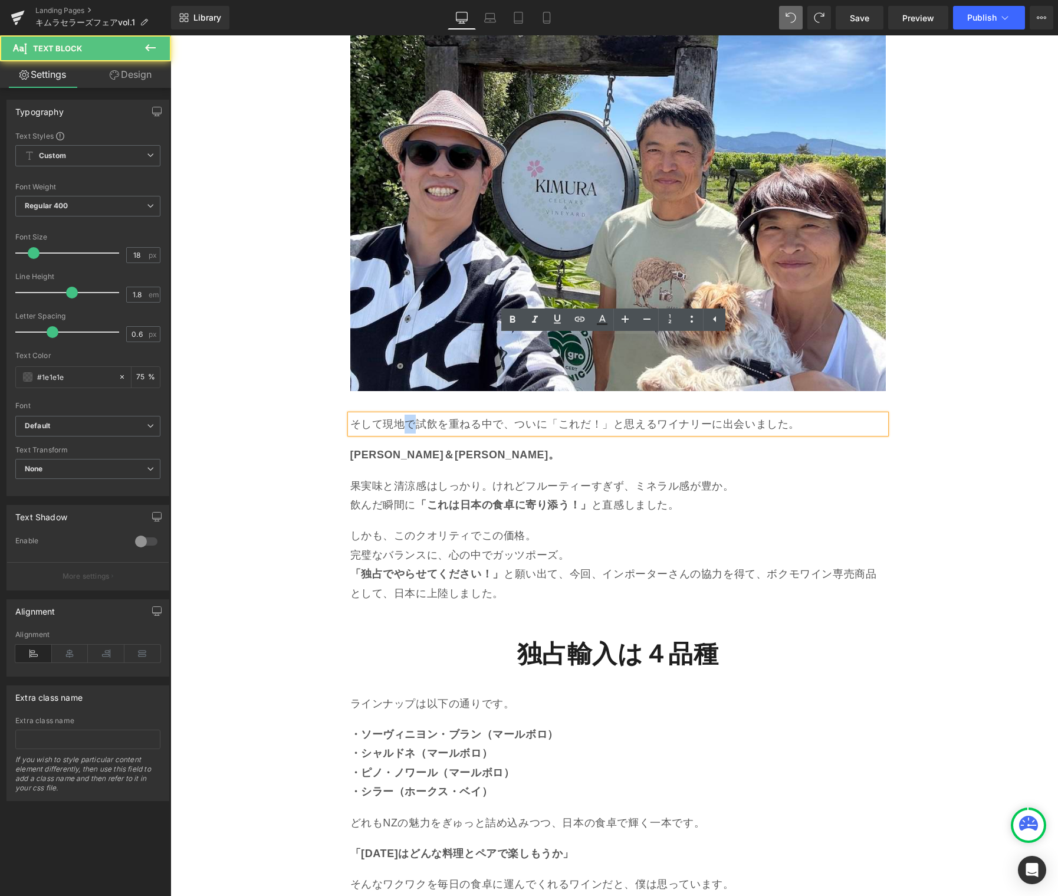
click at [399, 415] on p "そして現地で試飲を重ねる中で、ついに「これだ！」と思えるワイナリーに出会いました。" at bounding box center [617, 424] width 535 height 19
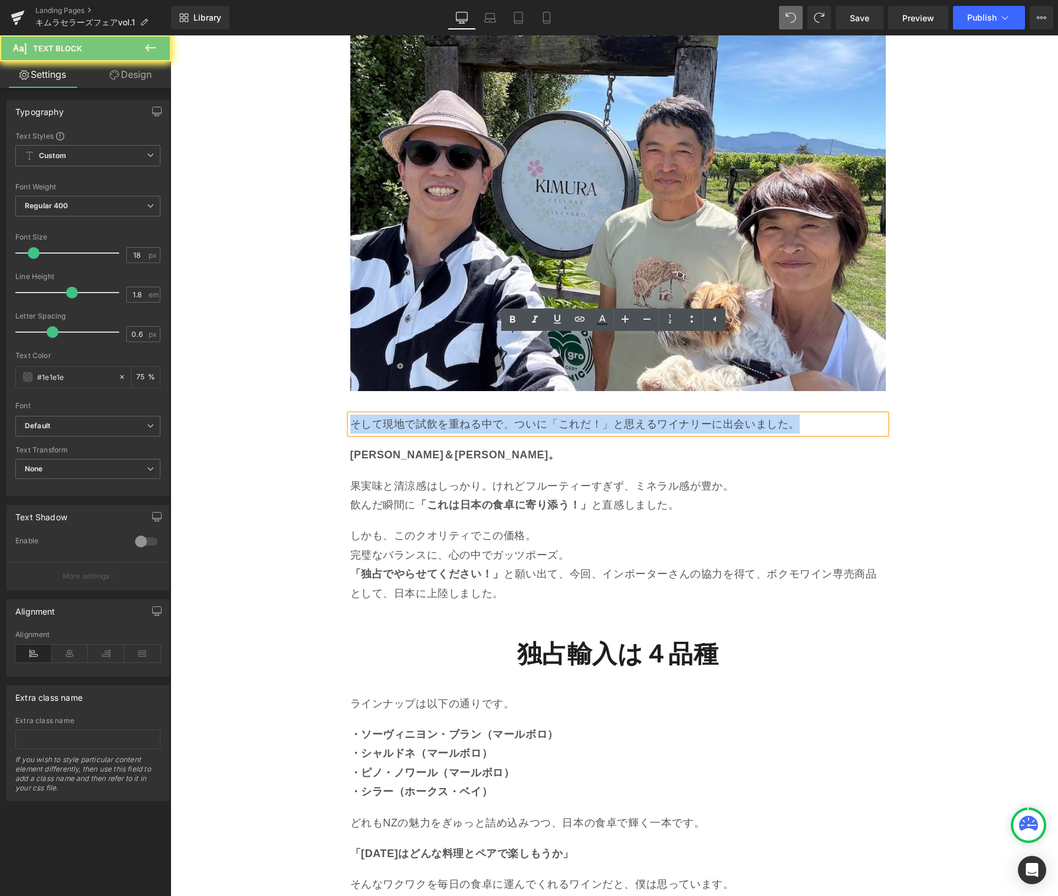
click at [399, 415] on p "そして現地で試飲を重ねる中で、ついに「これだ！」と思えるワイナリーに出会いました。" at bounding box center [617, 424] width 535 height 19
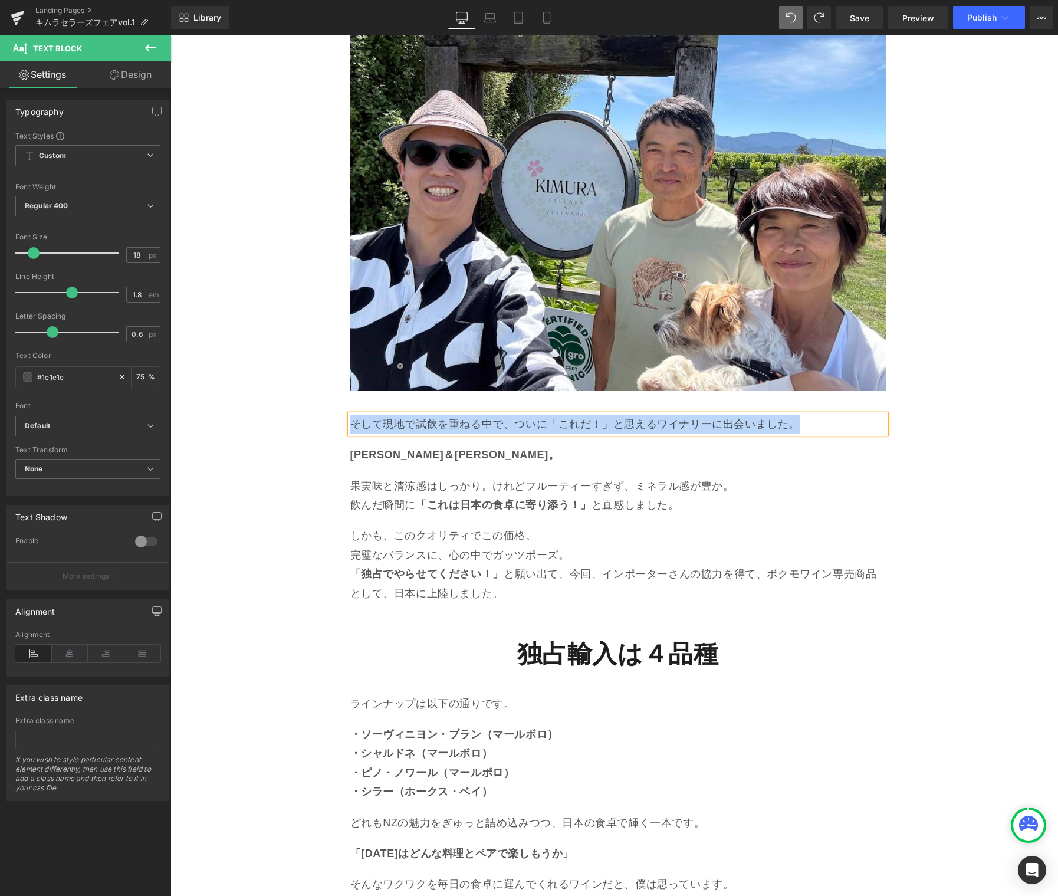
paste div
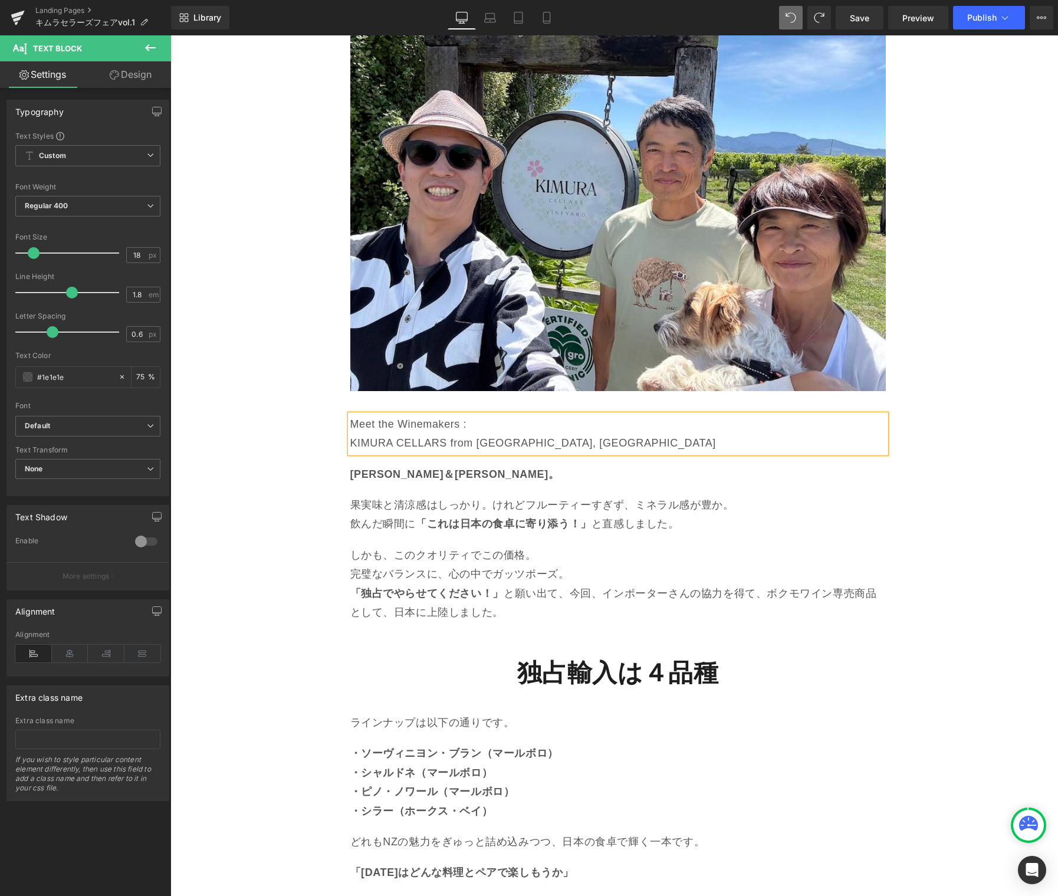
click at [385, 468] on strong "ガルド＆モリス。" at bounding box center [454, 474] width 209 height 12
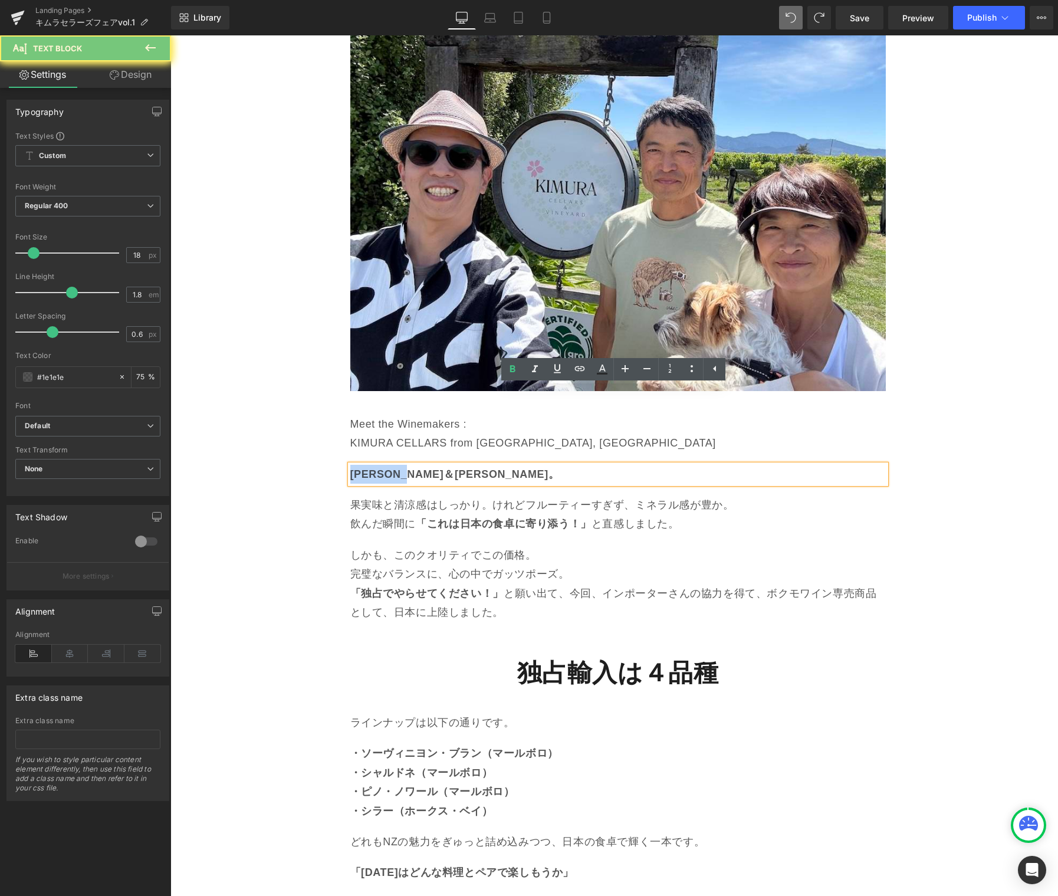
click at [385, 468] on strong "ガルド＆モリス。" at bounding box center [454, 474] width 209 height 12
click at [267, 407] on div "木村氏謹製ワインの新作が到着！ Heading 今年もニュージーランドで活躍する日本人ワインメイカー、木村滋久さん美恵子さん夫妻による キムラセラーズ の最新…" at bounding box center [615, 131] width 708 height 1601
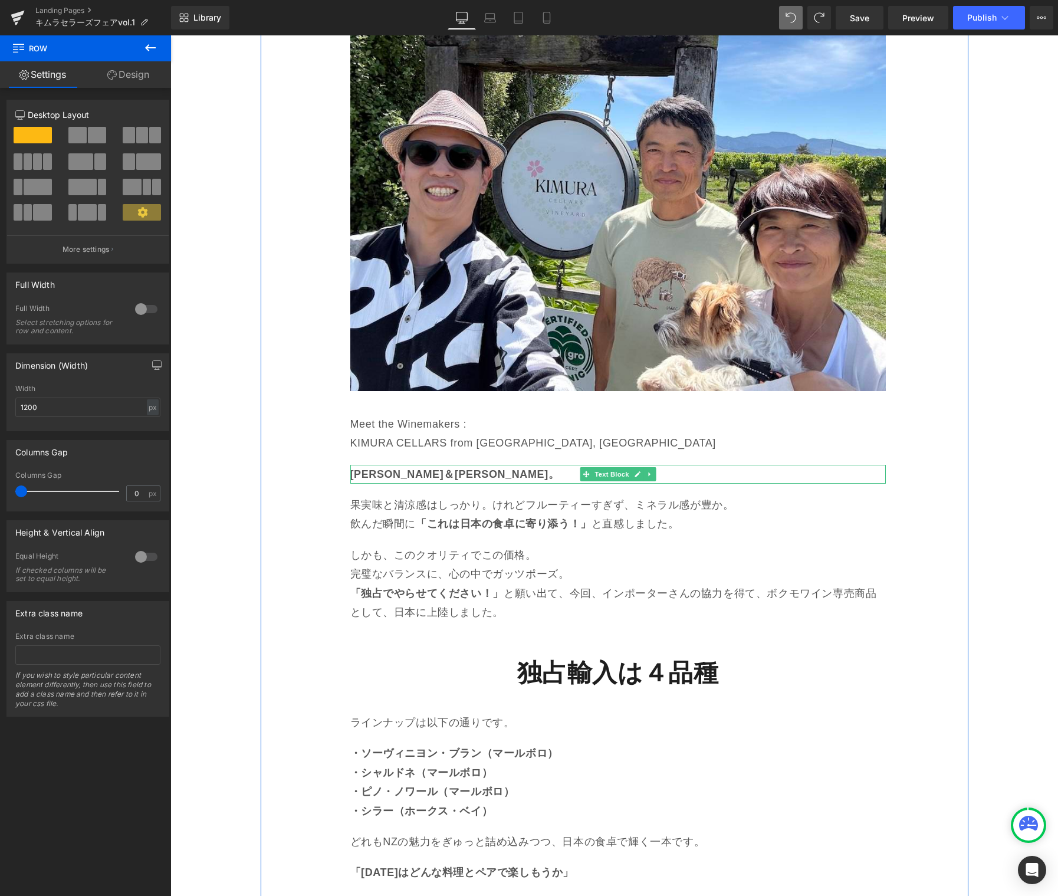
click at [648, 472] on icon at bounding box center [649, 474] width 2 height 4
drag, startPoint x: 648, startPoint y: 399, endPoint x: 566, endPoint y: 412, distance: 83.7
click at [652, 471] on icon at bounding box center [655, 474] width 6 height 6
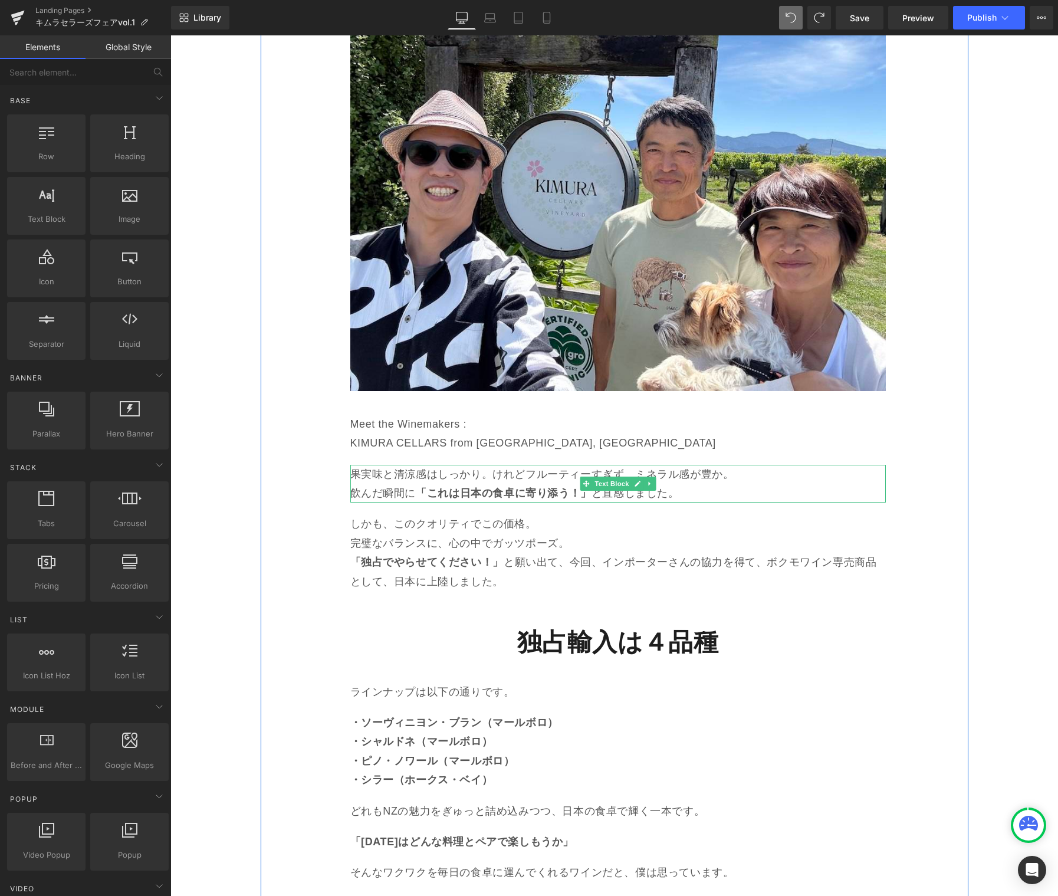
click at [448, 465] on p "果実味と清涼感はしっかり。けれどフルーティーすぎず、ミネラル感が豊か。" at bounding box center [617, 474] width 535 height 19
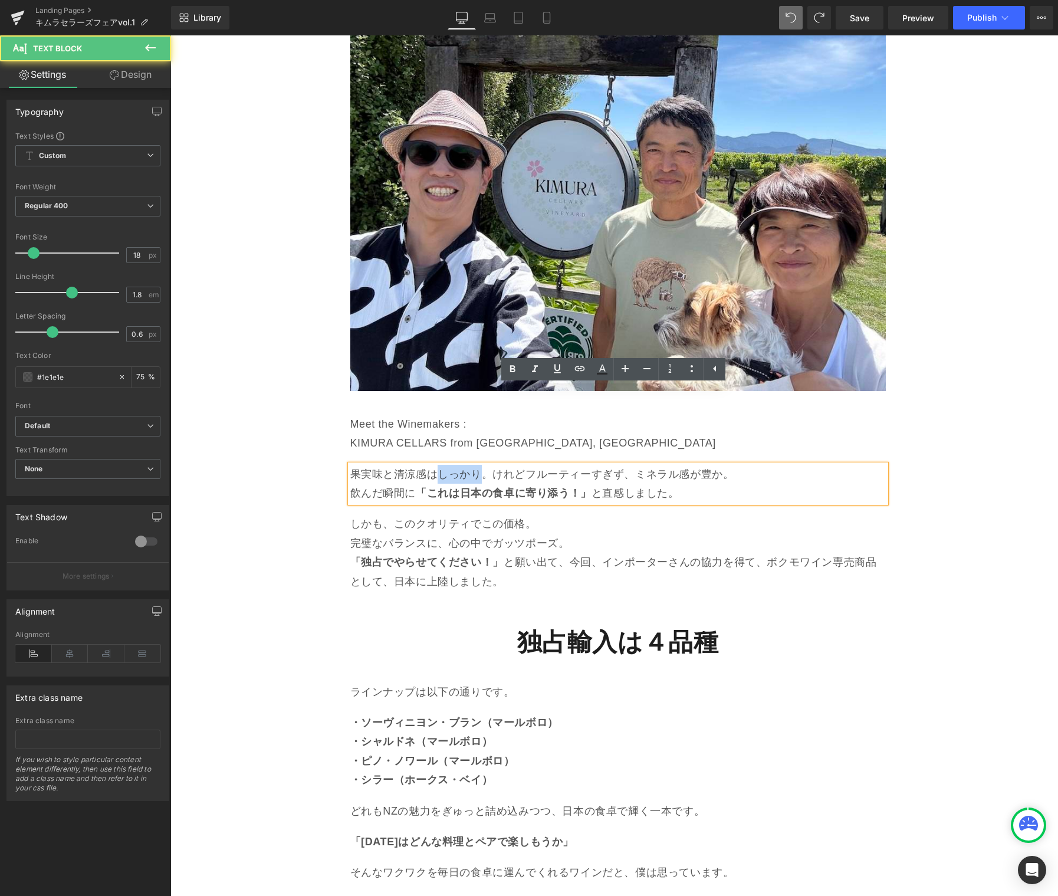
click at [448, 465] on p "果実味と清涼感はしっかり。けれどフルーティーすぎず、ミネラル感が豊か。" at bounding box center [617, 474] width 535 height 19
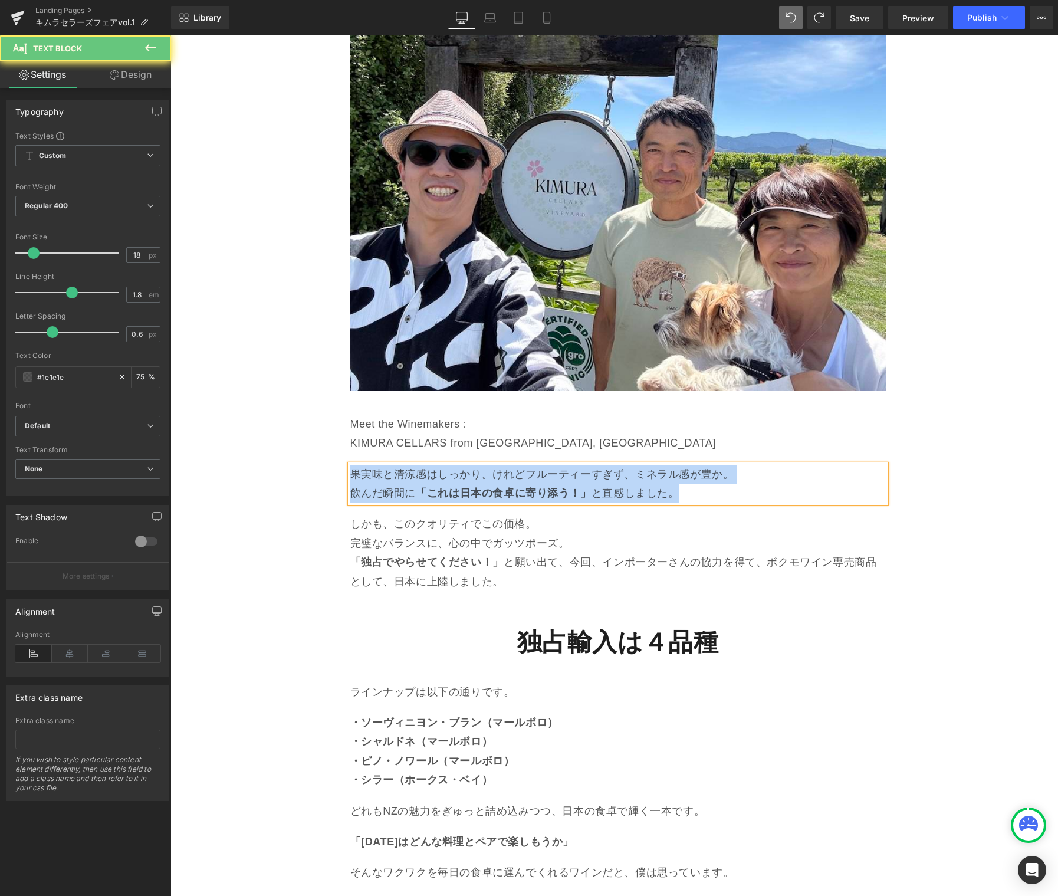
paste div
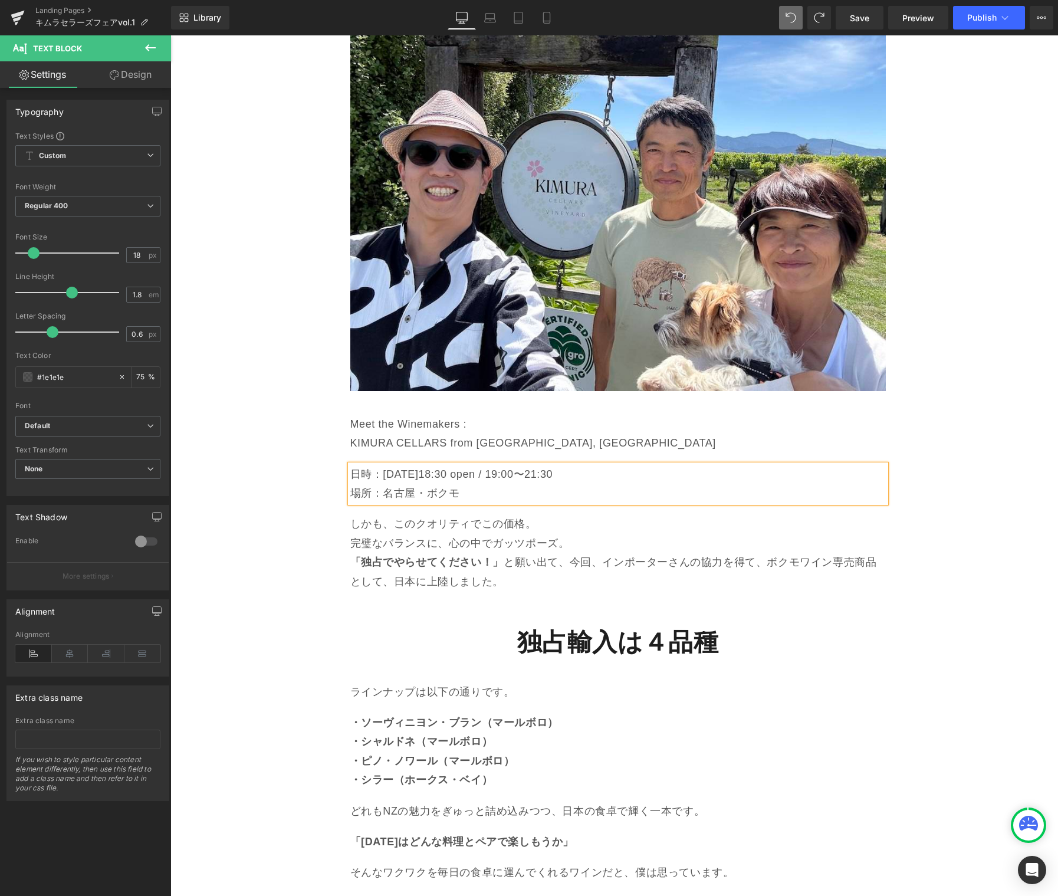
click at [449, 514] on p "しかも、このクオリティでこの価格。" at bounding box center [617, 523] width 535 height 19
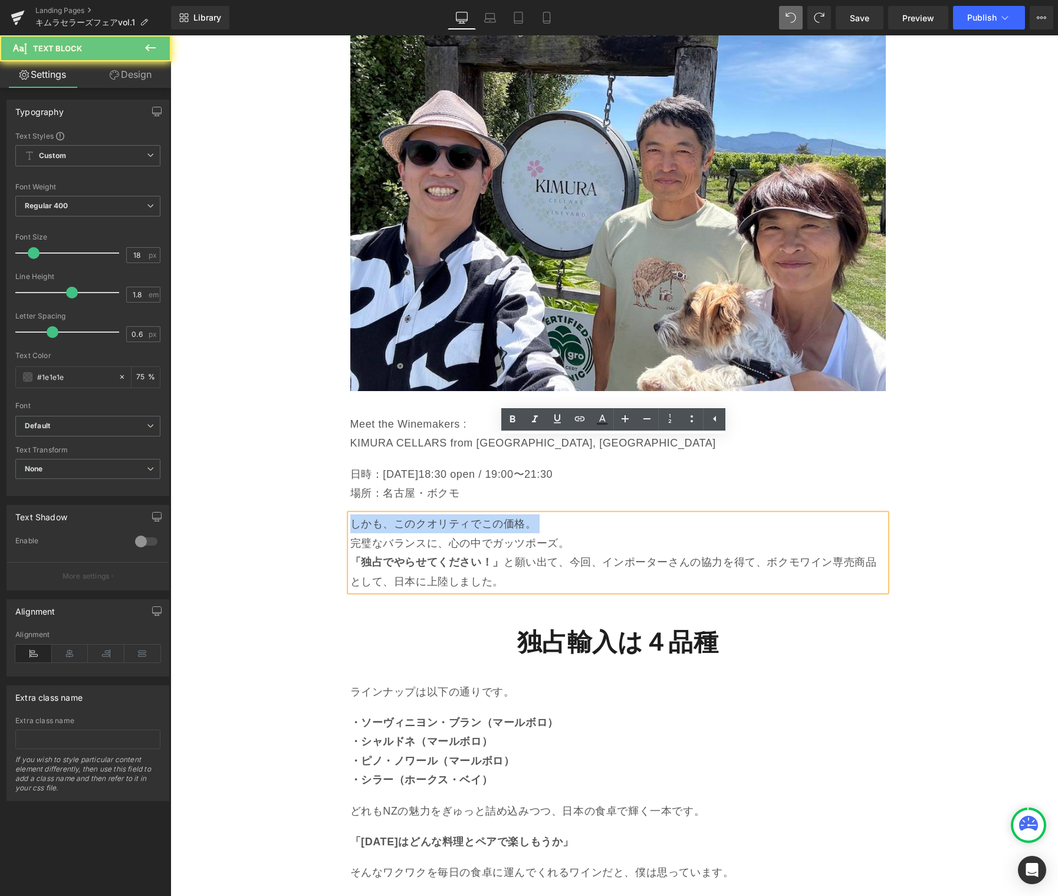
click at [449, 514] on p "しかも、このクオリティでこの価格。" at bounding box center [617, 523] width 535 height 19
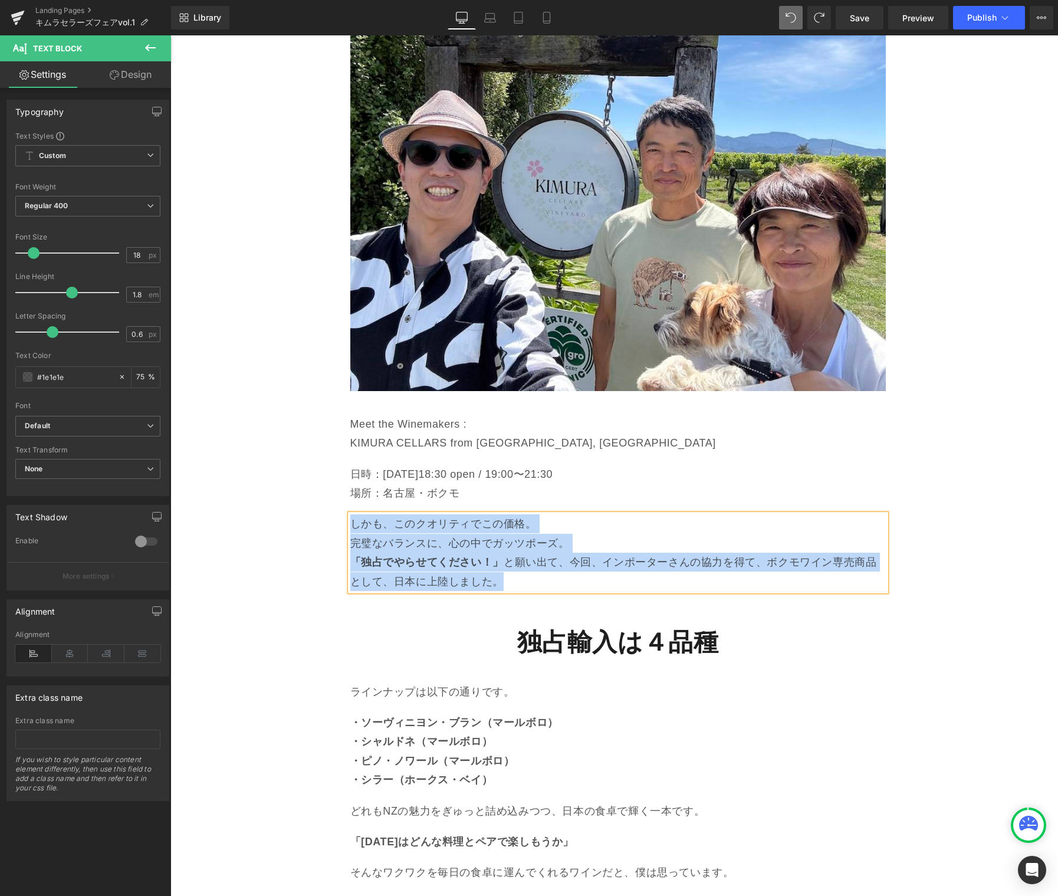
paste div
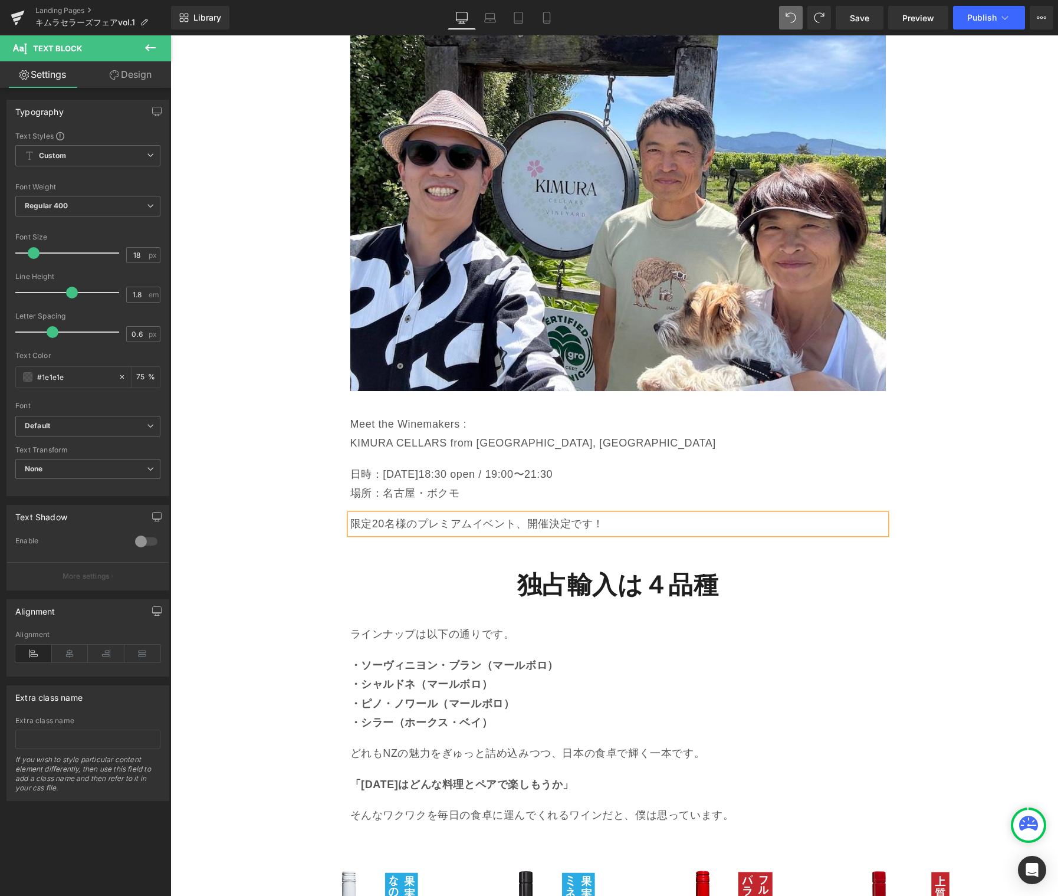
drag, startPoint x: 264, startPoint y: 479, endPoint x: 405, endPoint y: 475, distance: 141.0
click at [264, 479] on div "木村氏謹製ワインの新作が到着！ Heading 今年もニュージーランドで活躍する日本人ワインメイカー、木村滋久さん美恵子さん夫妻による キムラセラーズ の最新…" at bounding box center [615, 87] width 708 height 1512
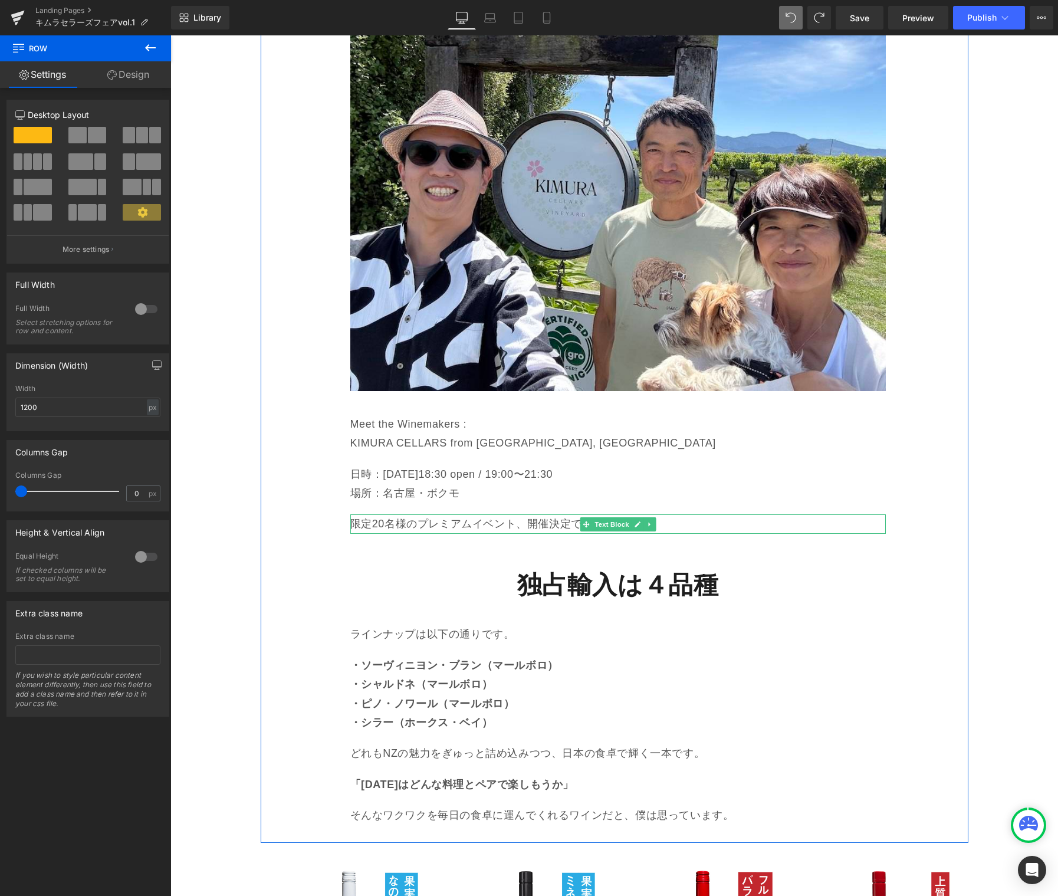
click at [646, 521] on icon at bounding box center [649, 524] width 6 height 7
drag, startPoint x: 639, startPoint y: 448, endPoint x: 632, endPoint y: 451, distance: 7.5
click at [640, 521] on icon at bounding box center [643, 524] width 6 height 6
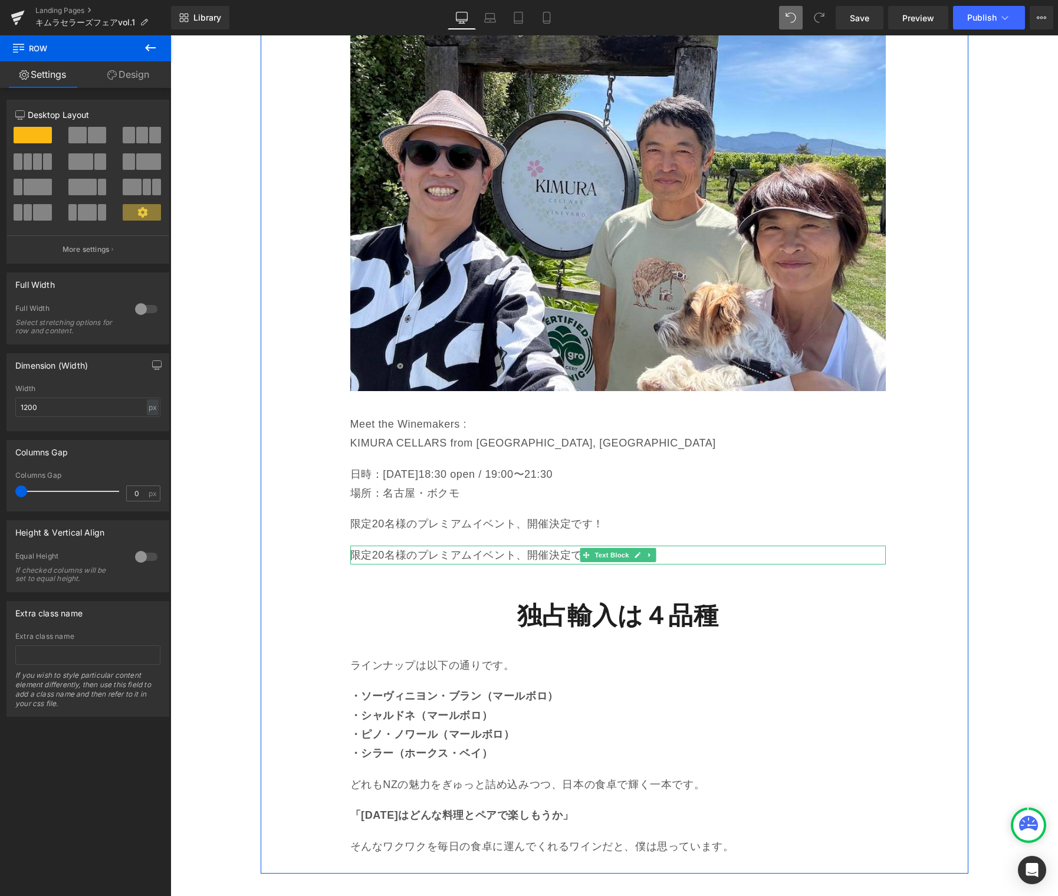
click at [497, 546] on p "限定20名様のプレミアムイベント、開催決定です！" at bounding box center [617, 555] width 535 height 19
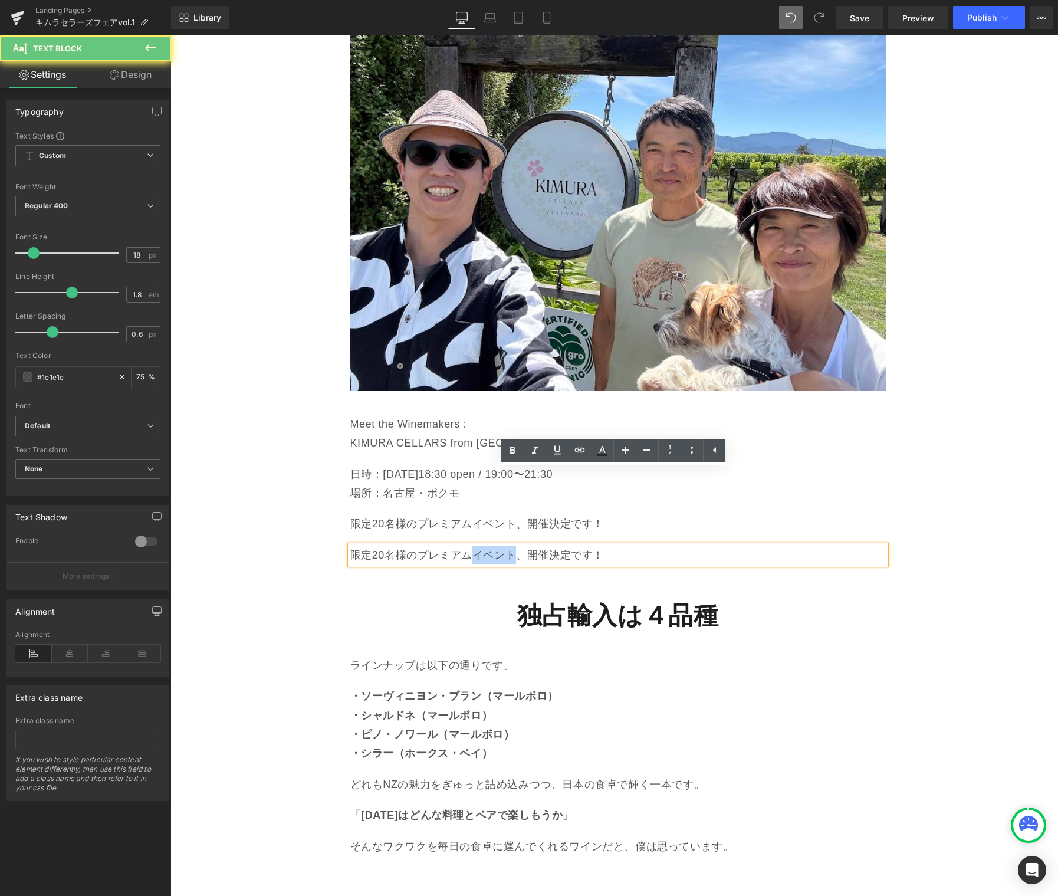
click at [498, 546] on p "限定20名様のプレミアムイベント、開催決定です！" at bounding box center [617, 555] width 535 height 19
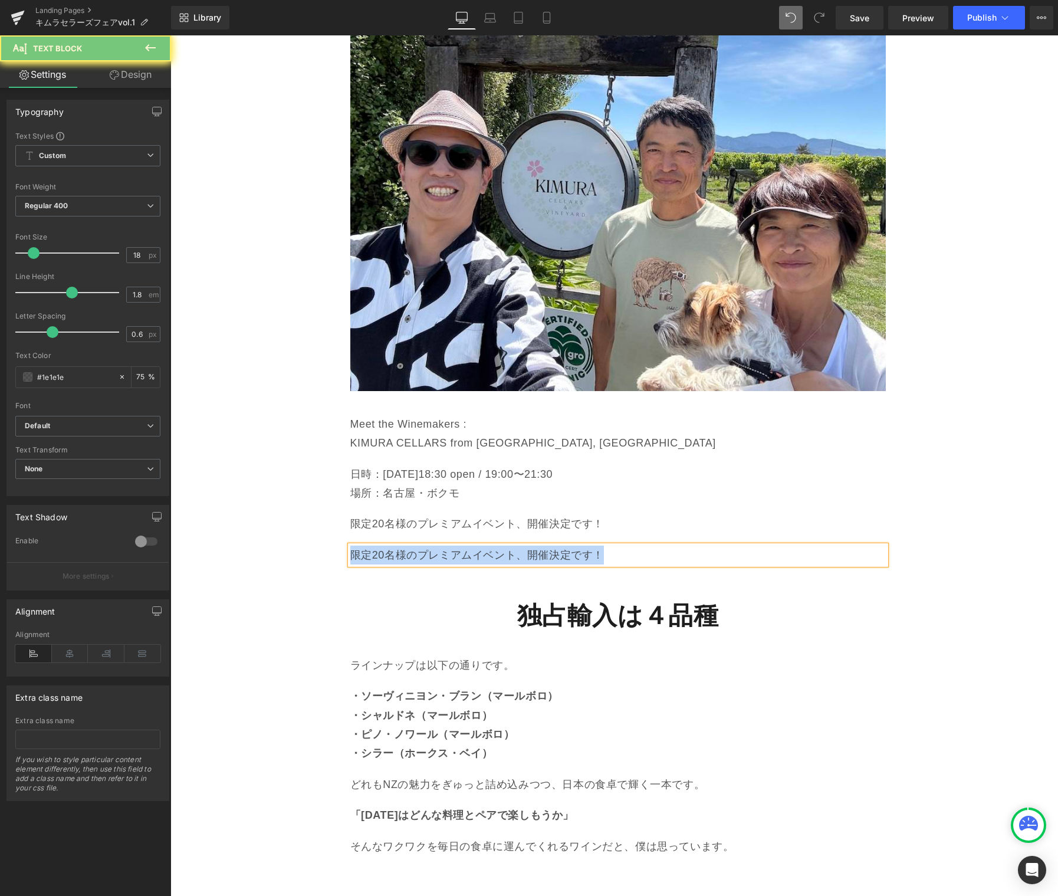
paste div
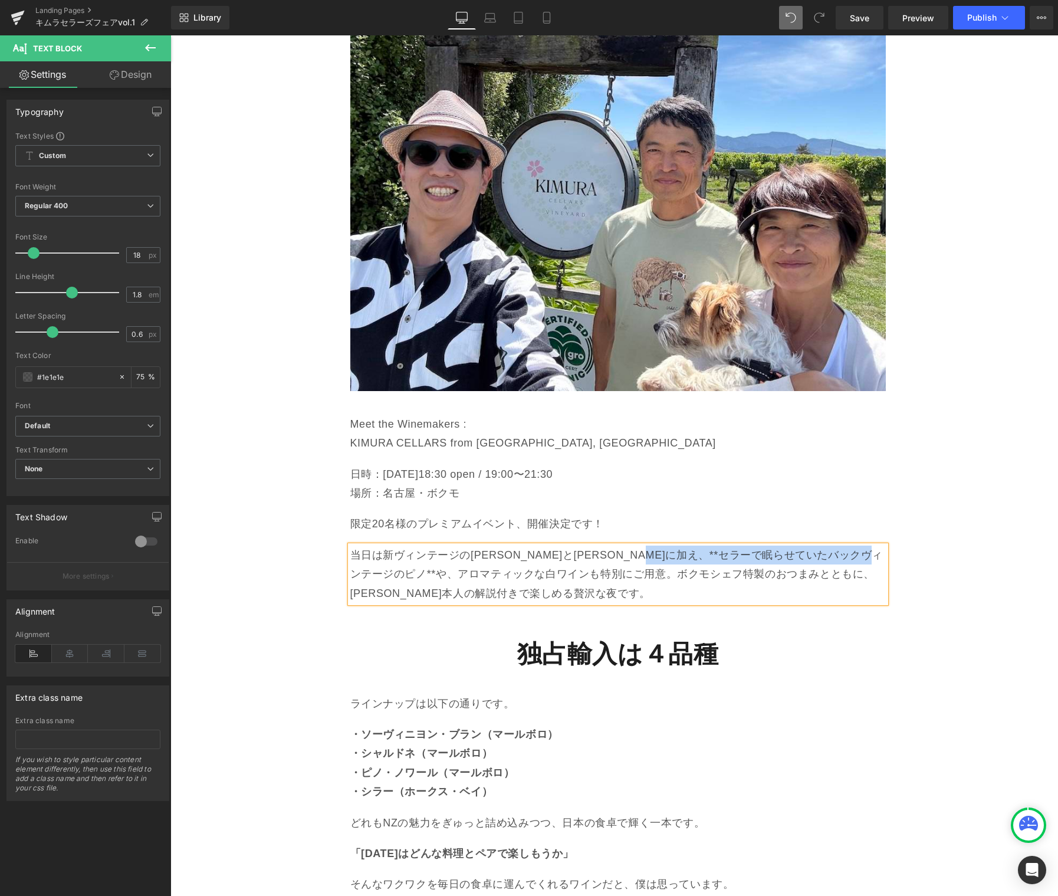
drag, startPoint x: 698, startPoint y: 483, endPoint x: 431, endPoint y: 492, distance: 267.9
click at [432, 546] on p "当日は新ヴィンテージのソーヴィニヨン・ブランとピノ・ノワールに加え、**セラーで眠らせていたバックヴィンテージのピノ**や、アロマティックな白ワインも特別にご…" at bounding box center [617, 574] width 535 height 57
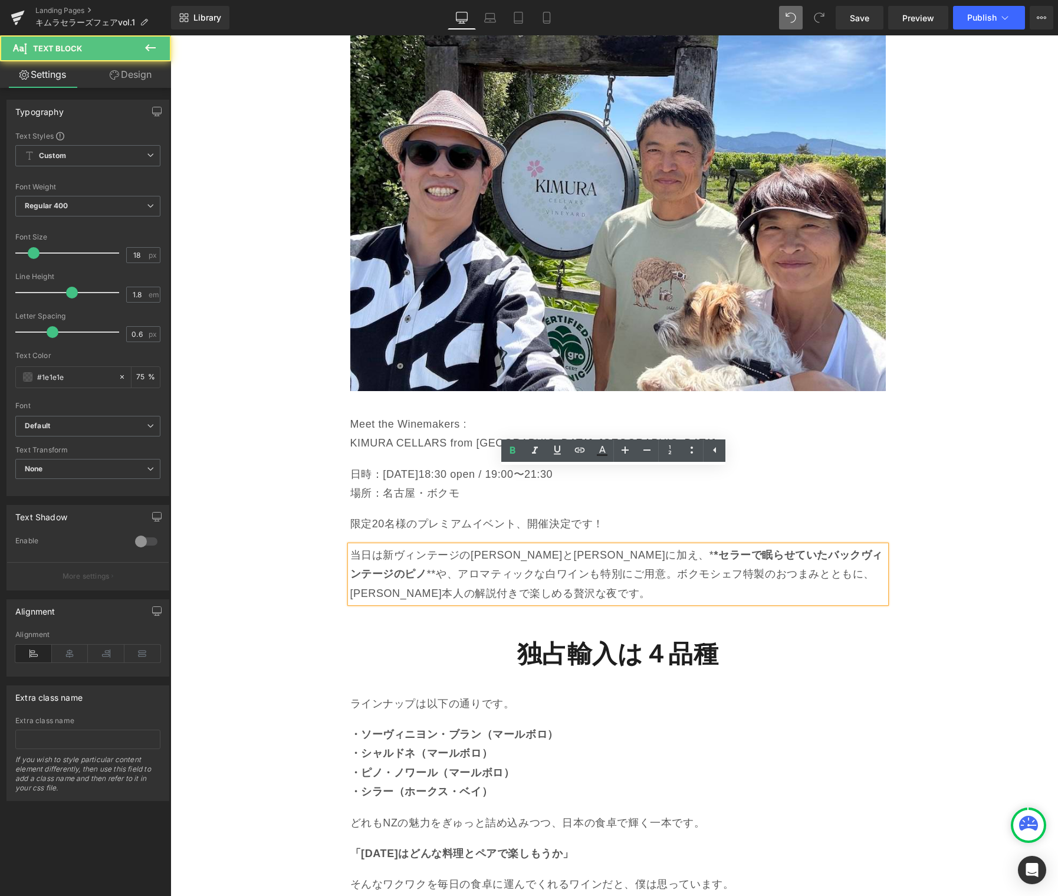
click at [718, 546] on p "当日は新ヴィンテージのソーヴィニヨン・ブランとピノ・ノワールに加え、* *セラーで眠らせていたバックヴィンテージのピノ **や、アロマティックな白ワインも特別…" at bounding box center [617, 574] width 535 height 57
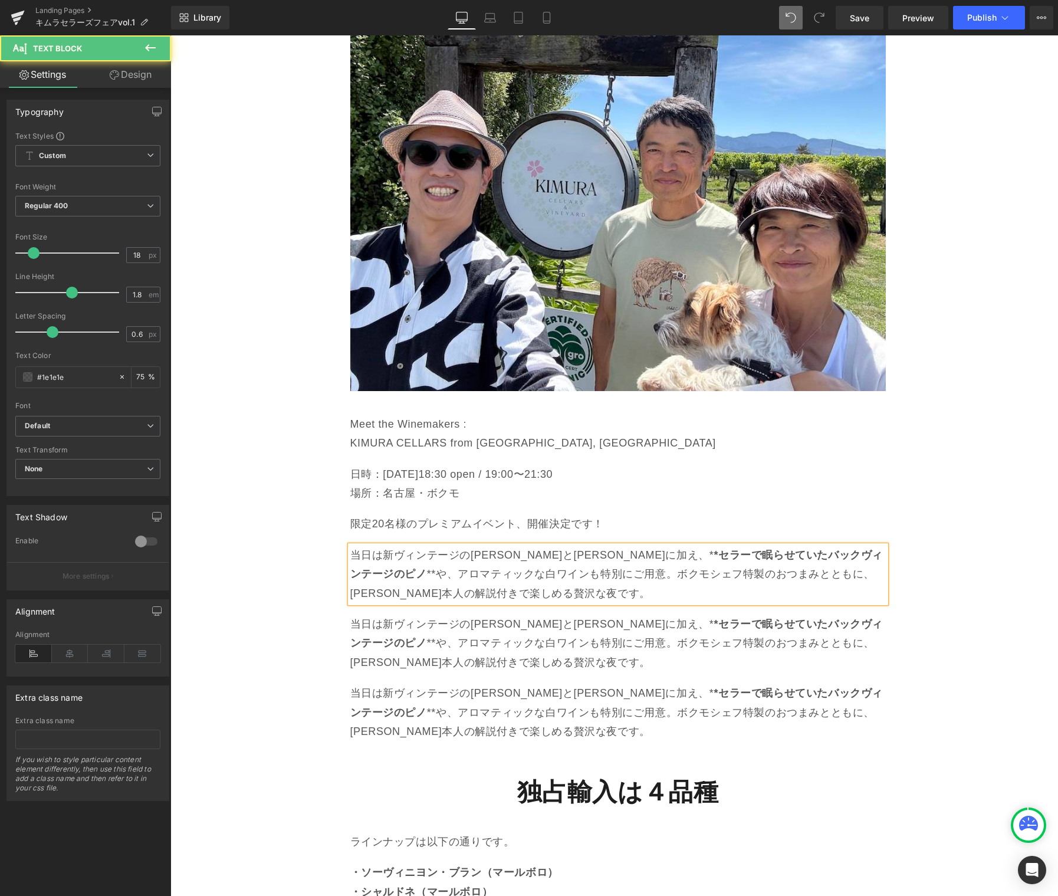
drag, startPoint x: 727, startPoint y: 479, endPoint x: 719, endPoint y: 484, distance: 9.0
click at [717, 546] on p "当日は新ヴィンテージのソーヴィニヨン・ブランとピノ・ノワールに加え、* *セラーで眠らせていたバックヴィンテージのピノ **や、アロマティックな白ワインも特別…" at bounding box center [617, 574] width 535 height 57
click at [730, 549] on strong "*セラーで眠らせていたバックヴィンテージのピノ" at bounding box center [616, 564] width 533 height 31
click at [423, 546] on p "当日は新ヴィンテージのソーヴィニヨン・ブランとピノ・ノワールに加え、 セラーで眠らせていたバックヴィンテージのピノ **や、アロマティックな白ワインも特別にご…" at bounding box center [617, 574] width 535 height 57
click at [522, 615] on p "当日は新ヴィンテージのソーヴィニヨン・ブランとピノ・ノワールに加え、* *セラーで眠らせていたバックヴィンテージのピノ **や、アロマティックな白ワインも特別…" at bounding box center [617, 643] width 535 height 57
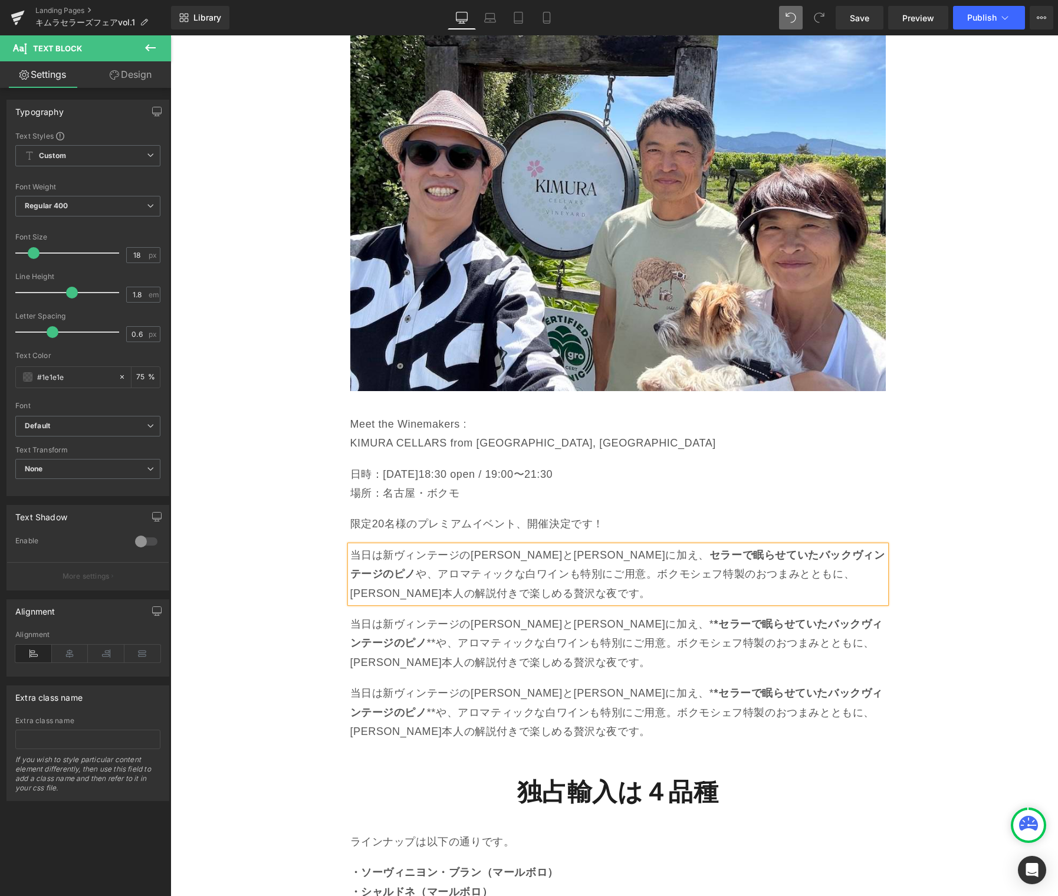
click at [521, 615] on p "当日は新ヴィンテージのソーヴィニヨン・ブランとピノ・ノワールに加え、* *セラーで眠らせていたバックヴィンテージのピノ **や、アロマティックな白ワインも特別…" at bounding box center [617, 643] width 535 height 57
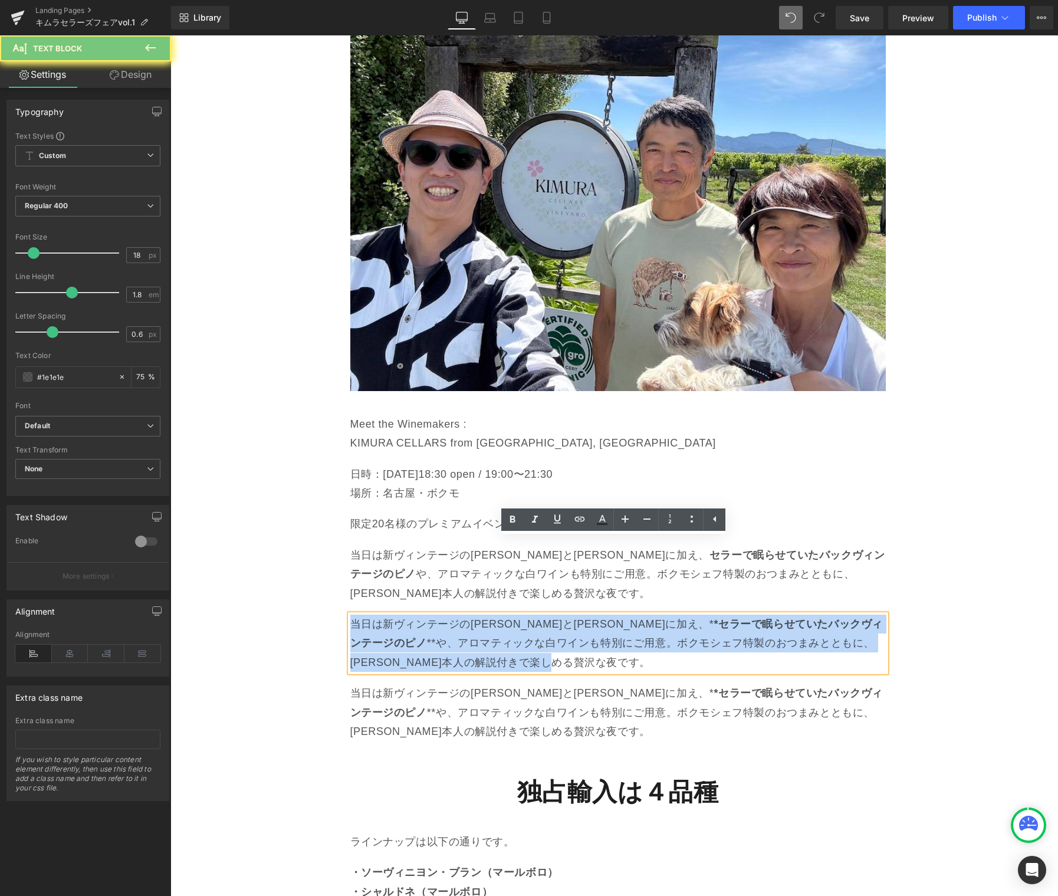
click at [521, 615] on p "当日は新ヴィンテージのソーヴィニヨン・ブランとピノ・ノワールに加え、* *セラーで眠らせていたバックヴィンテージのピノ **や、アロマティックな白ワインも特別…" at bounding box center [617, 643] width 535 height 57
paste div
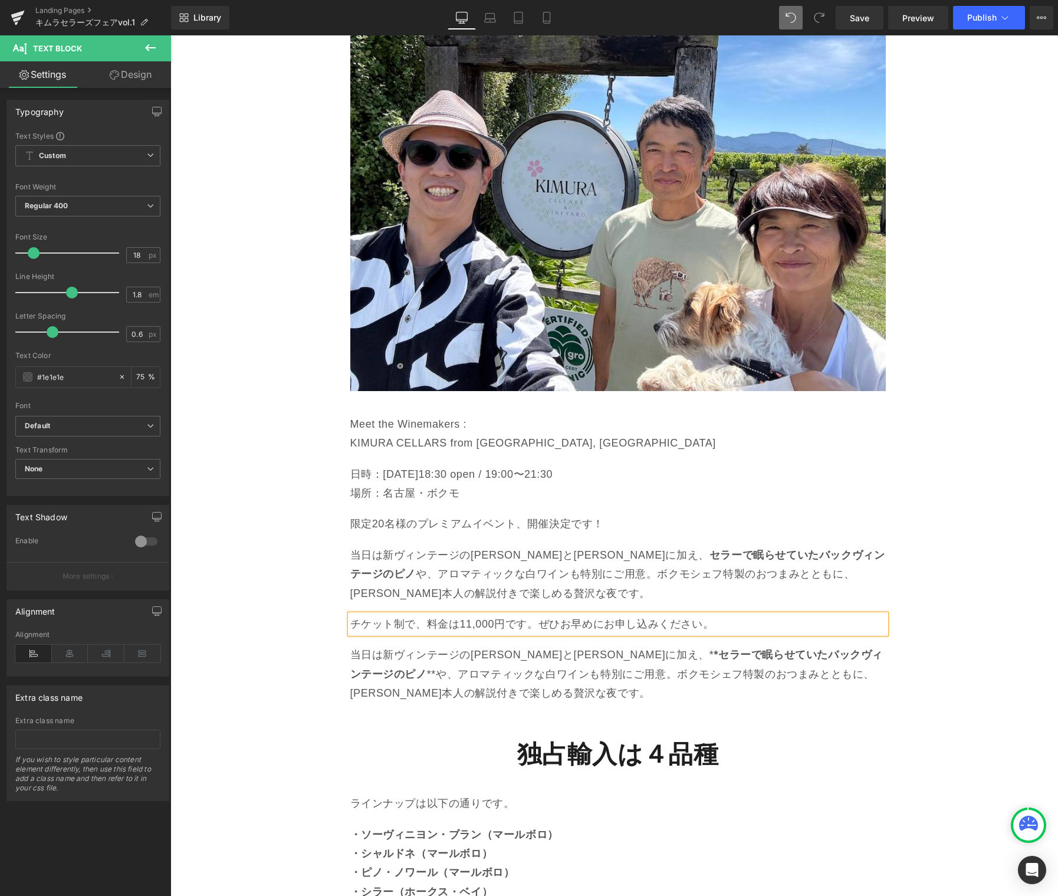
click at [537, 645] on p "当日は新ヴィンテージのソーヴィニヨン・ブランとピノ・ノワールに加え、* *セラーで眠らせていたバックヴィンテージのピノ **や、アロマティックな白ワインも特別…" at bounding box center [617, 673] width 535 height 57
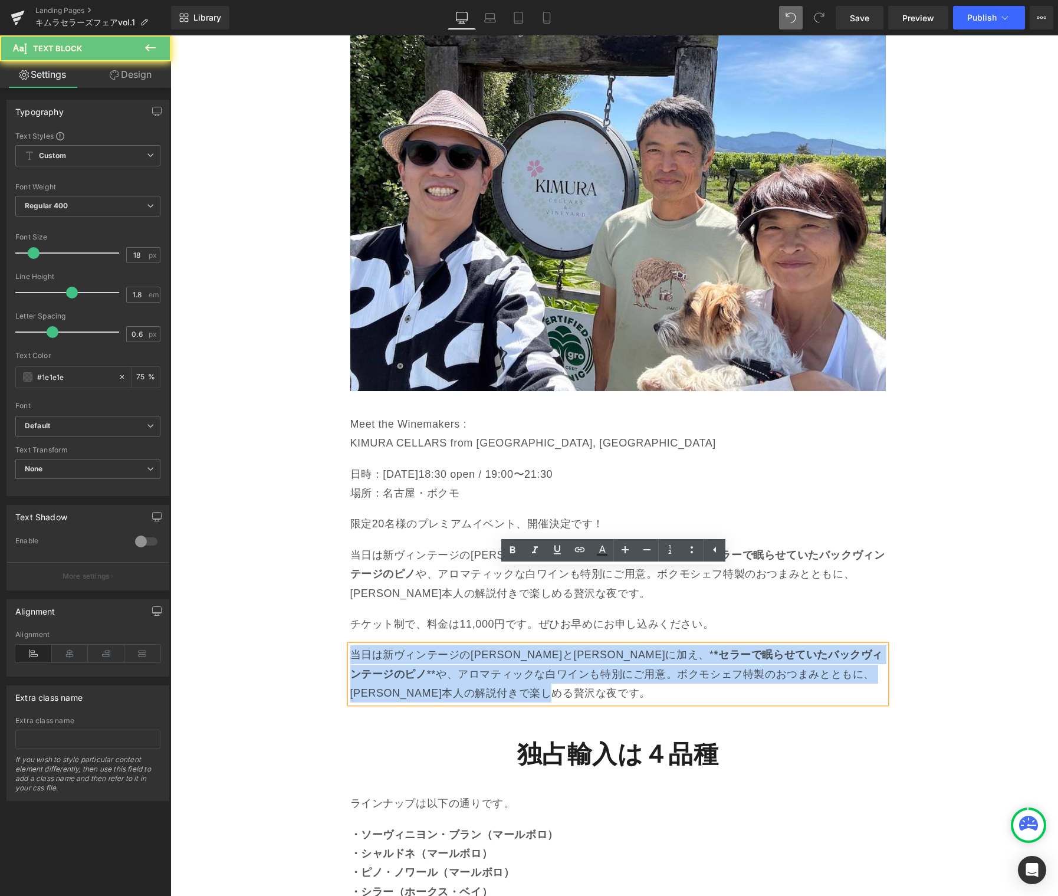
click at [537, 645] on p "当日は新ヴィンテージのソーヴィニヨン・ブランとピノ・ノワールに加え、* *セラーで眠らせていたバックヴィンテージのピノ **や、アロマティックな白ワインも特別…" at bounding box center [617, 673] width 535 height 57
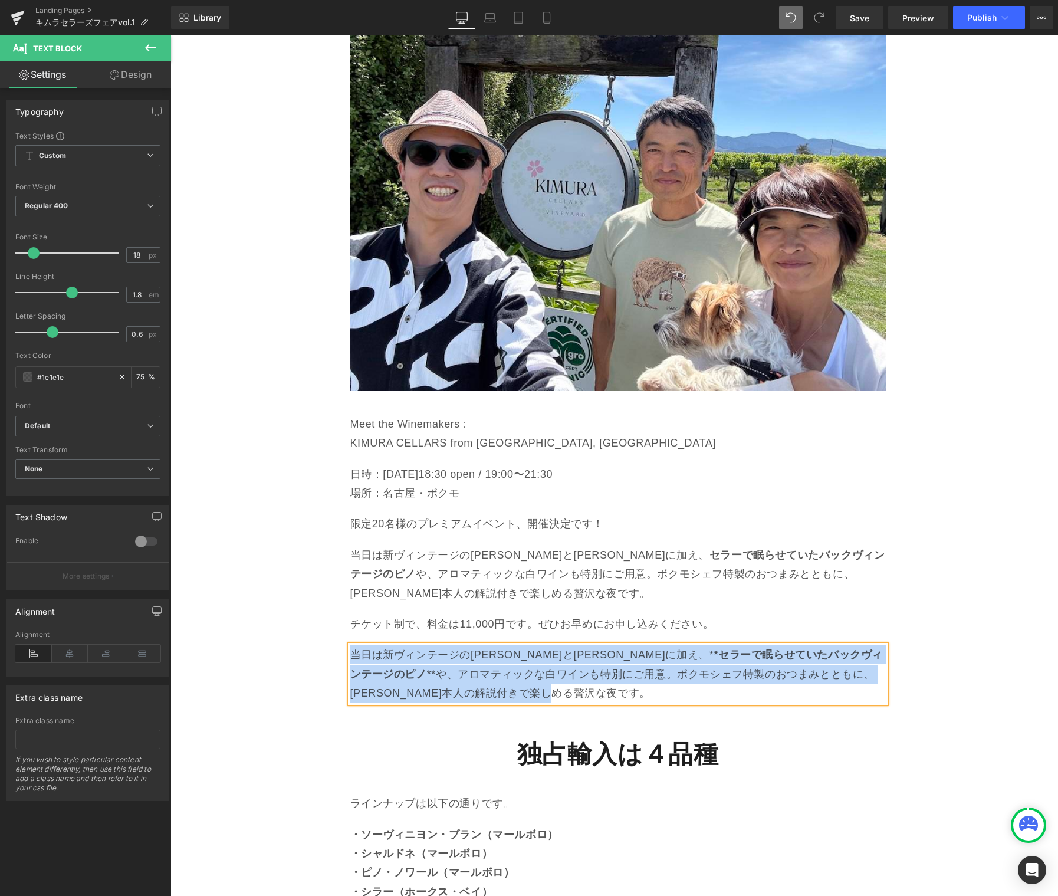
paste div
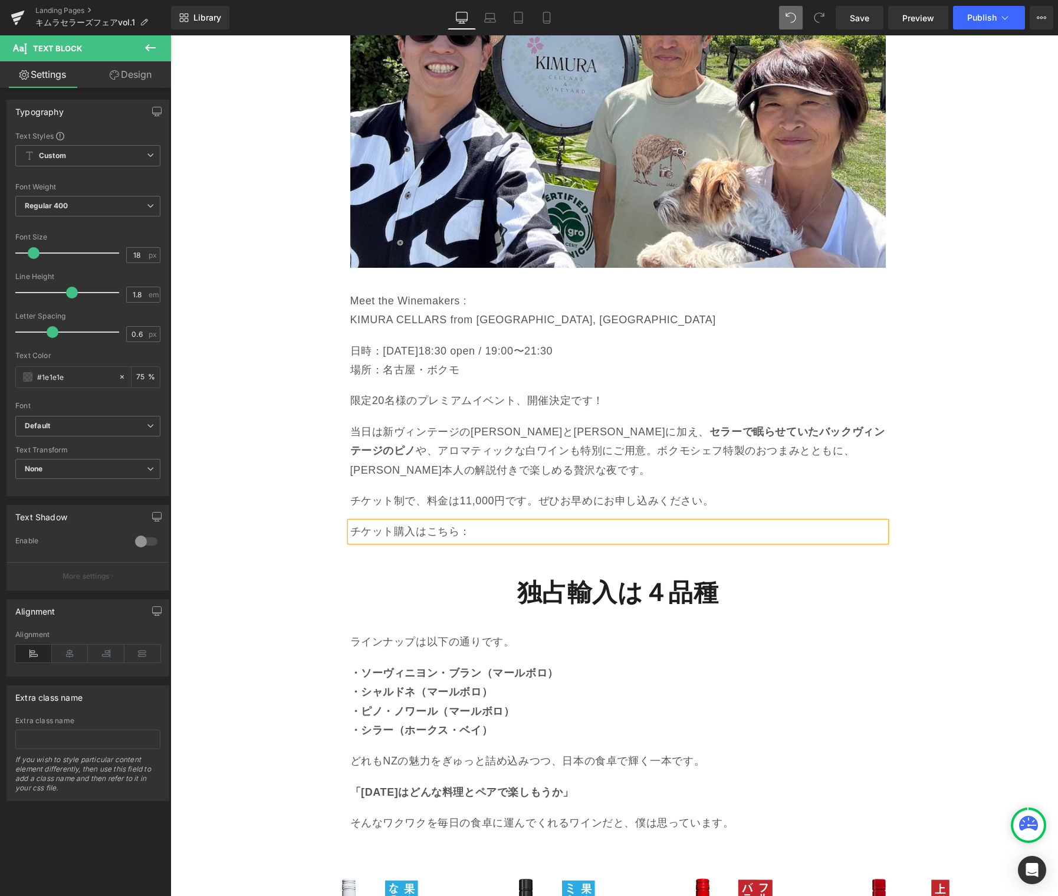
scroll to position [2306, 0]
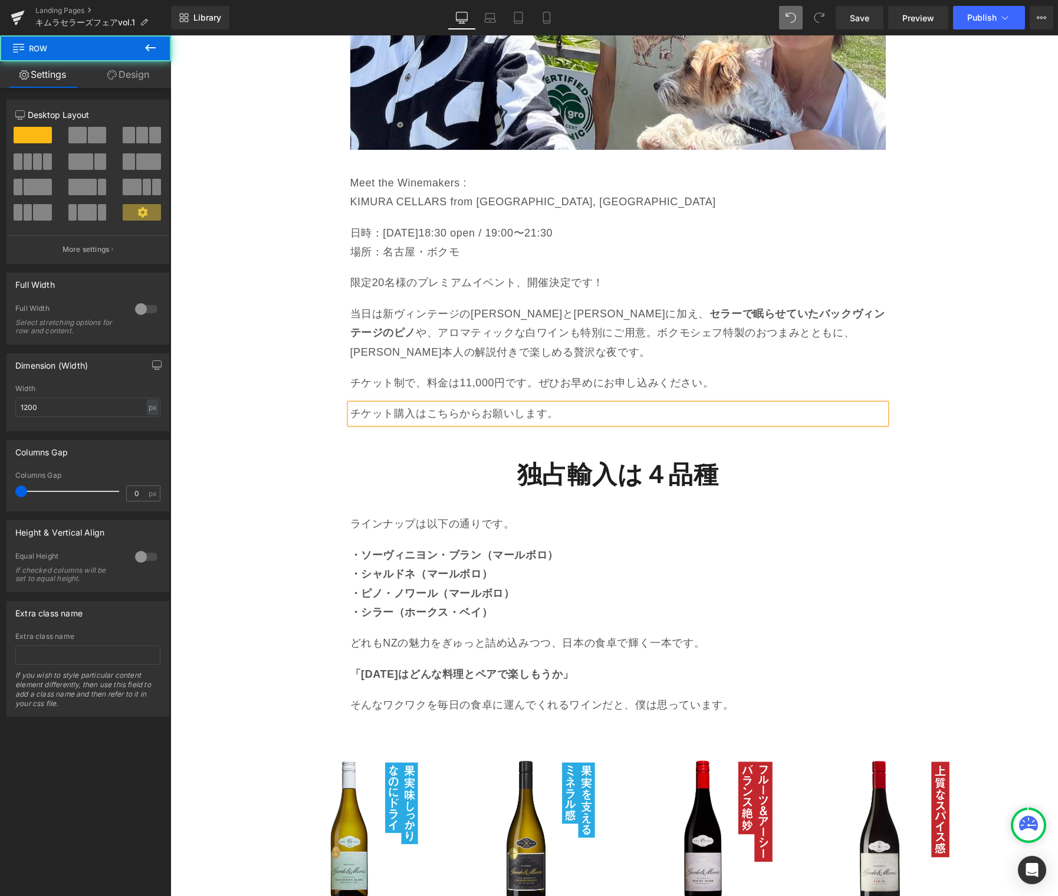
drag, startPoint x: 316, startPoint y: 441, endPoint x: 360, endPoint y: 432, distance: 45.0
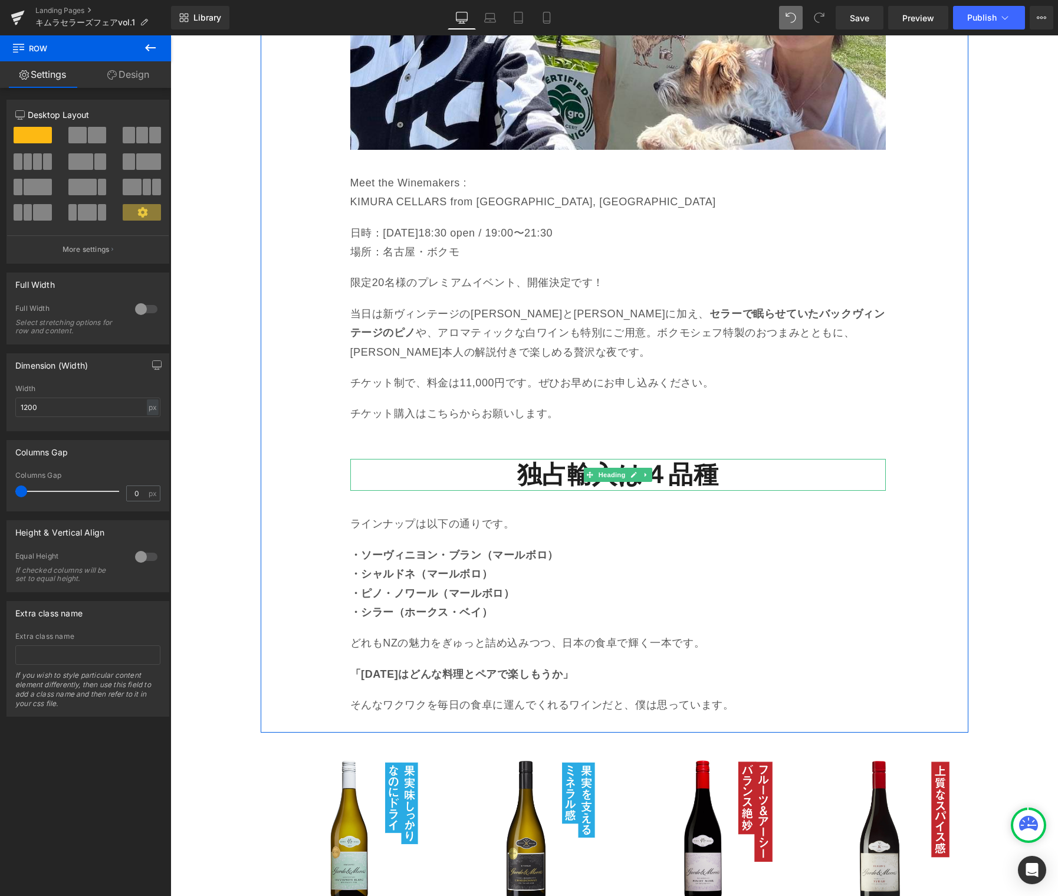
click at [643, 471] on icon at bounding box center [646, 474] width 6 height 7
click at [649, 472] on icon at bounding box center [652, 475] width 6 height 6
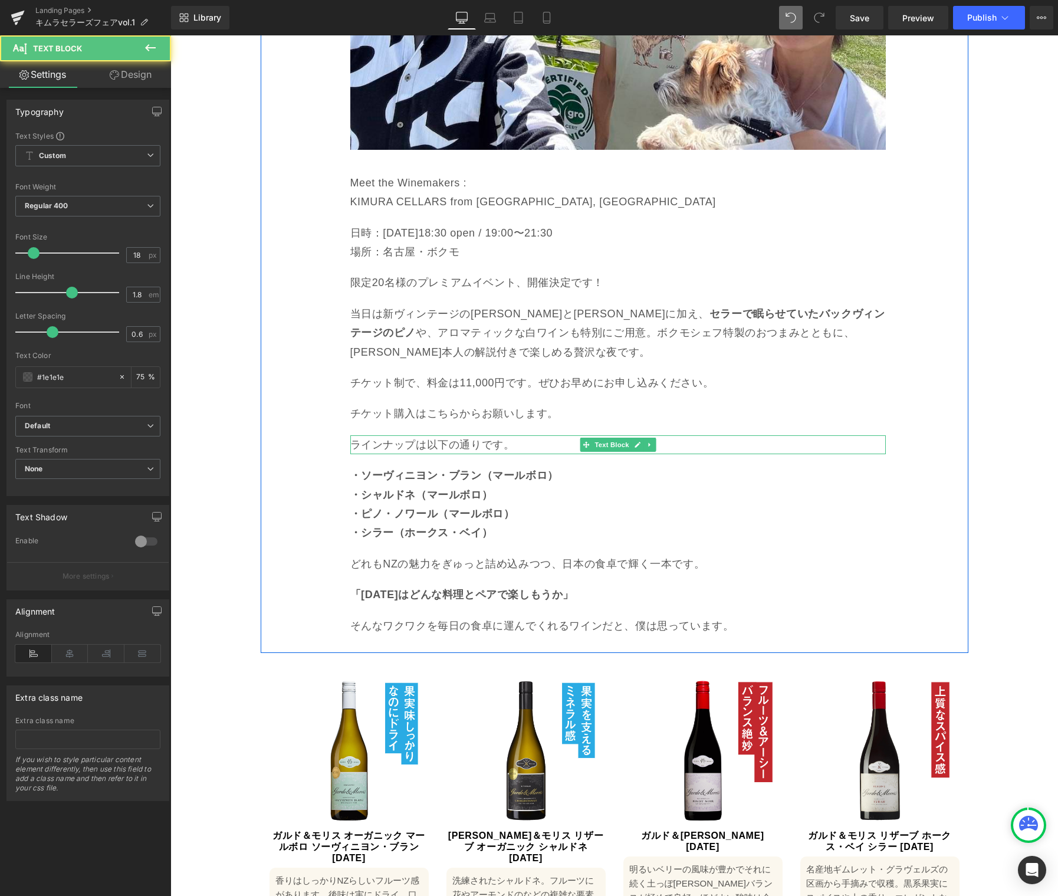
click at [472, 435] on p "ラインナップは以下の通りです。" at bounding box center [617, 444] width 535 height 19
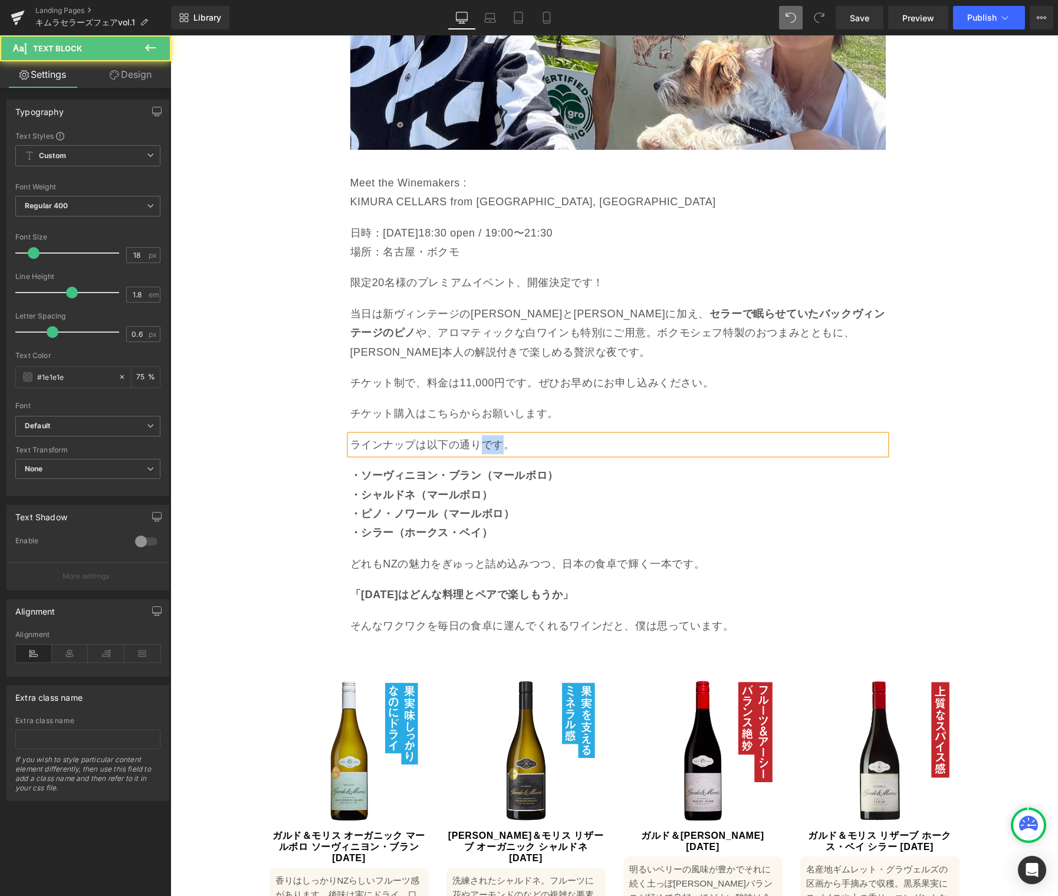
click at [472, 435] on p "ラインナップは以下の通りです。" at bounding box center [617, 444] width 535 height 19
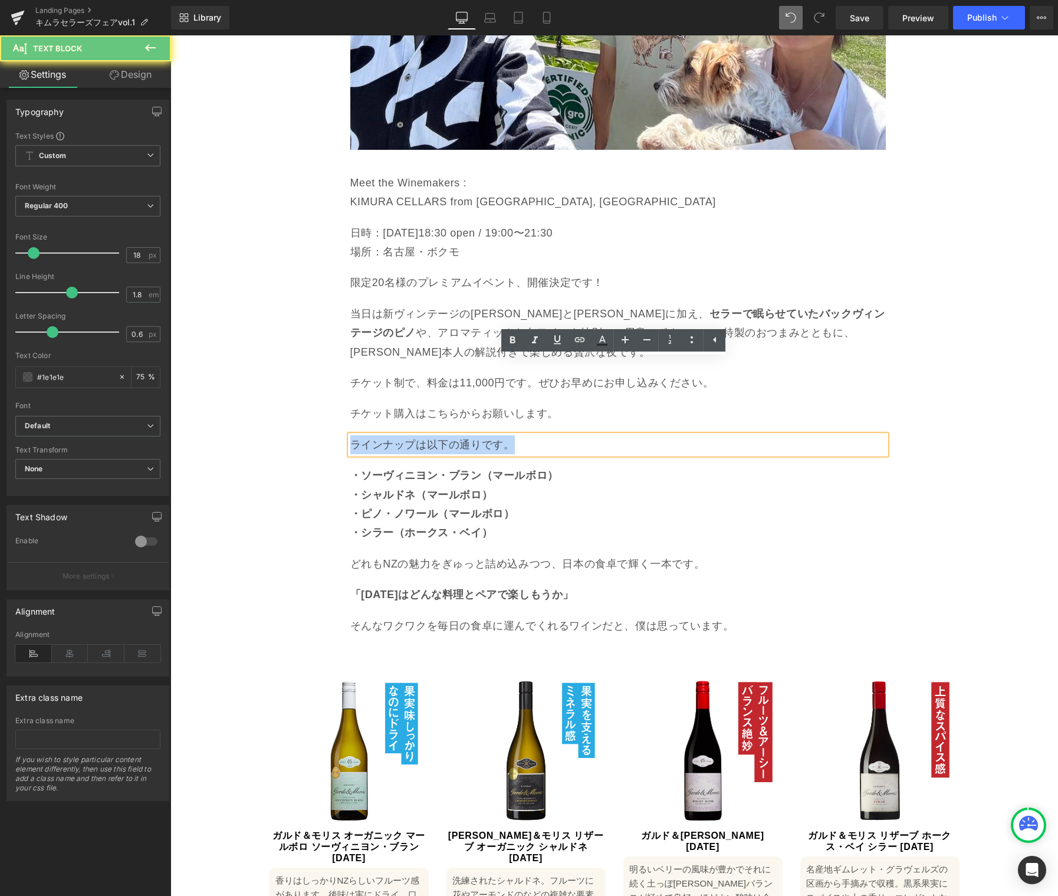
click at [472, 435] on p "ラインナップは以下の通りです。" at bounding box center [617, 444] width 535 height 19
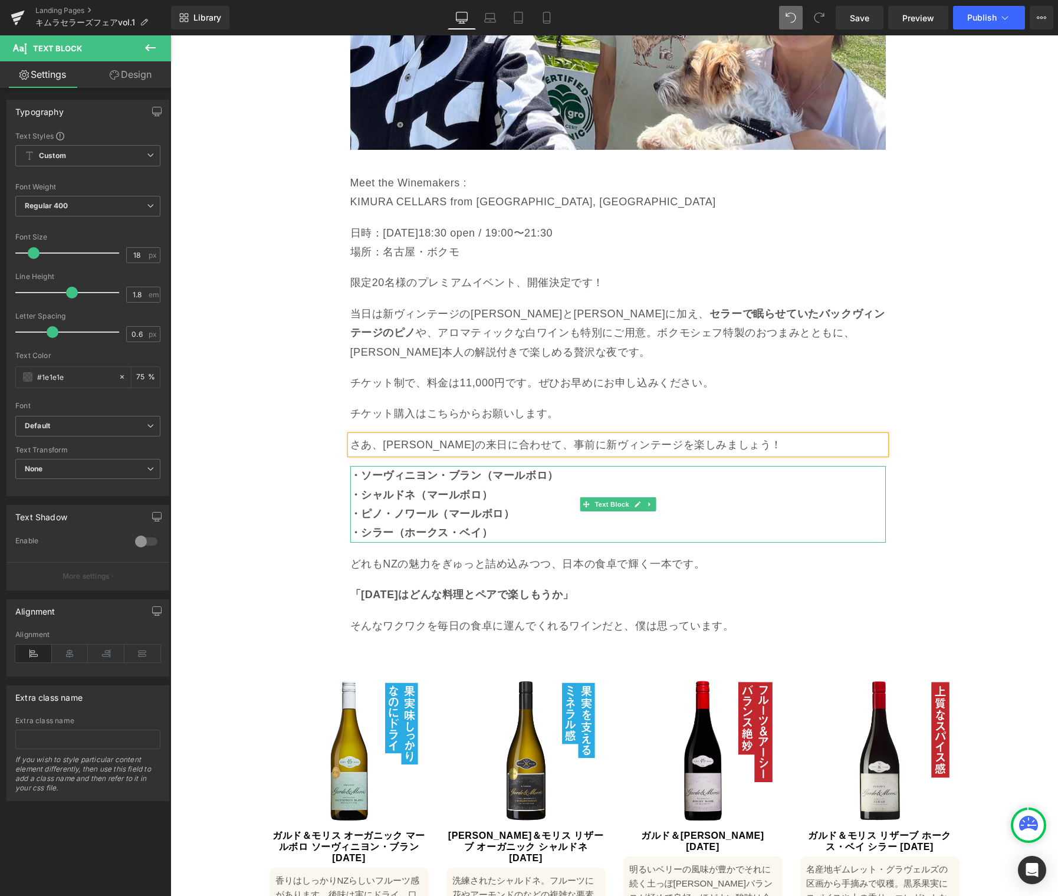
click at [447, 504] on p "・ピノ・ノワール（マールボロ）" at bounding box center [617, 513] width 535 height 19
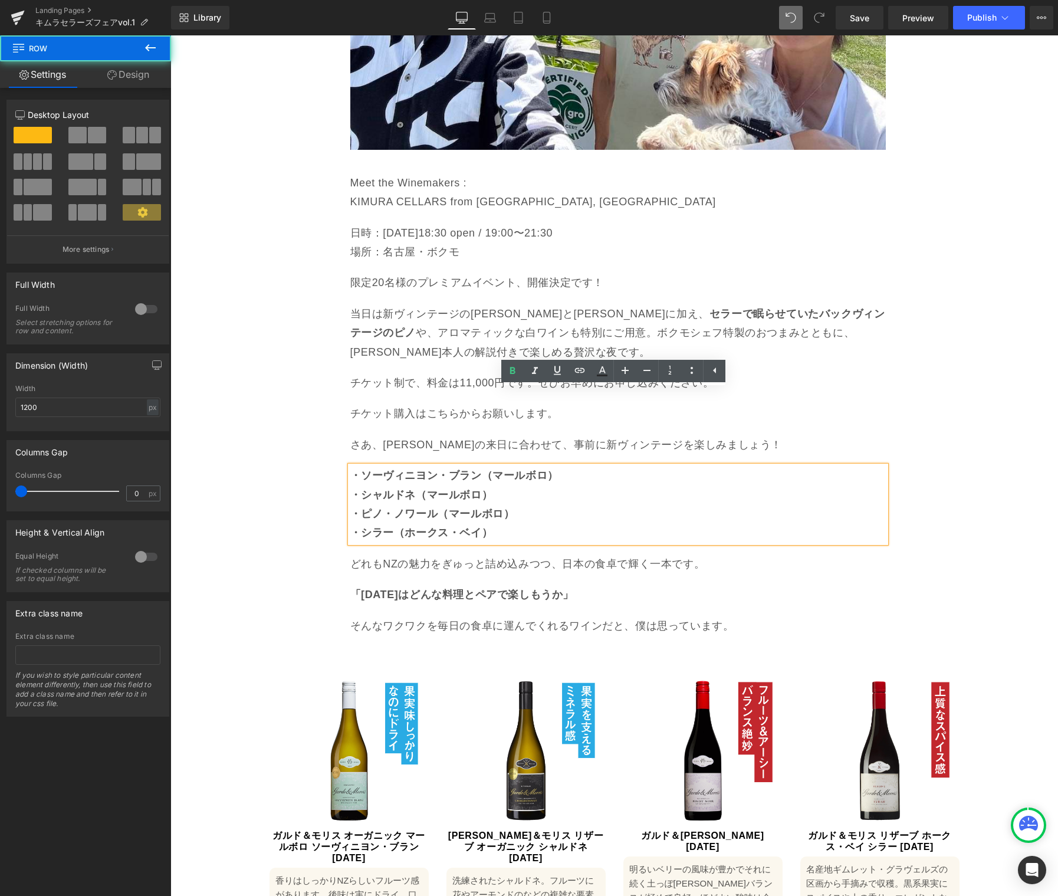
drag, startPoint x: 301, startPoint y: 412, endPoint x: 416, endPoint y: 416, distance: 115.1
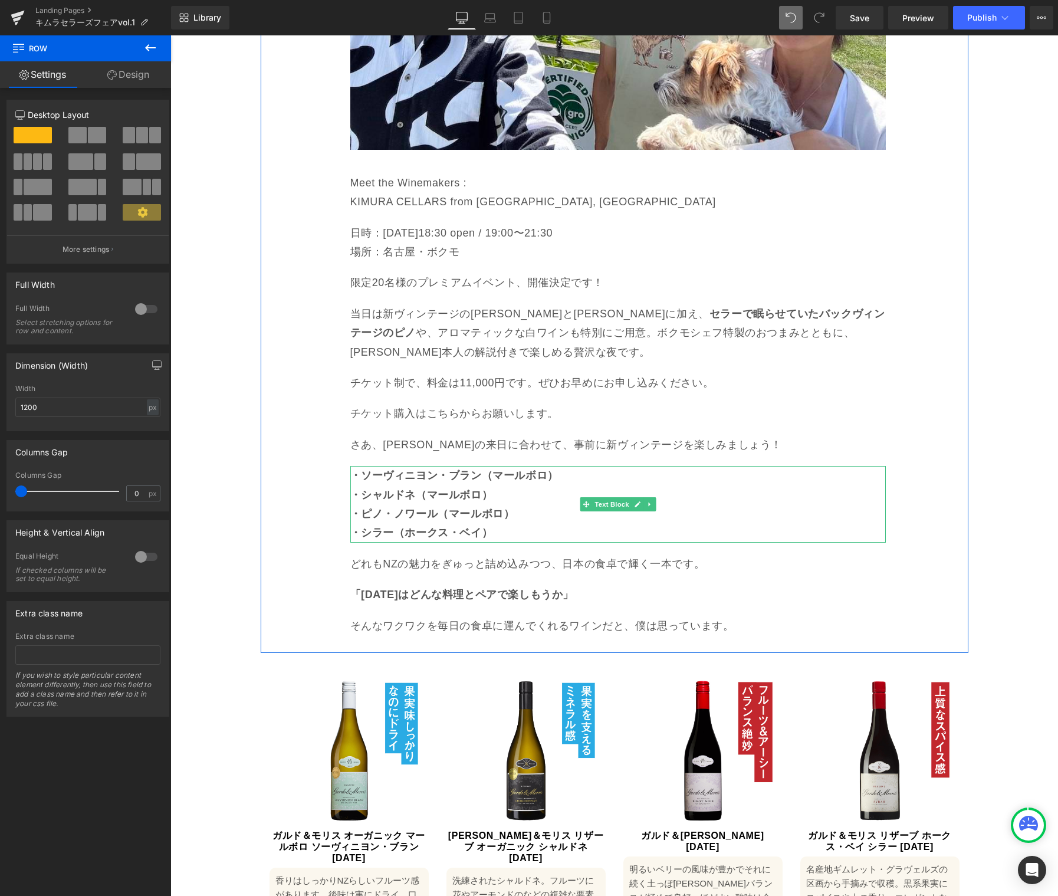
click at [646, 501] on icon at bounding box center [649, 504] width 6 height 7
click at [650, 497] on link at bounding box center [655, 504] width 12 height 14
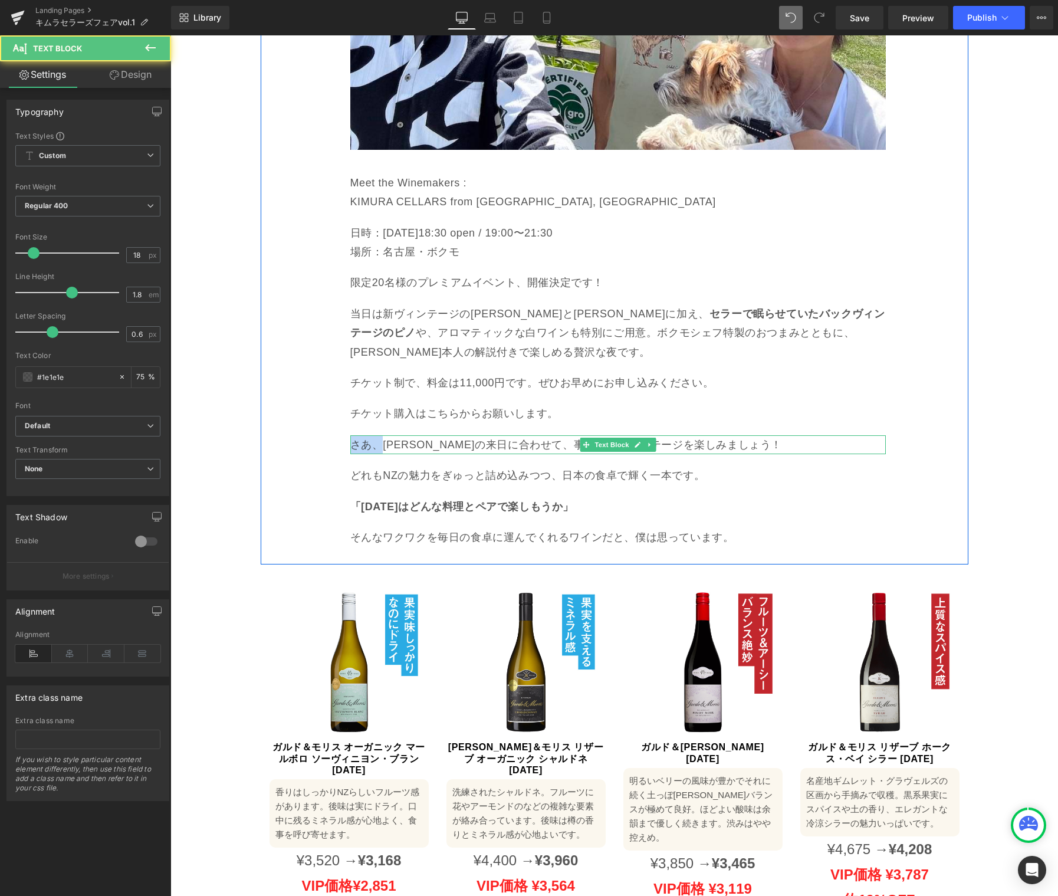
drag, startPoint x: 368, startPoint y: 368, endPoint x: 346, endPoint y: 369, distance: 22.4
click at [350, 435] on div "さあ、木村さんの来日に合わせて、事前に新ヴィンテージを楽しみましょう！ Text Block" at bounding box center [617, 444] width 535 height 19
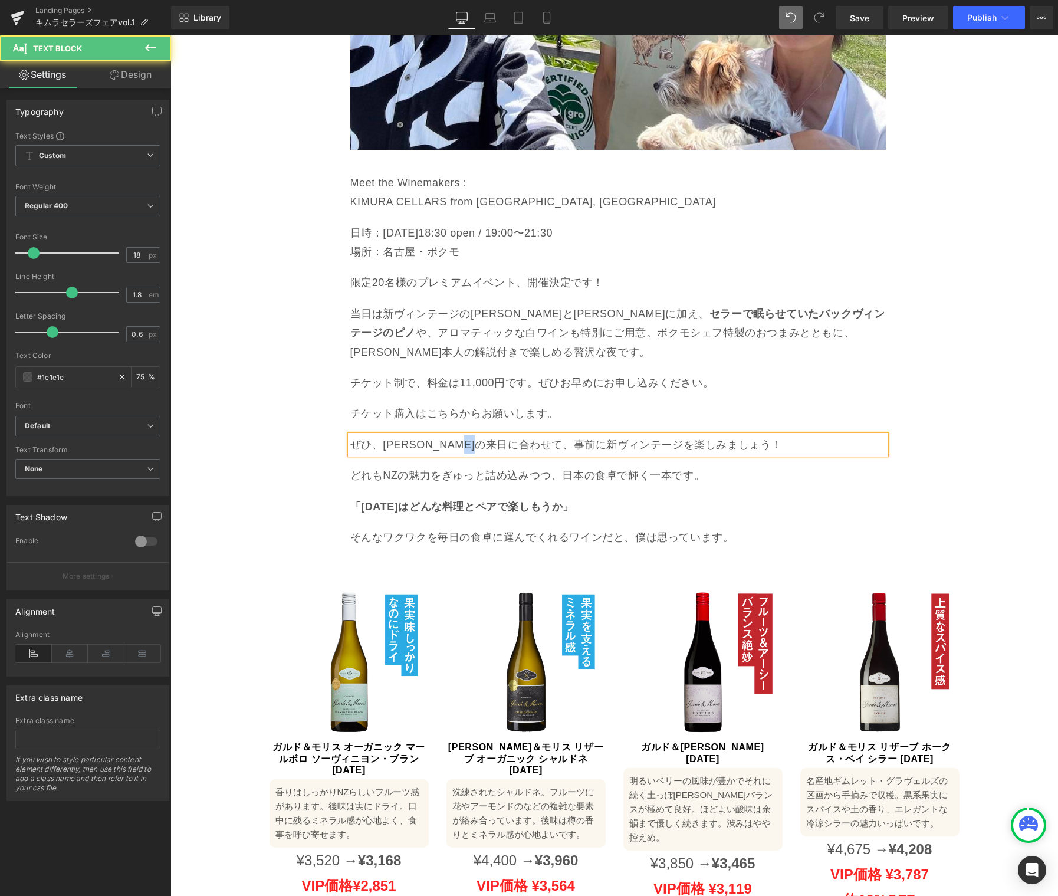
drag, startPoint x: 515, startPoint y: 372, endPoint x: 504, endPoint y: 375, distance: 12.3
click at [504, 435] on p "ぜひ、木村さんの来日に合わせて、事前に新ヴィンテージを楽しみましょう！" at bounding box center [617, 444] width 535 height 19
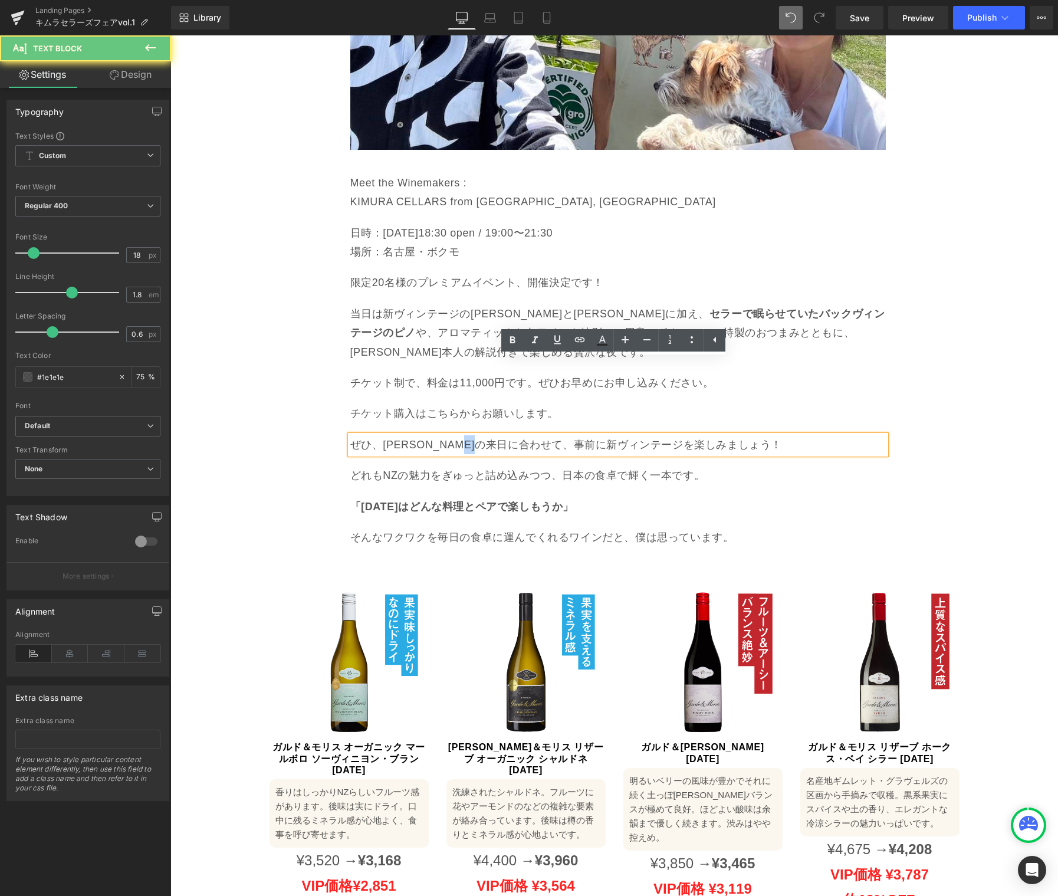
click at [504, 435] on p "ぜひ、木村さんの来日に合わせて、事前に新ヴィンテージを楽しみましょう！" at bounding box center [617, 444] width 535 height 19
drag, startPoint x: 518, startPoint y: 372, endPoint x: 508, endPoint y: 374, distance: 10.5
click at [508, 435] on p "ぜひ、木村さんの来日に合わせて、事前に新ヴィンテージを楽しみましょう！" at bounding box center [617, 444] width 535 height 19
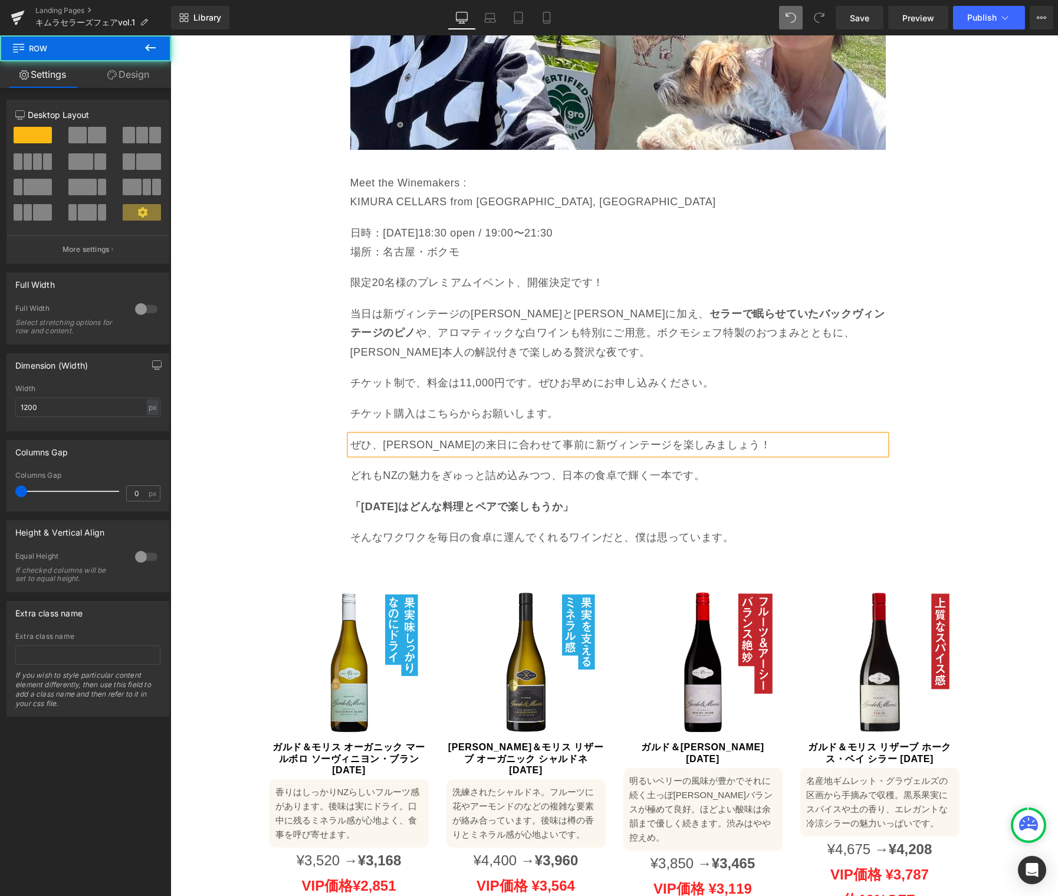
drag, startPoint x: 472, startPoint y: 410, endPoint x: 479, endPoint y: 402, distance: 10.5
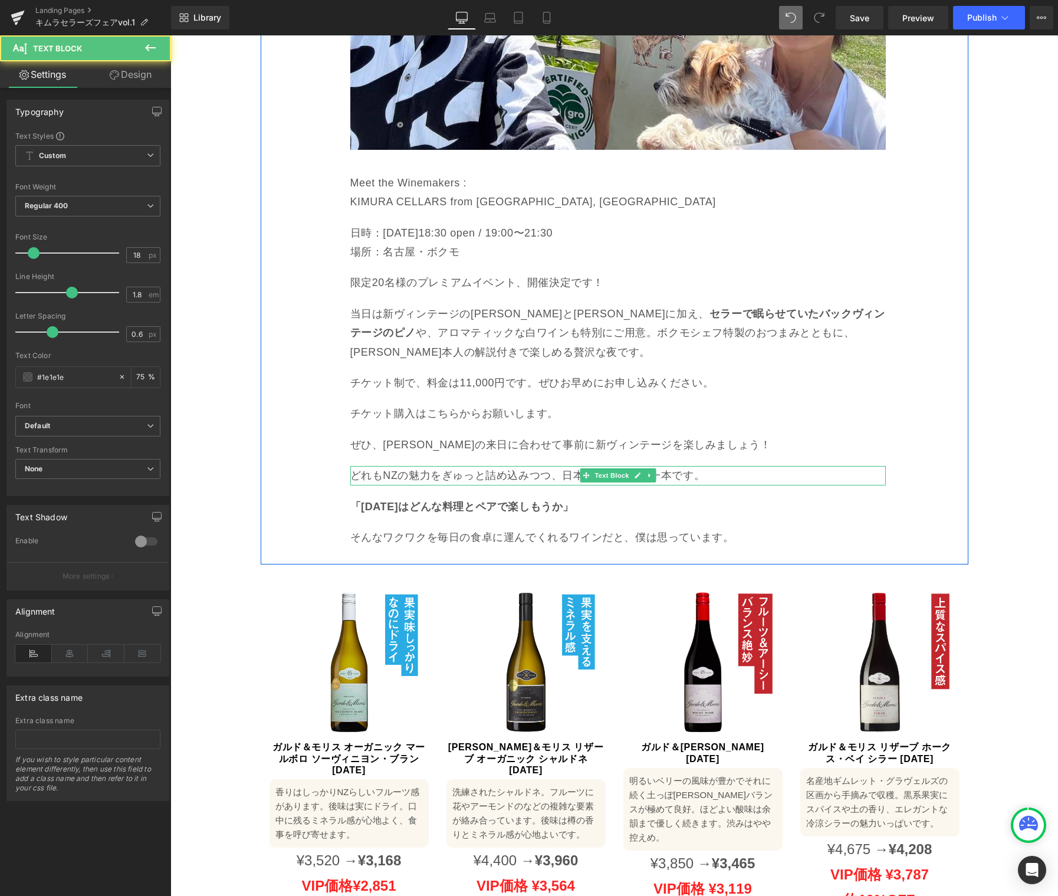
drag, startPoint x: 479, startPoint y: 401, endPoint x: 492, endPoint y: 399, distance: 13.8
click at [479, 466] on p "どれもNZの魅力をぎゅっと詰め込みつつ、日本の食卓で輝く一本です。" at bounding box center [617, 475] width 535 height 19
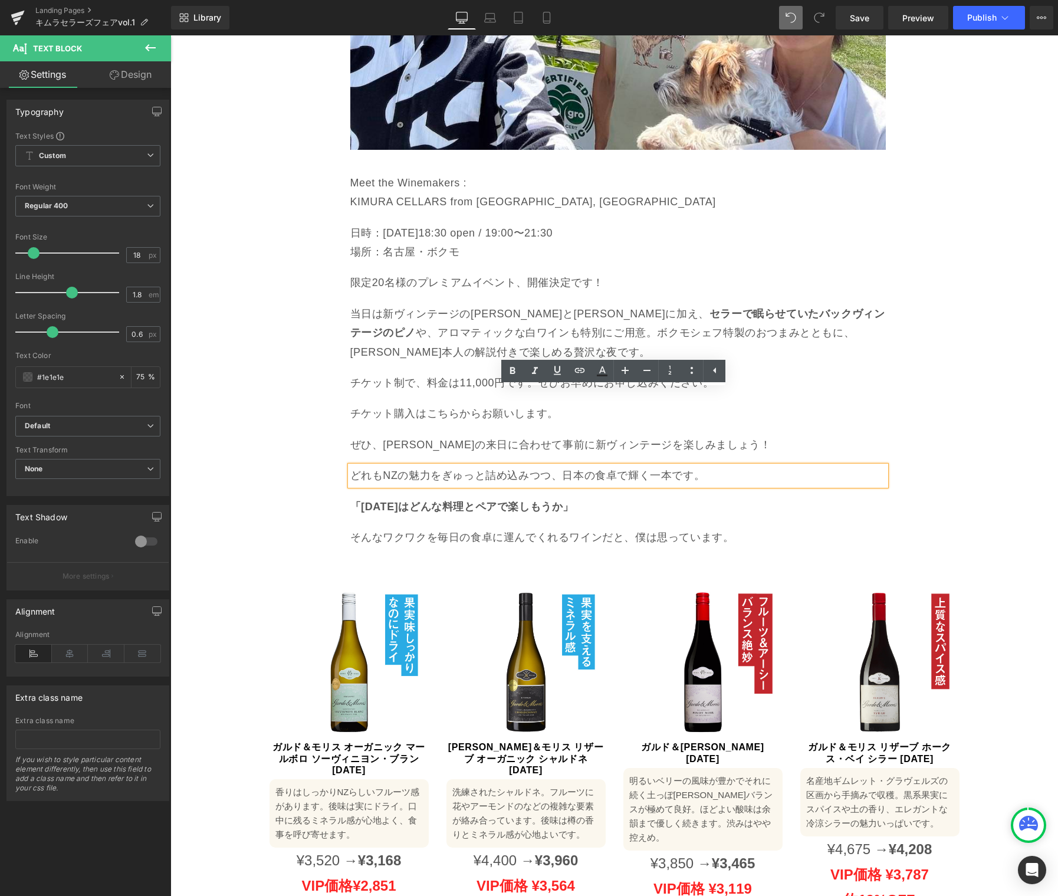
click at [557, 497] on p "「今日はどんな料理とペアで楽しもうか」" at bounding box center [617, 506] width 535 height 19
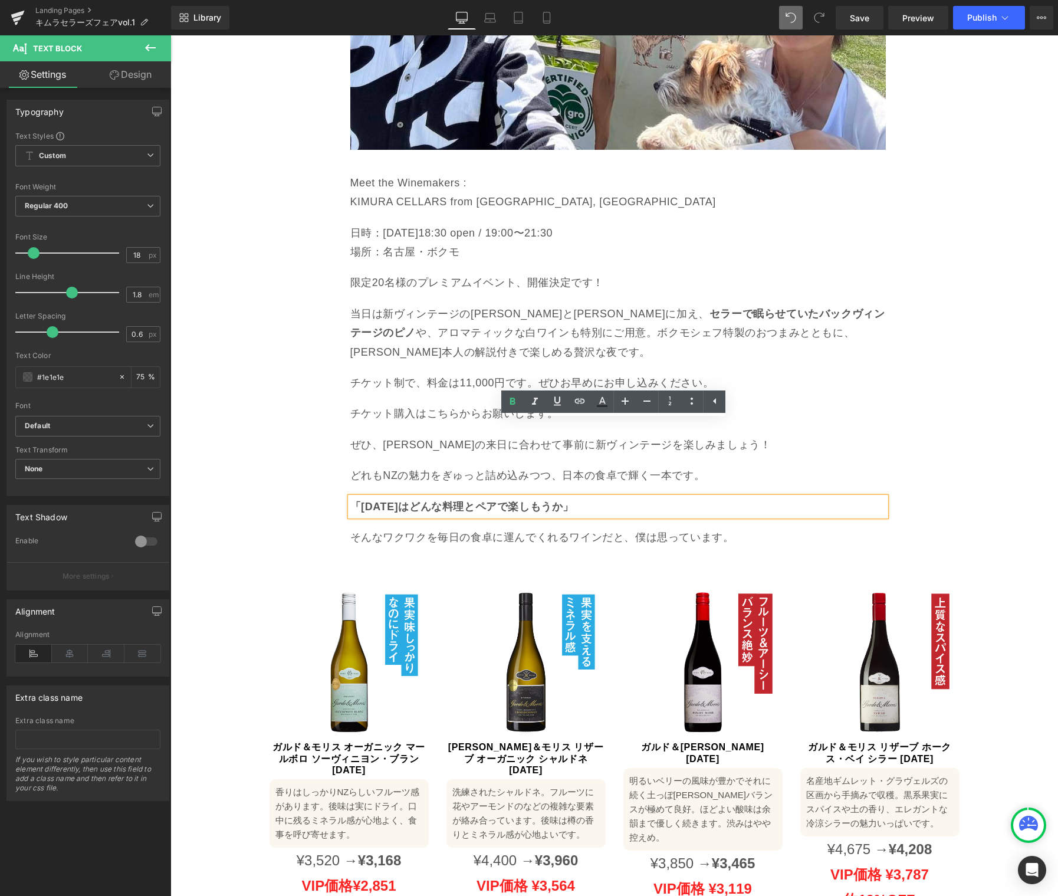
click at [353, 501] on strong "「今日はどんな料理とペアで楽しもうか」" at bounding box center [462, 507] width 224 height 12
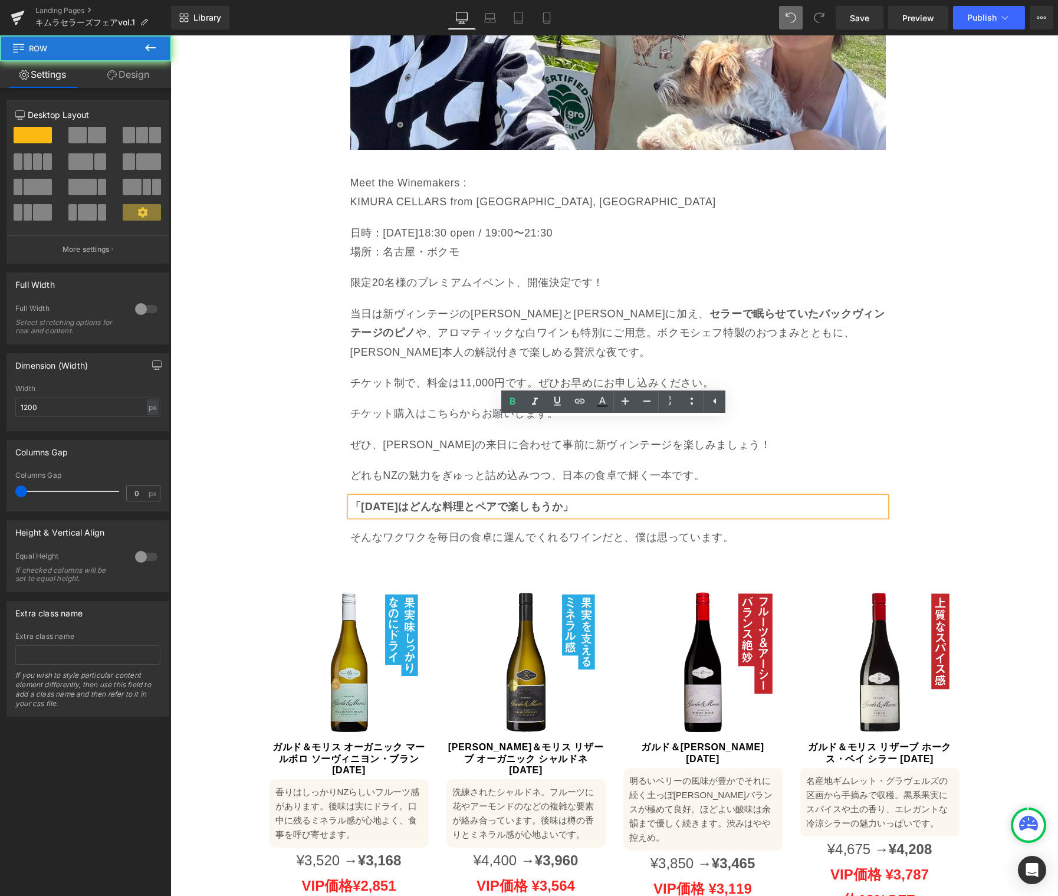
drag, startPoint x: 322, startPoint y: 417, endPoint x: 565, endPoint y: 405, distance: 243.3
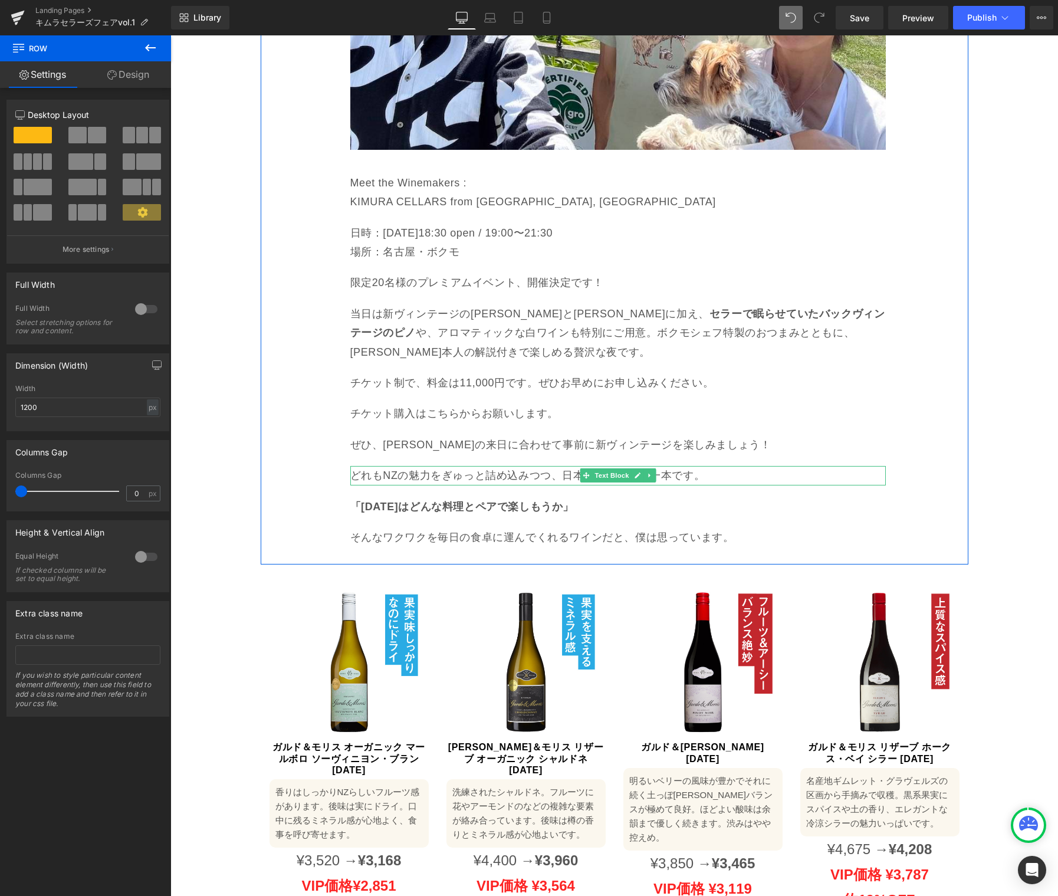
click at [647, 468] on link at bounding box center [649, 475] width 12 height 14
drag, startPoint x: 649, startPoint y: 399, endPoint x: 641, endPoint y: 403, distance: 9.0
click at [652, 472] on icon at bounding box center [655, 475] width 6 height 7
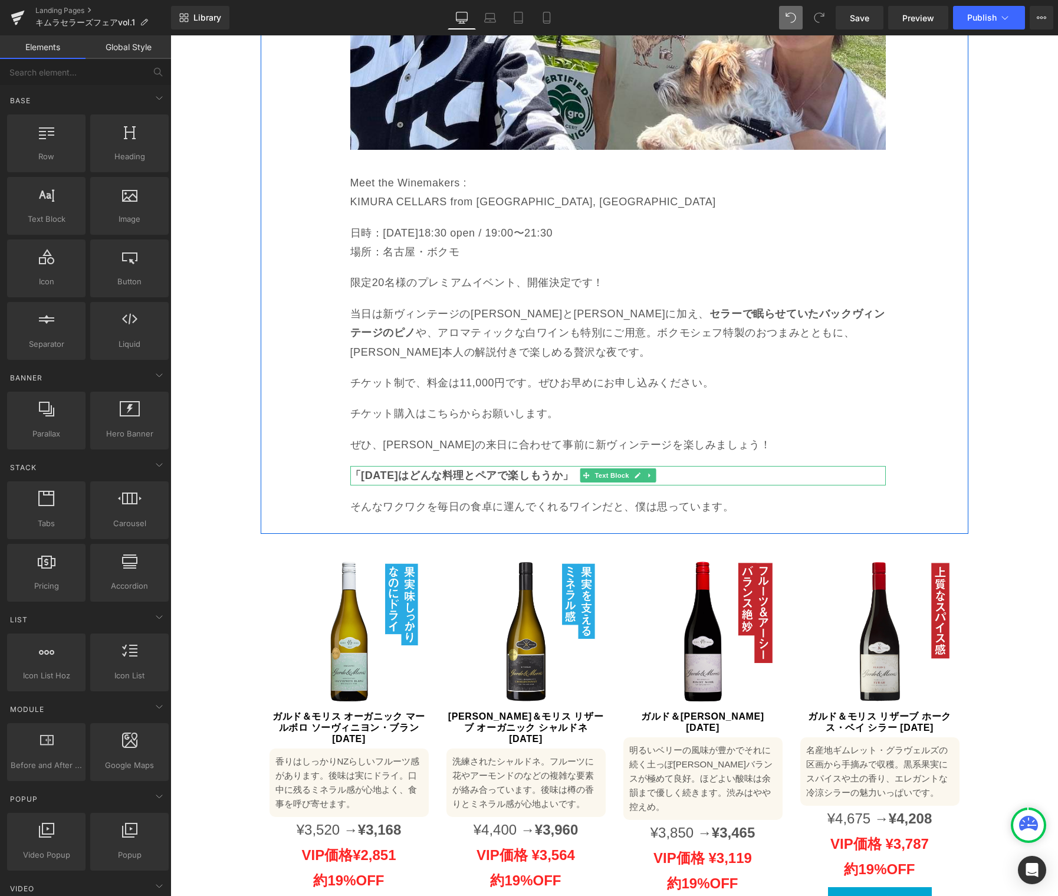
click at [643, 468] on link at bounding box center [649, 475] width 12 height 14
drag, startPoint x: 649, startPoint y: 399, endPoint x: 638, endPoint y: 404, distance: 12.4
click at [652, 472] on icon at bounding box center [655, 475] width 6 height 6
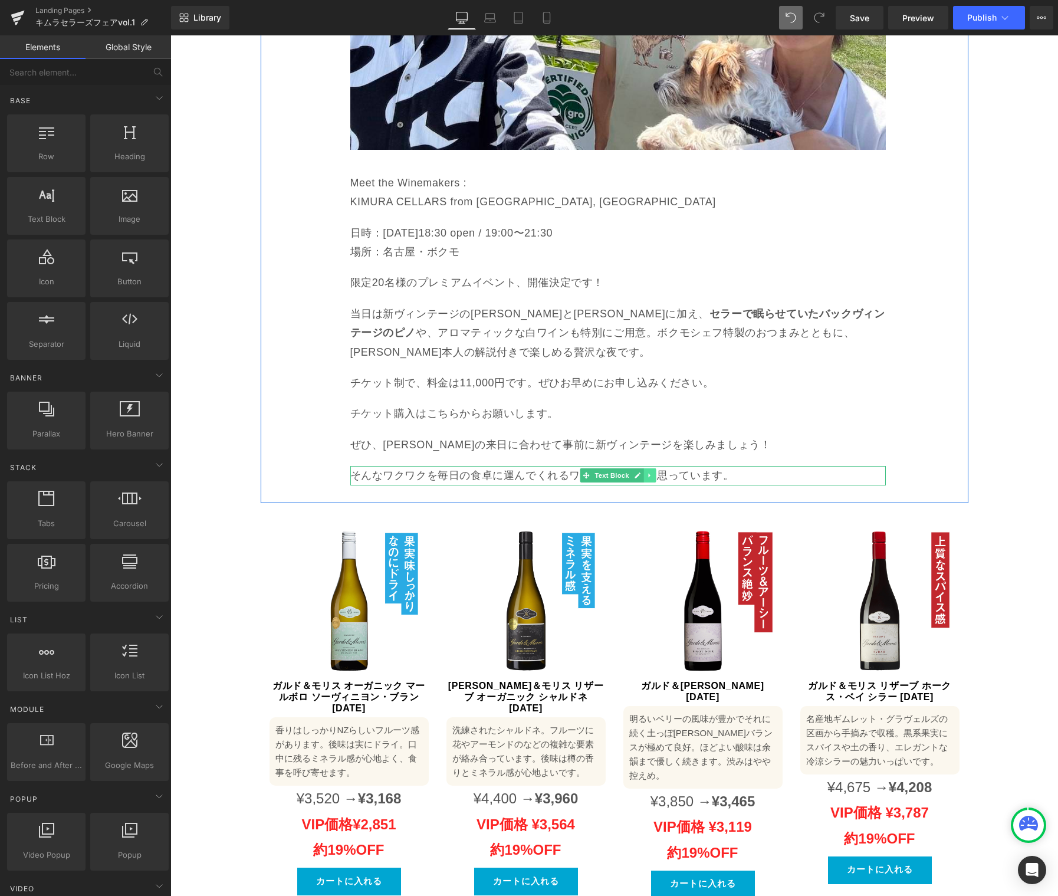
drag, startPoint x: 645, startPoint y: 401, endPoint x: 645, endPoint y: 408, distance: 6.5
click at [646, 472] on icon at bounding box center [649, 475] width 6 height 7
drag, startPoint x: 650, startPoint y: 399, endPoint x: 699, endPoint y: 436, distance: 61.1
click at [652, 472] on icon at bounding box center [655, 475] width 6 height 7
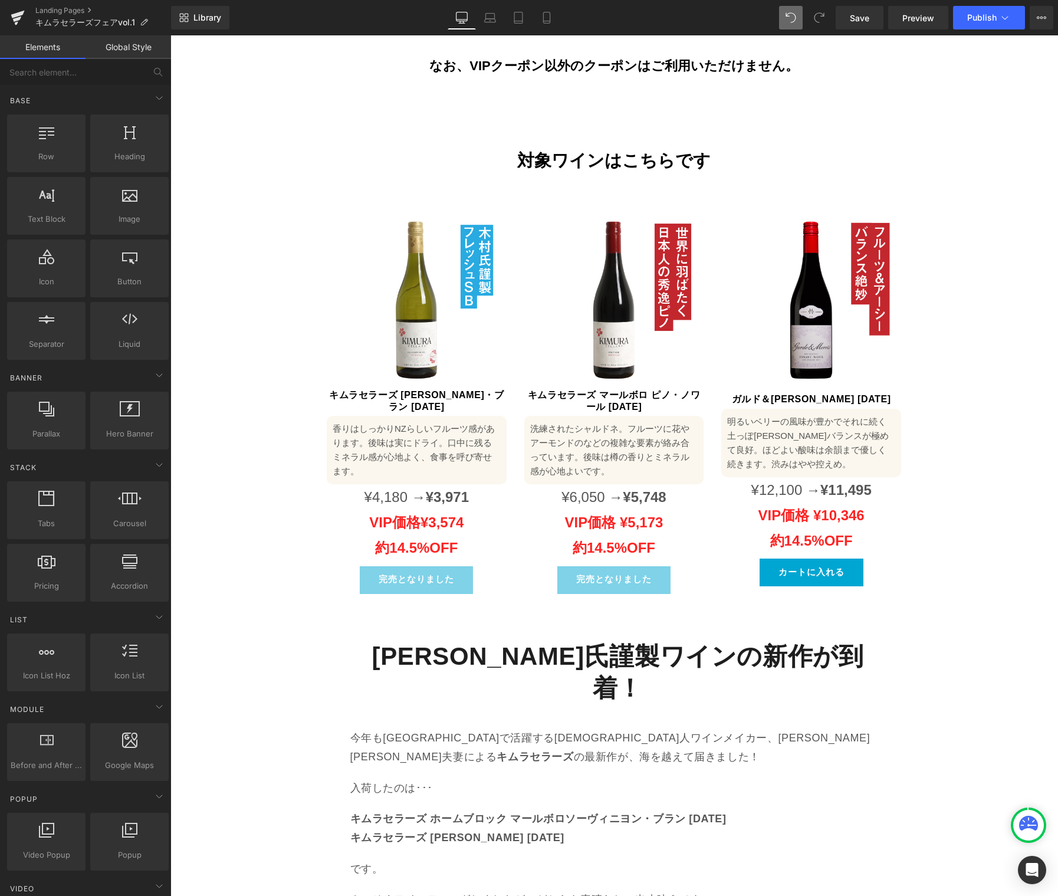
scroll to position [622, 0]
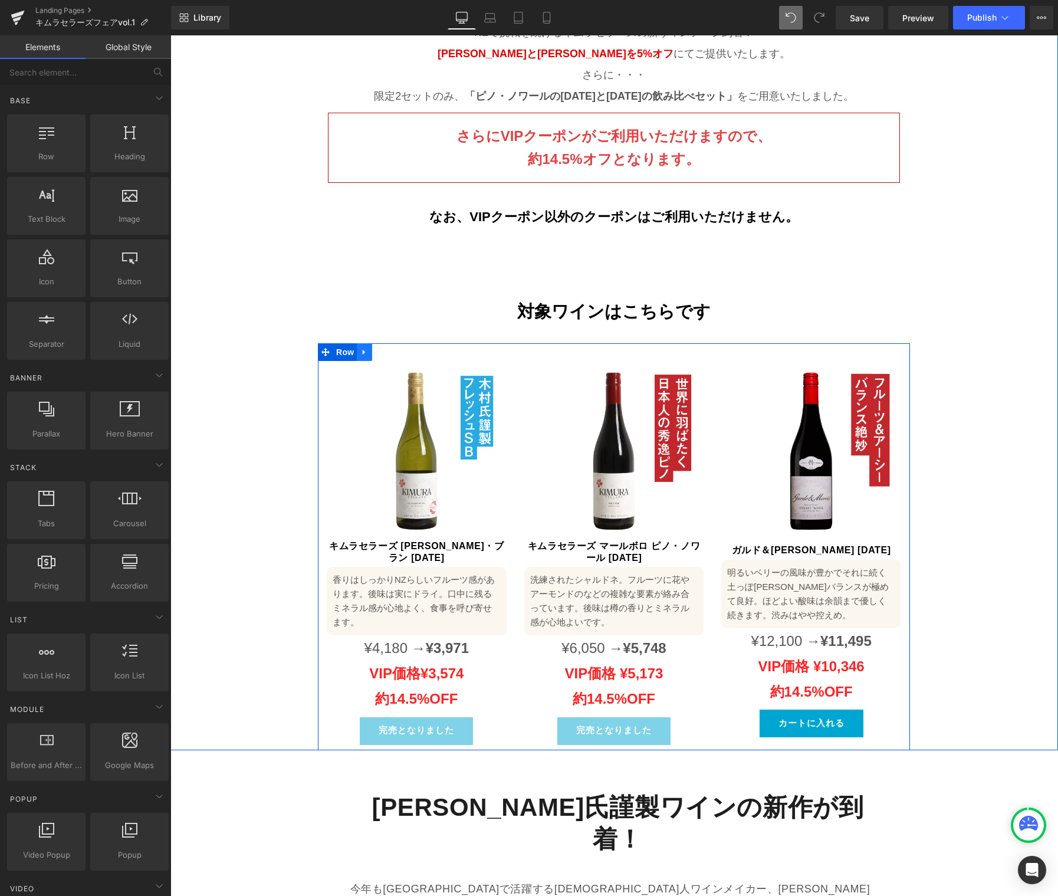
click at [360, 347] on icon at bounding box center [364, 351] width 8 height 9
drag, startPoint x: 373, startPoint y: 326, endPoint x: 395, endPoint y: 456, distance: 132.2
click at [376, 348] on icon at bounding box center [380, 352] width 8 height 8
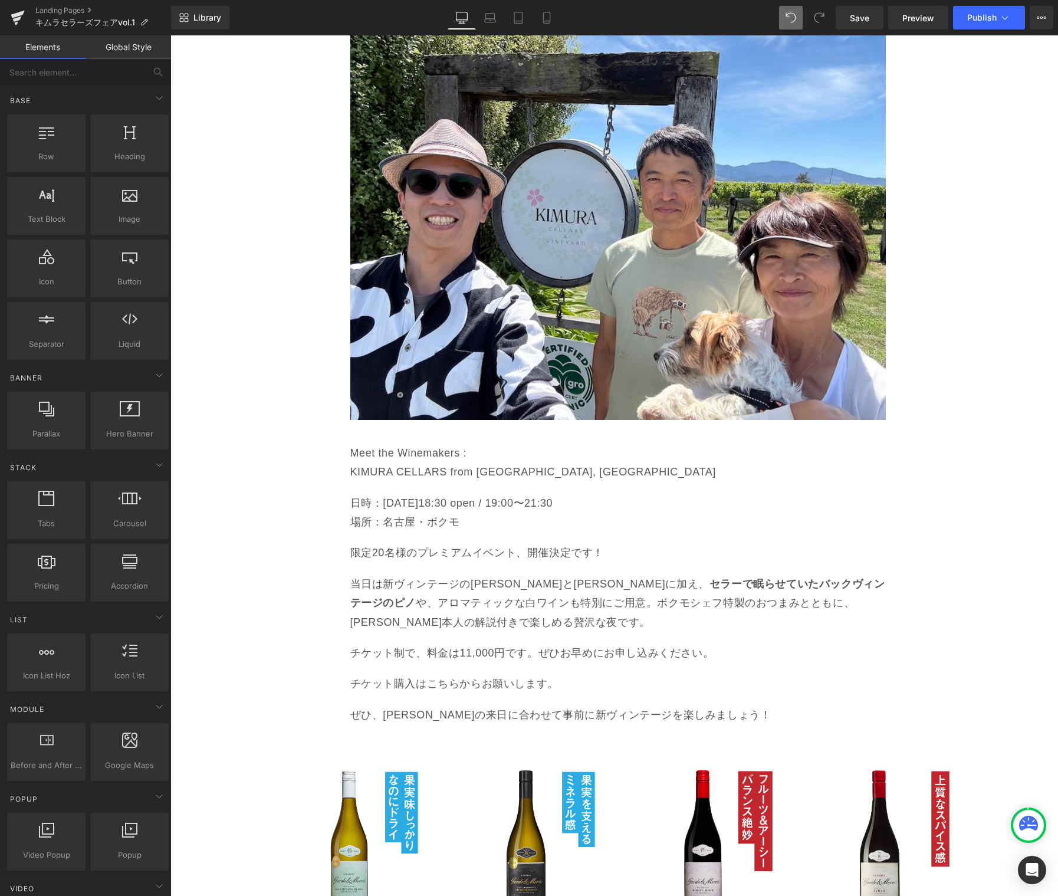
scroll to position [2126, 0]
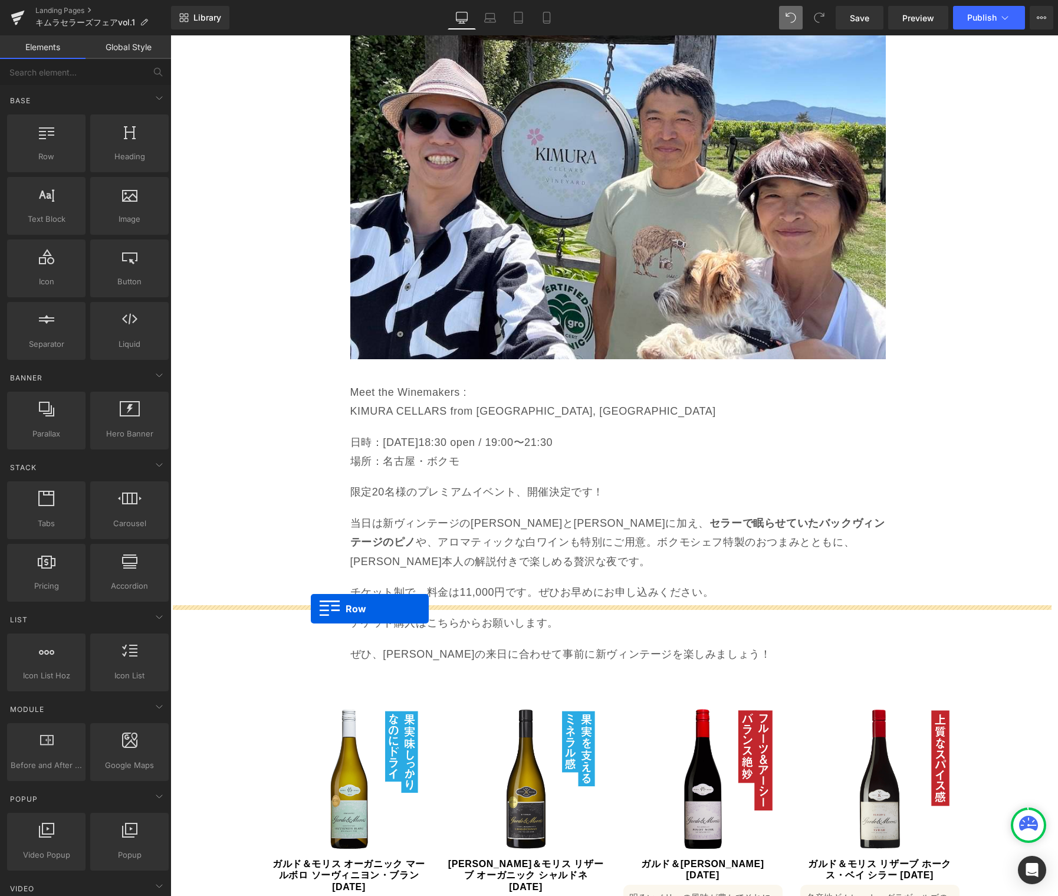
drag, startPoint x: 321, startPoint y: 109, endPoint x: 311, endPoint y: 609, distance: 500.2
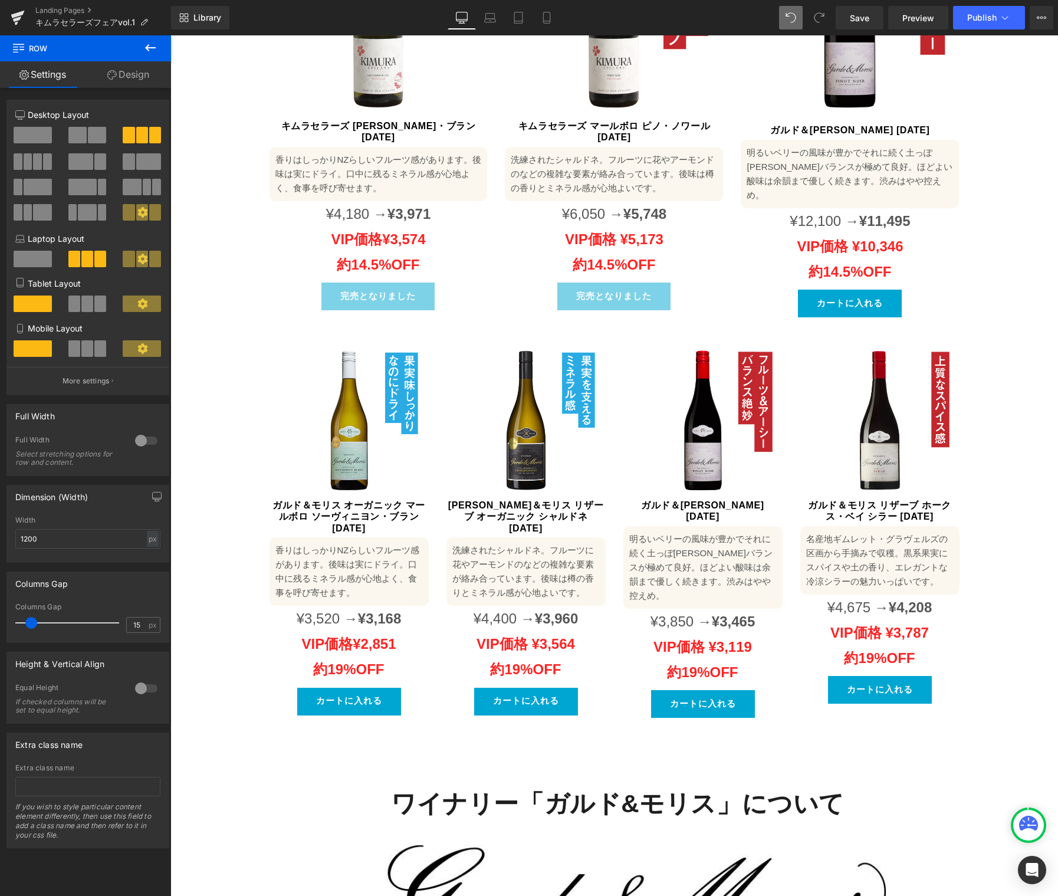
scroll to position [2896, 0]
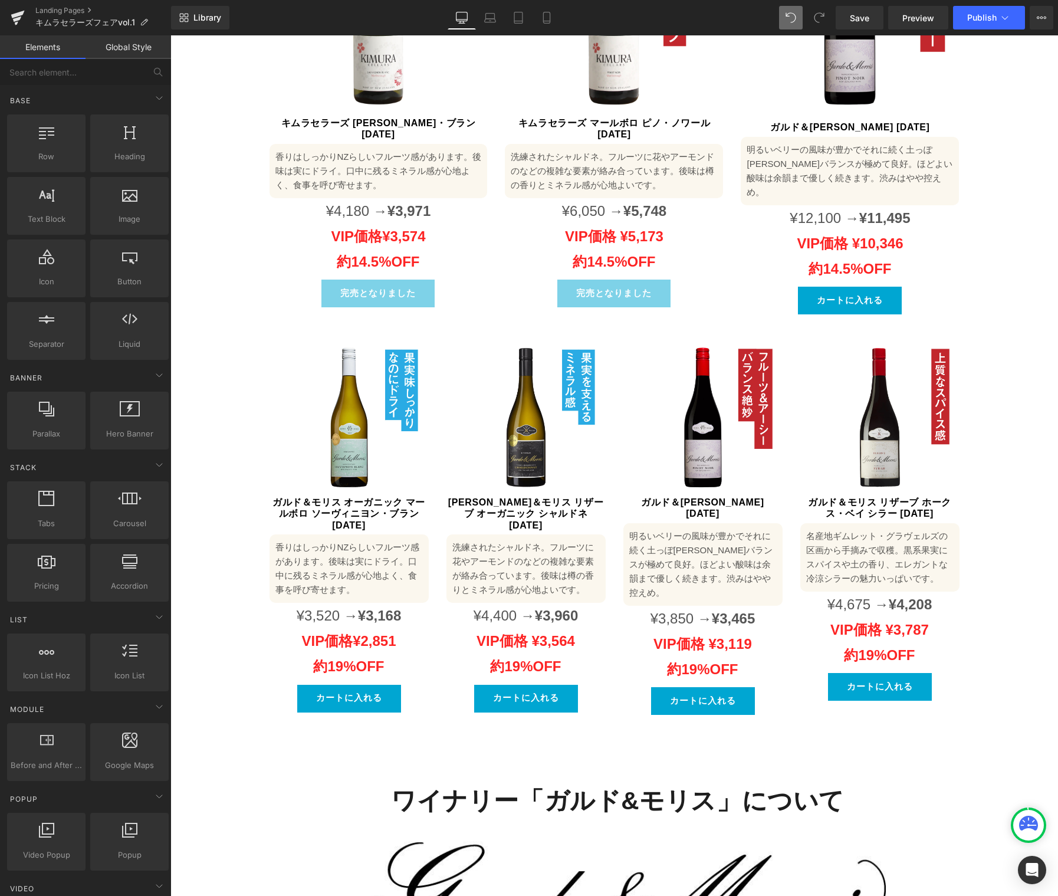
click at [239, 301] on div "Liquid Image Image キムラセラーズ新ヴィンテージ入荷＆来日イベント決定！ Text Block Row NZで挑戦を続けるキムラセラーズの新…" at bounding box center [614, 639] width 888 height 6789
click at [303, 324] on icon at bounding box center [307, 328] width 8 height 9
click at [334, 324] on icon at bounding box center [338, 328] width 8 height 8
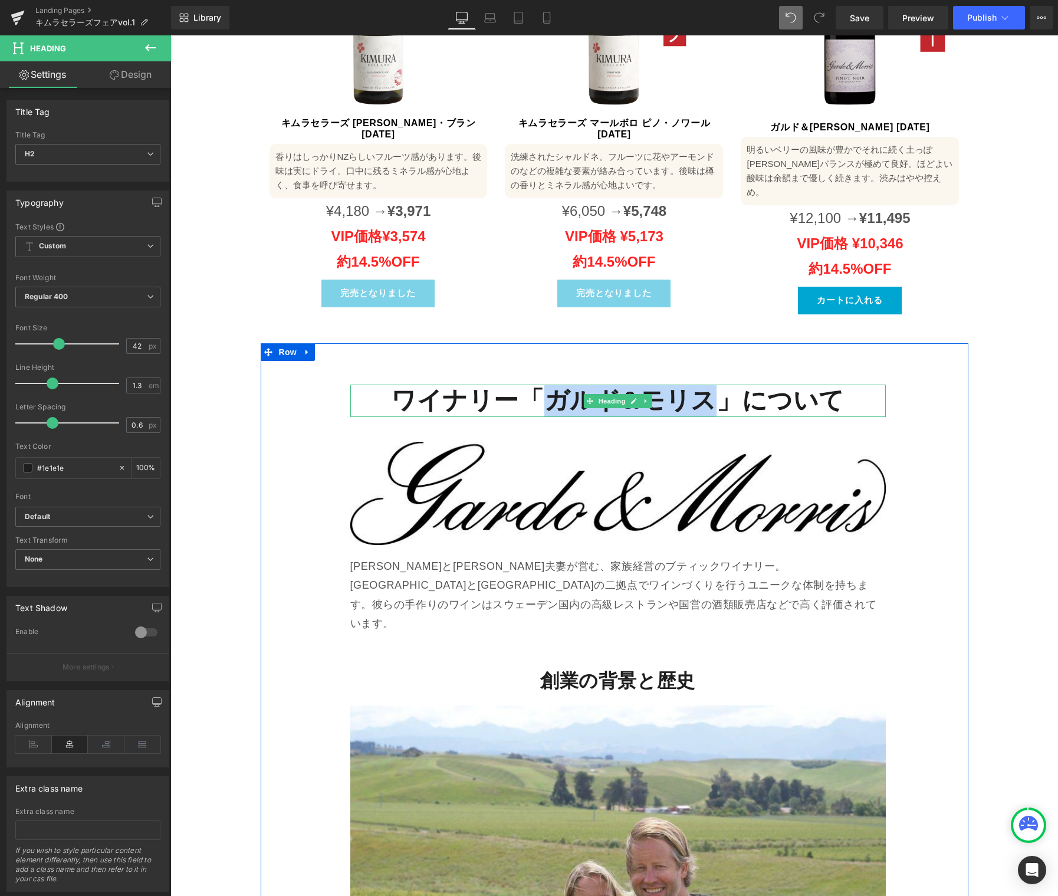
drag, startPoint x: 544, startPoint y: 316, endPoint x: 704, endPoint y: 311, distance: 159.3
click at [704, 386] on strong "ワイナリー「ガルド&モリス」について" at bounding box center [618, 400] width 454 height 28
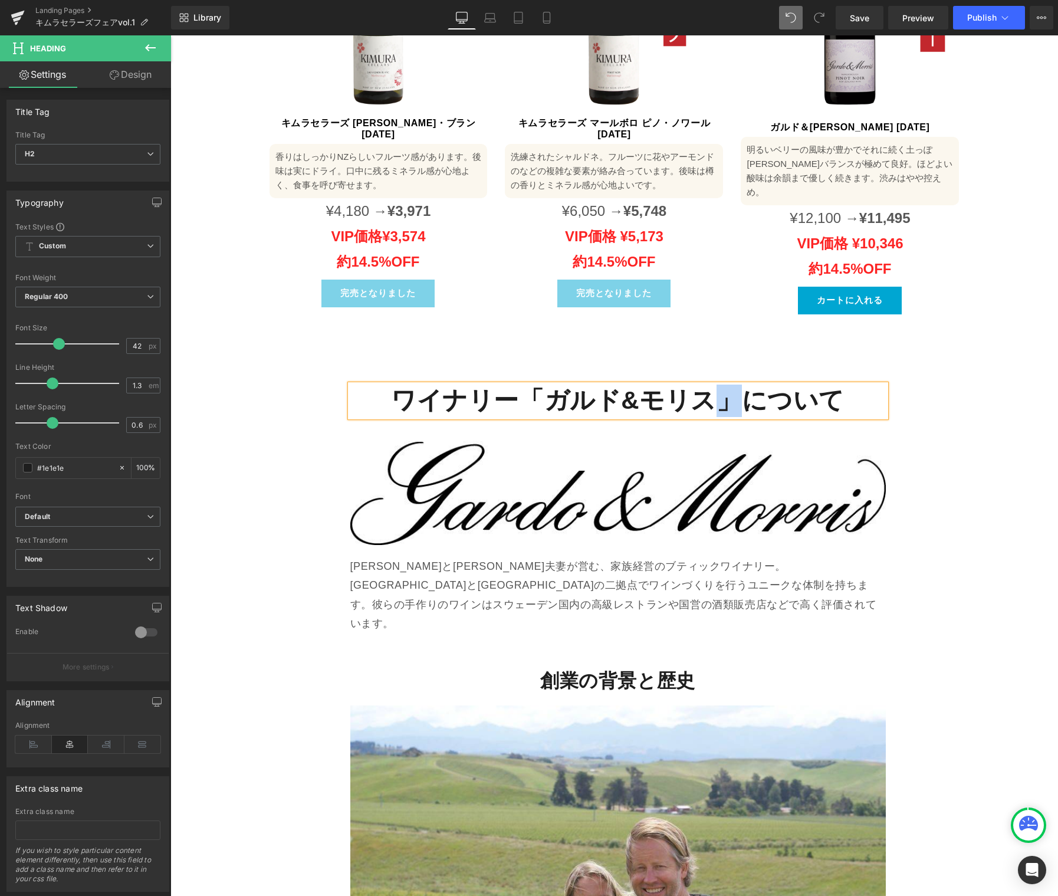
click at [707, 386] on strong "ワイナリー「ガルド&モリス」について" at bounding box center [618, 400] width 454 height 28
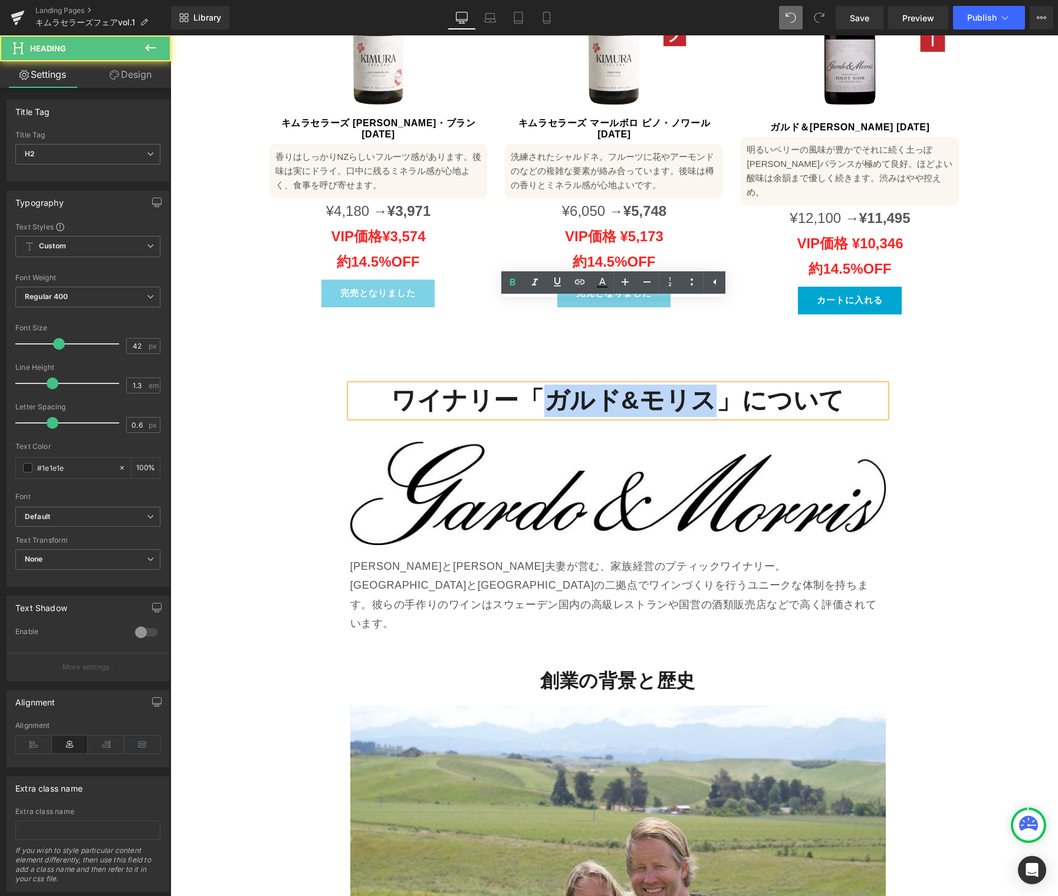
drag, startPoint x: 692, startPoint y: 314, endPoint x: 545, endPoint y: 319, distance: 147.5
click at [545, 386] on strong "ワイナリー「ガルド&モリス」について" at bounding box center [618, 400] width 454 height 28
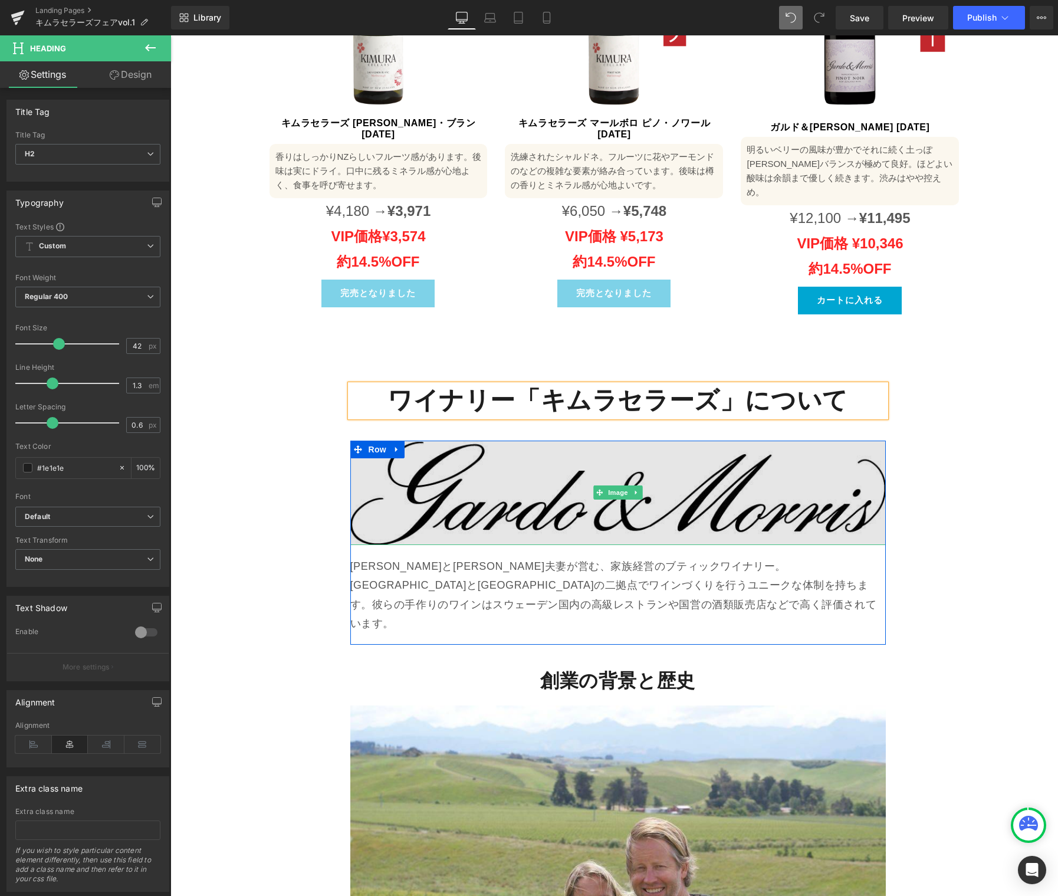
click at [623, 441] on img at bounding box center [617, 493] width 535 height 104
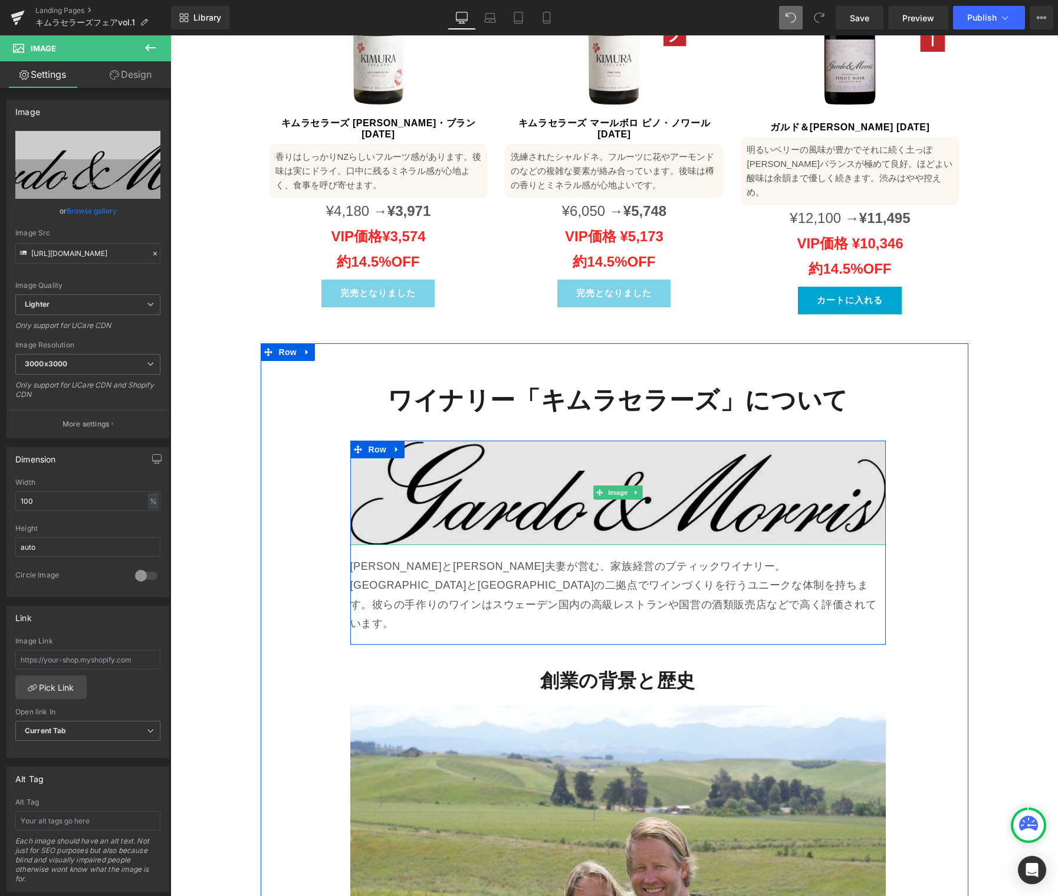
drag, startPoint x: 609, startPoint y: 410, endPoint x: 561, endPoint y: 399, distance: 49.1
click at [609, 485] on span "Image" at bounding box center [618, 492] width 25 height 14
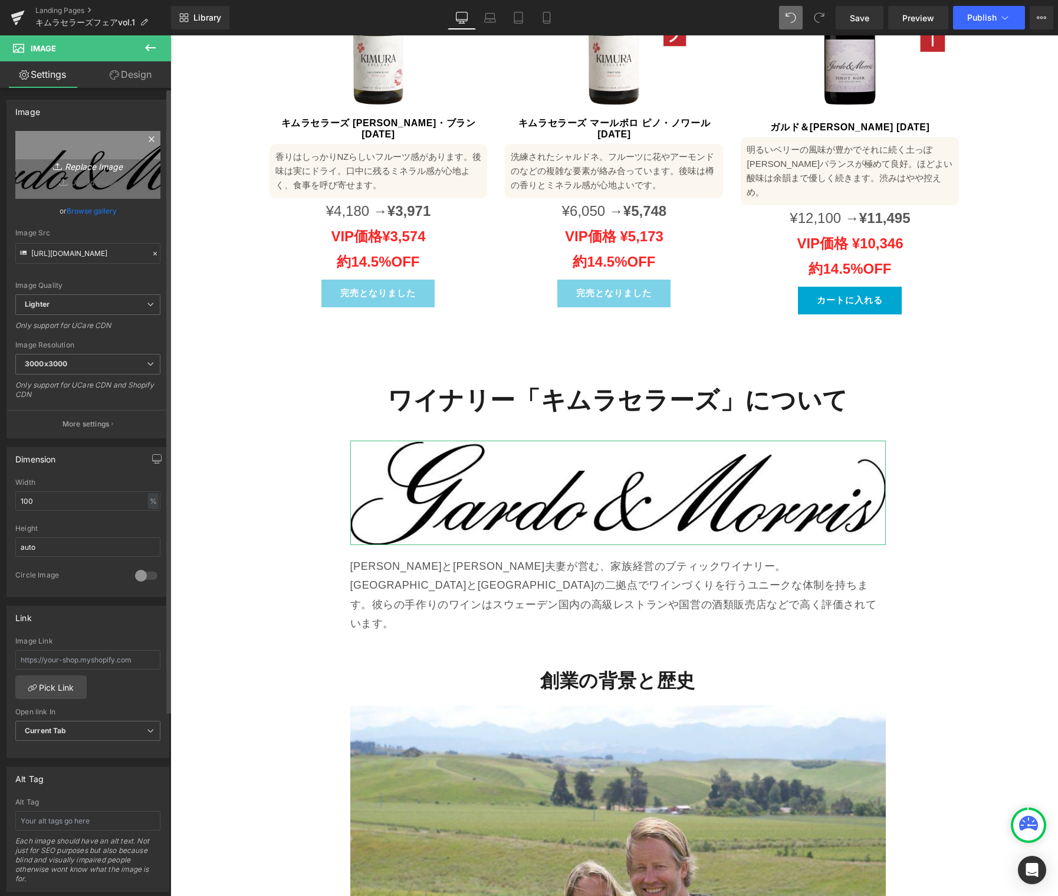
click at [81, 147] on link "Replace Image" at bounding box center [87, 165] width 145 height 68
type input "C:\fakepath\キムラセラーズロゴ.jpg"
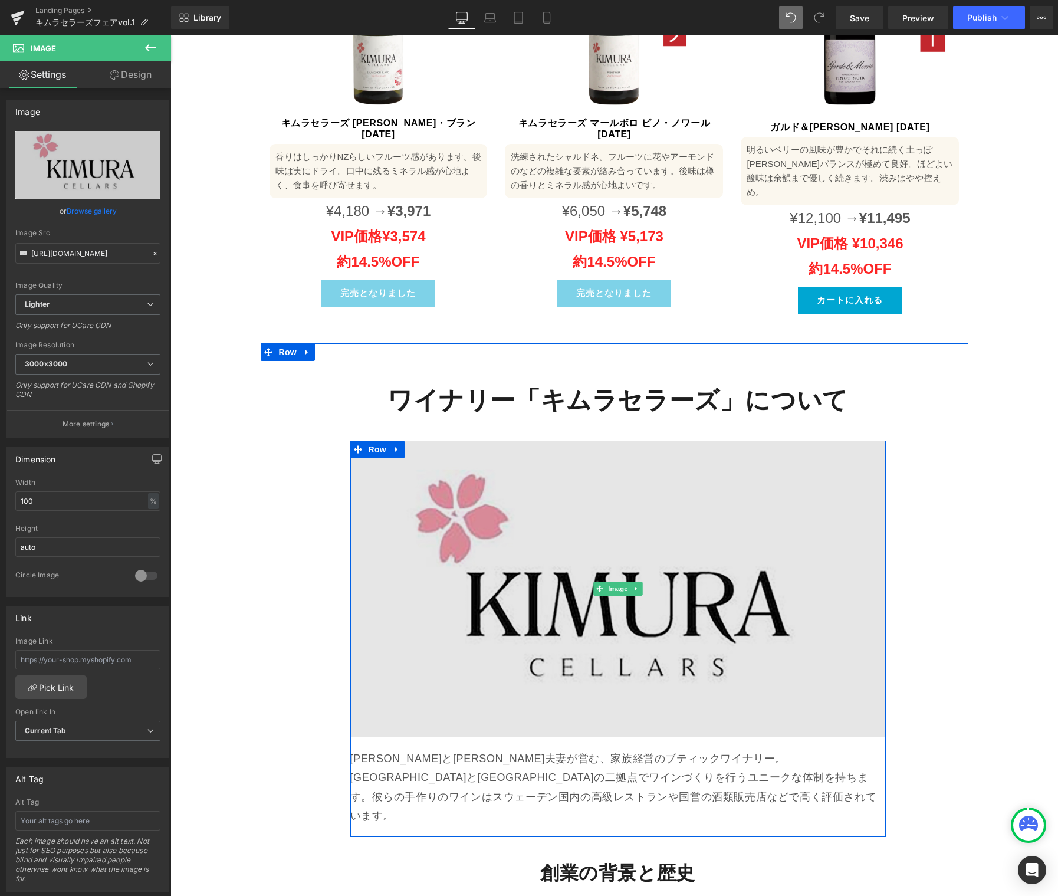
click at [649, 528] on img at bounding box center [617, 589] width 535 height 297
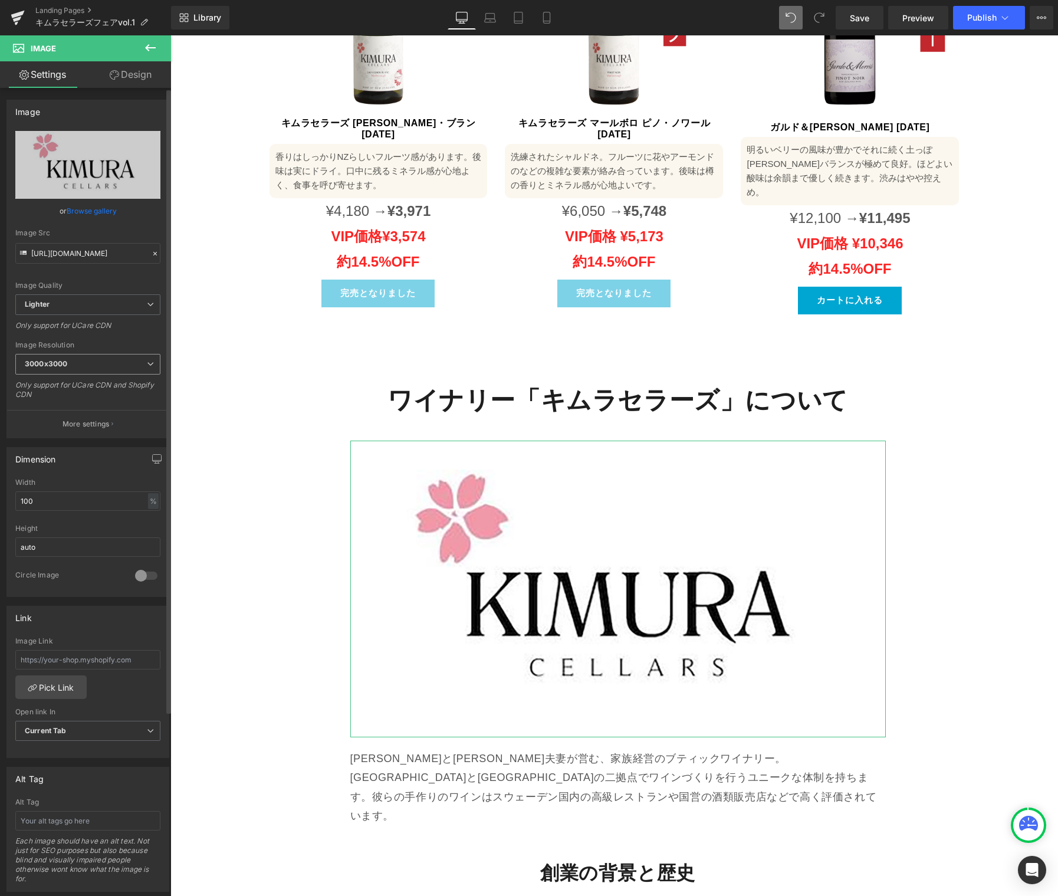
click at [107, 367] on span "3000x3000" at bounding box center [87, 364] width 145 height 21
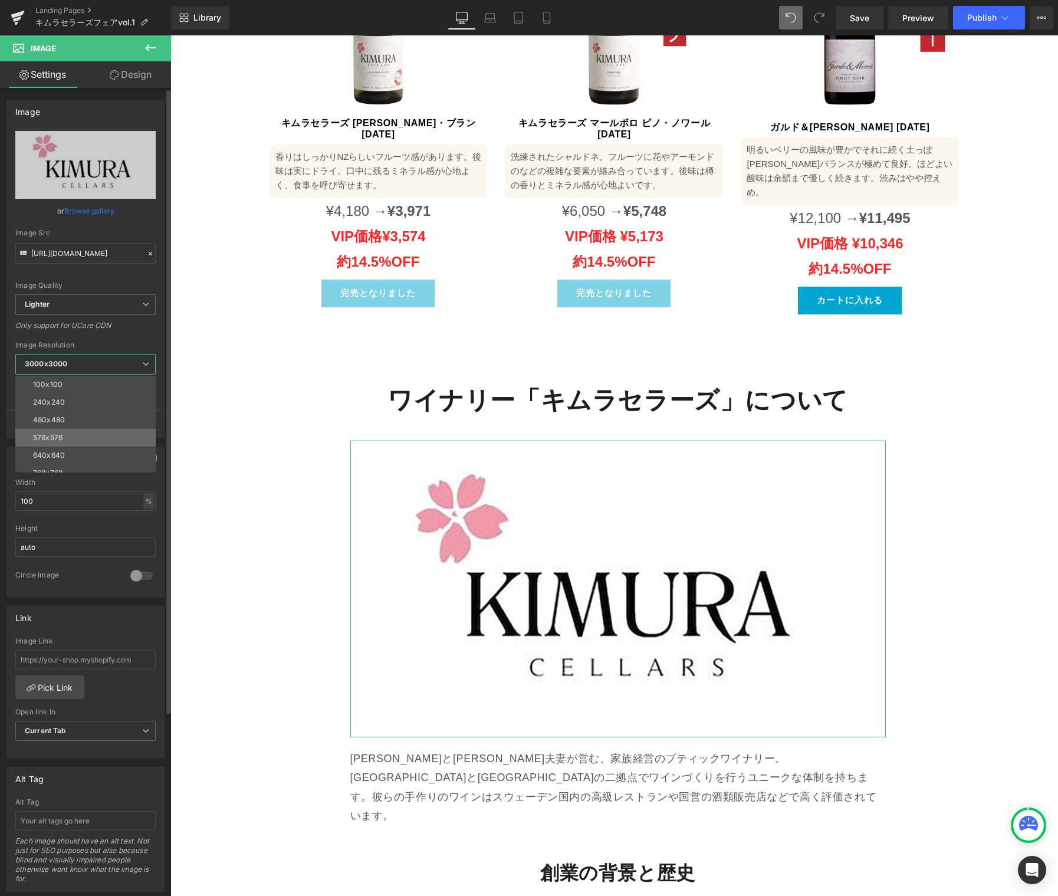
click at [80, 442] on li "576x576" at bounding box center [88, 438] width 146 height 18
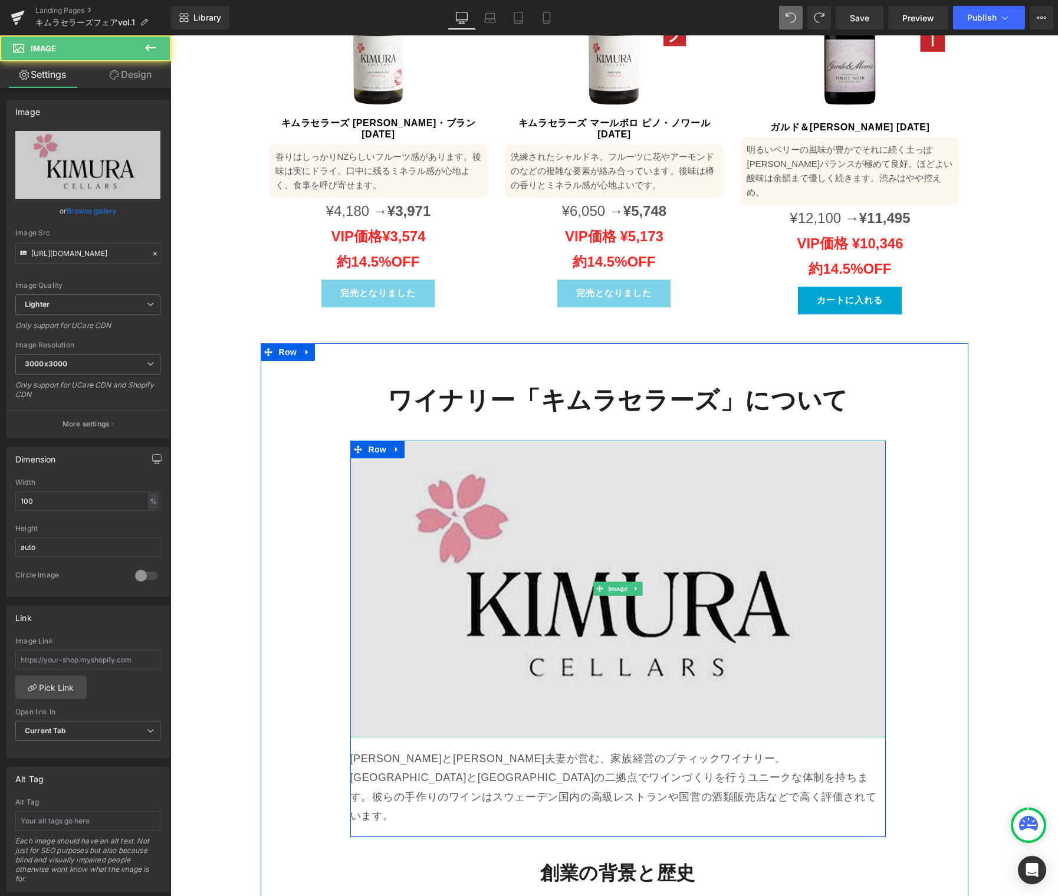
click at [514, 494] on img at bounding box center [617, 589] width 535 height 297
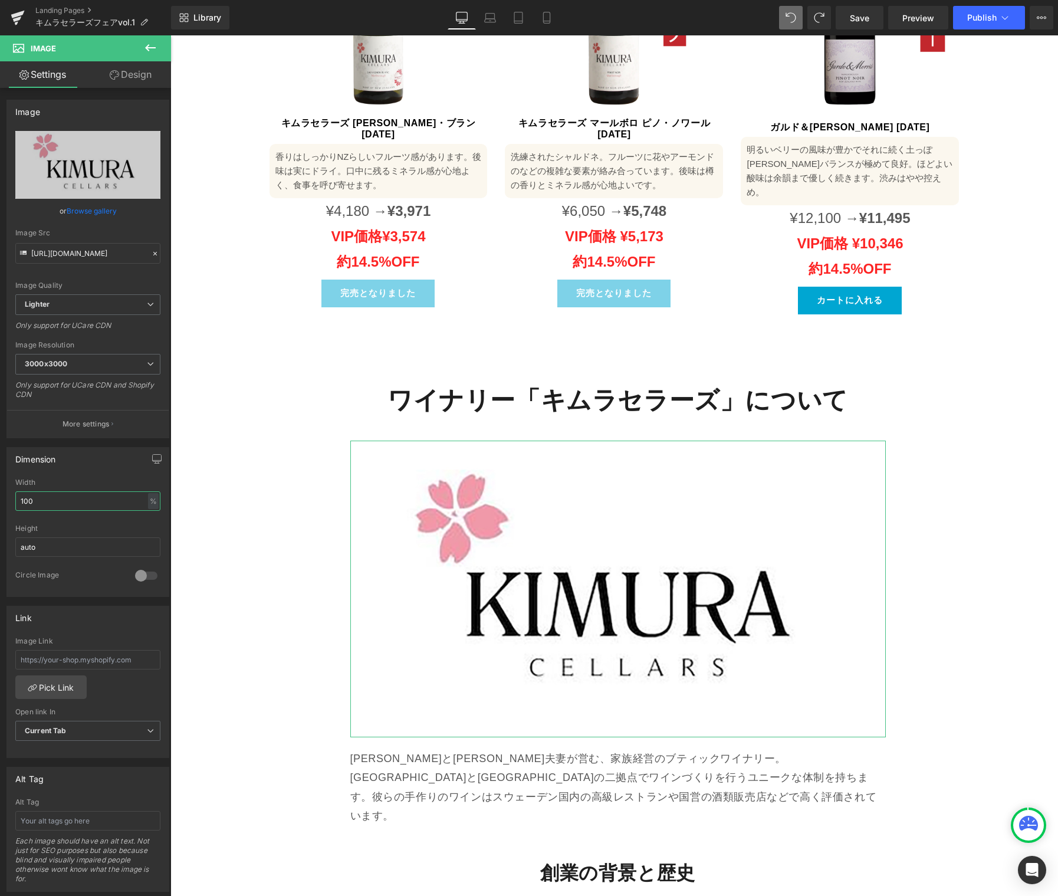
drag, startPoint x: 64, startPoint y: 500, endPoint x: -55, endPoint y: 494, distance: 119.3
click at [0, 494] on html "Image You are previewing how the will restyle your page. You can not edit Eleme…" at bounding box center [529, 448] width 1058 height 896
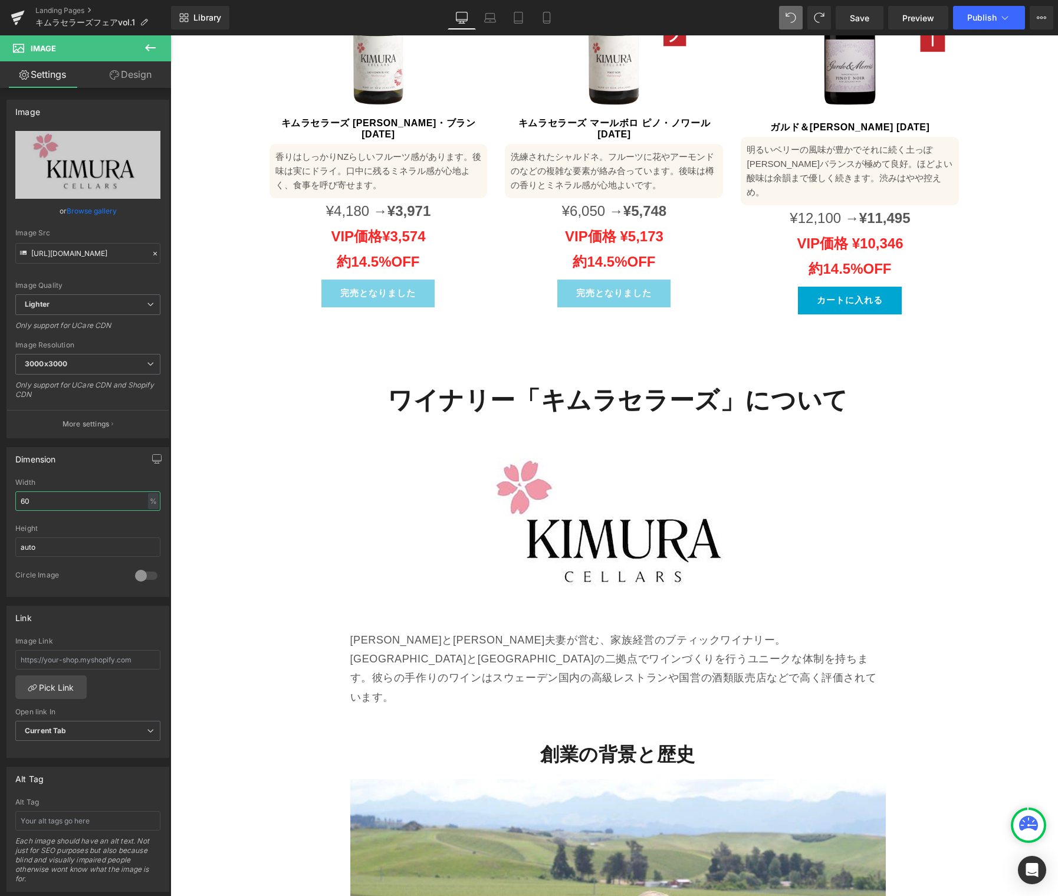
type input "60"
click at [598, 630] on p "ベン・モリスとフリーダ・ガルド夫妻が営む、家族経営のブティックワイナリー。ニュージーランドとスウェーデンの二拠点でワインづくりを行うユニークな体制を持ちます。…" at bounding box center [617, 668] width 535 height 77
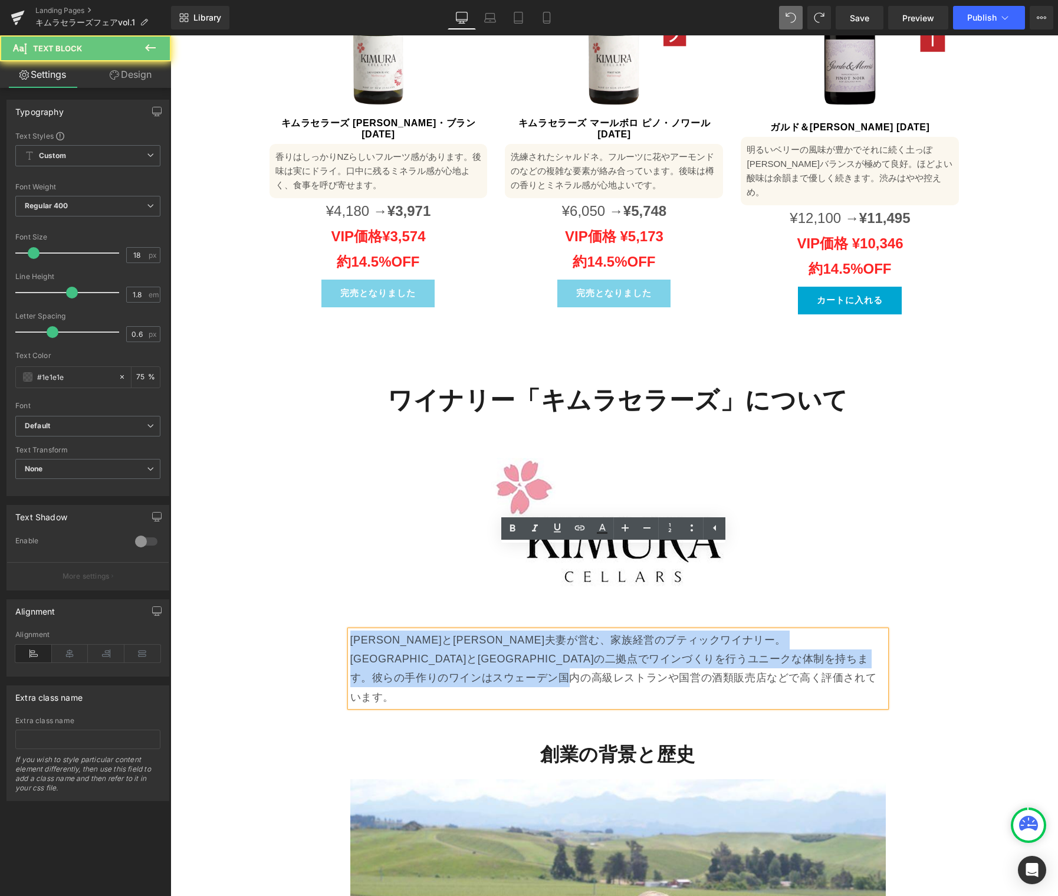
click at [598, 630] on p "ベン・モリスとフリーダ・ガルド夫妻が営む、家族経営のブティックワイナリー。ニュージーランドとスウェーデンの二拠点でワインづくりを行うユニークな体制を持ちます。…" at bounding box center [617, 668] width 535 height 77
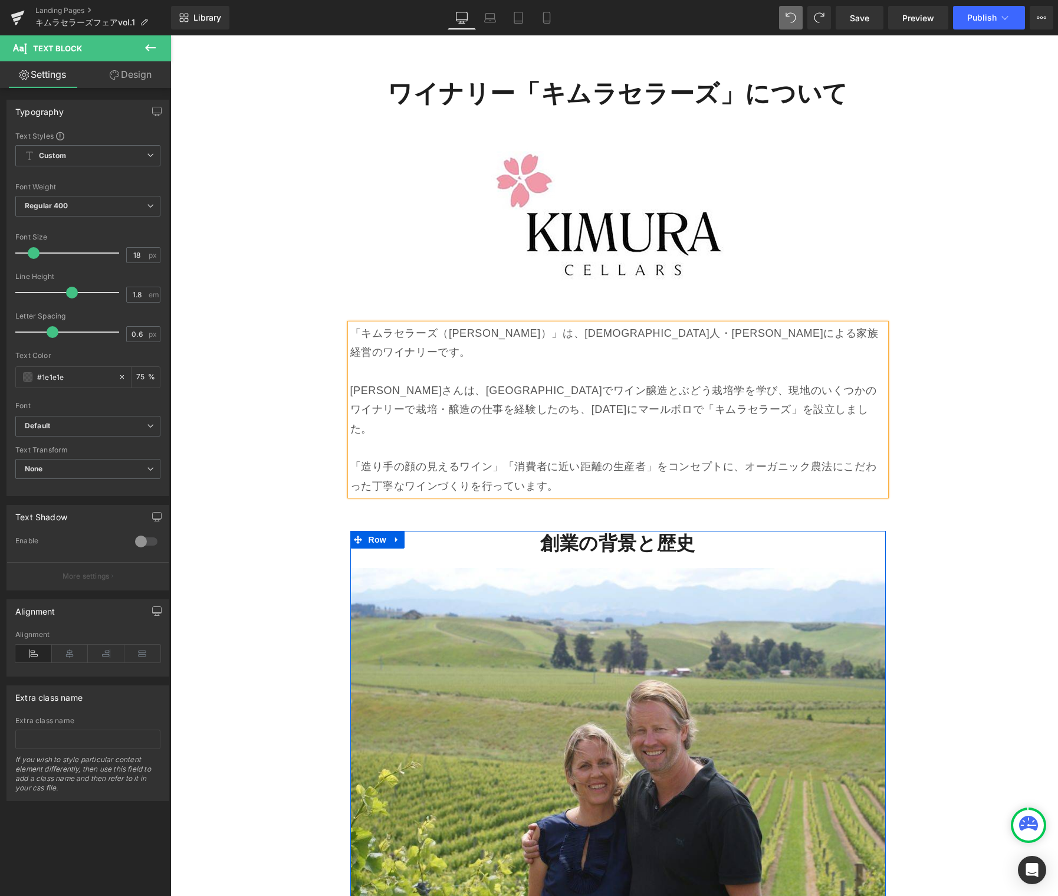
scroll to position [3204, 0]
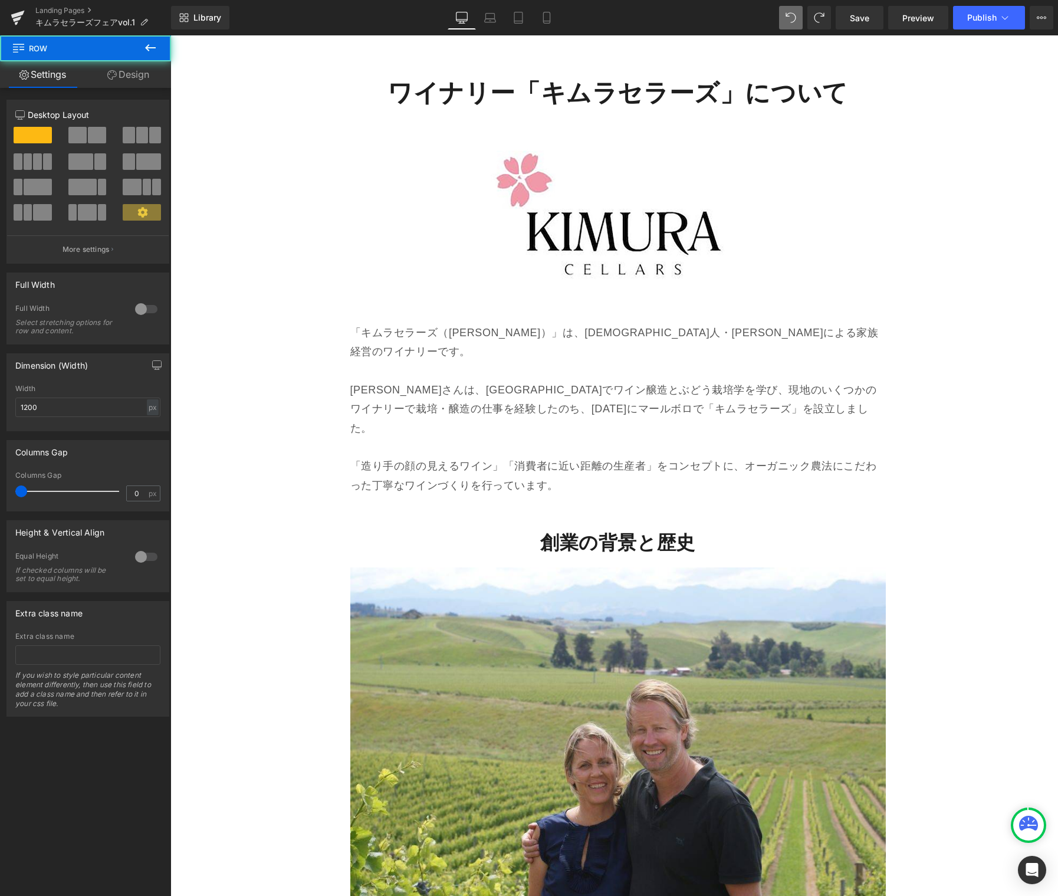
click at [535, 456] on p "「造り手の顔の見えるワイン」「消費者に近い距離の生産者」をコンセプトに、オーガニック農法にこだわった丁寧なワインづくりを行っています。" at bounding box center [617, 475] width 535 height 38
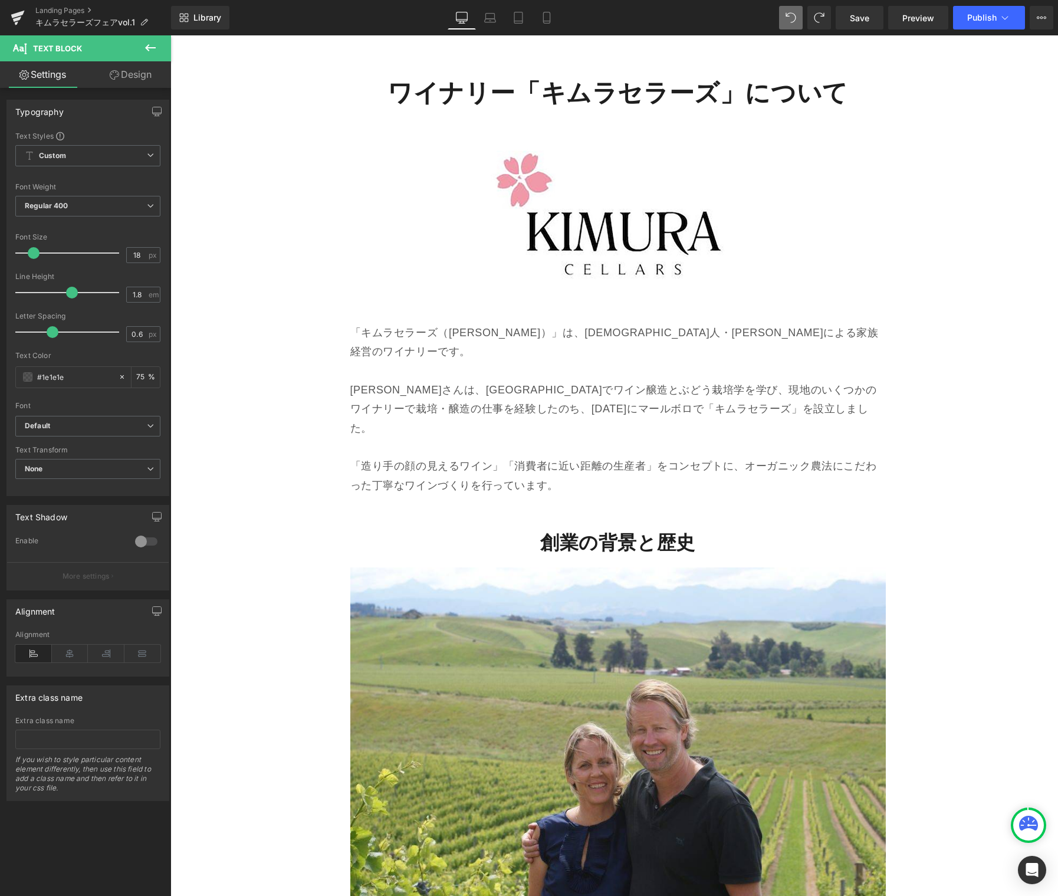
drag, startPoint x: 155, startPoint y: 40, endPoint x: 146, endPoint y: 59, distance: 20.6
click at [155, 41] on icon at bounding box center [150, 48] width 14 height 14
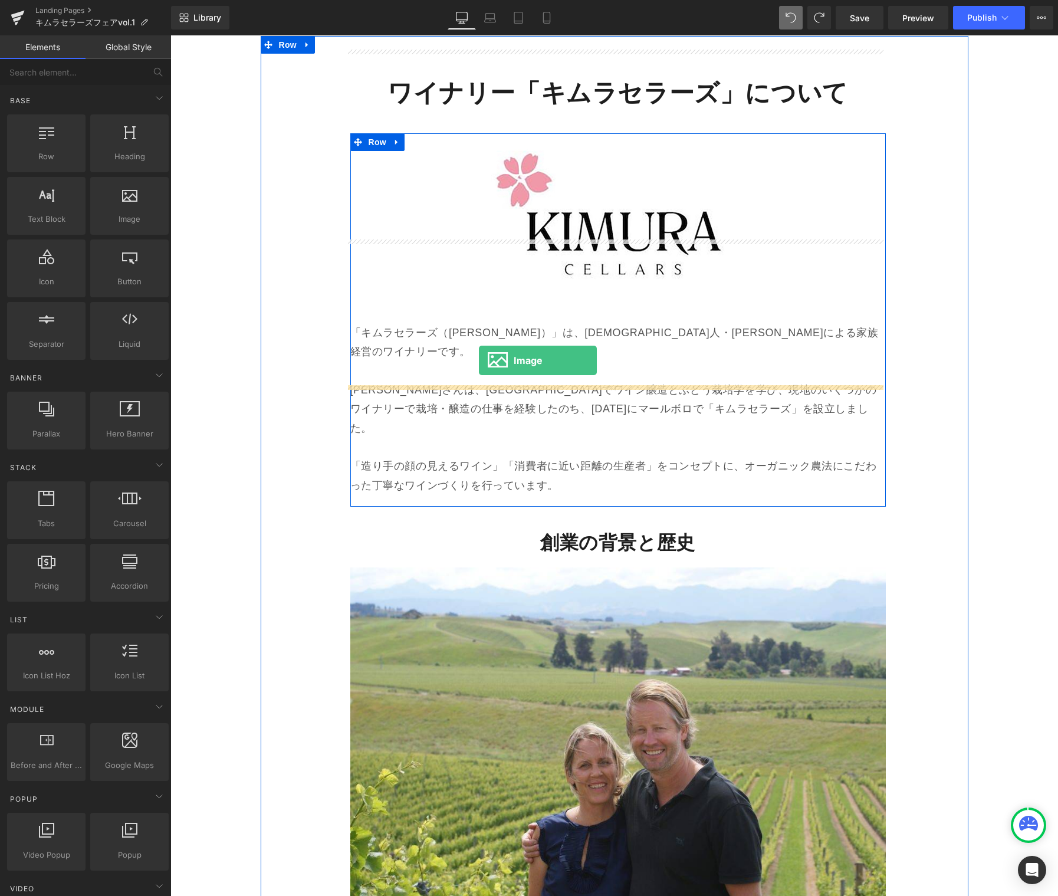
drag, startPoint x: 323, startPoint y: 267, endPoint x: 478, endPoint y: 367, distance: 185.2
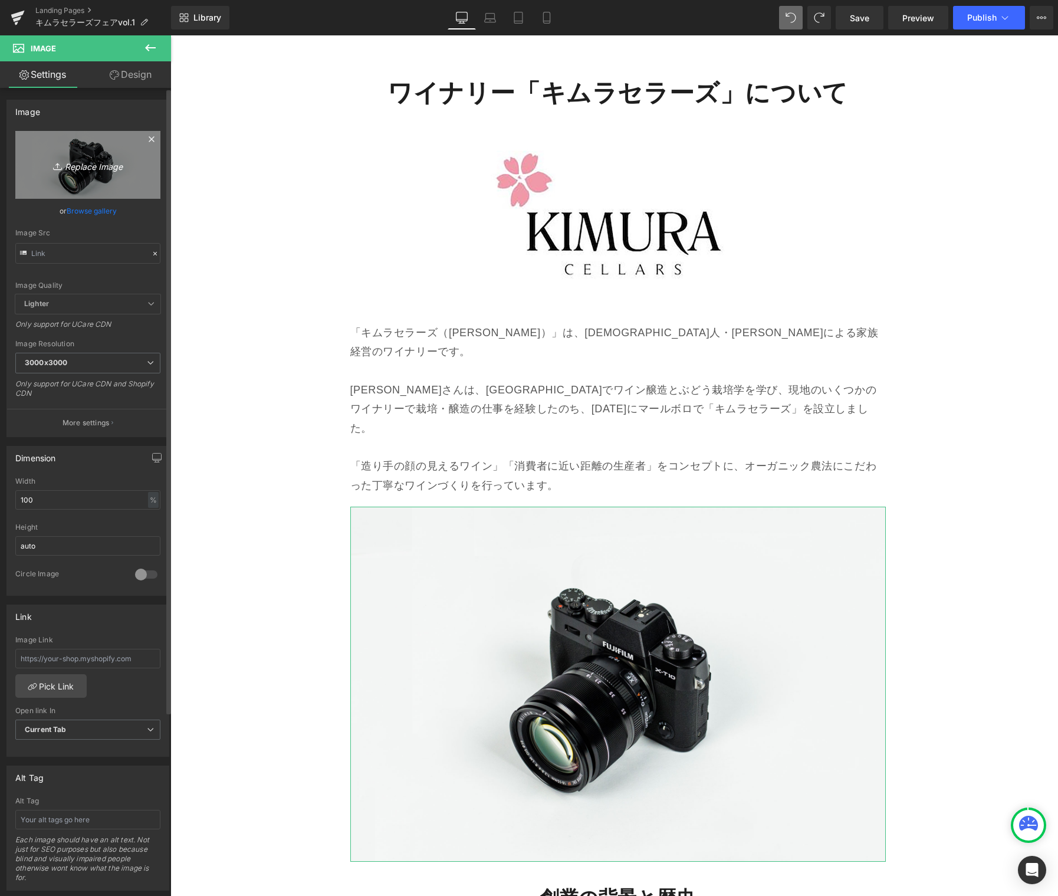
click at [96, 169] on icon "Replace Image" at bounding box center [88, 164] width 94 height 15
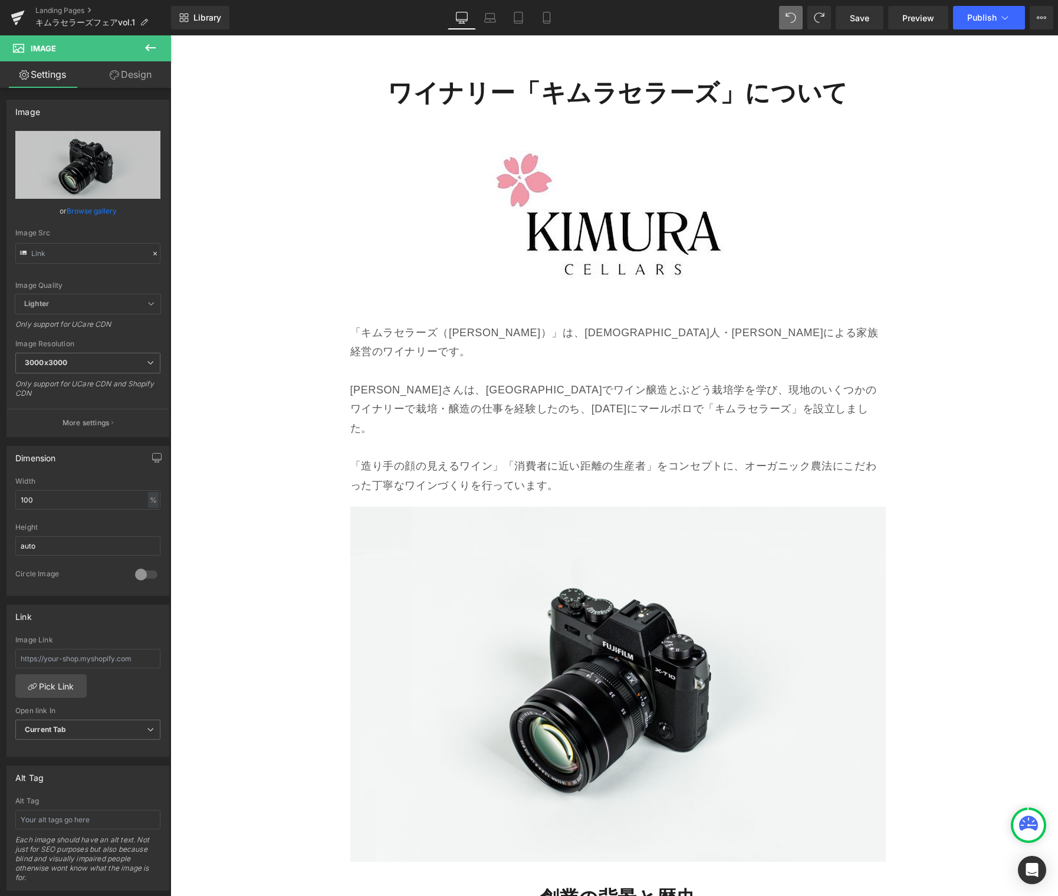
type input "C:\fakepath\キムラさん夫妻.jpg"
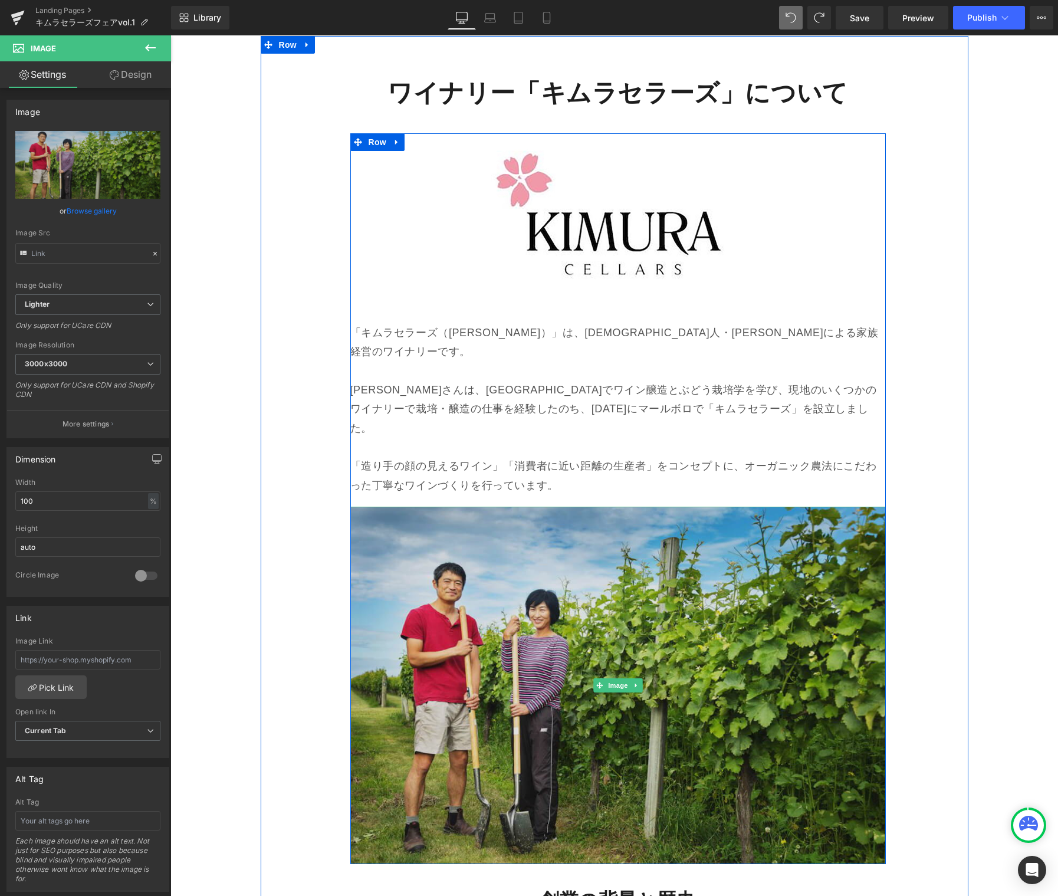
click at [678, 620] on img at bounding box center [617, 685] width 535 height 357
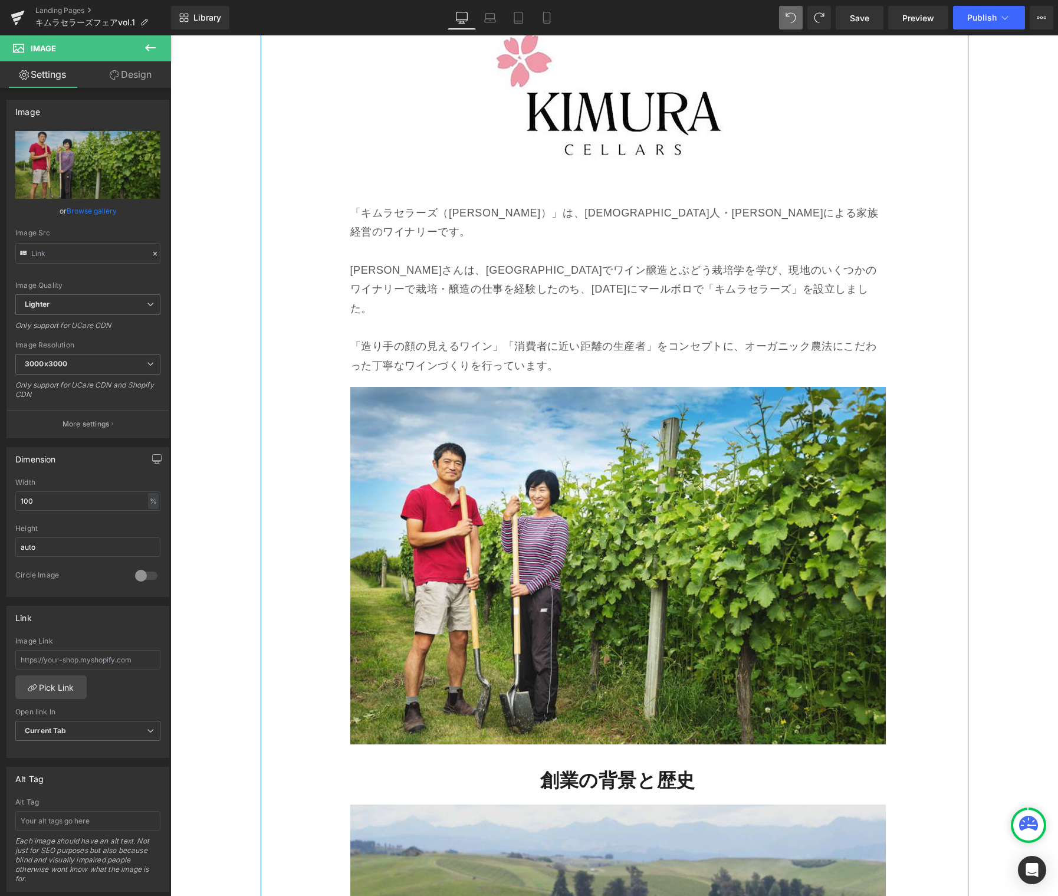
scroll to position [3389, 0]
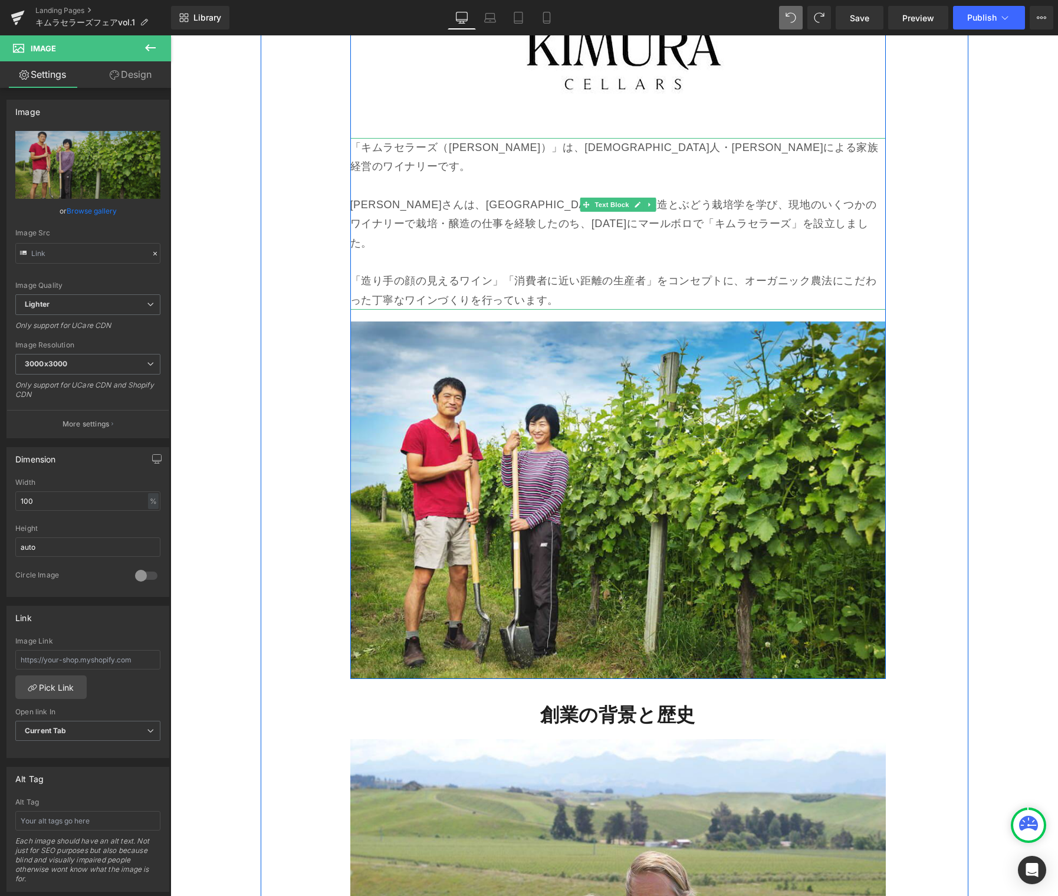
click at [648, 198] on link at bounding box center [649, 205] width 12 height 14
click at [638, 198] on link at bounding box center [644, 205] width 12 height 14
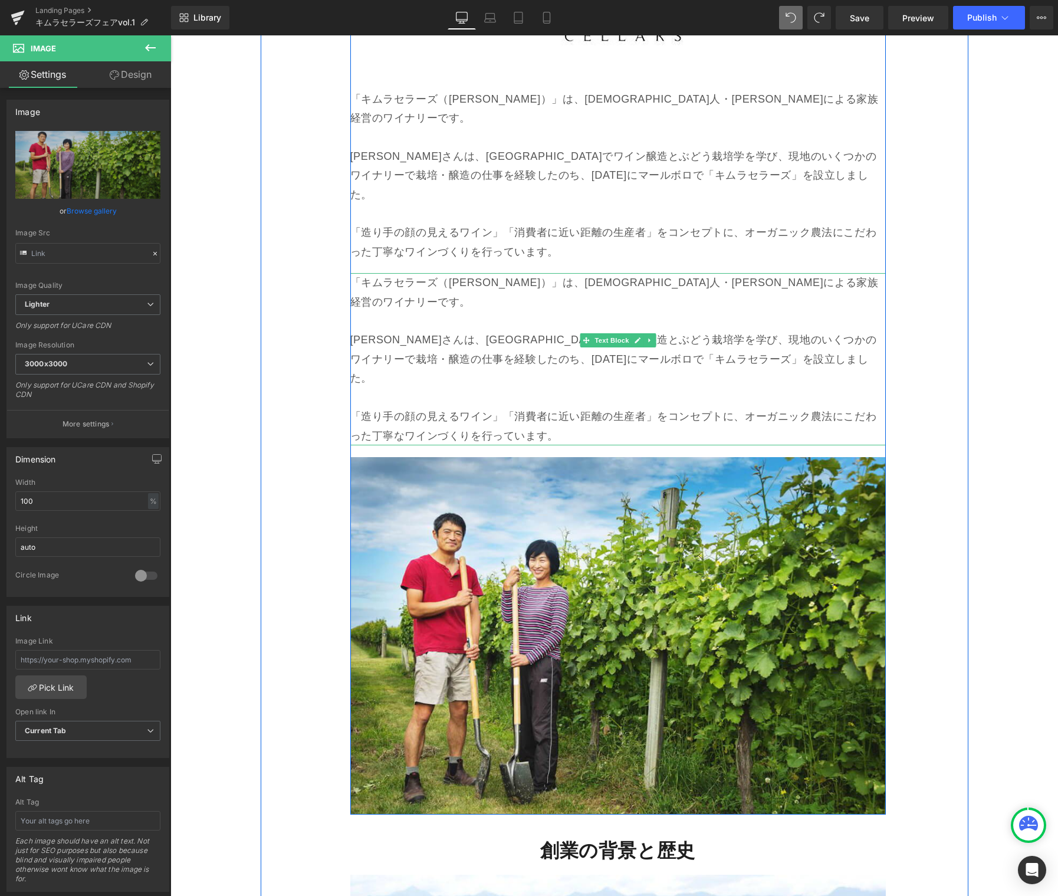
scroll to position [3464, 0]
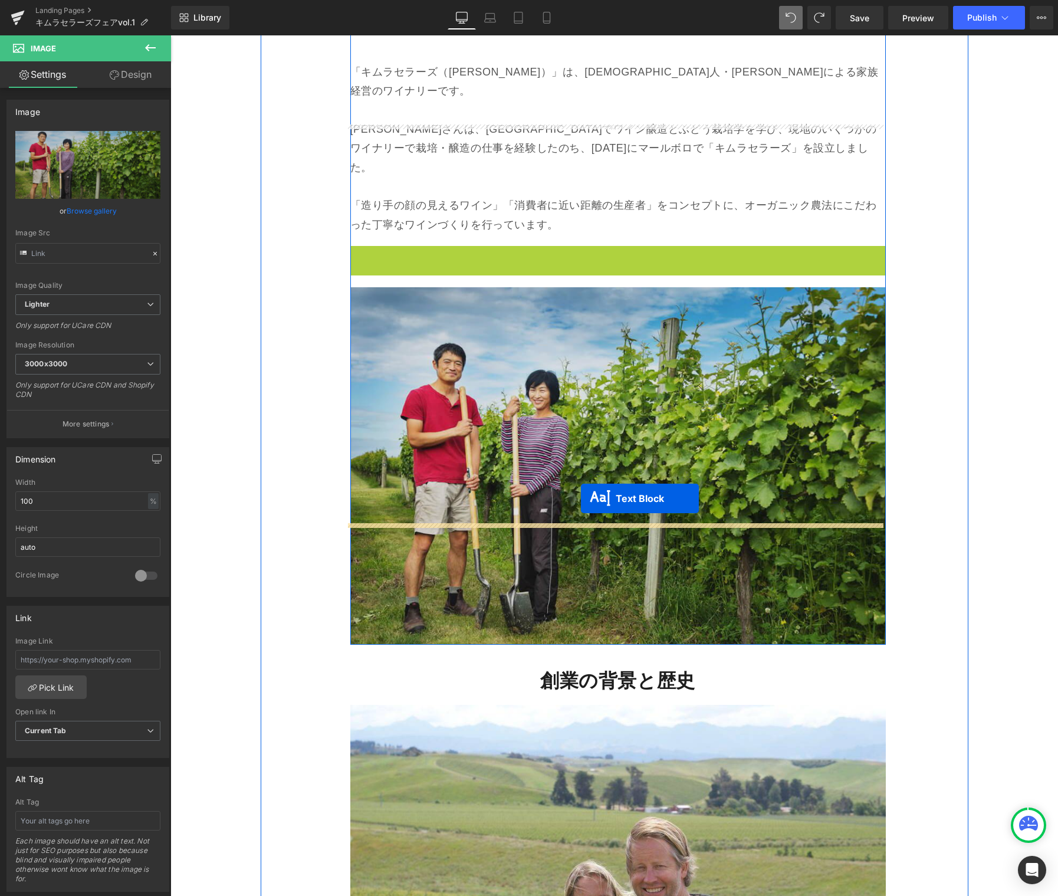
drag, startPoint x: 582, startPoint y: 201, endPoint x: 581, endPoint y: 498, distance: 297.2
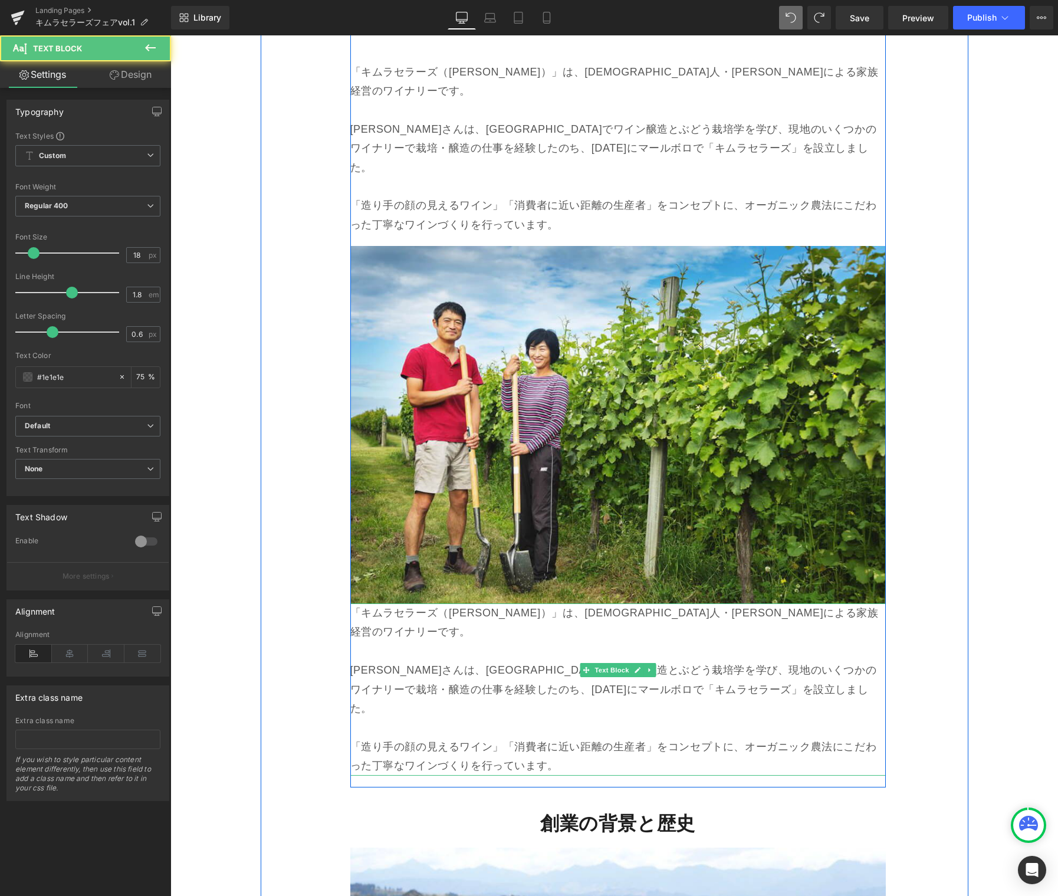
scroll to position [3465, 0]
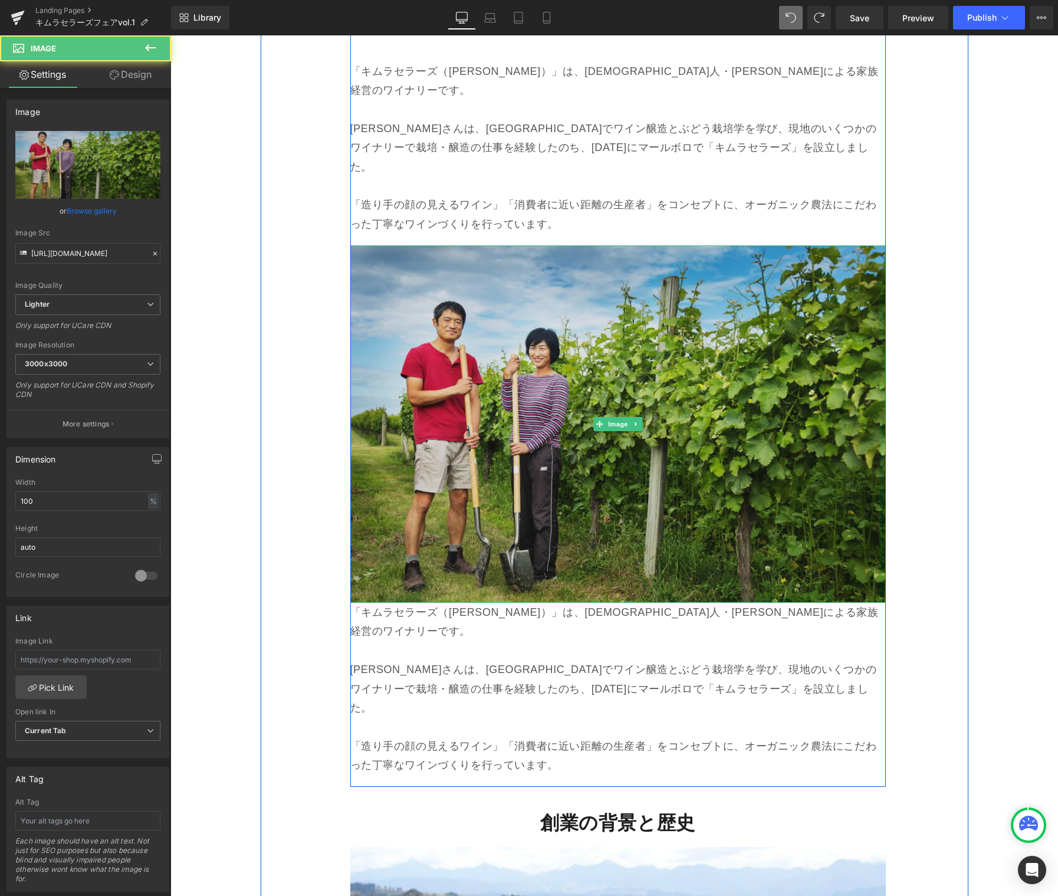
click at [576, 366] on img at bounding box center [617, 423] width 535 height 357
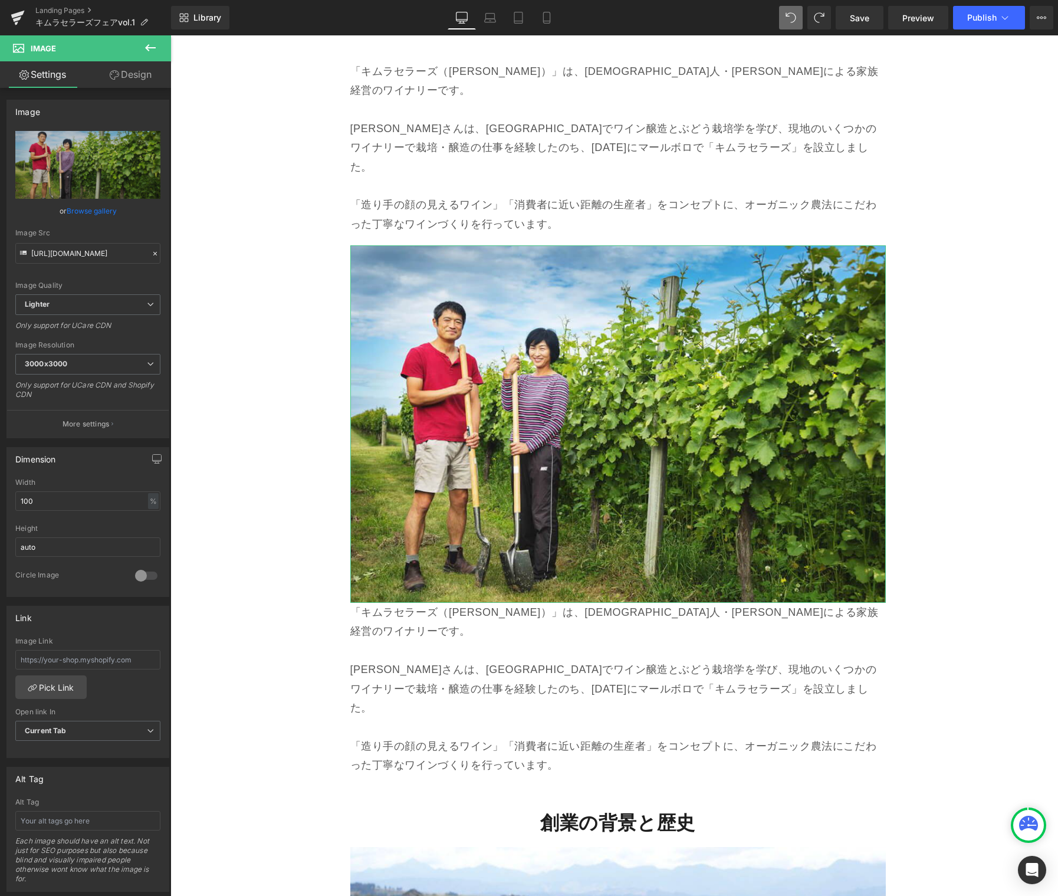
click at [129, 77] on link "Design" at bounding box center [131, 74] width 86 height 27
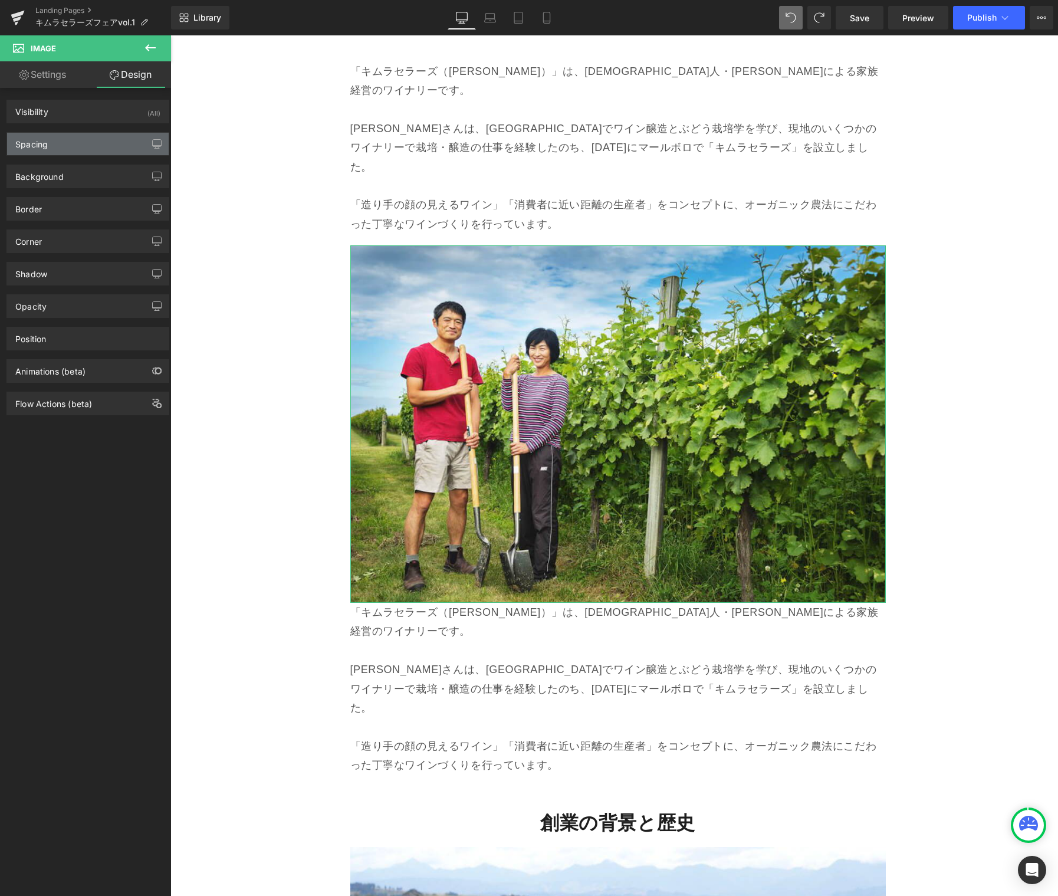
click at [47, 143] on div "Spacing" at bounding box center [31, 141] width 32 height 17
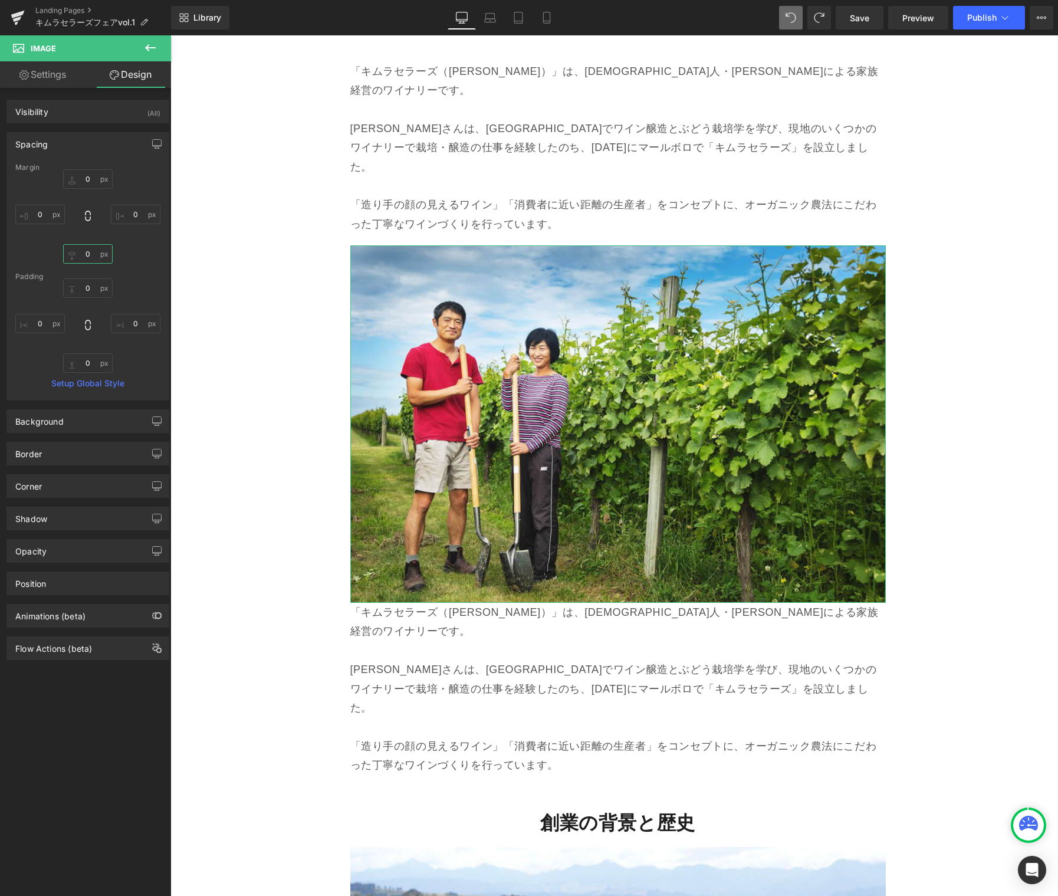
click at [83, 251] on input "0" at bounding box center [88, 253] width 50 height 19
type input "40"
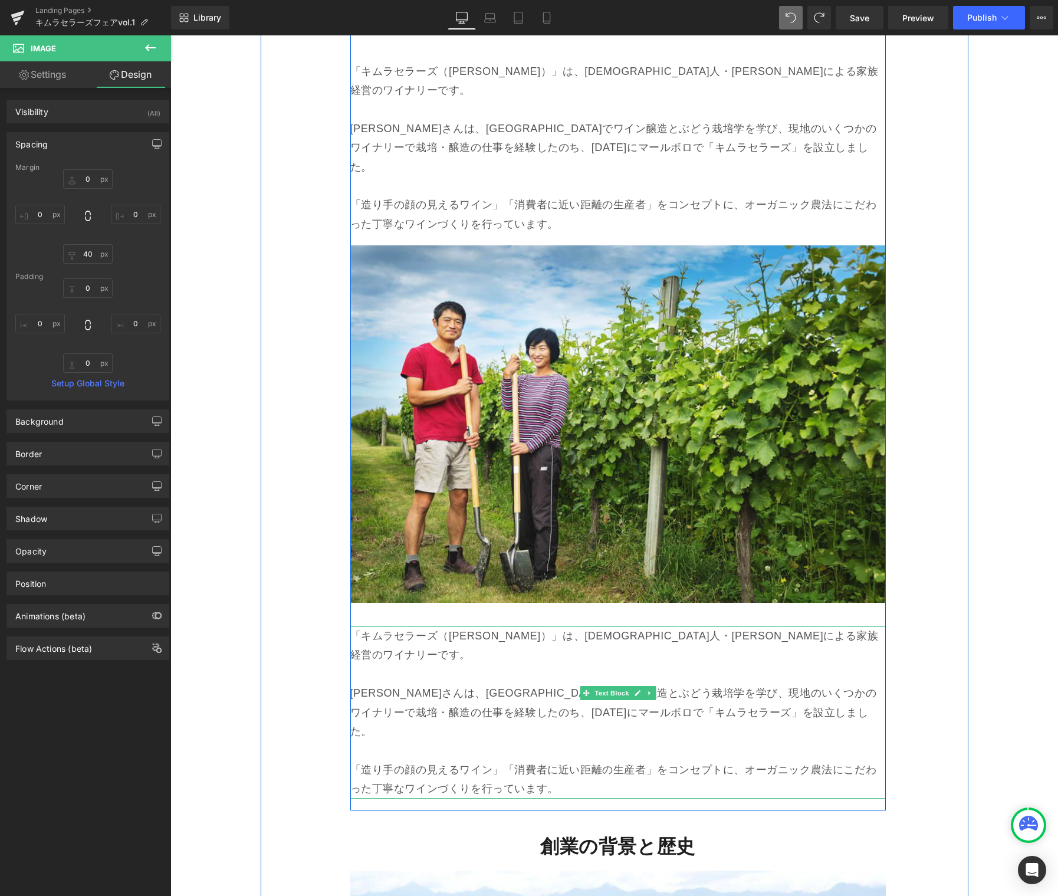
click at [382, 626] on p "「キムラセラーズ（KIMURA CELLARS）」は、日本人・木村滋久さんによる家族経営のワイナリーです。" at bounding box center [617, 645] width 535 height 38
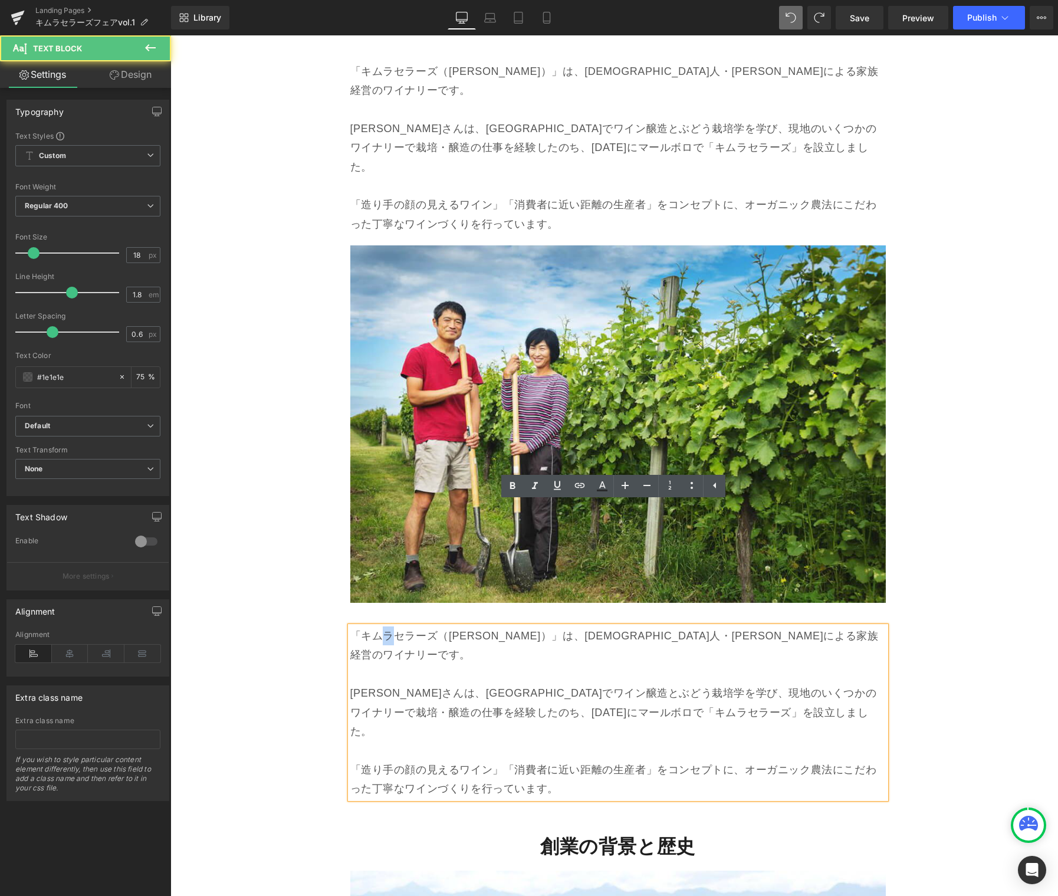
click at [382, 626] on p "「キムラセラーズ（KIMURA CELLARS）」は、日本人・木村滋久さんによる家族経営のワイナリーです。" at bounding box center [617, 645] width 535 height 38
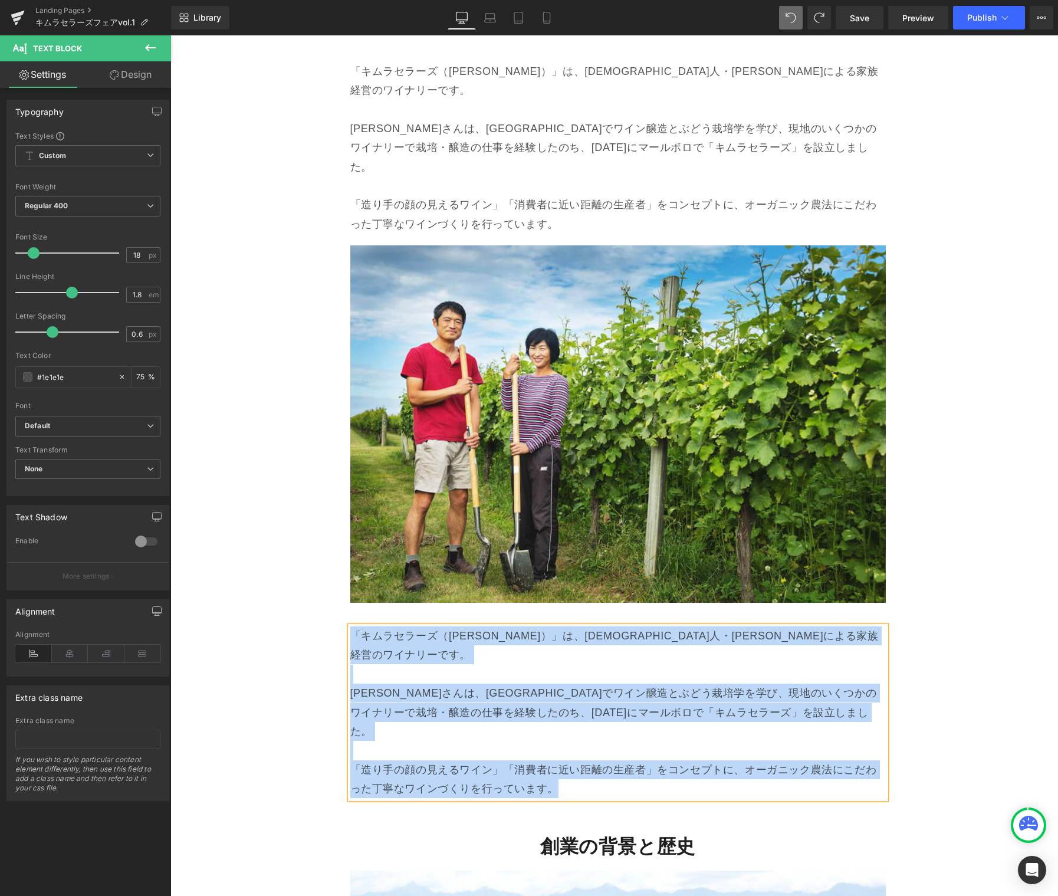
paste div
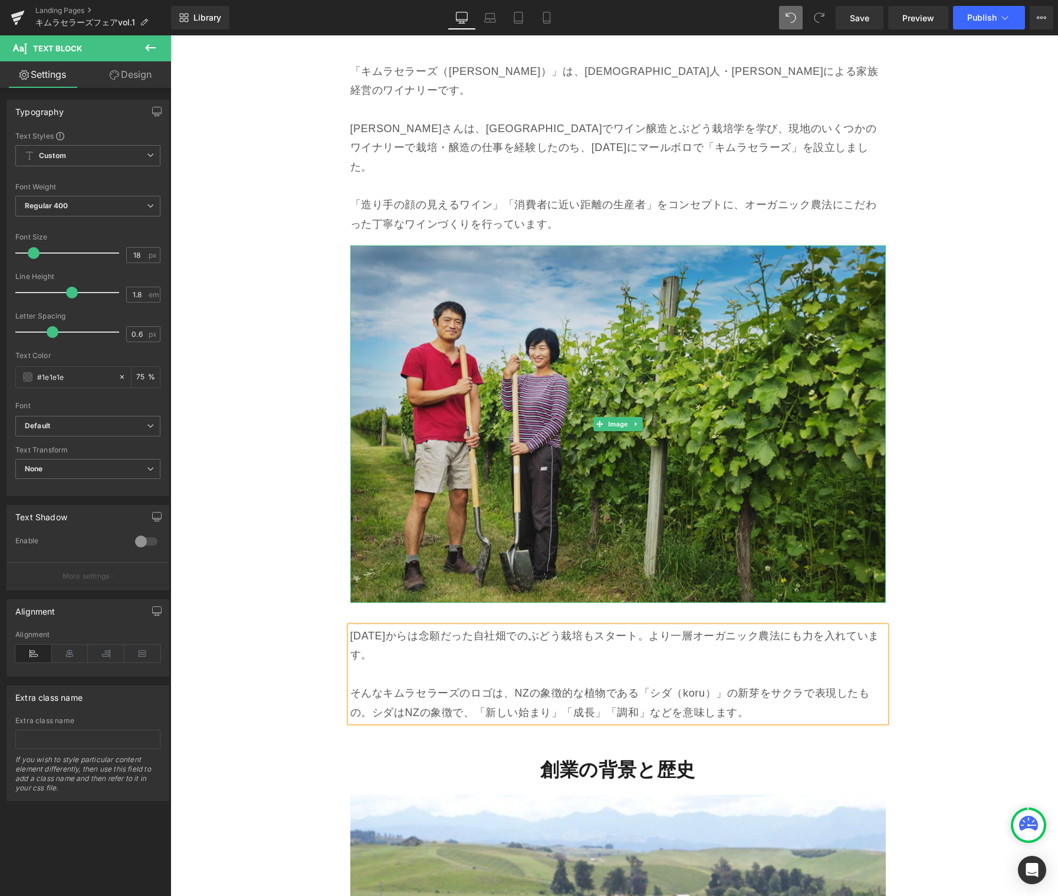
click at [499, 399] on img at bounding box center [617, 423] width 535 height 357
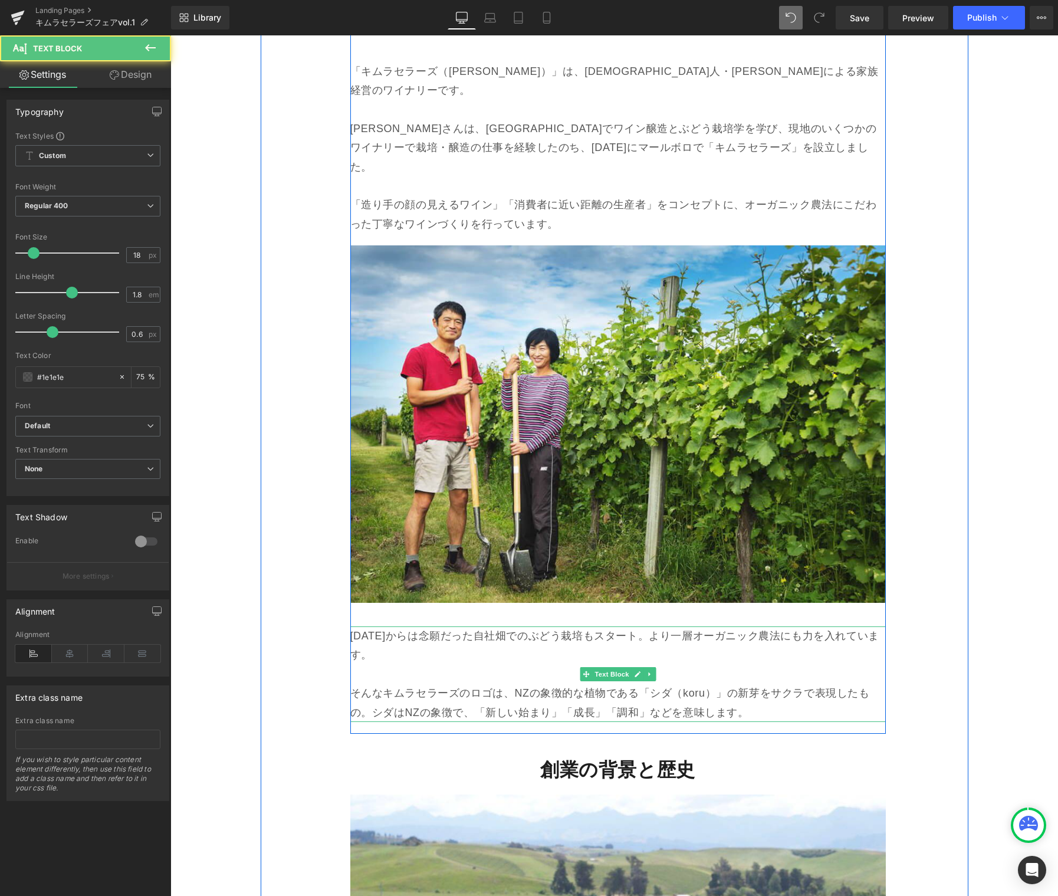
click at [400, 684] on p "そんなキムラセラーズのロゴは、NZの象徴的な植物である「シダ（koru）」の新芽をサクラで表現したもの。シダはNZの象徴で、「新しい始まり」「成長」「調和」な…" at bounding box center [617, 703] width 535 height 38
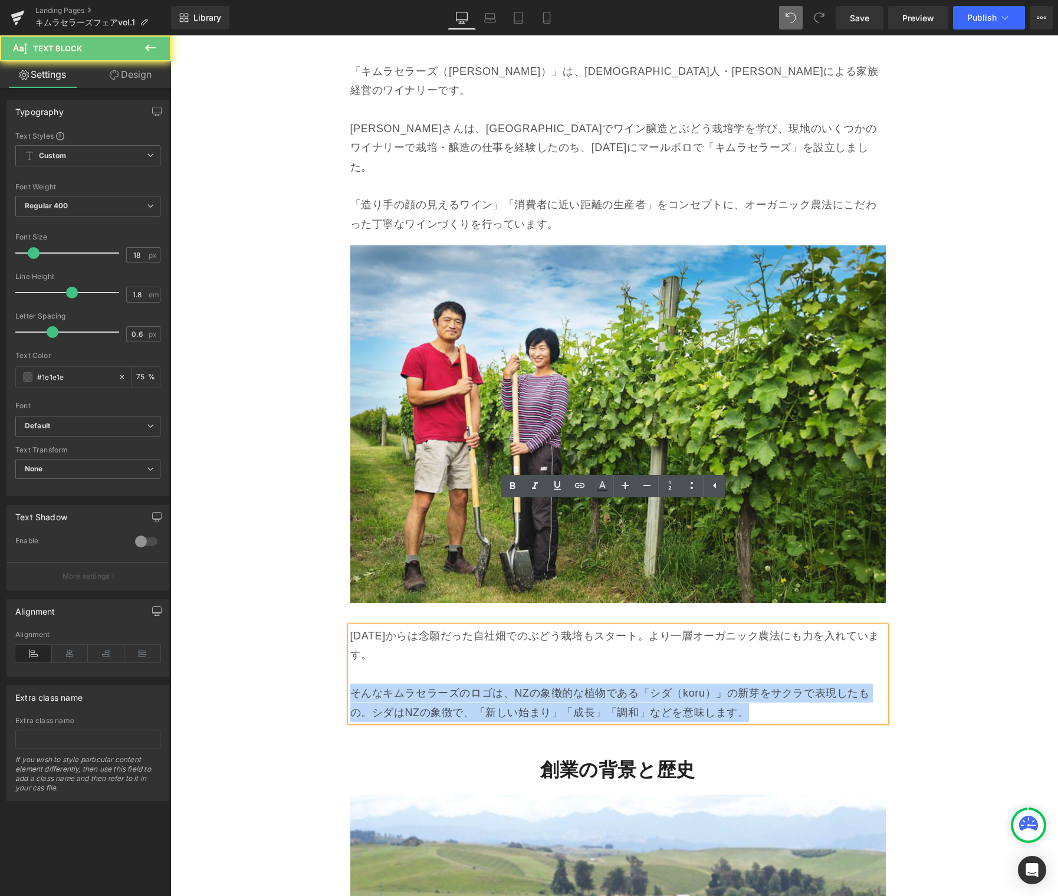
drag, startPoint x: 400, startPoint y: 574, endPoint x: 492, endPoint y: 582, distance: 92.4
click at [399, 684] on p "そんなキムラセラーズのロゴは、NZの象徴的な植物である「シダ（koru）」の新芽をサクラで表現したもの。シダはNZの象徴で、「新しい始まり」「成長」「調和」な…" at bounding box center [617, 703] width 535 height 38
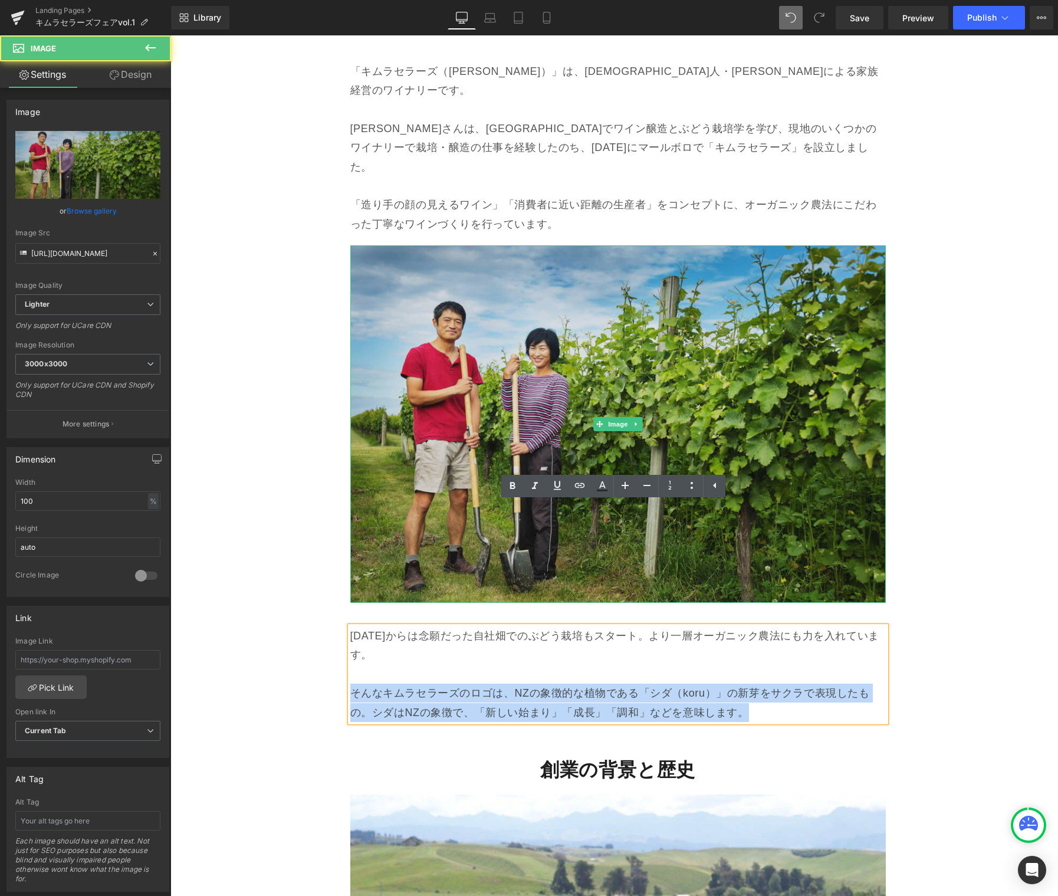
click at [640, 373] on img at bounding box center [617, 423] width 535 height 357
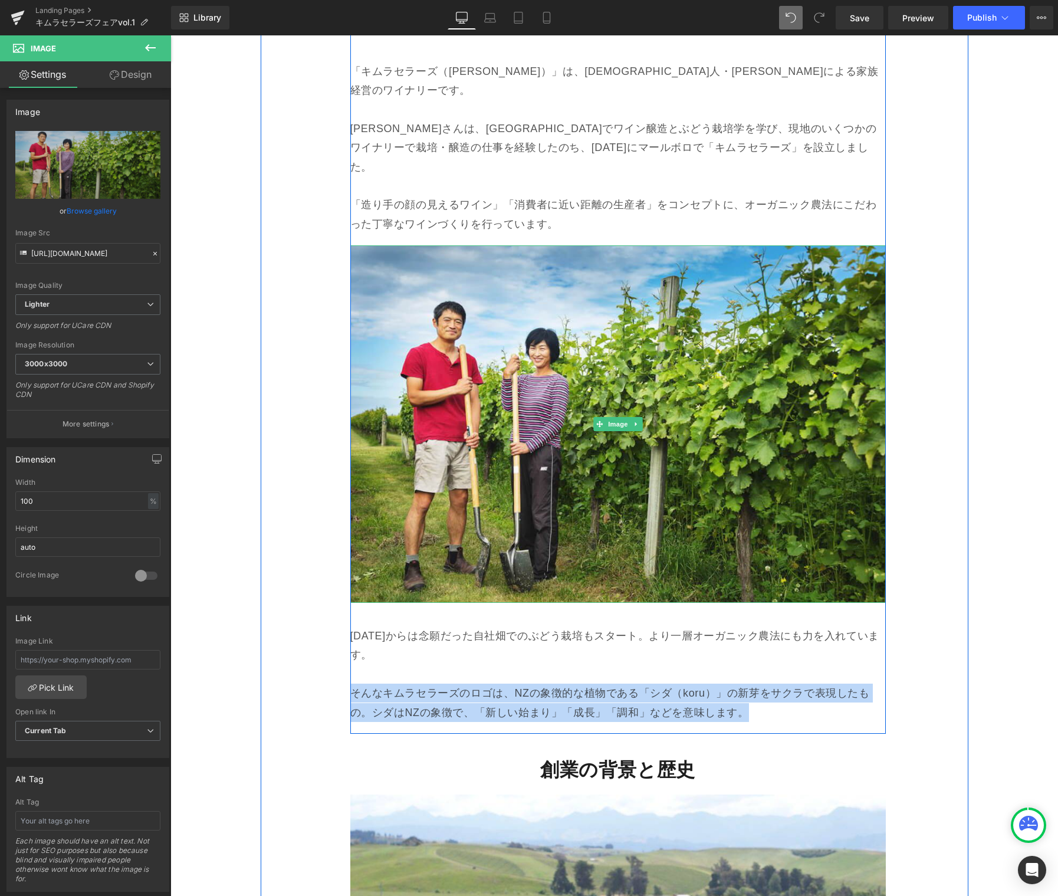
click at [635, 417] on link at bounding box center [636, 424] width 12 height 14
drag, startPoint x: 627, startPoint y: 303, endPoint x: 611, endPoint y: 373, distance: 72.1
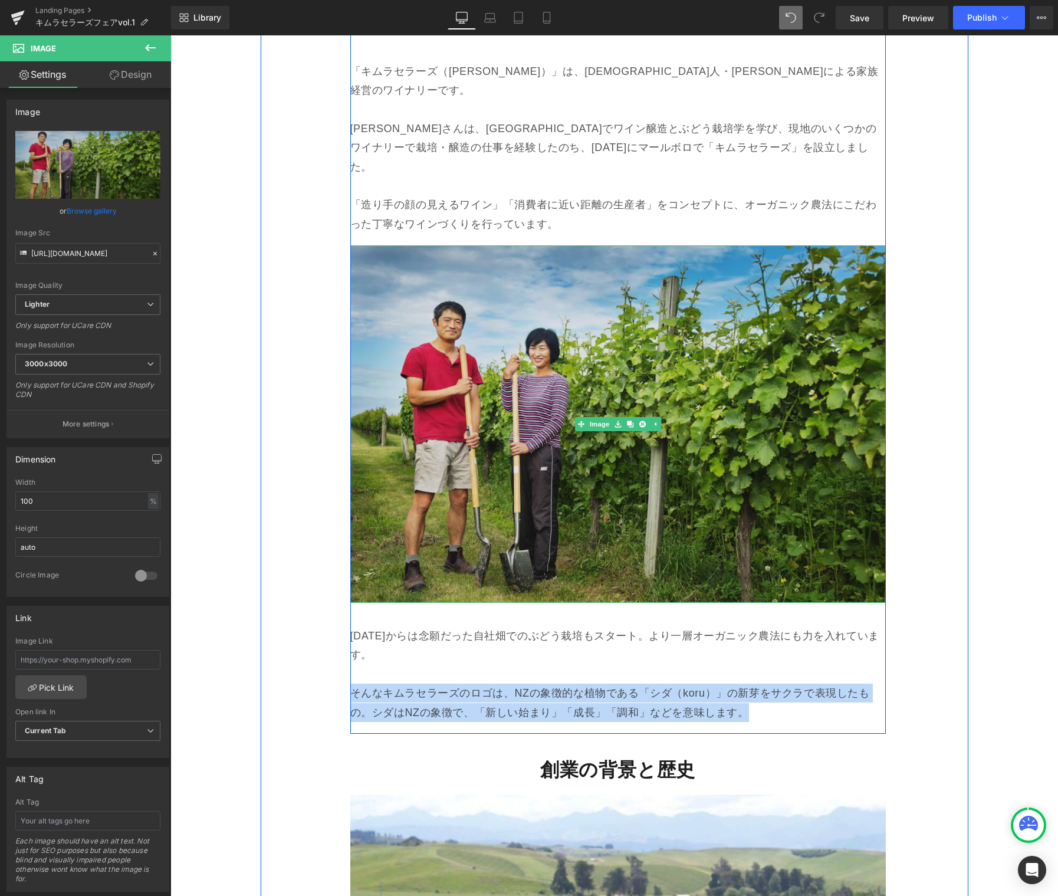
click at [627, 420] on icon at bounding box center [630, 423] width 6 height 7
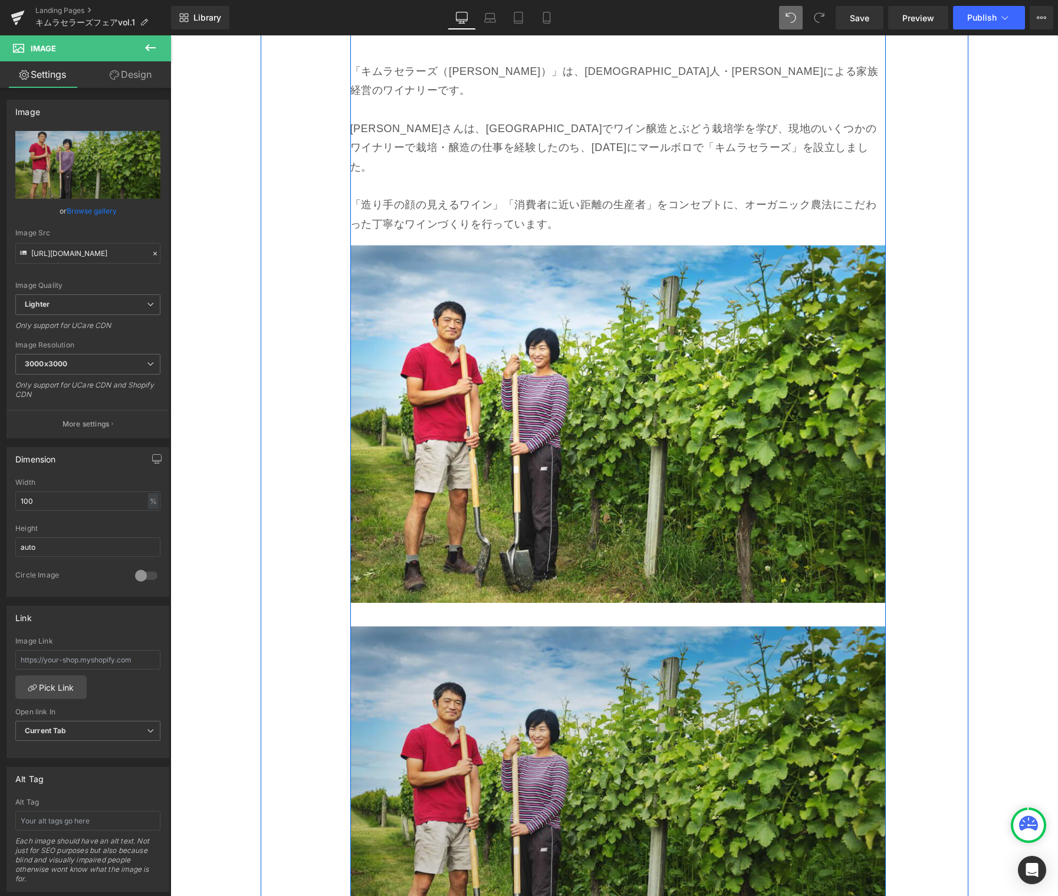
scroll to position [3743, 0]
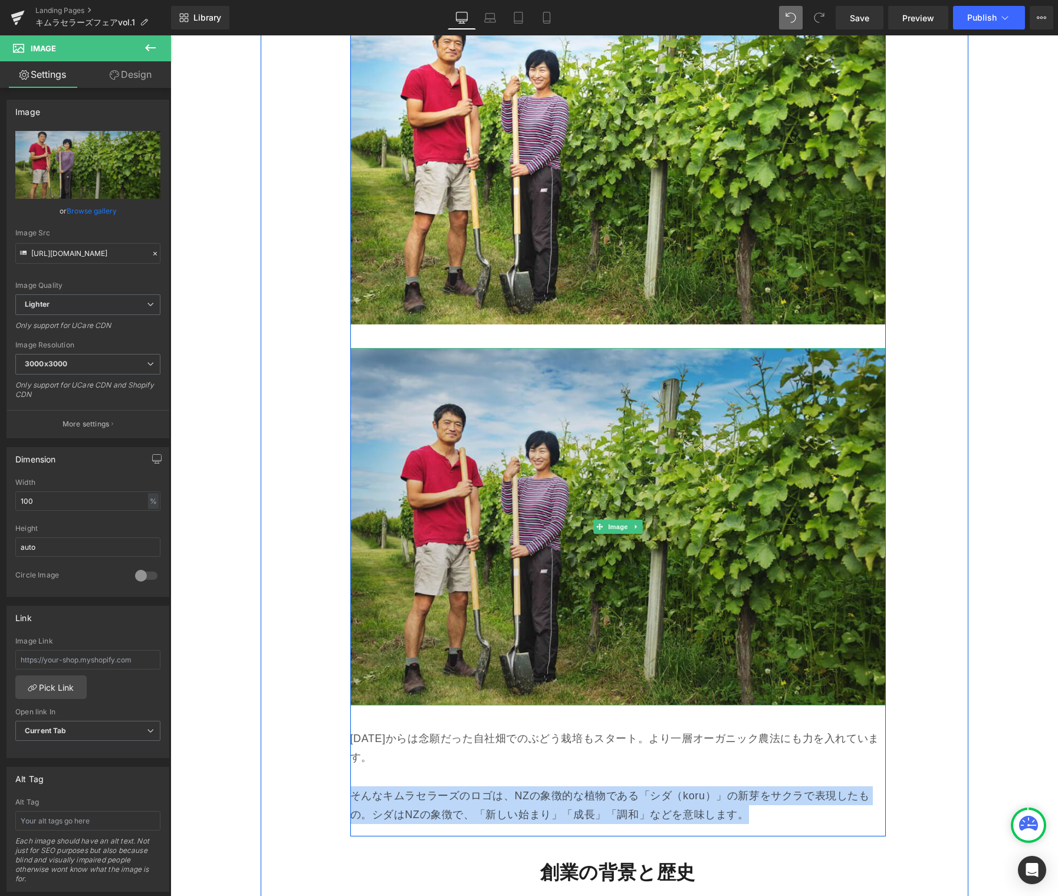
drag, startPoint x: 584, startPoint y: 379, endPoint x: 586, endPoint y: 367, distance: 12.5
click at [583, 379] on img at bounding box center [617, 526] width 535 height 357
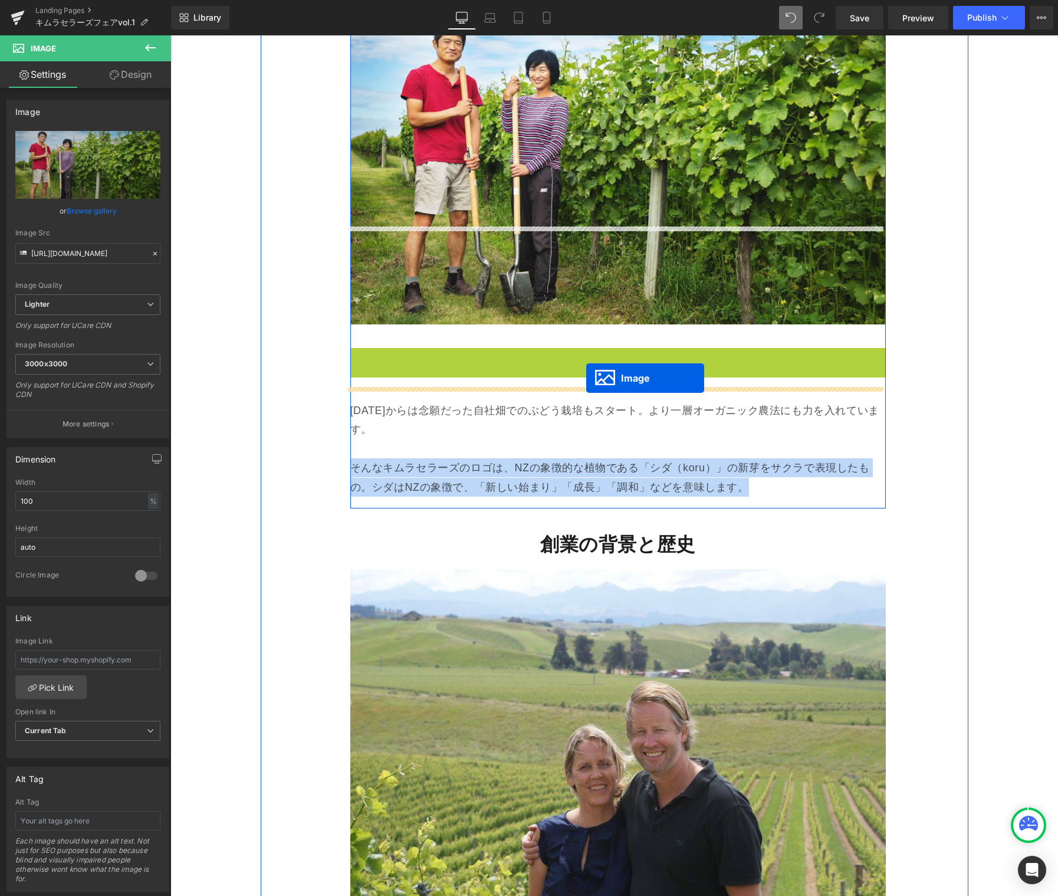
drag, startPoint x: 595, startPoint y: 423, endPoint x: 586, endPoint y: 379, distance: 45.1
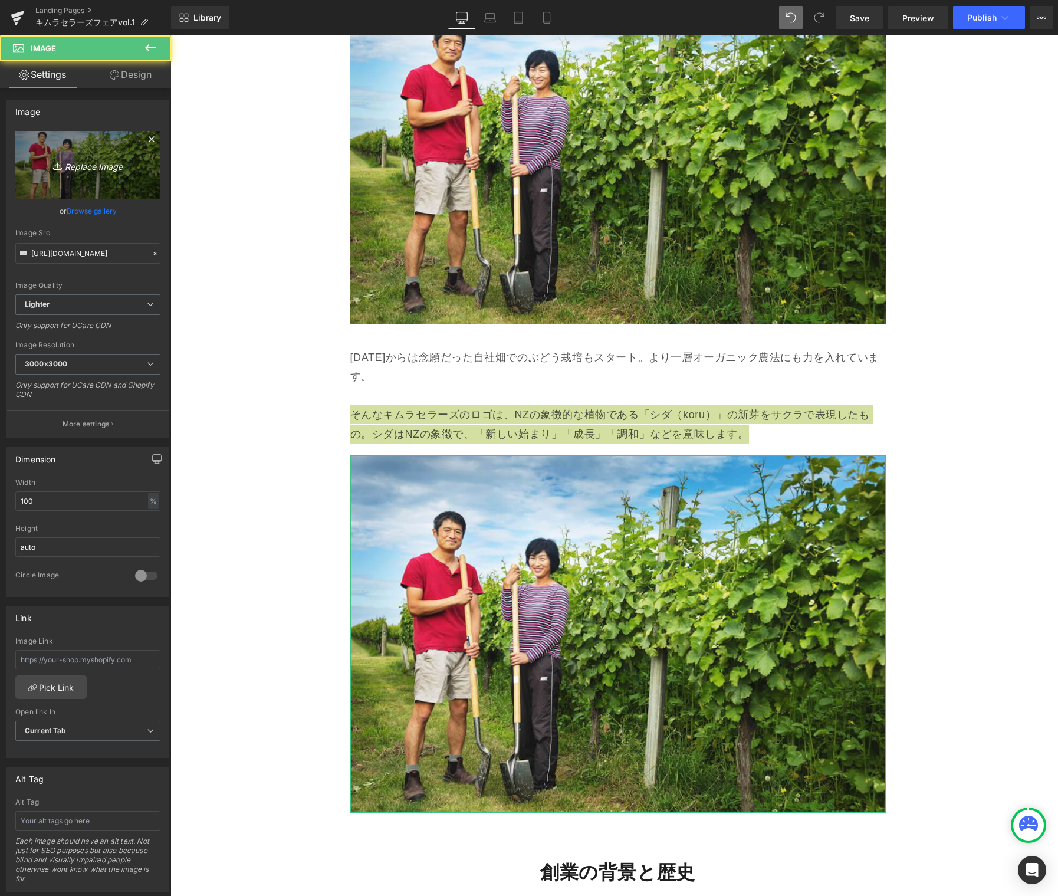
click at [80, 169] on icon "Replace Image" at bounding box center [88, 164] width 94 height 15
type input "C:\fakepath\ロゴ.jpeg"
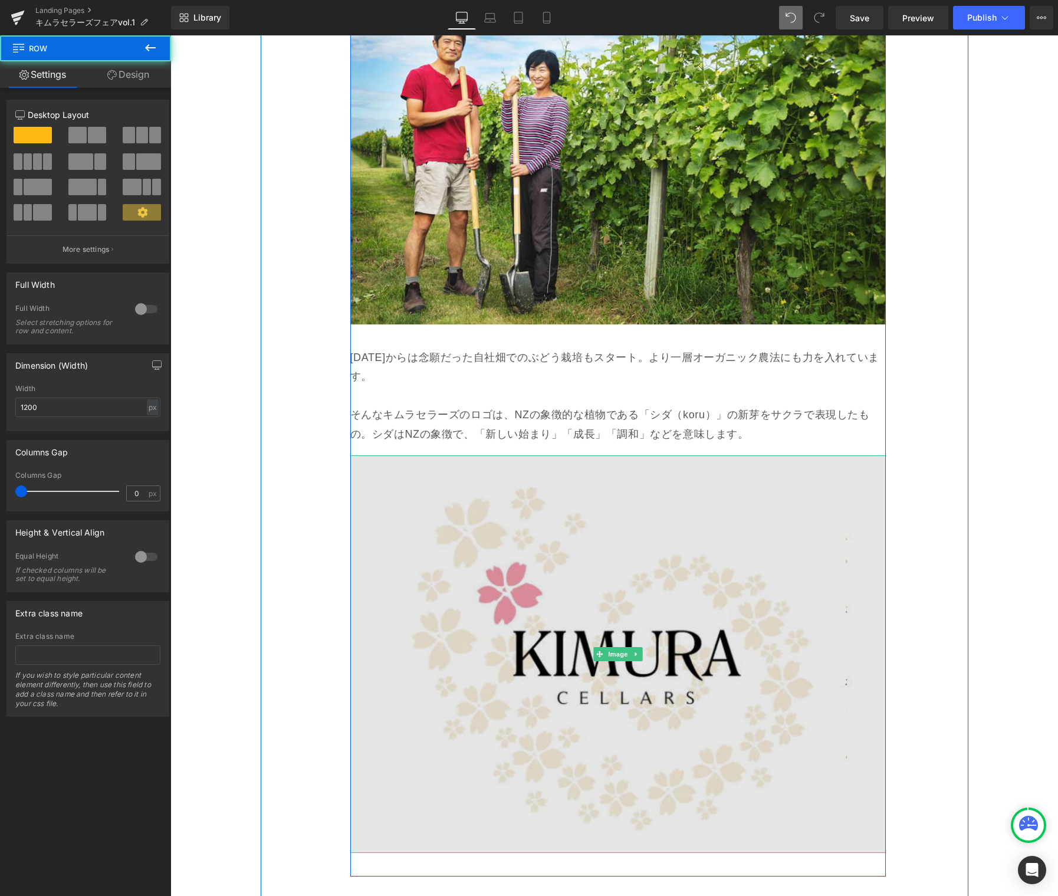
click at [578, 494] on img at bounding box center [617, 654] width 535 height 398
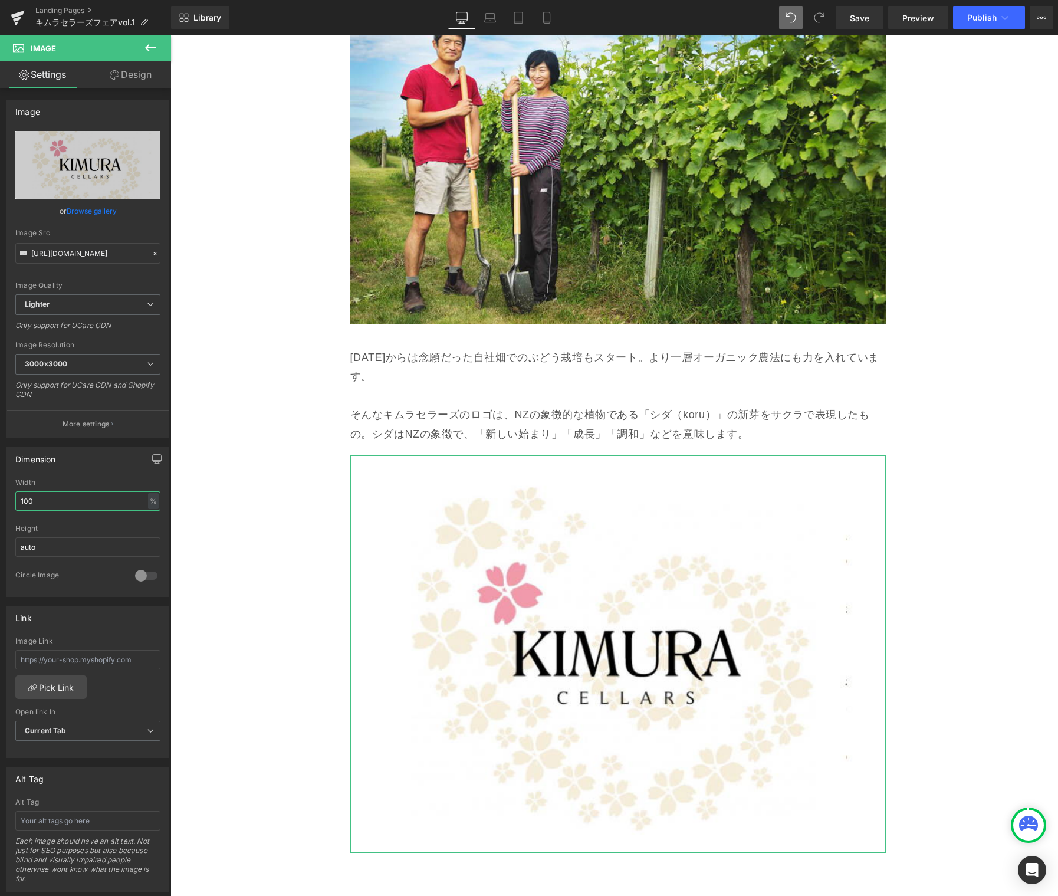
drag, startPoint x: 77, startPoint y: 499, endPoint x: -30, endPoint y: 464, distance: 113.0
click at [0, 464] on html "Image You are previewing how the will restyle your page. You can not edit Eleme…" at bounding box center [529, 448] width 1058 height 896
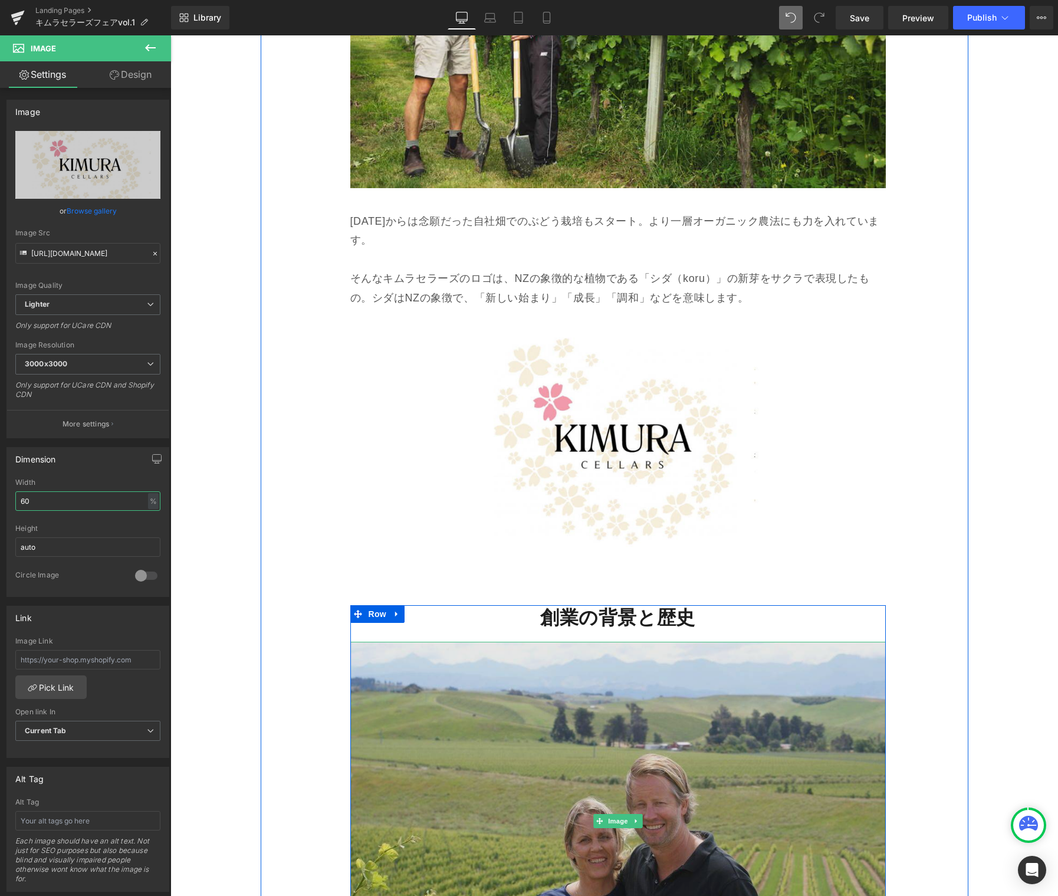
scroll to position [3878, 0]
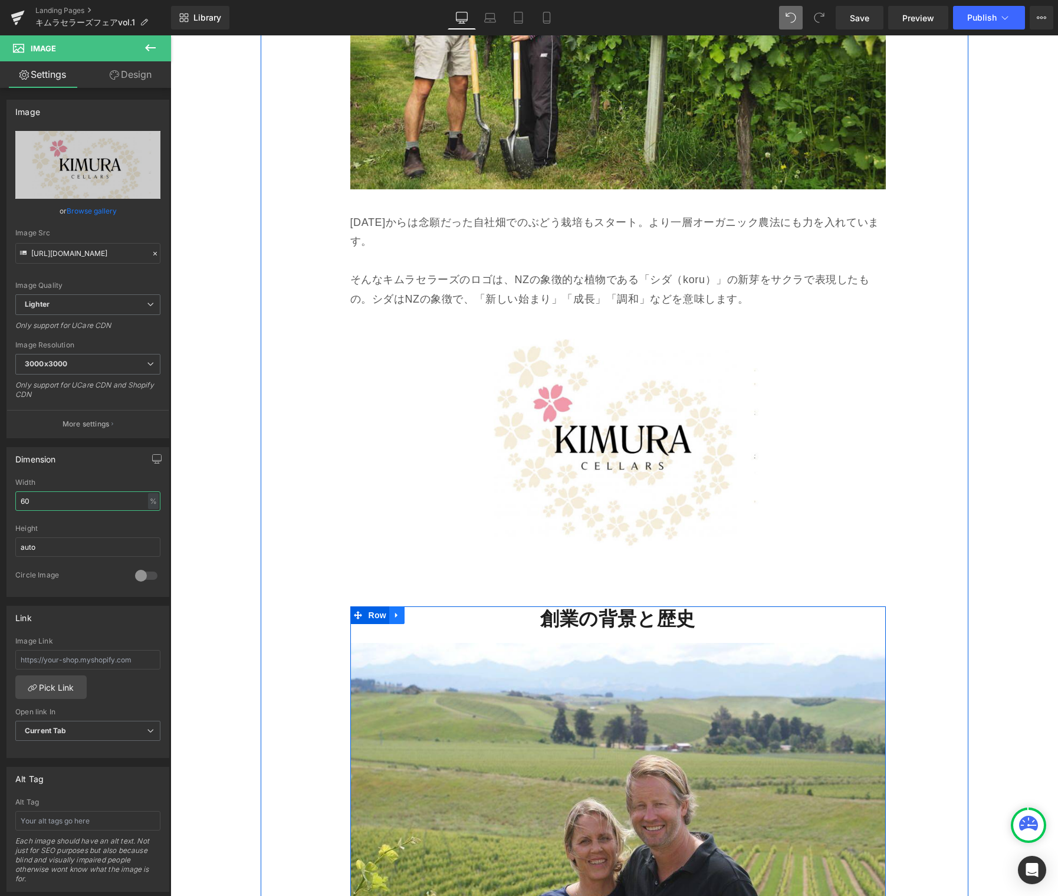
type input "60"
click at [395, 612] on icon at bounding box center [396, 614] width 2 height 5
click at [423, 610] on icon at bounding box center [427, 614] width 8 height 9
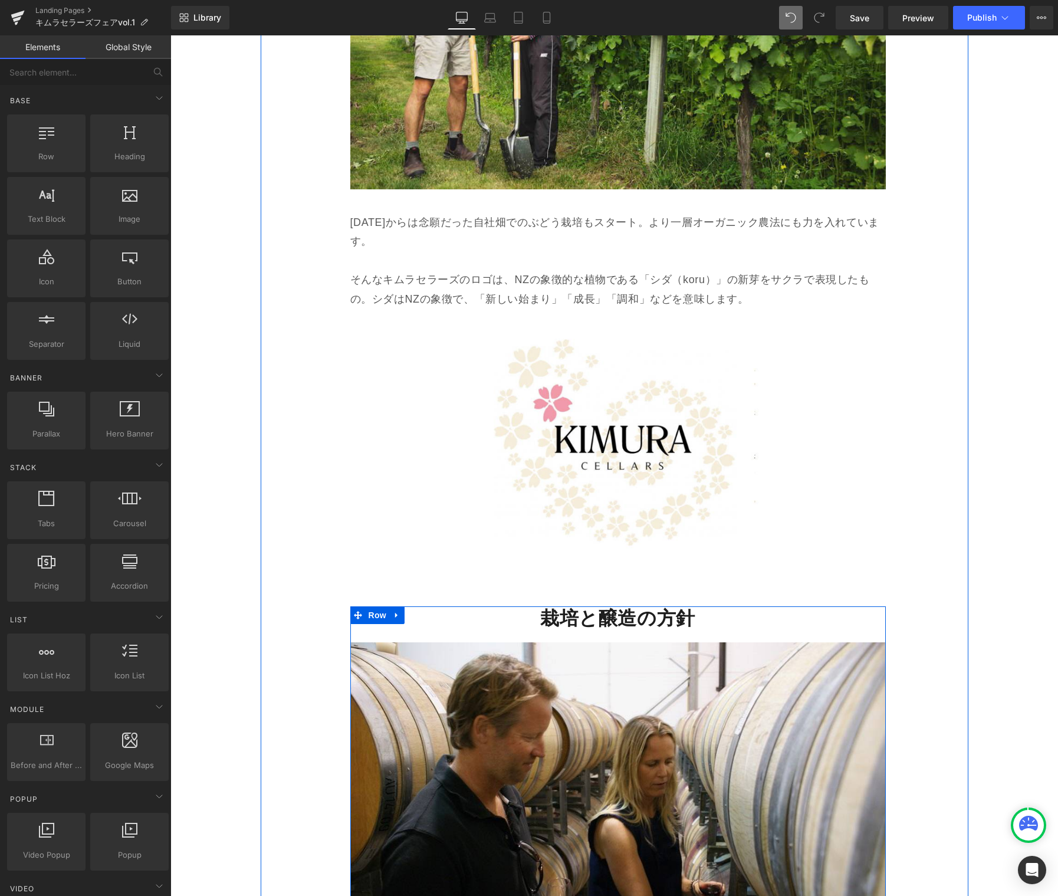
click at [395, 606] on link at bounding box center [396, 615] width 15 height 18
click at [420, 606] on link at bounding box center [427, 615] width 15 height 18
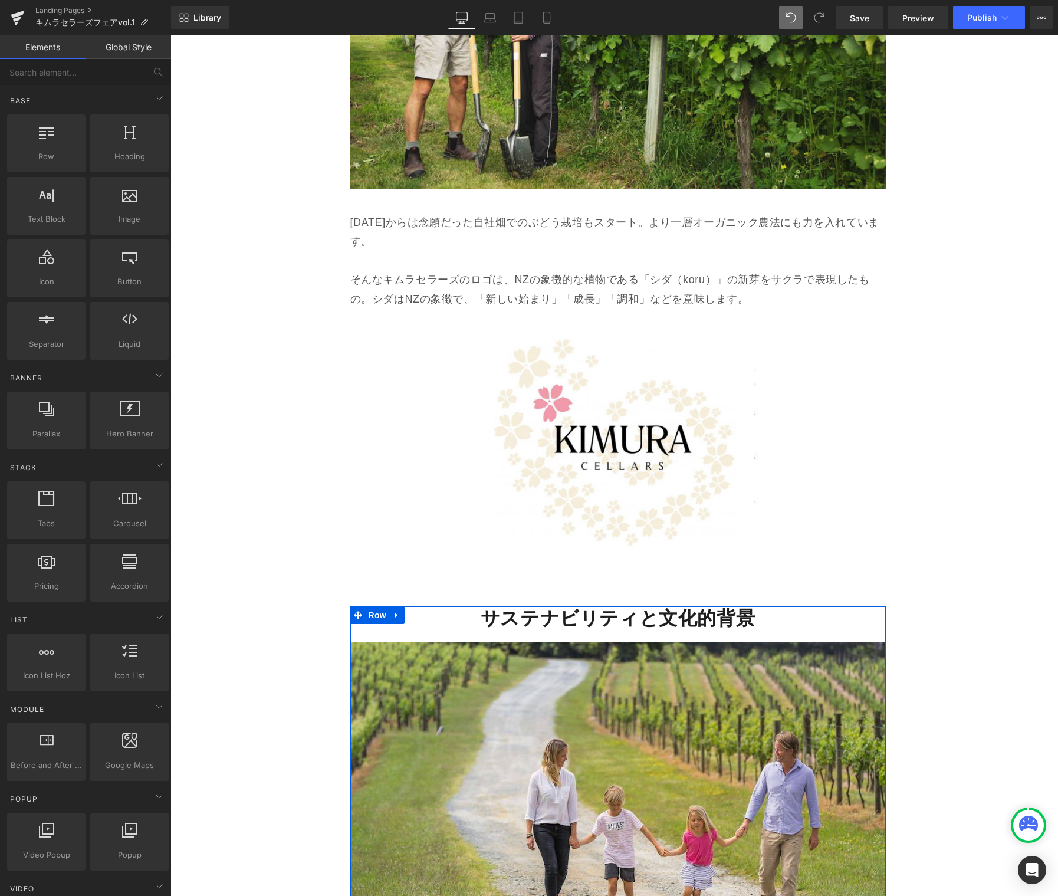
click at [394, 610] on icon at bounding box center [397, 614] width 8 height 9
click at [423, 611] on icon at bounding box center [427, 615] width 8 height 8
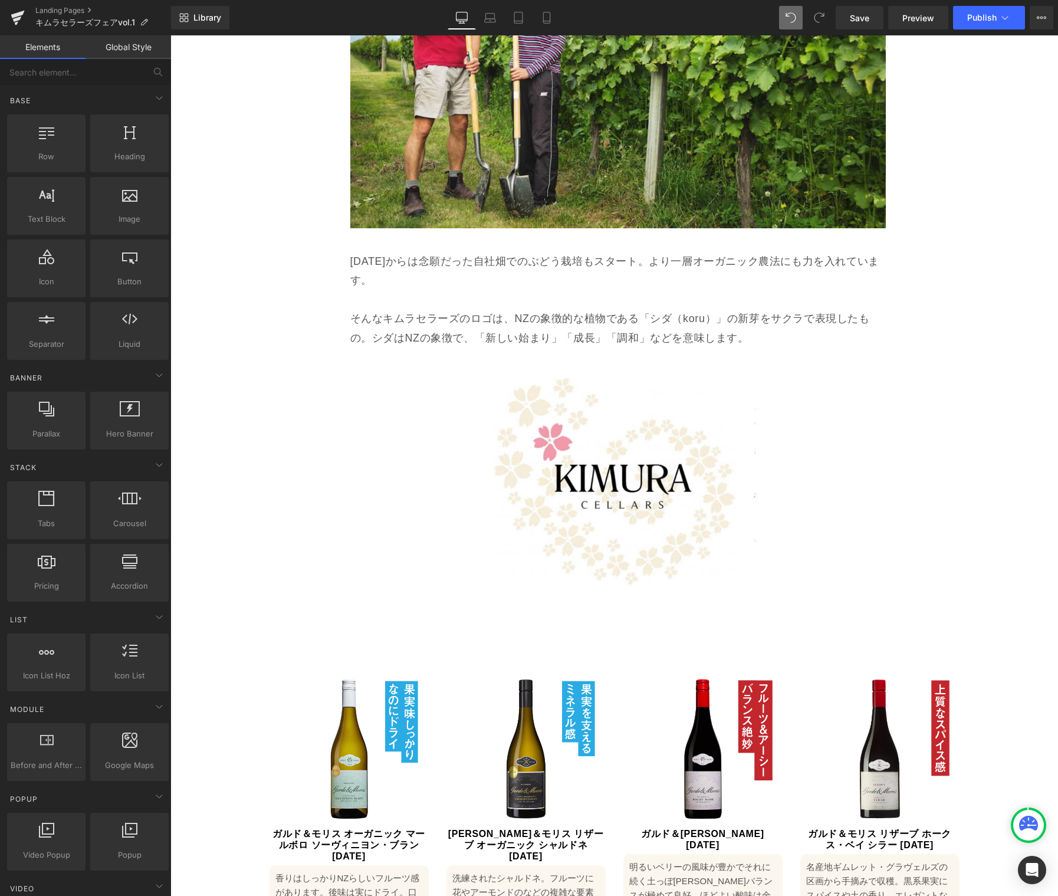
scroll to position [4043, 0]
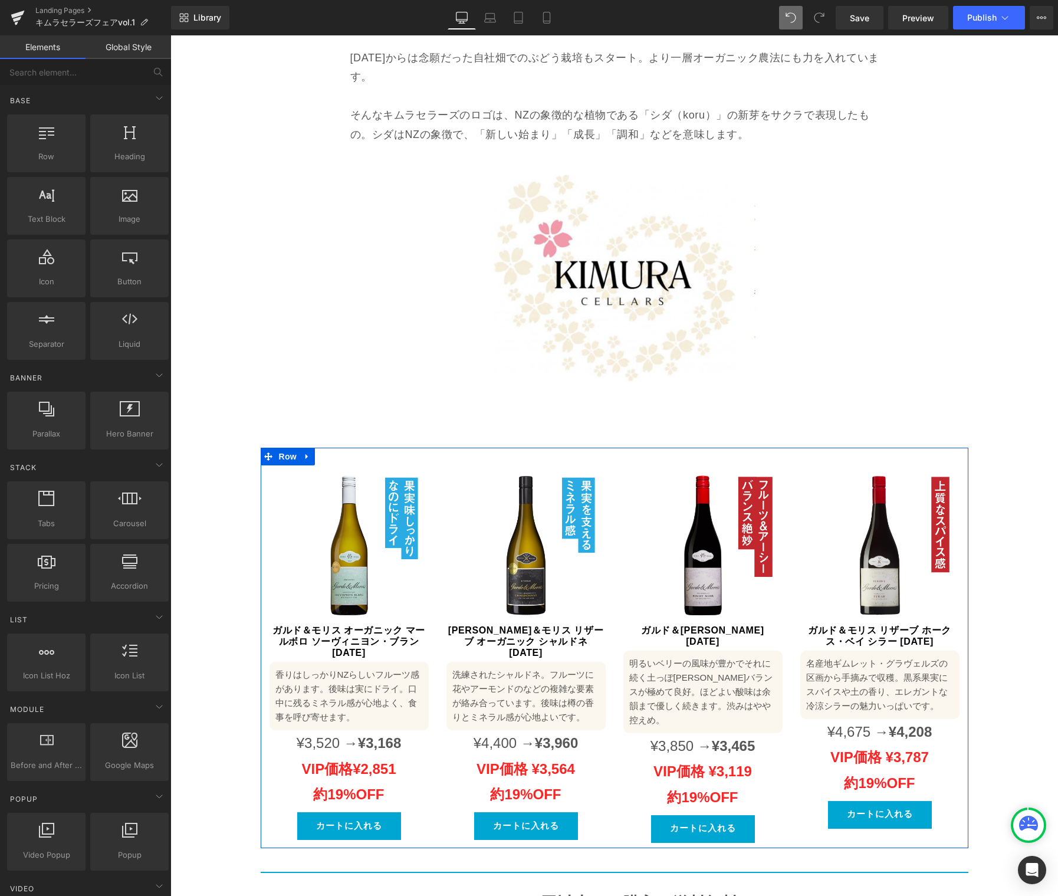
click at [304, 452] on icon at bounding box center [307, 456] width 8 height 9
click at [334, 452] on icon at bounding box center [338, 456] width 8 height 8
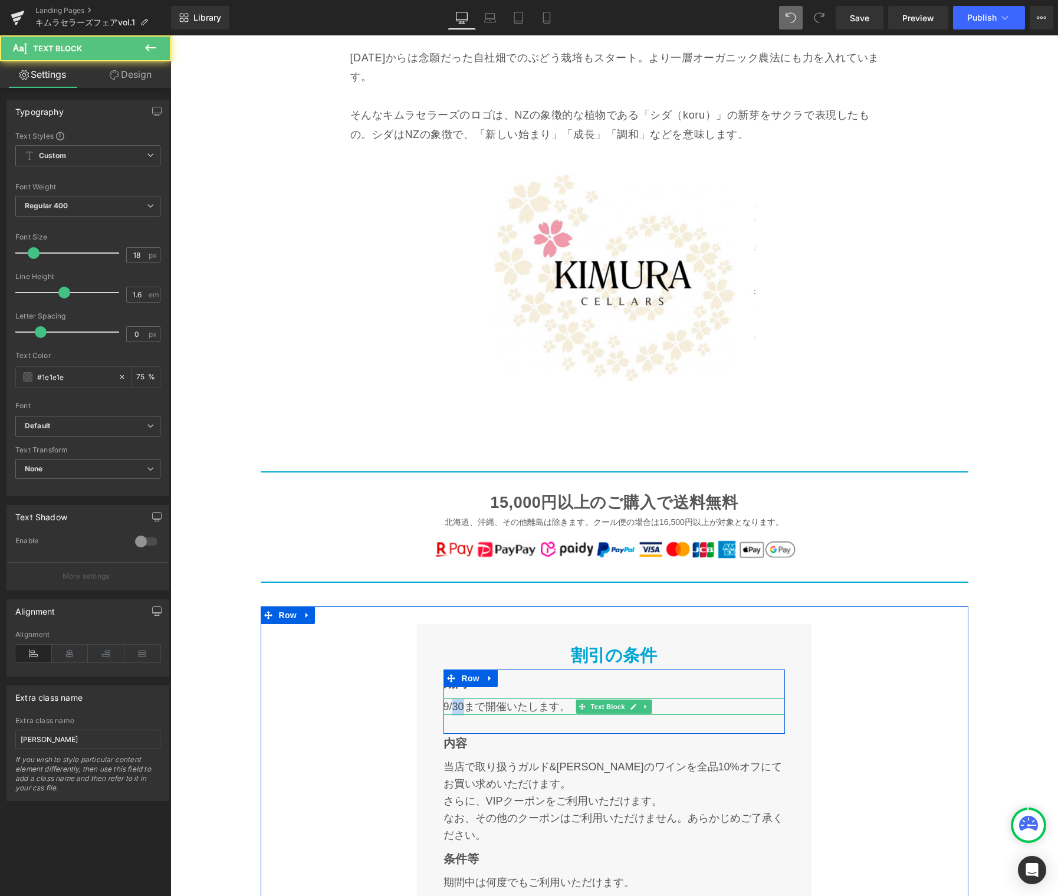
drag, startPoint x: 462, startPoint y: 584, endPoint x: 450, endPoint y: 587, distance: 12.2
click at [449, 698] on p "9/30まで開催いたします。" at bounding box center [613, 706] width 341 height 17
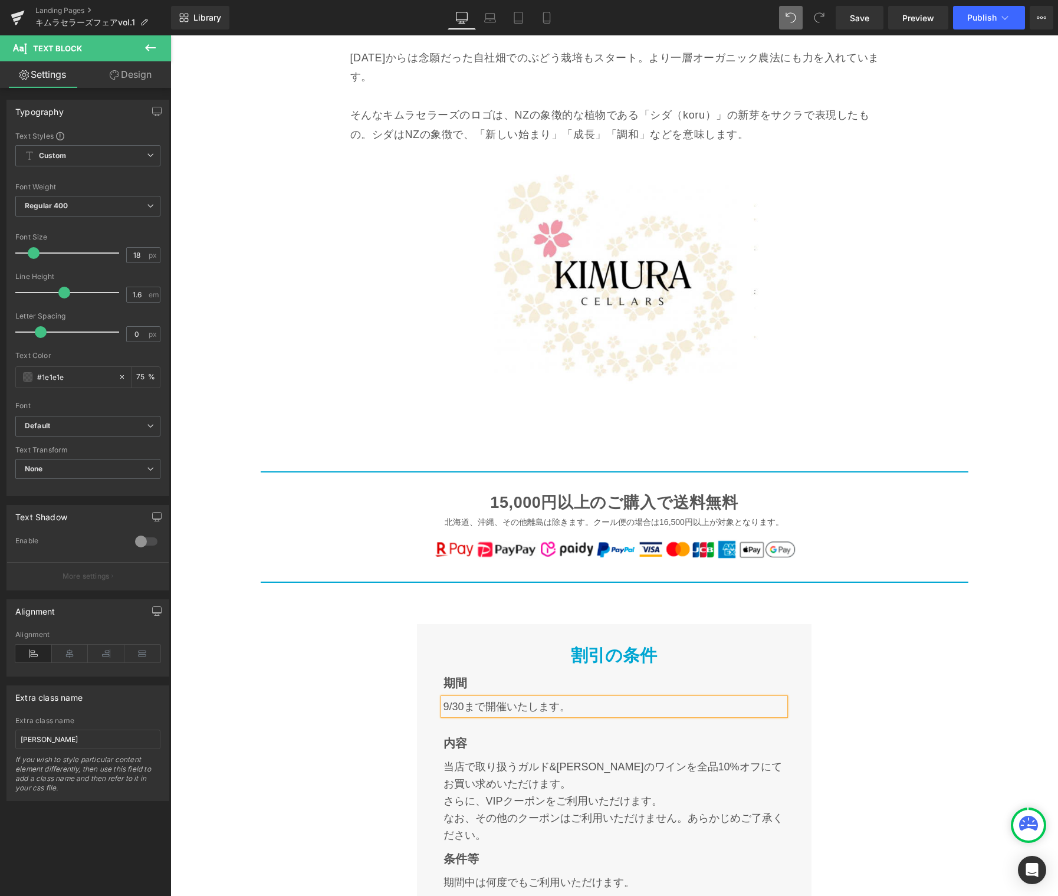
click at [460, 698] on p "9/30まで開催いたします。" at bounding box center [613, 706] width 341 height 17
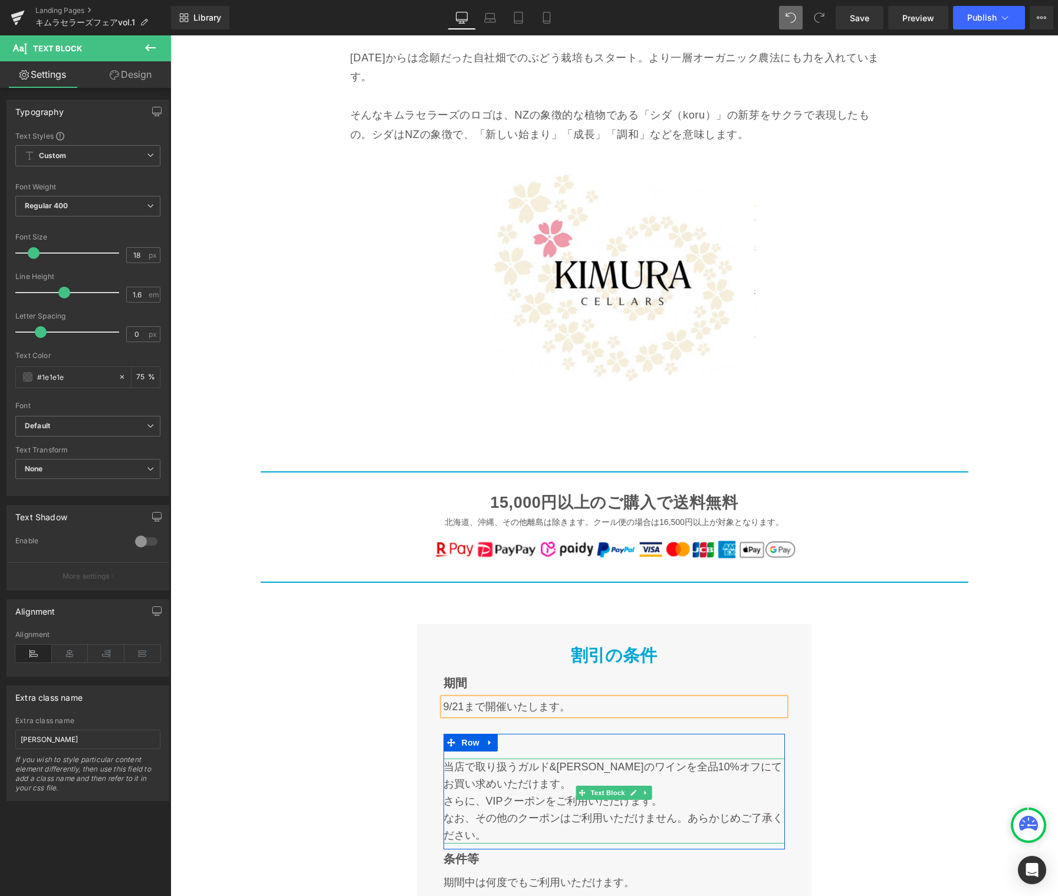
click at [466, 758] on p "当店で取り扱うガルド&モリスのワインを全品10%オフにてお買い求めいただけます。" at bounding box center [613, 775] width 341 height 34
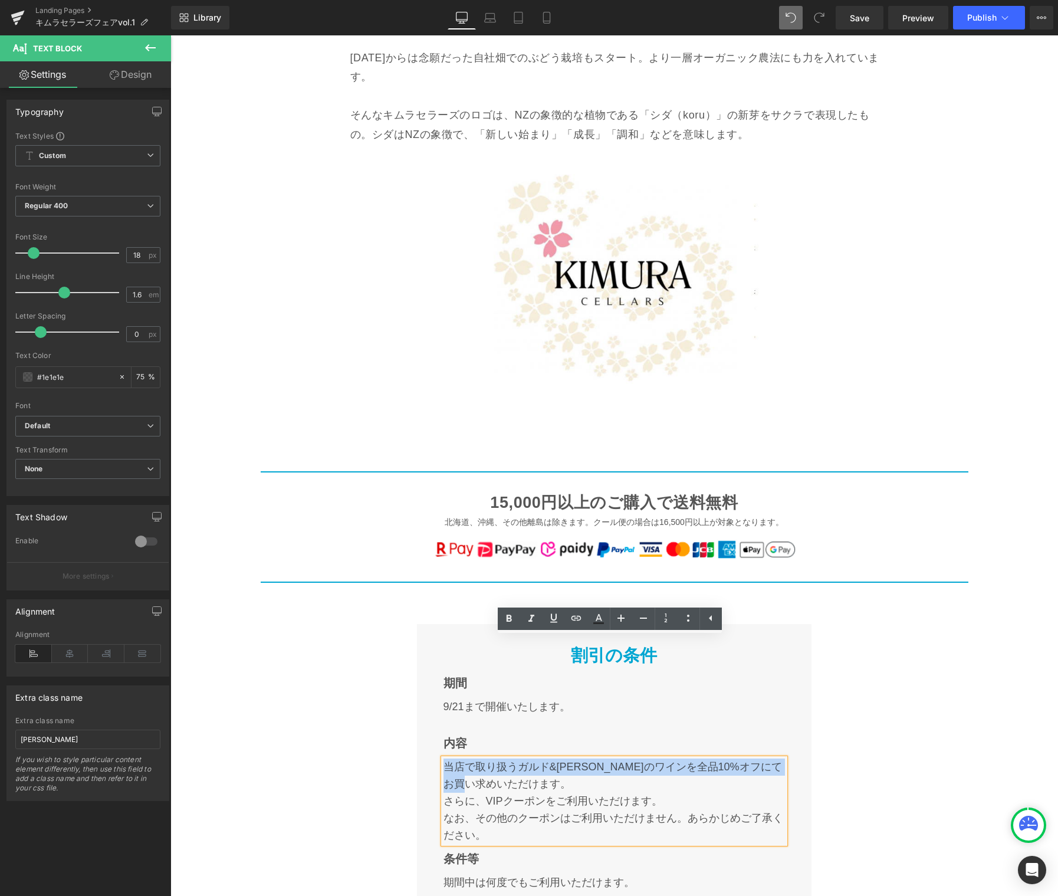
drag, startPoint x: 440, startPoint y: 653, endPoint x: 426, endPoint y: 650, distance: 14.6
click at [426, 650] on div "割引の条件 Text Block 期間 Text Block 9/21まで開催いたします。 Text Block Row 内容 Text Block 当店で取…" at bounding box center [614, 769] width 395 height 291
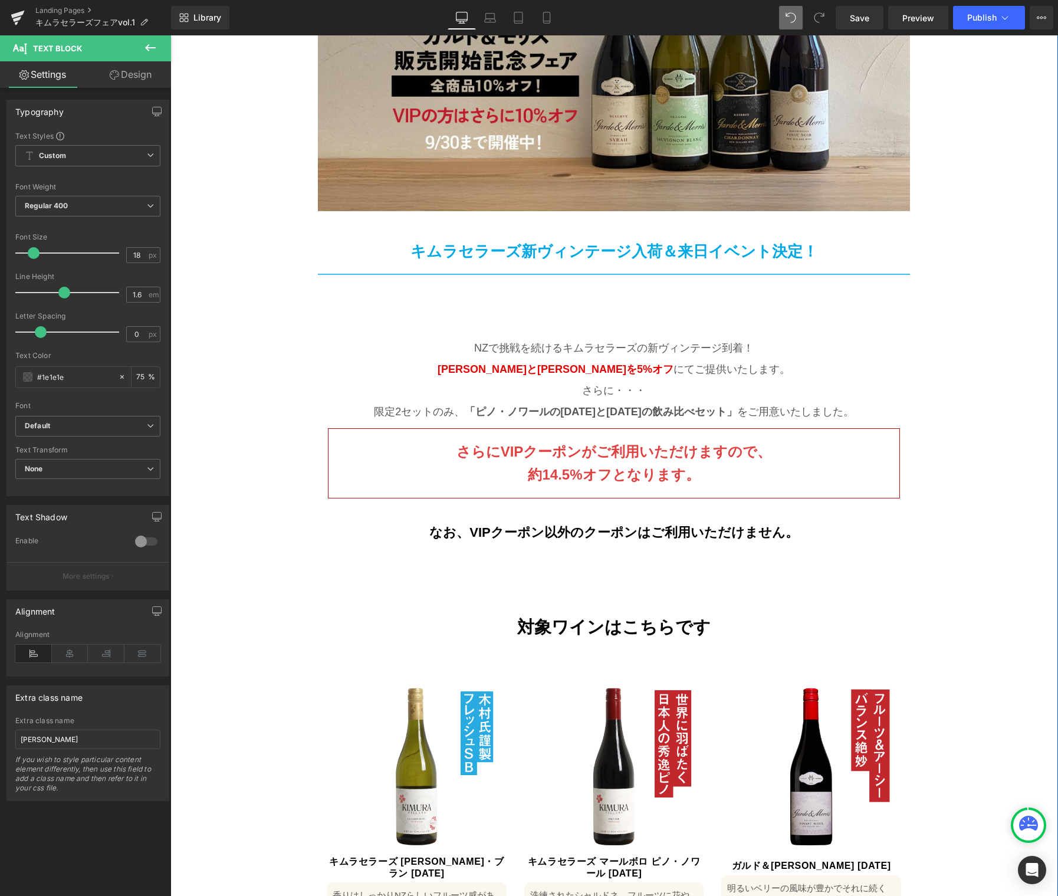
scroll to position [305, 0]
drag, startPoint x: 863, startPoint y: 21, endPoint x: 847, endPoint y: 28, distance: 17.7
click at [863, 21] on span "Save" at bounding box center [859, 18] width 19 height 12
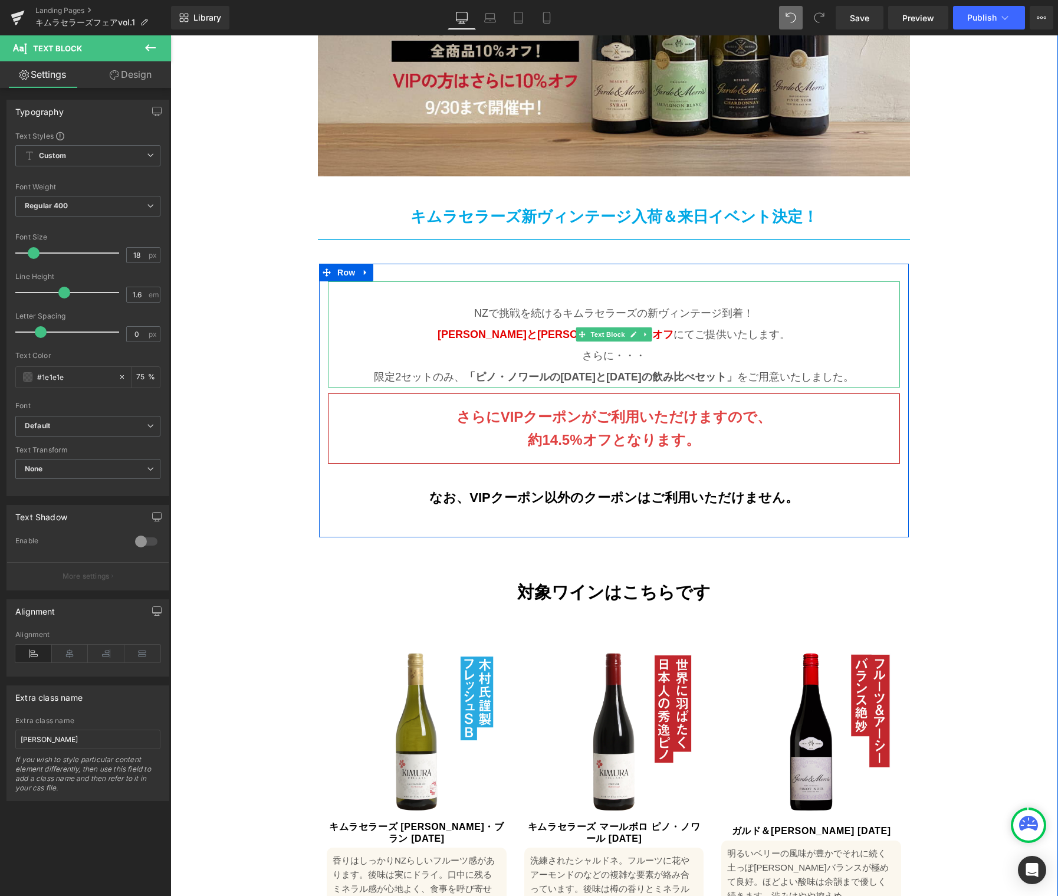
scroll to position [408, 0]
